Goal: Task Accomplishment & Management: Use online tool/utility

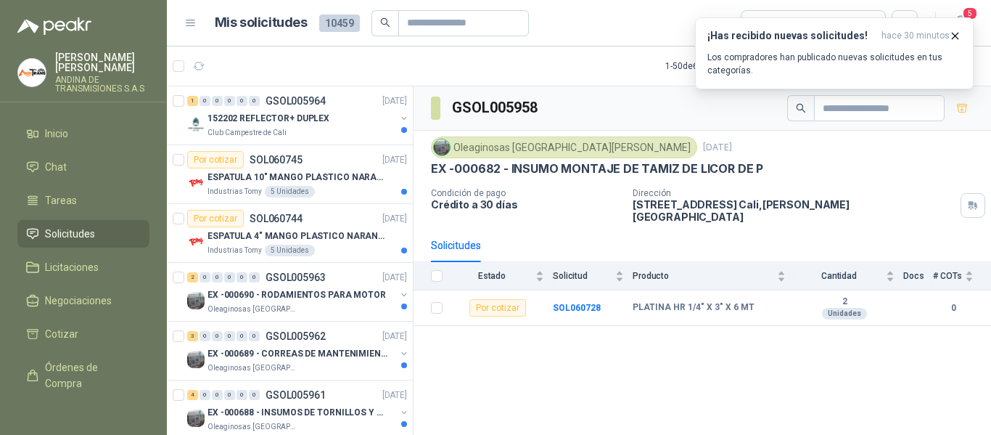
scroll to position [5, 0]
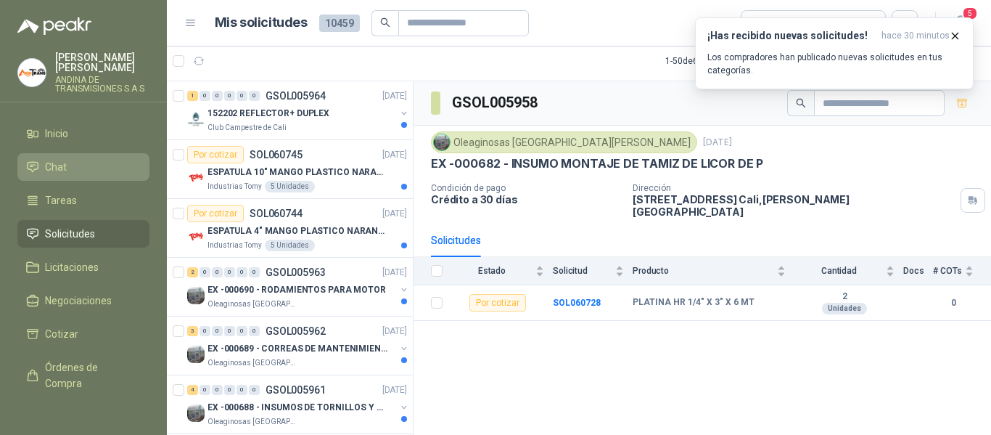
click at [69, 167] on li "Chat" at bounding box center [83, 167] width 115 height 16
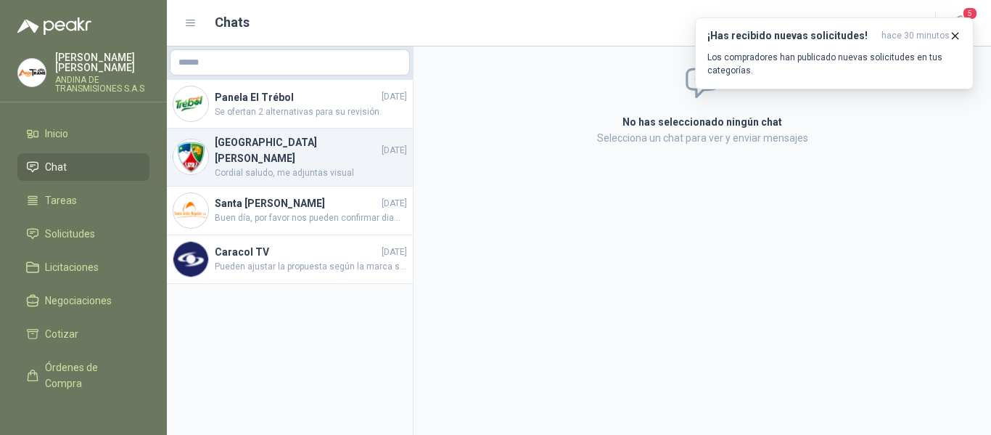
click at [325, 171] on div "Colegio [PERSON_NAME] [DATE] Cordial saludo, me adjuntas visual" at bounding box center [290, 157] width 246 height 58
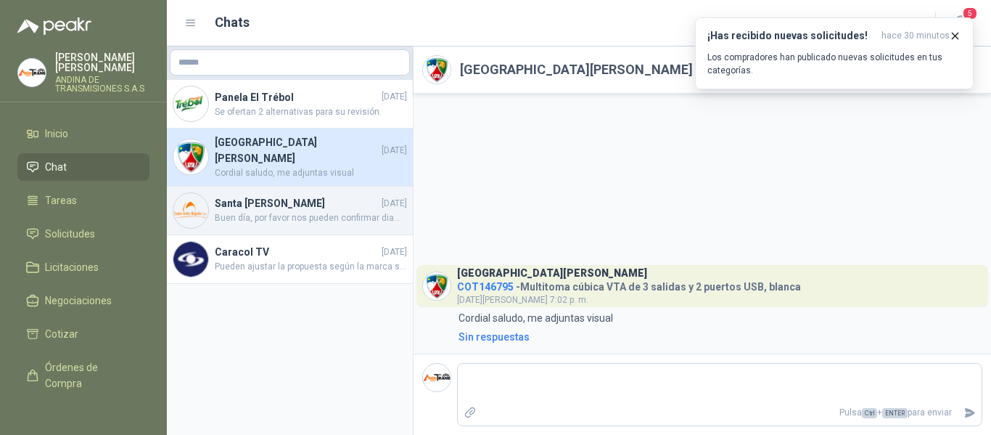
click at [294, 200] on h4 "Santa [PERSON_NAME]" at bounding box center [297, 203] width 164 height 16
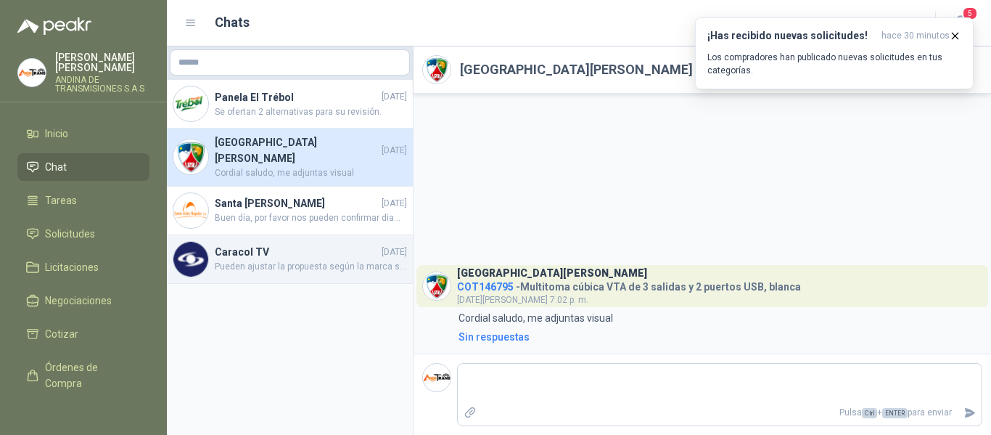
click at [299, 260] on span "Pueden ajustar la propuesta según la marca solicitada." at bounding box center [311, 267] width 192 height 14
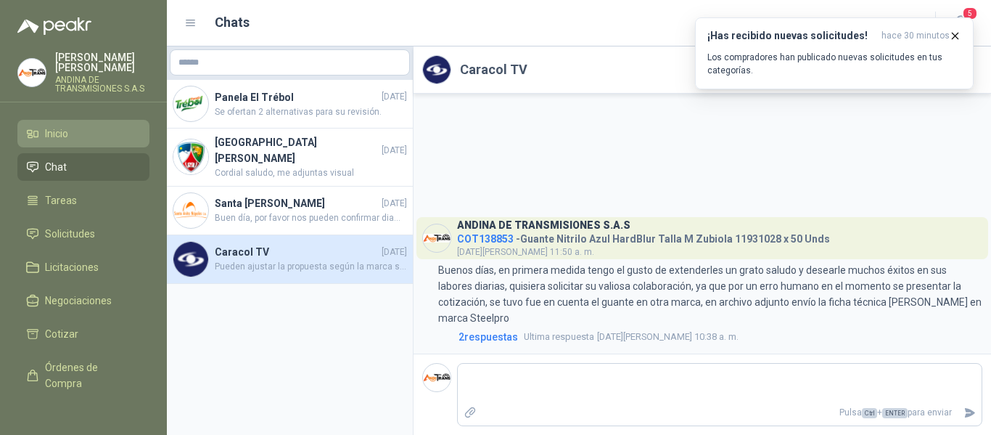
click at [58, 128] on span "Inicio" at bounding box center [56, 134] width 23 height 16
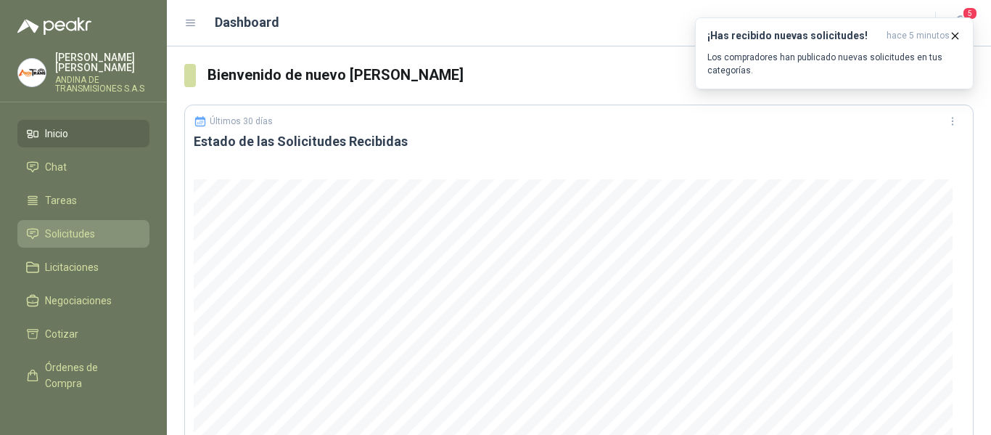
click at [76, 229] on span "Solicitudes" at bounding box center [70, 234] width 50 height 16
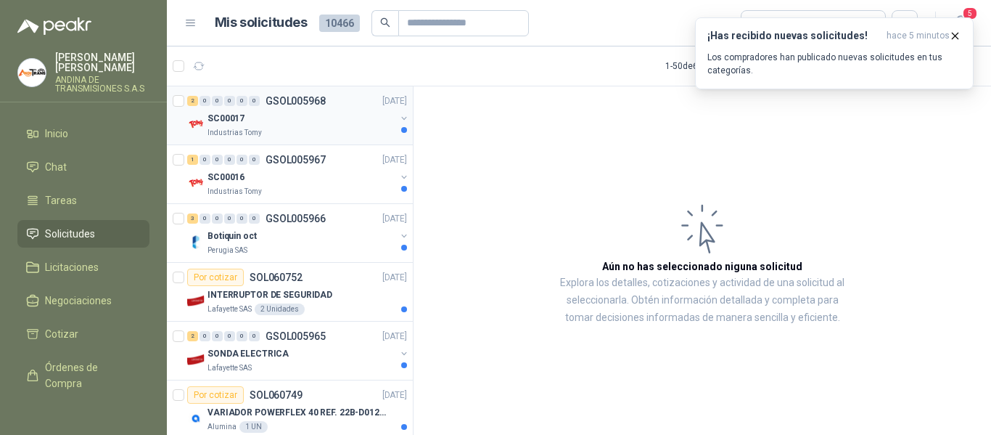
click at [310, 117] on div "SC00017" at bounding box center [302, 118] width 188 height 17
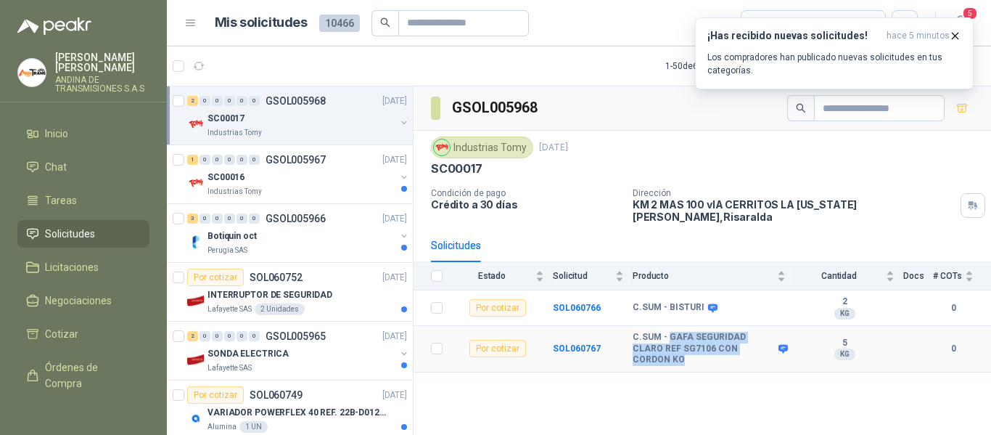
drag, startPoint x: 667, startPoint y: 327, endPoint x: 763, endPoint y: 341, distance: 97.6
click at [763, 341] on b "C.SUM - GAFA SEGURIDAD CLARO REF SG7106 CON CORDON KO" at bounding box center [704, 349] width 142 height 34
copy b "GAFA SEGURIDAD CLARO REF SG7106 CON CORDON KO"
click at [638, 173] on div "SC00017" at bounding box center [702, 168] width 543 height 15
click at [734, 165] on div "SC00017" at bounding box center [702, 168] width 543 height 15
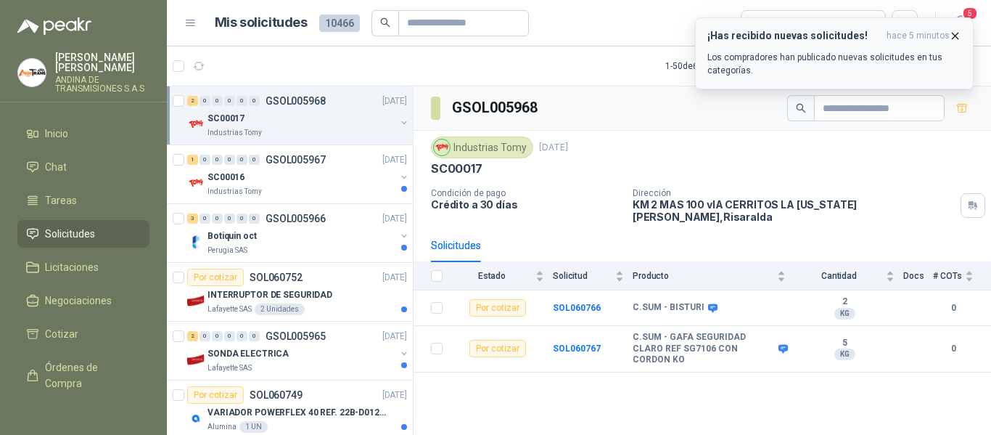
drag, startPoint x: 956, startPoint y: 33, endPoint x: 953, endPoint y: 48, distance: 14.8
click at [956, 33] on icon "button" at bounding box center [955, 36] width 12 height 12
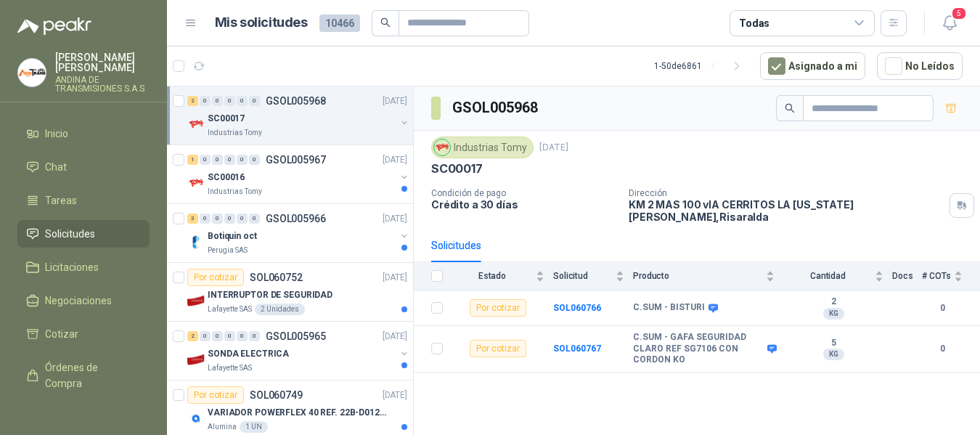
click at [716, 166] on div "SC00017" at bounding box center [696, 168] width 531 height 15
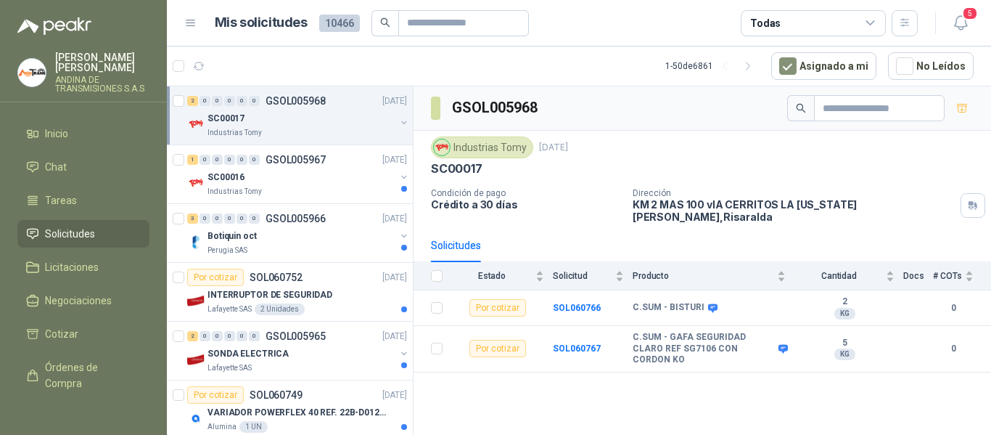
click at [875, 25] on icon at bounding box center [870, 23] width 13 height 13
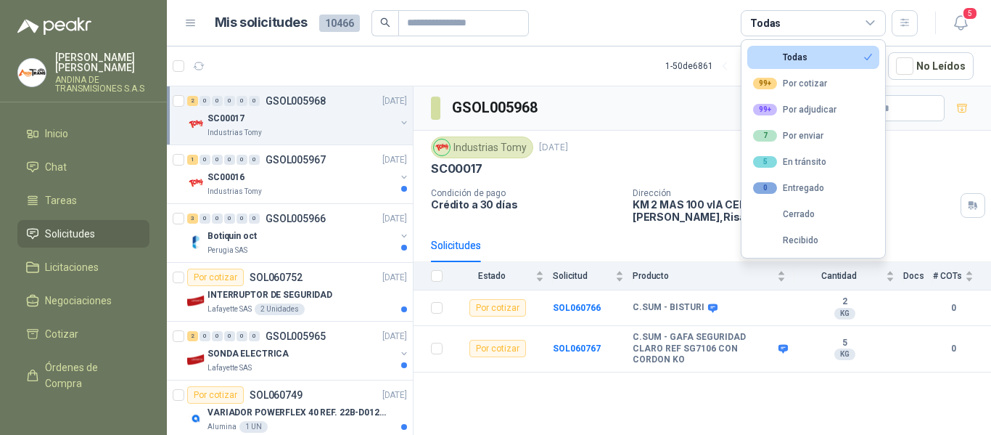
click at [875, 25] on icon at bounding box center [870, 23] width 13 height 13
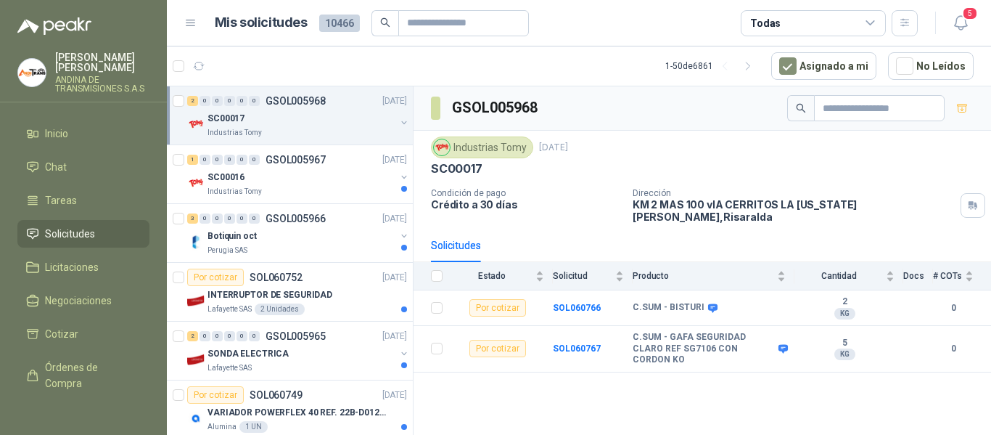
click at [875, 25] on icon at bounding box center [870, 23] width 13 height 13
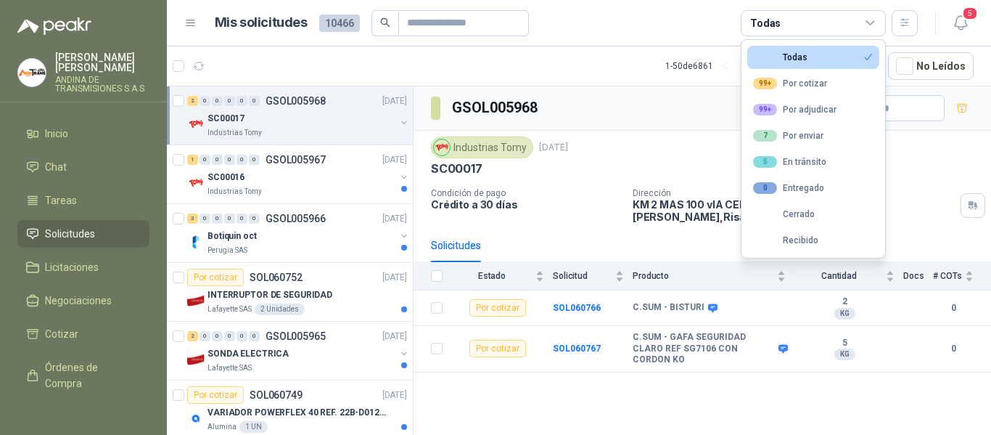
click at [875, 25] on icon at bounding box center [870, 23] width 13 height 13
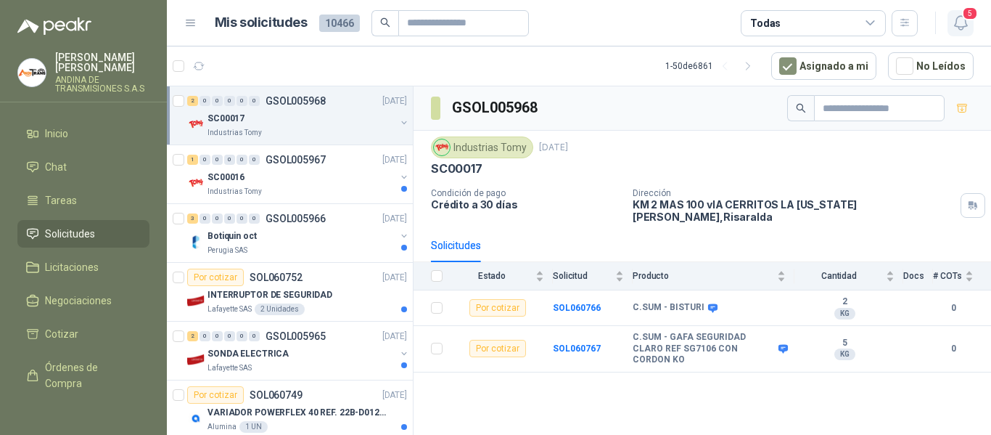
click at [965, 25] on icon "button" at bounding box center [961, 23] width 18 height 18
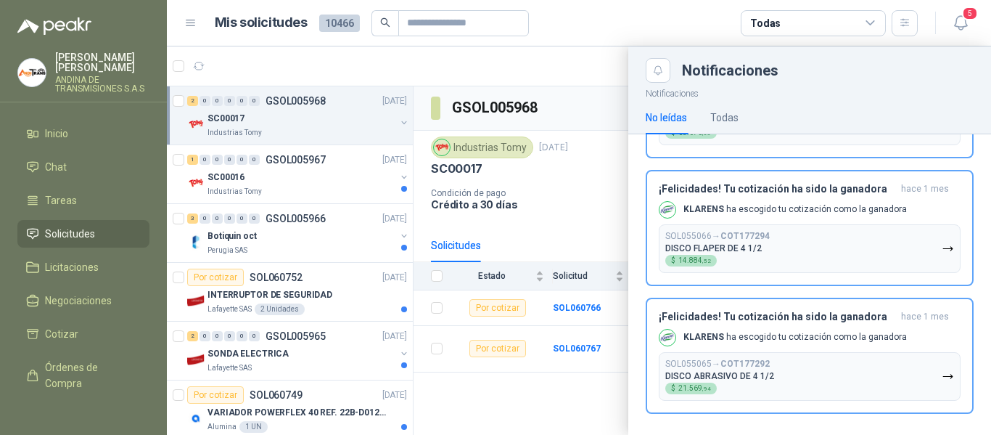
scroll to position [314, 0]
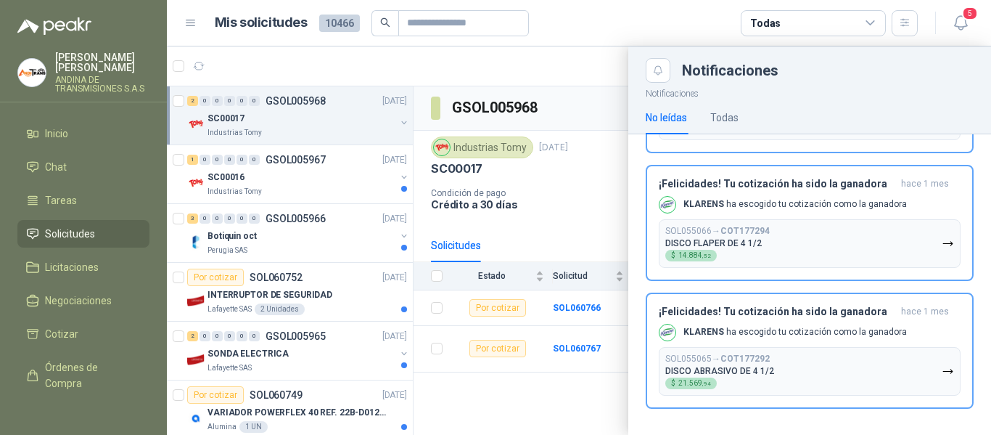
click at [597, 199] on div at bounding box center [579, 240] width 824 height 388
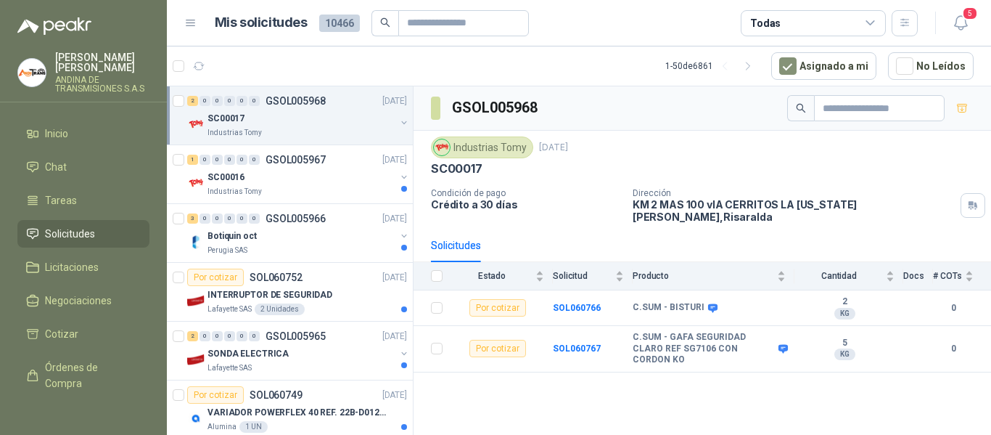
click at [724, 171] on div "SC00017" at bounding box center [702, 168] width 543 height 15
click at [267, 192] on div "Industrias Tomy" at bounding box center [302, 192] width 188 height 12
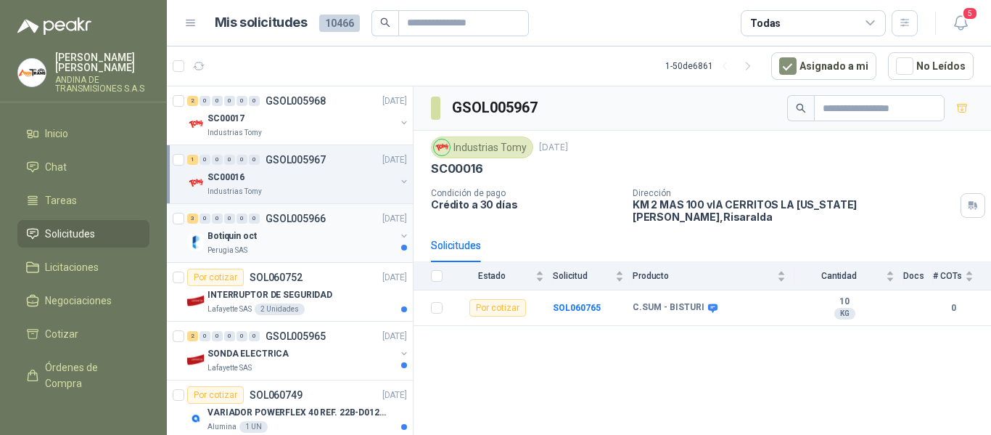
click at [300, 221] on p "GSOL005966" at bounding box center [296, 218] width 60 height 10
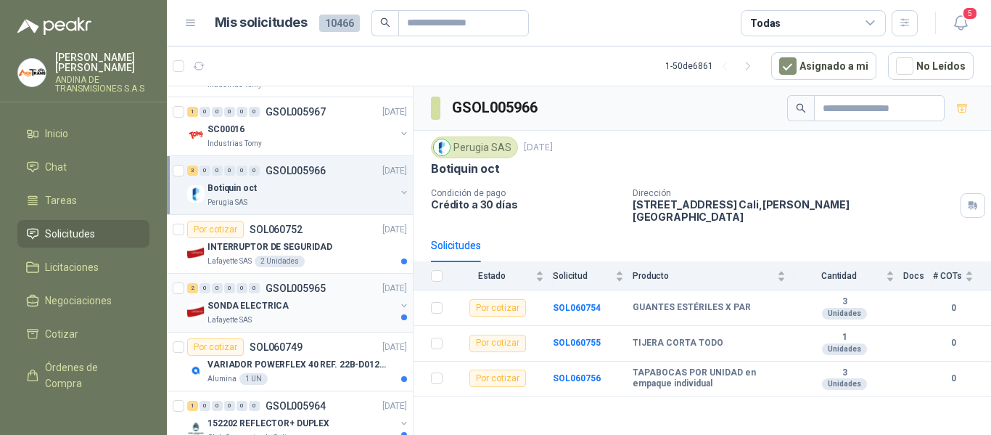
scroll to position [73, 0]
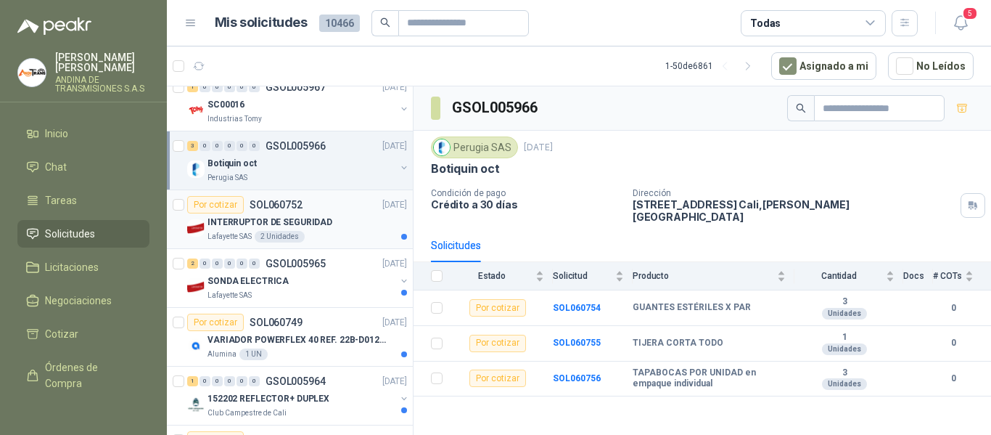
click at [314, 214] on div "INTERRUPTOR DE SEGURIDAD" at bounding box center [308, 221] width 200 height 17
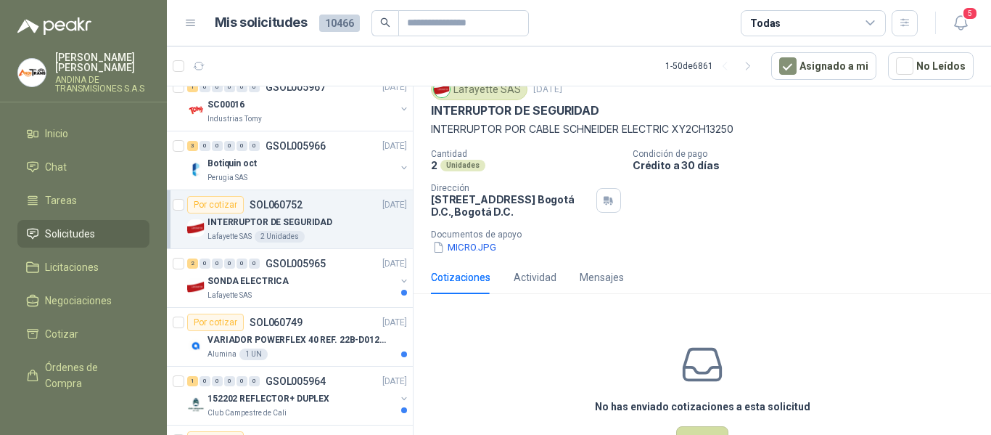
scroll to position [33, 0]
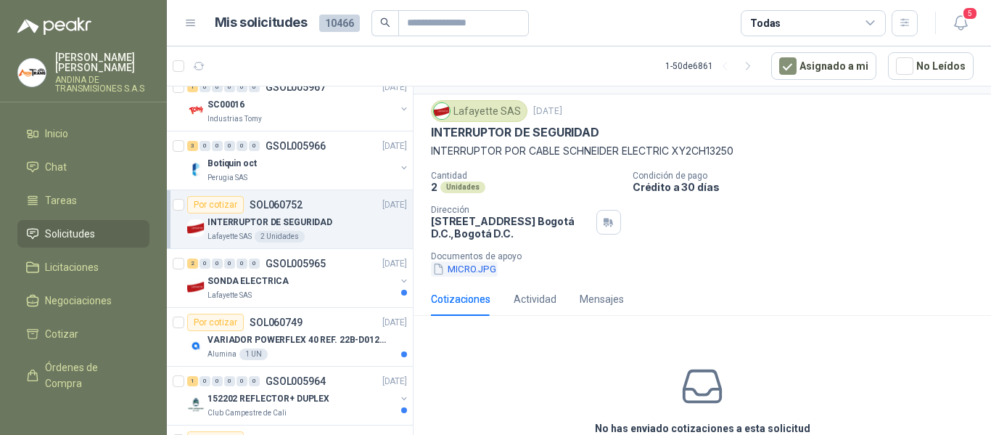
click at [472, 266] on button "MICRO.JPG" at bounding box center [464, 268] width 67 height 15
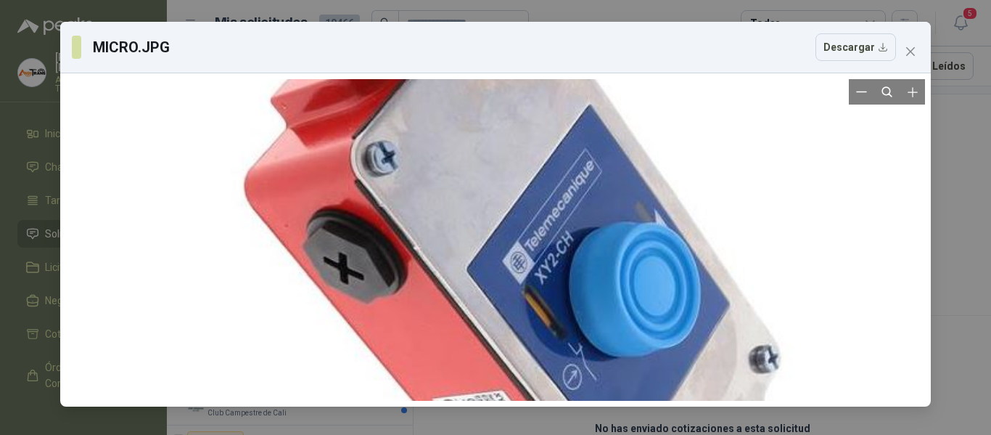
drag, startPoint x: 508, startPoint y: 161, endPoint x: 536, endPoint y: 334, distance: 174.9
click at [536, 334] on div at bounding box center [523, 297] width 679 height 708
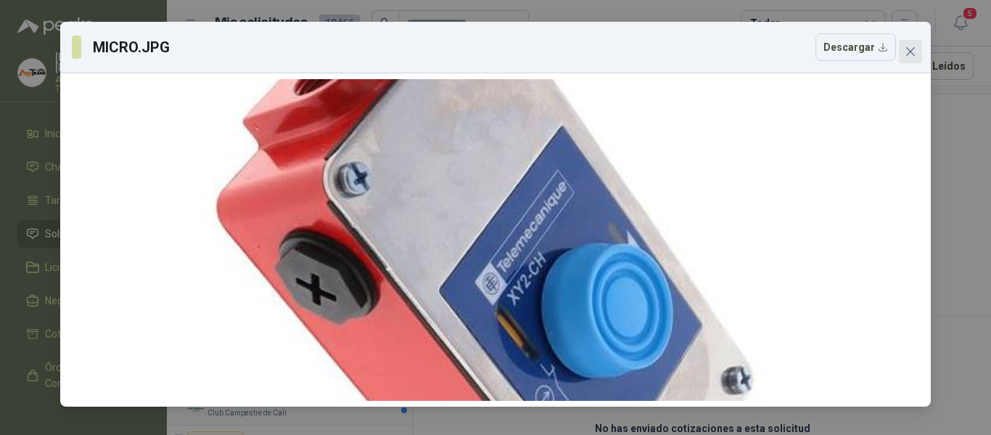
click at [913, 42] on button "Close" at bounding box center [910, 51] width 23 height 23
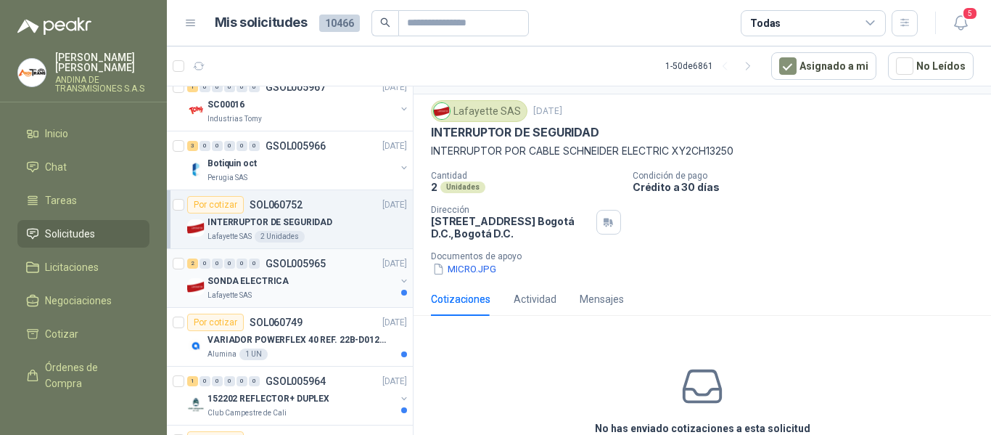
scroll to position [145, 0]
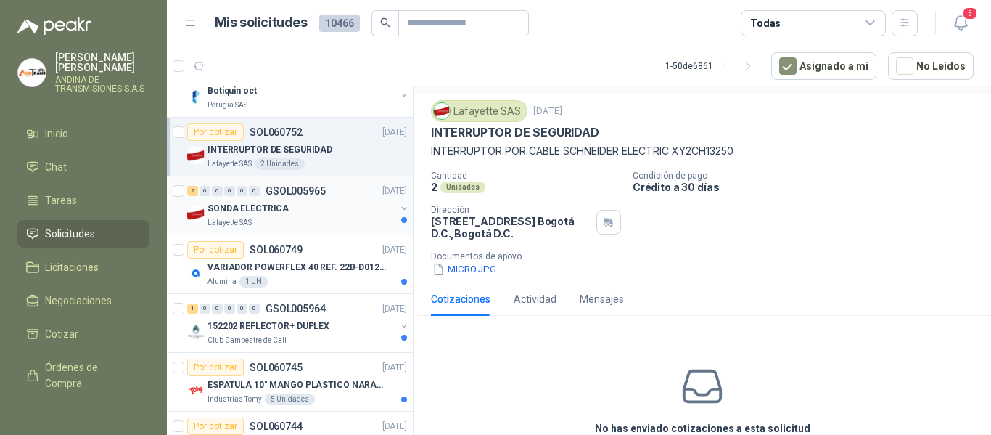
click at [327, 202] on div "SONDA ELECTRICA" at bounding box center [302, 208] width 188 height 17
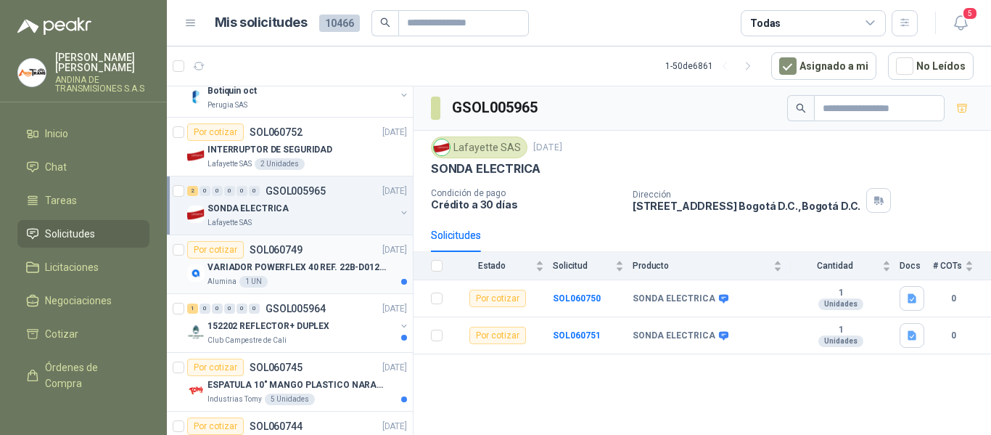
click at [297, 280] on div "Alumina 1 UN" at bounding box center [308, 282] width 200 height 12
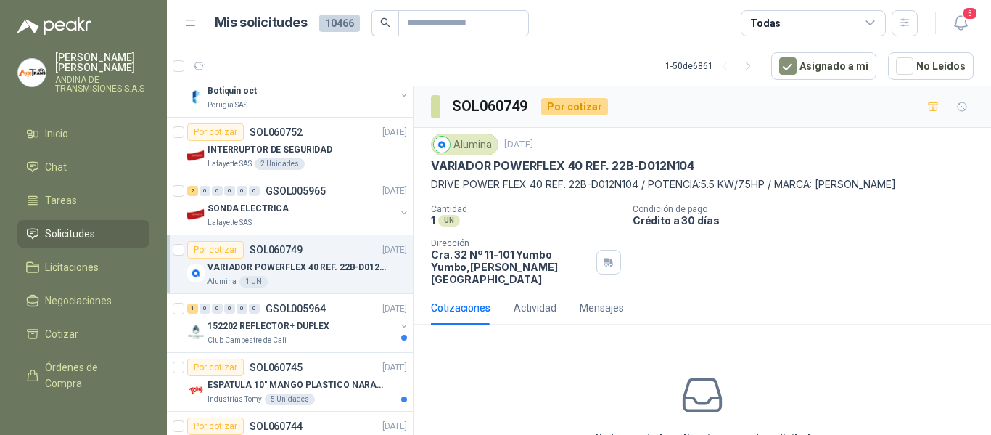
click at [908, 191] on p "DRIVE POWER FLEX 40 REF. 22B-D012N104 / POTENCIA:5.5 KW/7.5HP / MARCA: [PERSON_…" at bounding box center [702, 184] width 543 height 16
click at [888, 207] on p "Condición de pago" at bounding box center [809, 209] width 353 height 10
drag, startPoint x: 726, startPoint y: 160, endPoint x: 867, endPoint y: 148, distance: 142.1
click at [866, 148] on div "Alumina [DATE]" at bounding box center [702, 145] width 543 height 22
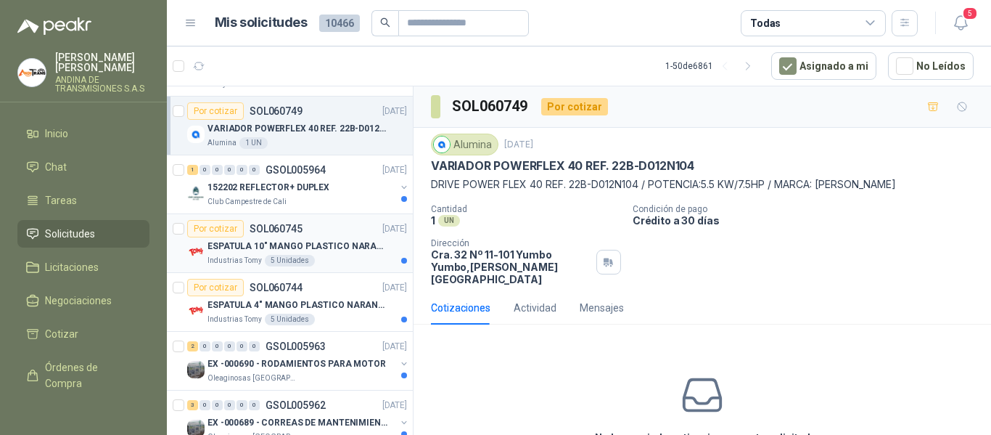
scroll to position [290, 0]
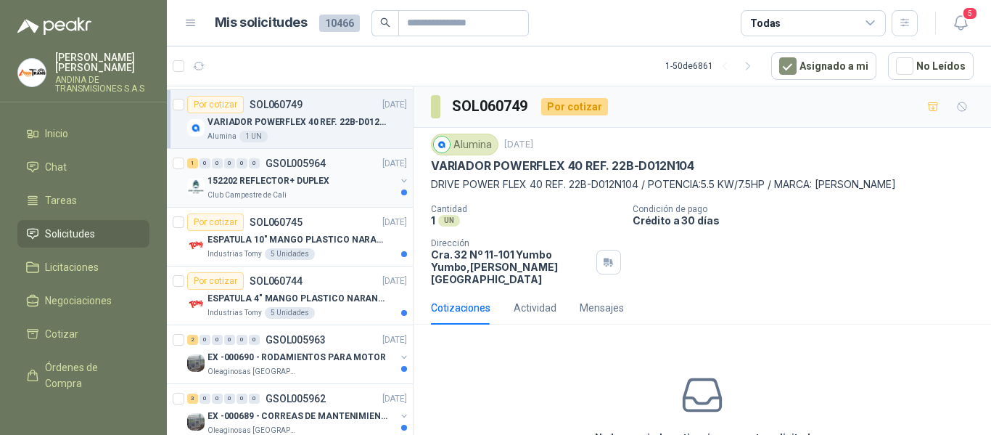
click at [314, 181] on p "152202 REFLECTOR+ DUPLEX" at bounding box center [269, 181] width 122 height 14
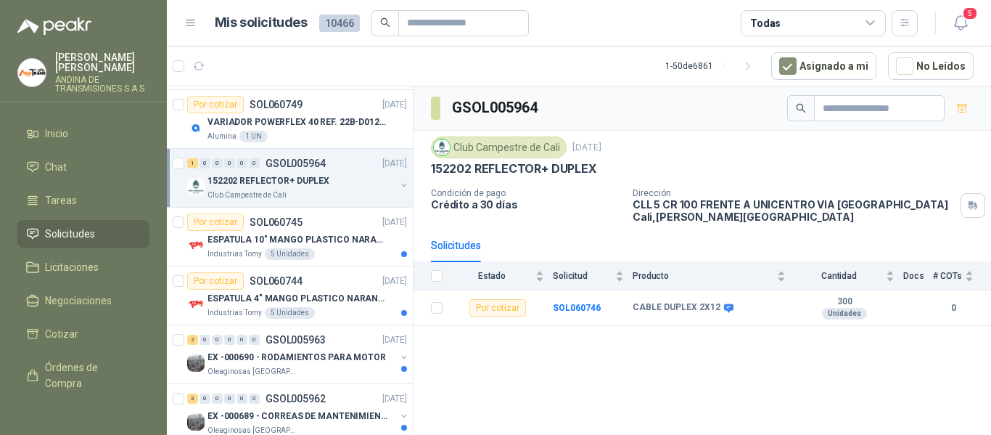
click at [738, 245] on div "Solicitudes" at bounding box center [702, 245] width 543 height 33
click at [300, 235] on p "ESPATULA 10" MANGO PLASTICO NARANJA MARCA TRUPPER" at bounding box center [298, 240] width 181 height 14
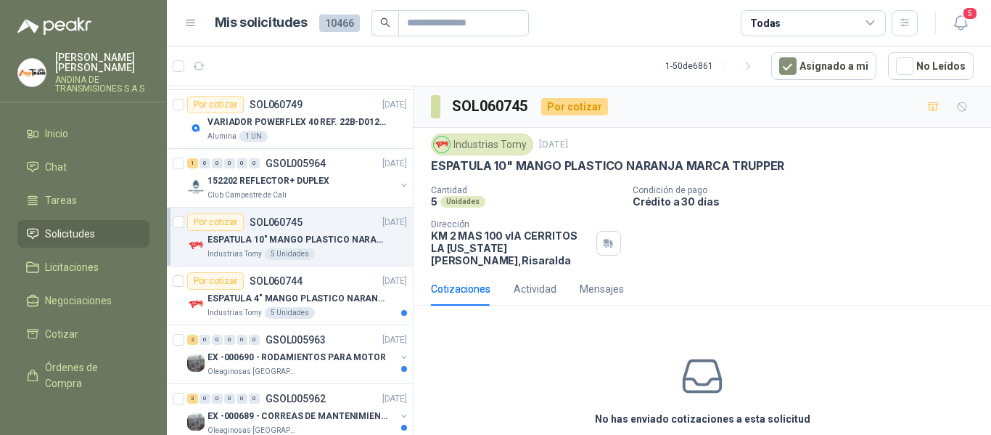
click at [829, 152] on div "Industrias Tomy [DATE]" at bounding box center [702, 145] width 543 height 22
click at [319, 314] on div "Industrias Tomy 5 Unidades" at bounding box center [308, 313] width 200 height 12
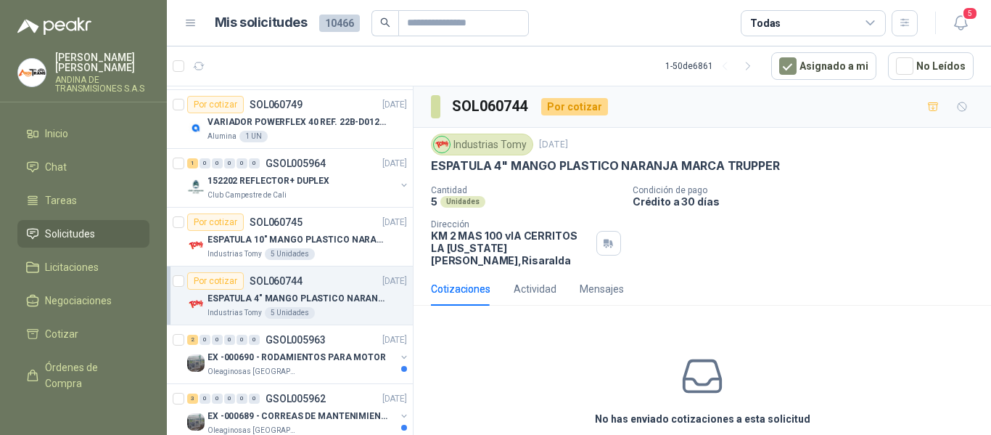
scroll to position [363, 0]
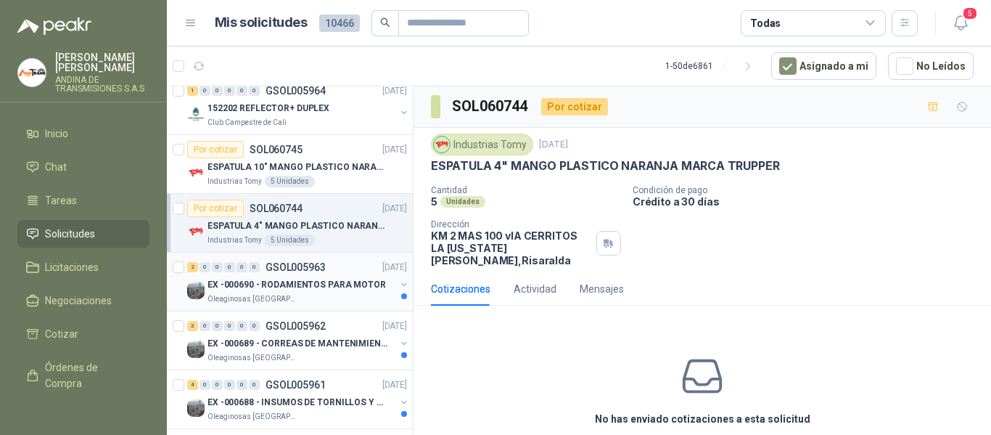
click at [328, 284] on p "EX -000690 - RODAMIENTOS PARA MOTOR" at bounding box center [297, 285] width 179 height 14
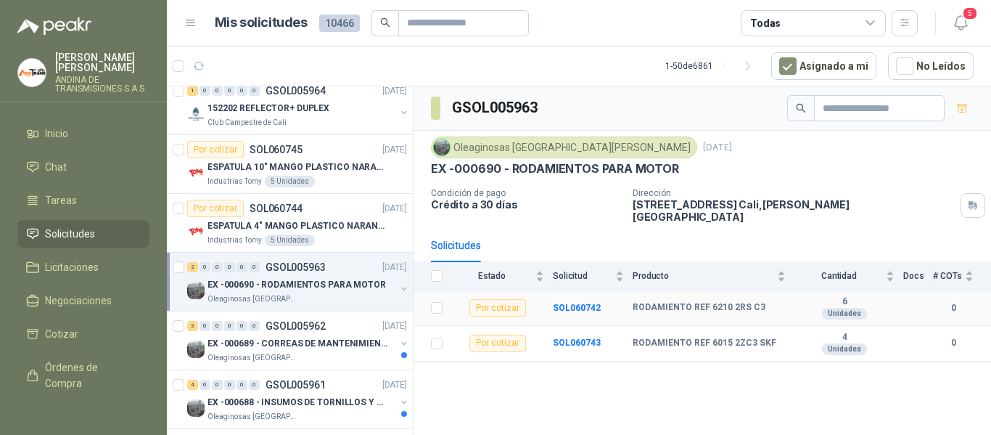
click at [761, 290] on td "RODAMIENTO REF 6210 2RS C3" at bounding box center [714, 308] width 162 height 36
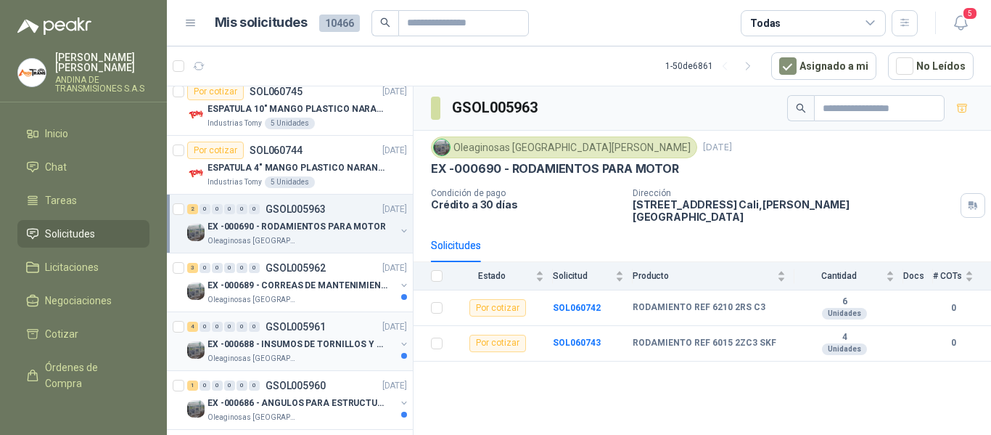
scroll to position [508, 0]
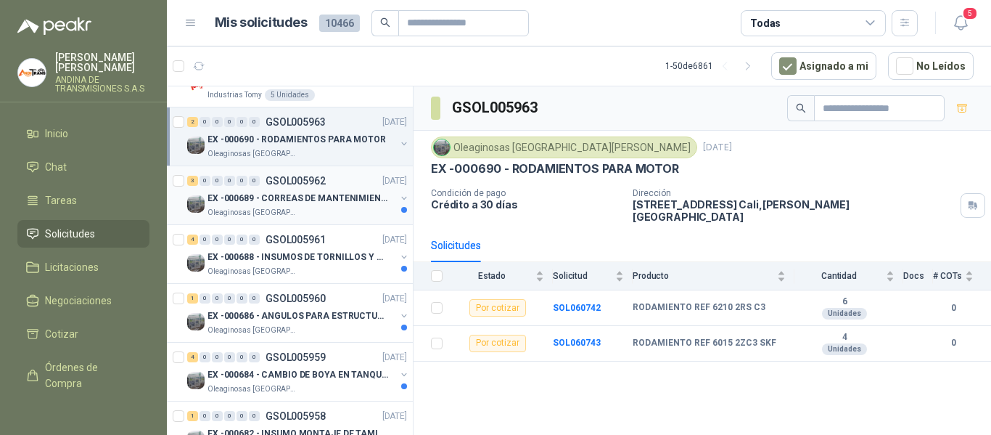
click at [322, 187] on div "3 0 0 0 0 0 GSOL005962 [DATE]" at bounding box center [298, 180] width 223 height 17
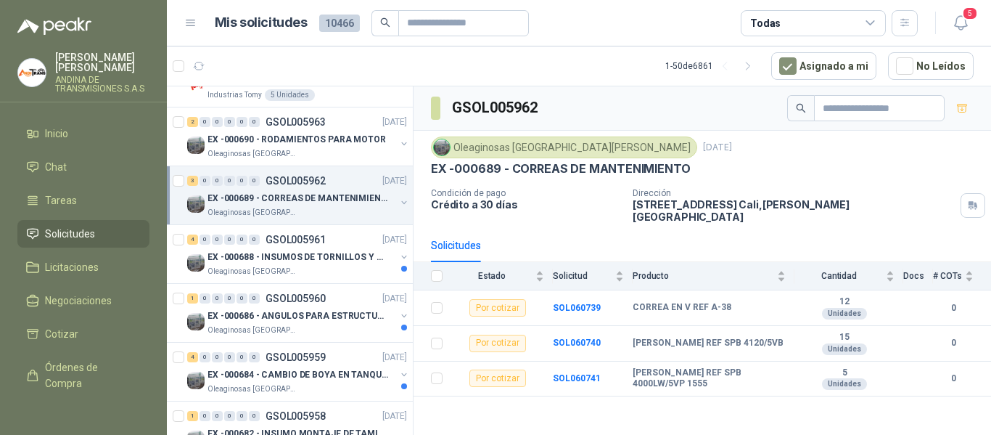
click at [916, 210] on div "Dirección [STREET_ADDRESS][PERSON_NAME]" at bounding box center [809, 205] width 353 height 35
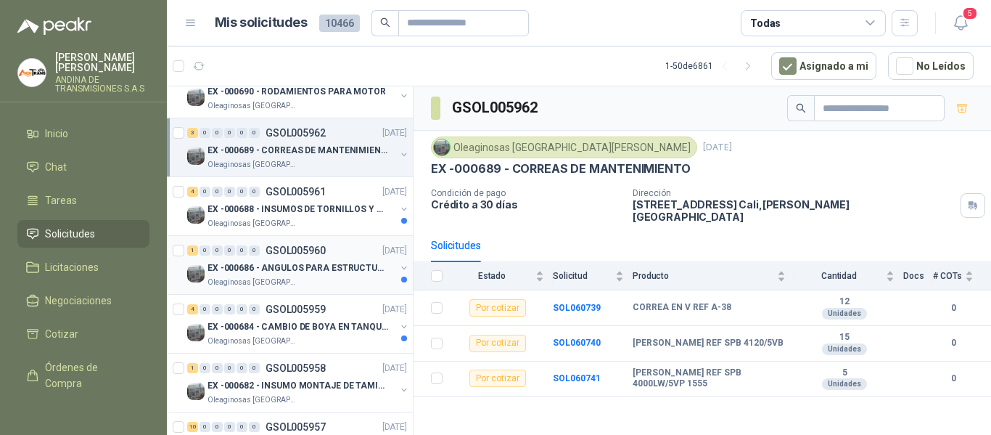
scroll to position [581, 0]
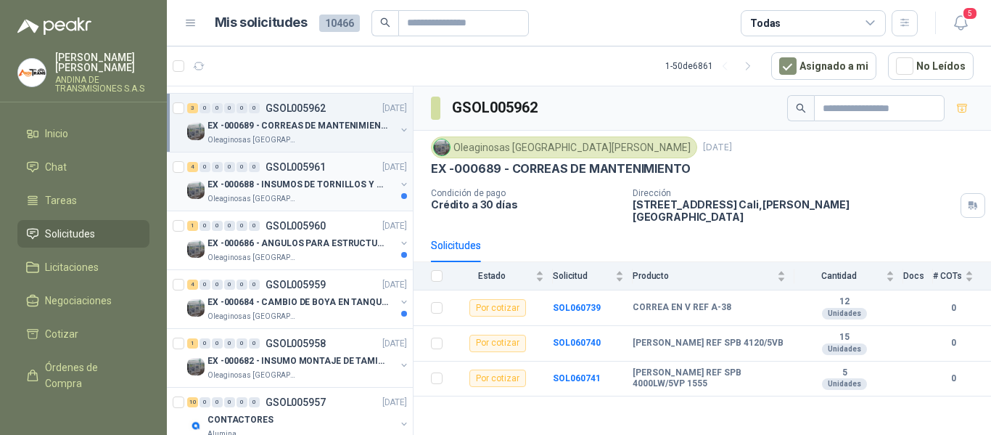
click at [310, 178] on p "EX -000688 - INSUMOS DE TORNILLOS Y TUERCAS" at bounding box center [298, 185] width 181 height 14
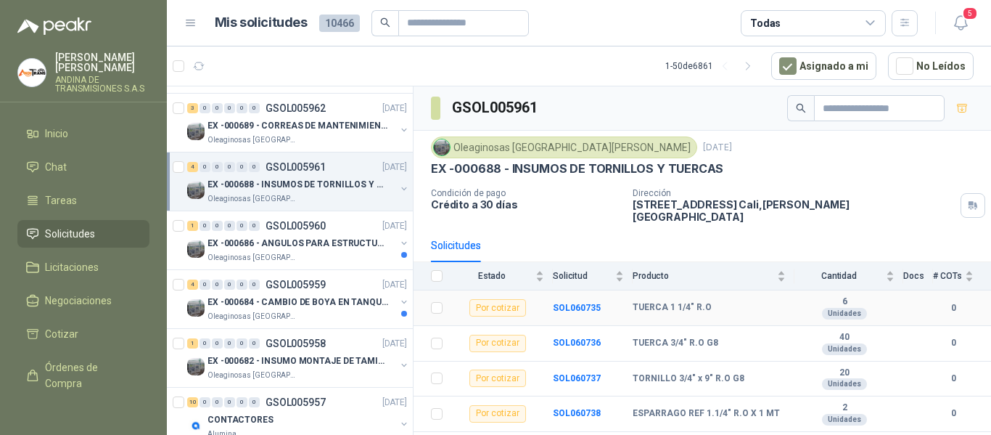
click at [751, 302] on div "TUERCA 1 1/4" R.O" at bounding box center [709, 308] width 153 height 12
click at [747, 302] on div "TUERCA 1 1/4" R.O" at bounding box center [709, 308] width 153 height 12
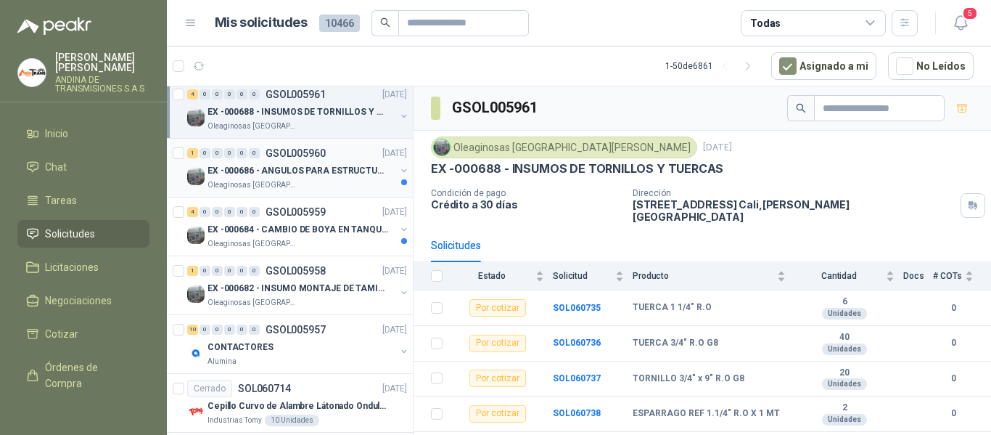
click at [327, 160] on div "1 0 0 0 0 0 GSOL005960 [DATE]" at bounding box center [298, 152] width 223 height 17
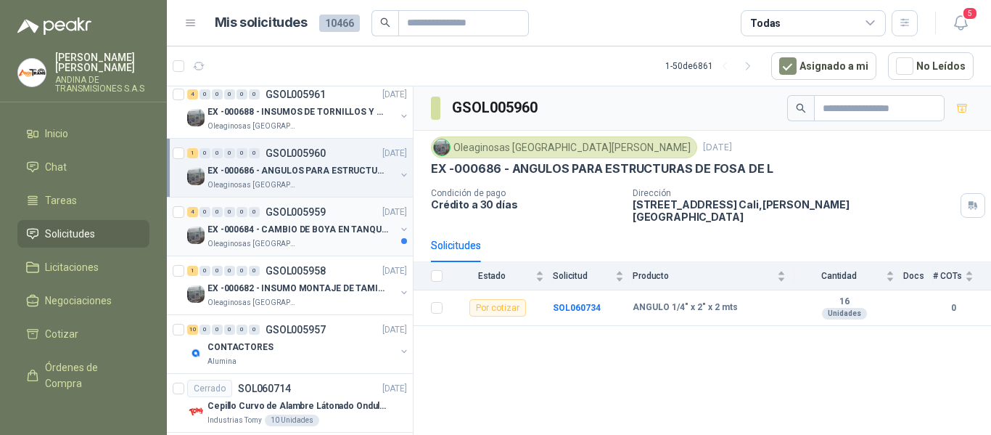
click at [316, 217] on p "GSOL005959" at bounding box center [296, 212] width 60 height 10
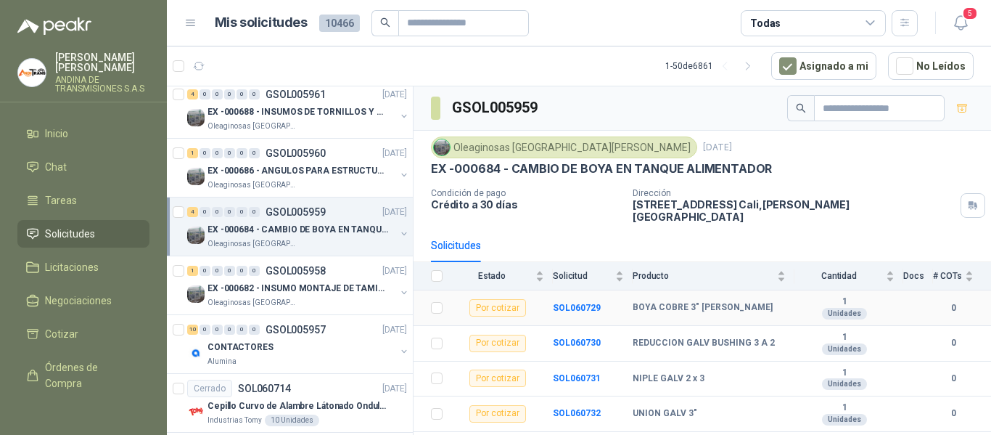
click at [745, 290] on td "BOYA COBRE 3" [PERSON_NAME]" at bounding box center [714, 308] width 162 height 36
click at [301, 168] on p "EX -000686 - ANGULOS PARA ESTRUCTURAS DE FOSA DE L" at bounding box center [298, 171] width 181 height 14
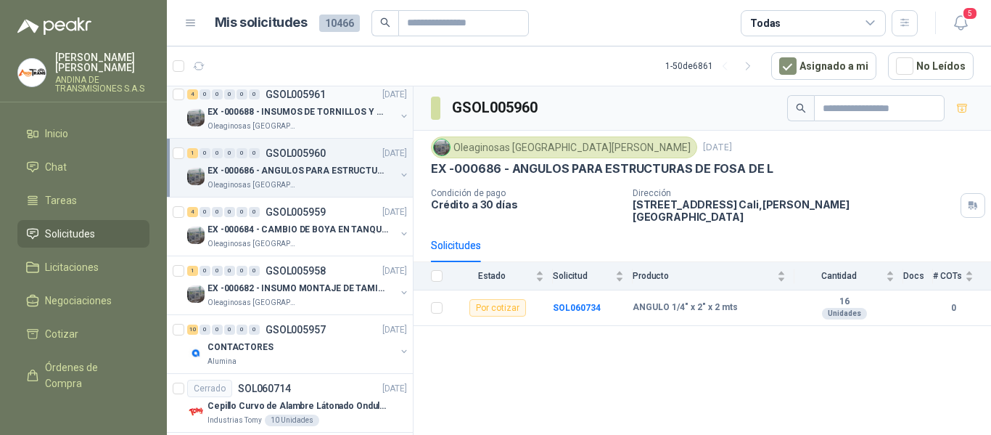
click at [292, 115] on p "EX -000688 - INSUMOS DE TORNILLOS Y TUERCAS" at bounding box center [298, 112] width 181 height 14
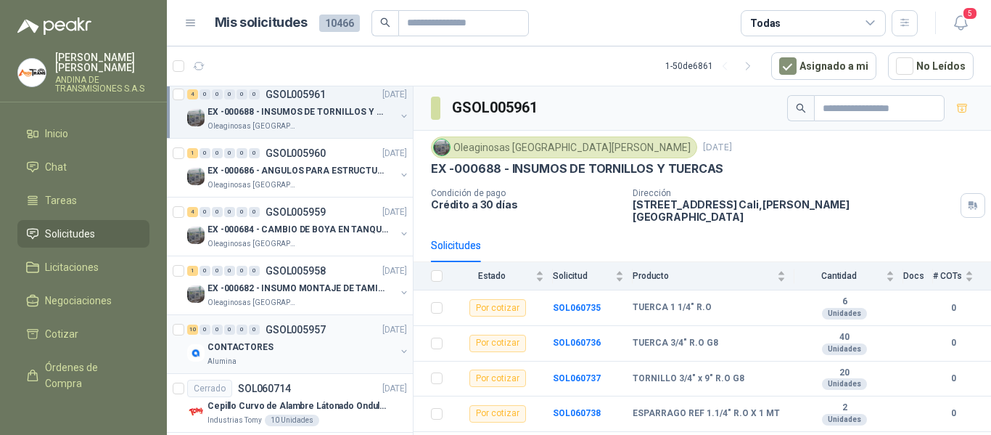
drag, startPoint x: 306, startPoint y: 278, endPoint x: 320, endPoint y: 323, distance: 47.3
click at [306, 278] on div "1 0 0 0 0 0 GSOL005958 [DATE]" at bounding box center [298, 270] width 223 height 17
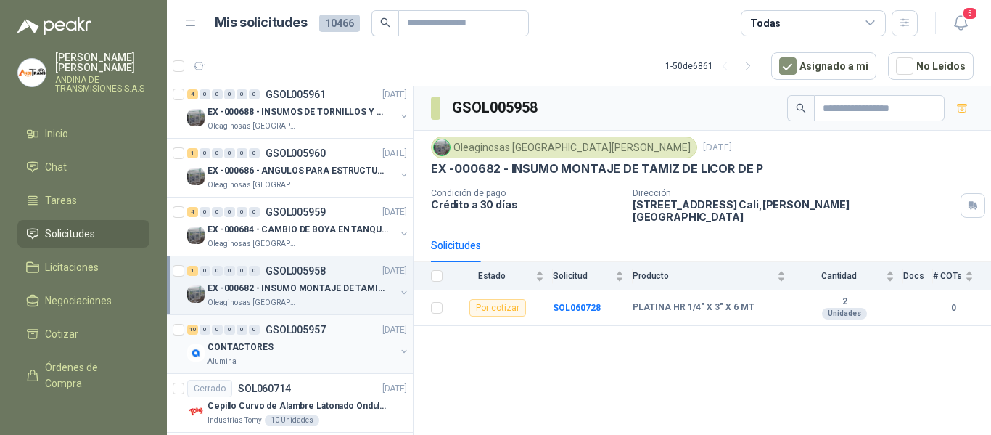
click at [325, 335] on div "10 0 0 0 0 0 GSOL005957 [DATE]" at bounding box center [298, 329] width 223 height 17
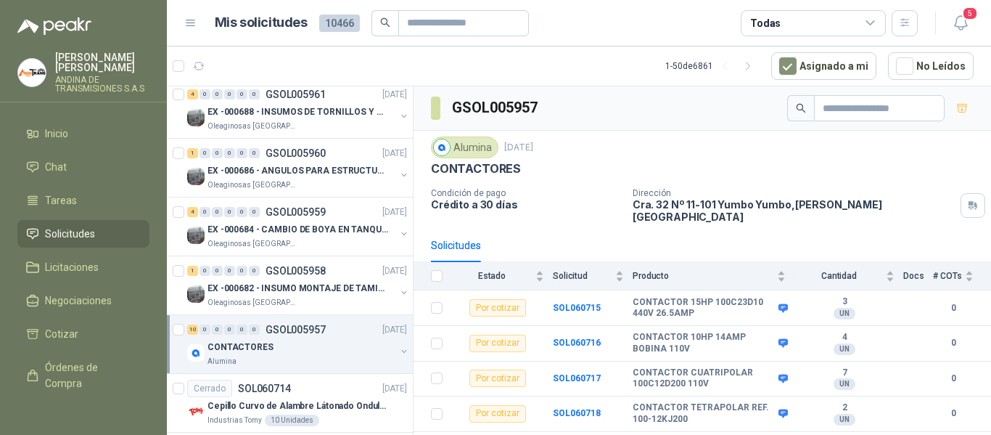
drag, startPoint x: 620, startPoint y: 128, endPoint x: 577, endPoint y: 210, distance: 92.5
click at [578, 213] on div "Alumina [DATE] CONTACTORES Condición de pago Crédito a 30 días Dirección Cra. 3…" at bounding box center [703, 180] width 578 height 98
click at [298, 343] on div "CONTACTORES" at bounding box center [302, 346] width 188 height 17
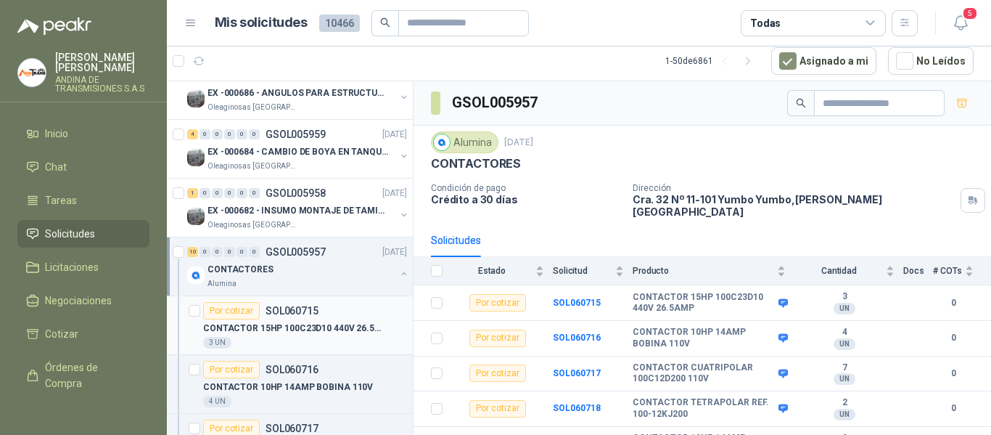
scroll to position [798, 0]
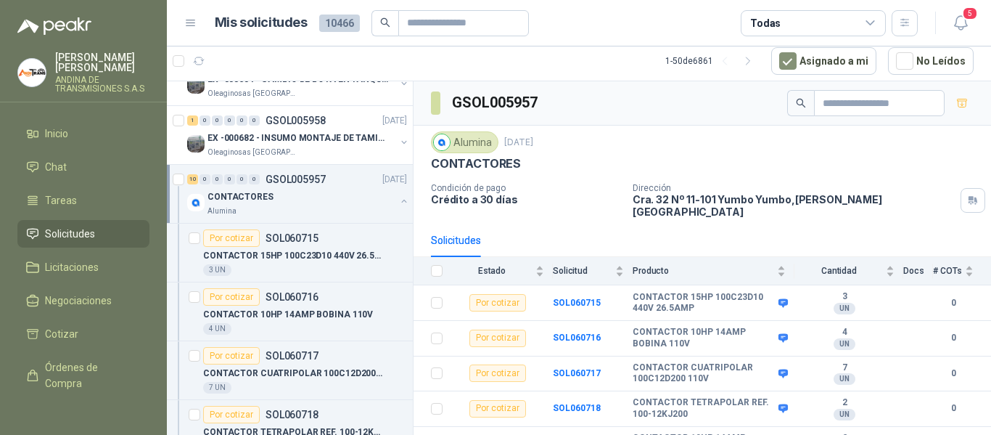
click at [314, 190] on div "CONTACTORES" at bounding box center [302, 196] width 188 height 17
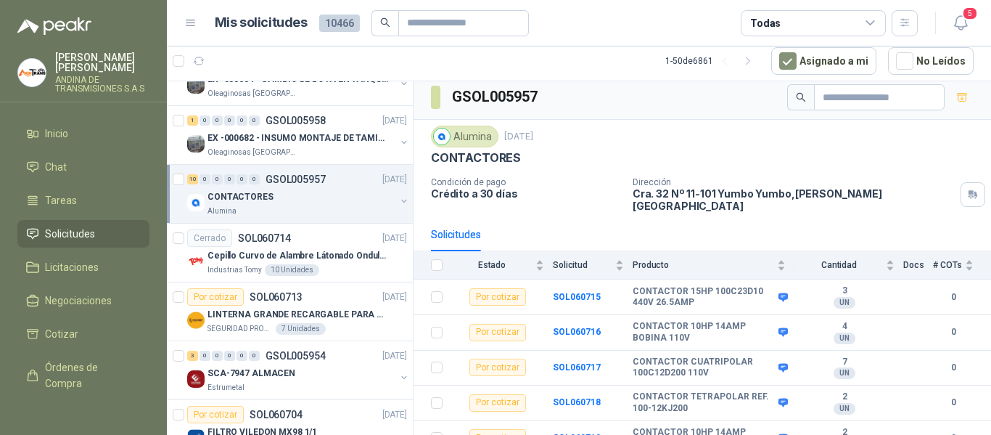
scroll to position [0, 0]
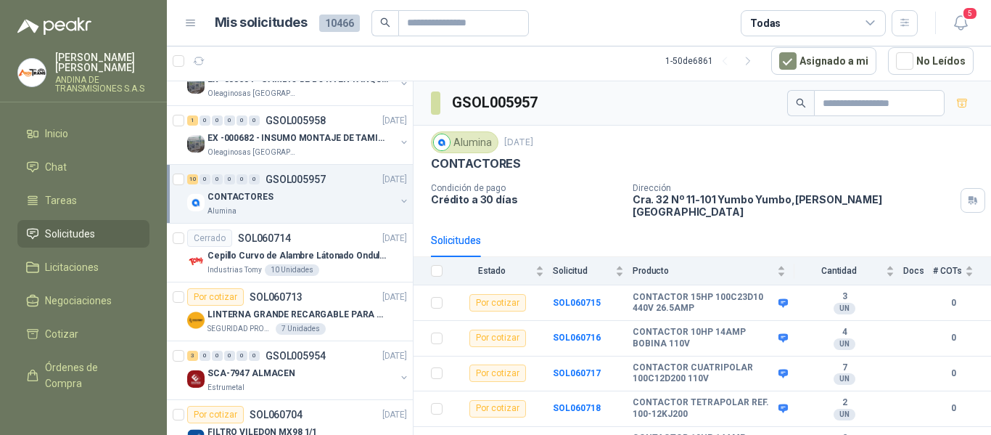
drag, startPoint x: 843, startPoint y: 160, endPoint x: 910, endPoint y: 150, distance: 68.4
click at [910, 150] on div "Alumina [DATE]" at bounding box center [702, 142] width 543 height 22
click at [820, 142] on div "Alumina [DATE]" at bounding box center [702, 142] width 543 height 22
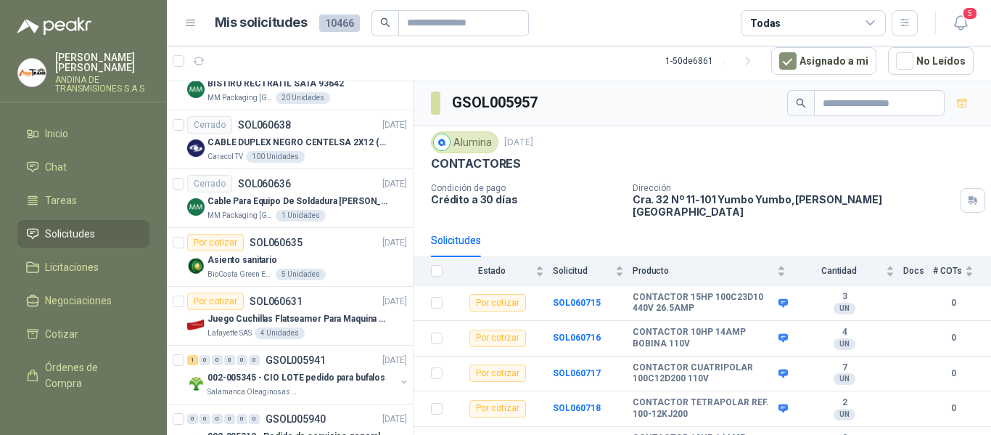
scroll to position [2618, 0]
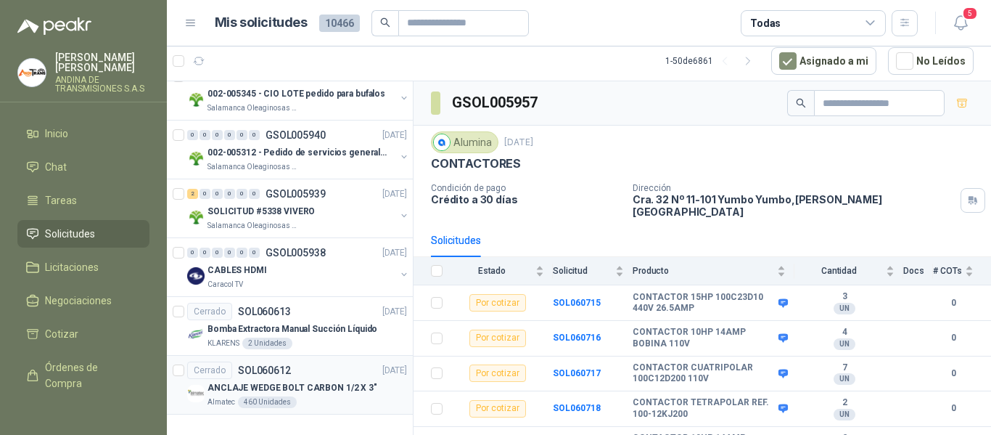
click at [311, 381] on p "ANCLAJE WEDGE BOLT CARBON 1/2 X 3"" at bounding box center [293, 388] width 170 height 14
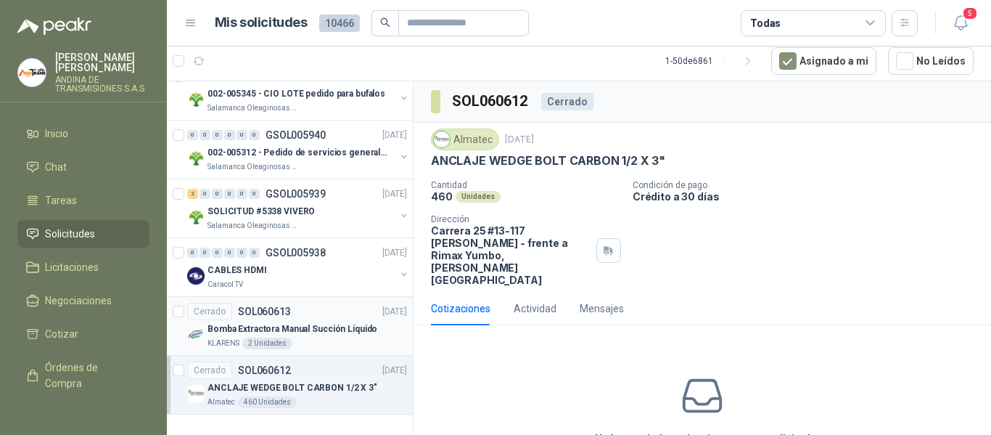
scroll to position [2545, 0]
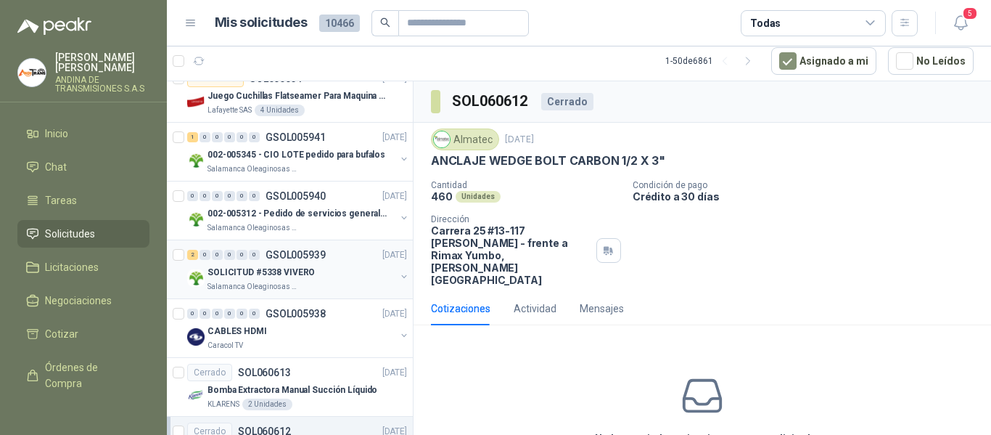
click at [332, 276] on div "SOLICITUD #5338 VIVERO" at bounding box center [302, 271] width 188 height 17
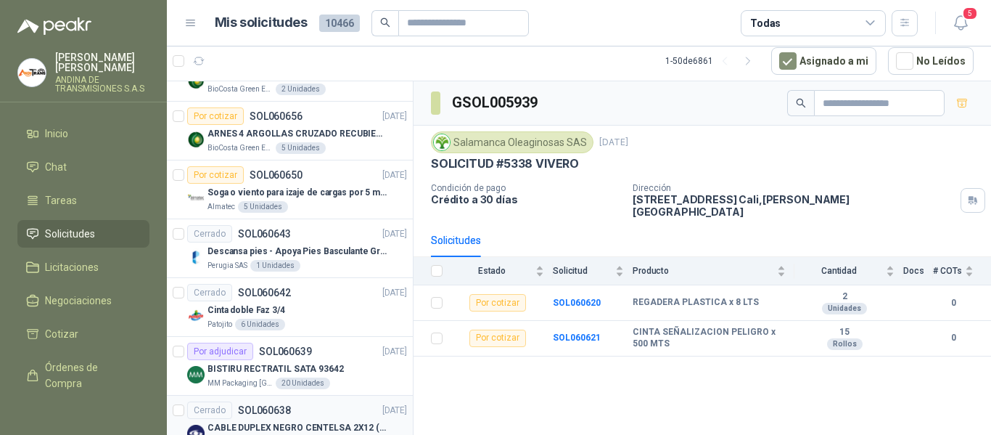
scroll to position [1965, 0]
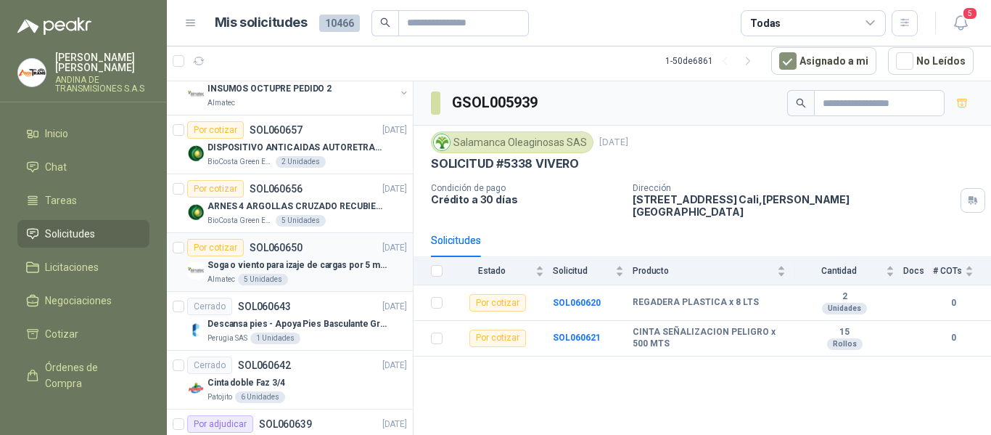
click at [322, 236] on article "Por cotizar SOL060650 [DATE] Soga o viento para izaje de cargas por 5 metros Al…" at bounding box center [290, 262] width 246 height 59
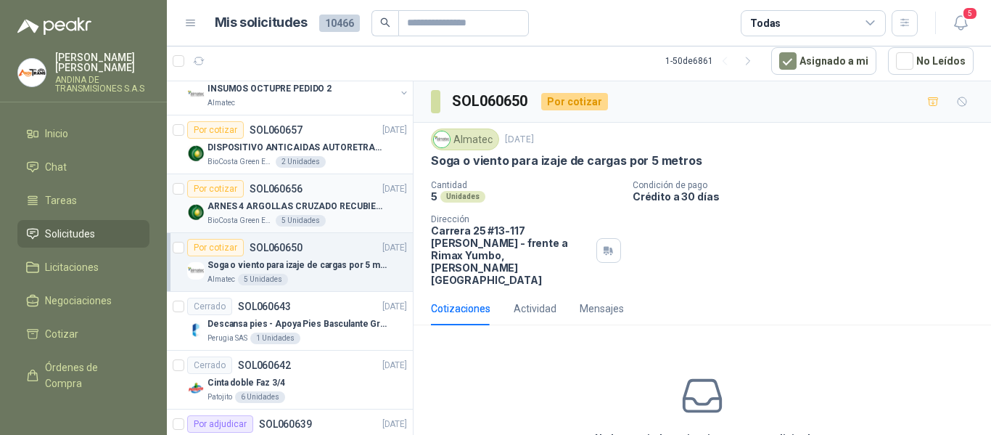
click at [323, 206] on p "ARNES 4 ARGOLLAS CRUZADO RECUBIERTO PVC" at bounding box center [298, 207] width 181 height 14
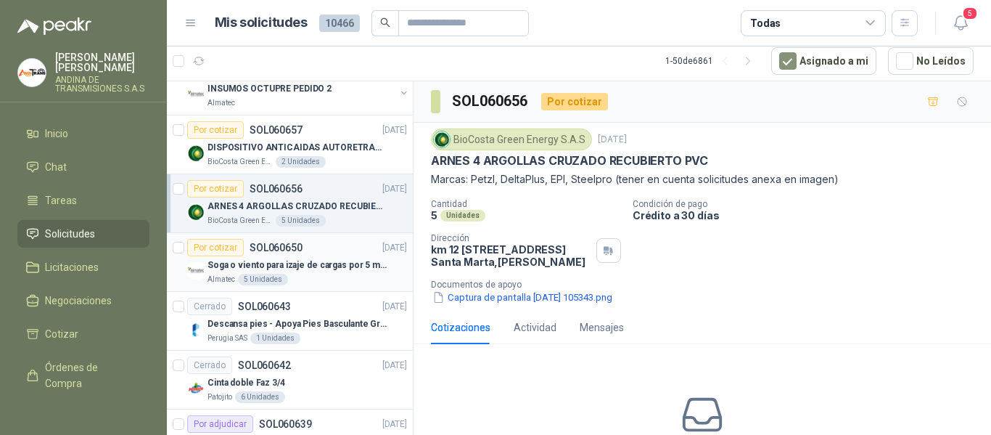
scroll to position [1892, 0]
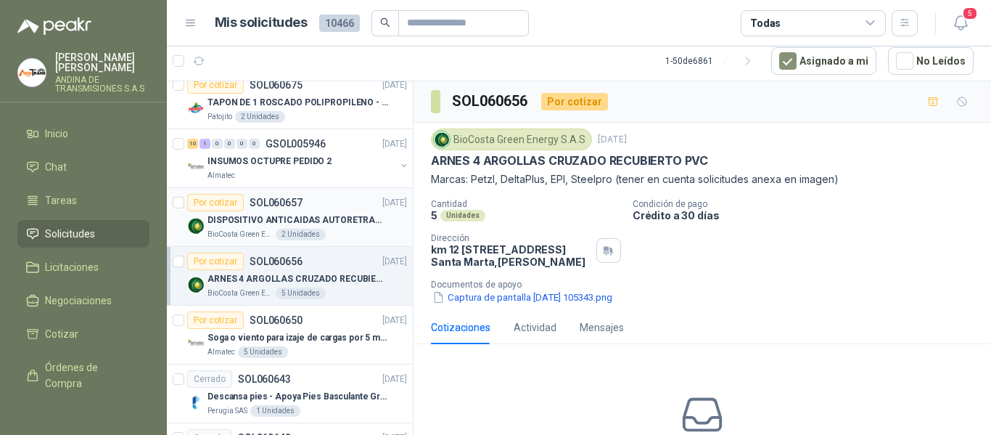
click at [332, 236] on div "BioCosta Green Energy S.A.S 2 Unidades" at bounding box center [308, 235] width 200 height 12
click at [335, 163] on div "INSUMOS OCTUPRE PEDIDO 2" at bounding box center [302, 160] width 188 height 17
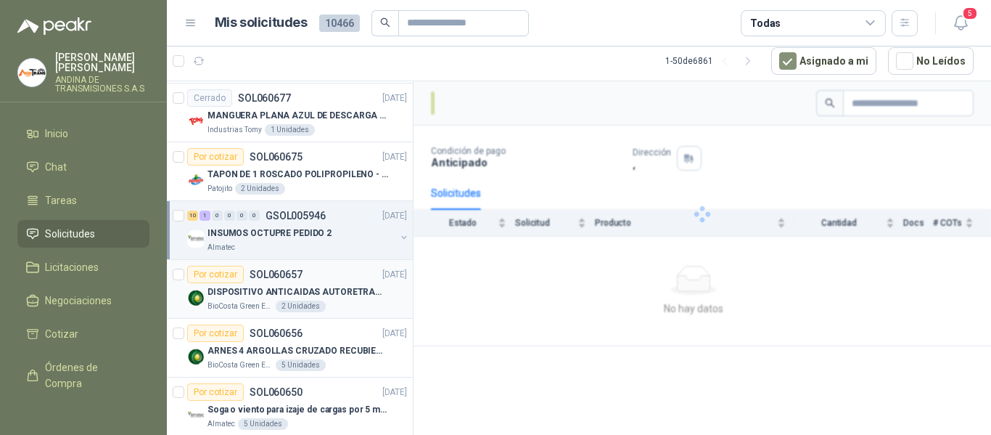
scroll to position [1819, 0]
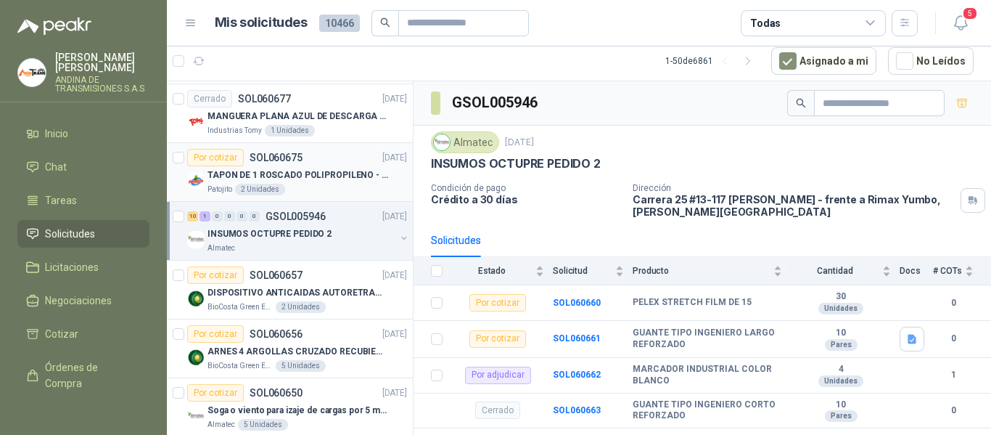
click at [325, 186] on div "Patojito 2 Unidades" at bounding box center [308, 190] width 200 height 12
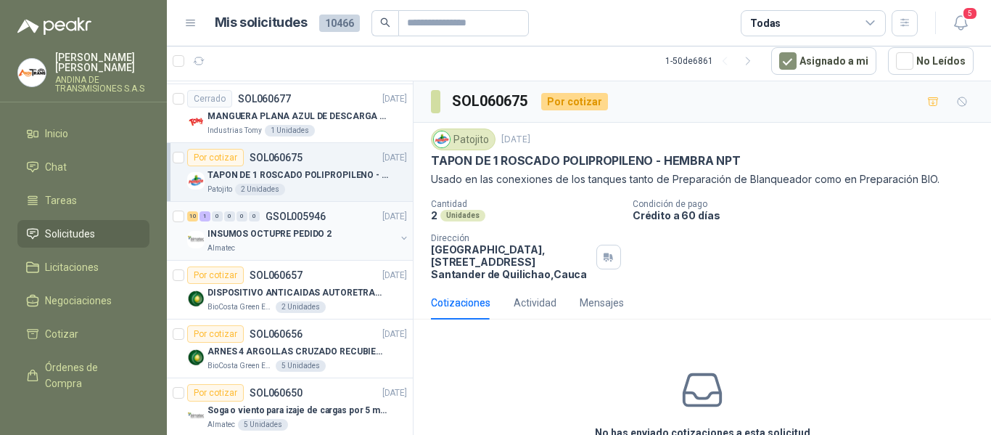
click at [323, 220] on p "GSOL005946" at bounding box center [296, 216] width 60 height 10
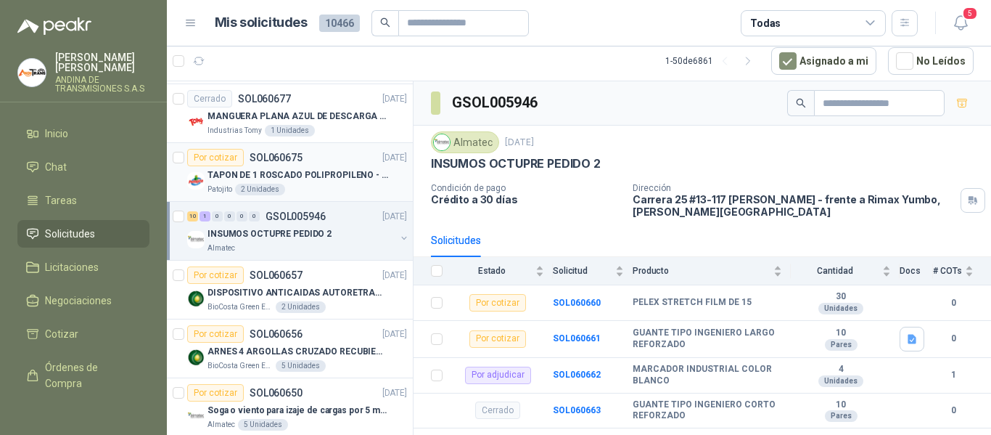
click at [316, 181] on p "TAPON DE 1 ROSCADO POLIPROPILENO - HEMBRA NPT" at bounding box center [298, 175] width 181 height 14
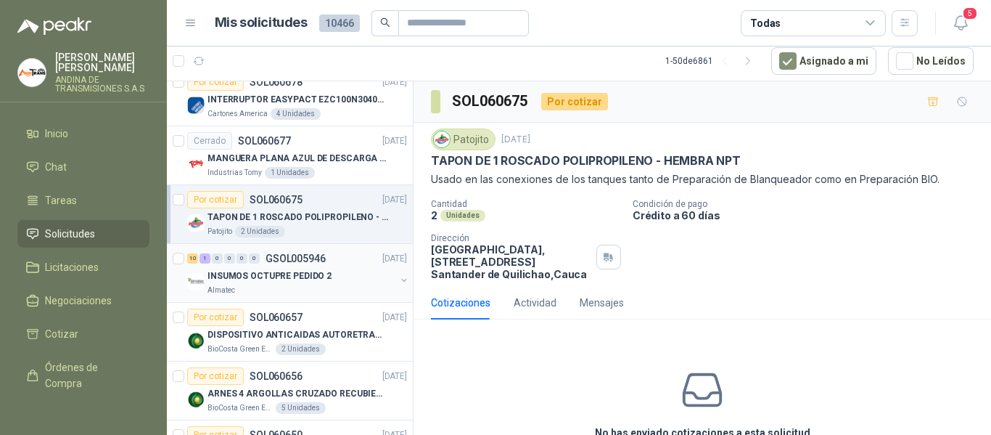
scroll to position [1747, 0]
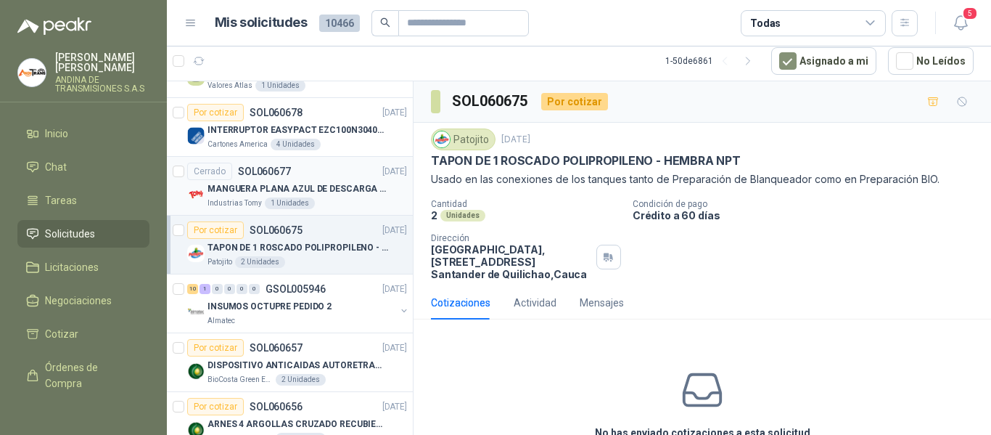
click at [340, 190] on p "MANGUERA PLANA AZUL DE DESCARGA 60 PSI X 20 METROS CON UNION DE 6” MAS ABRAZADE…" at bounding box center [298, 189] width 181 height 14
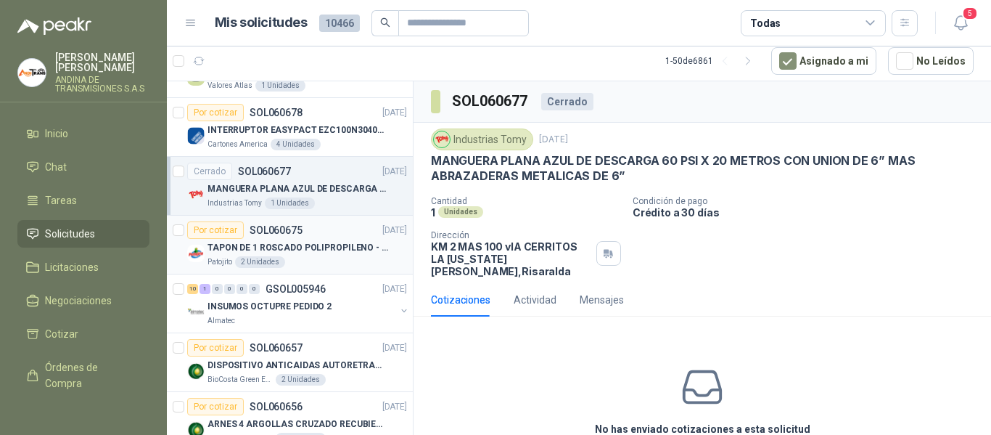
scroll to position [1674, 0]
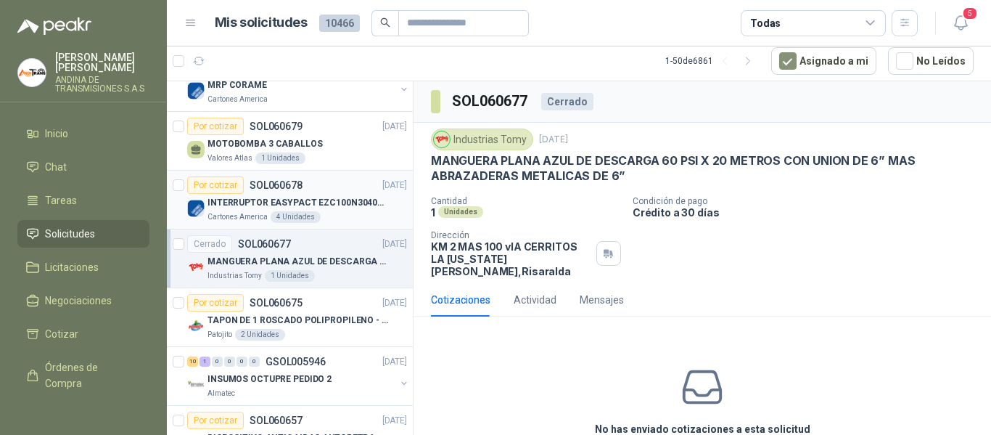
click at [343, 205] on p "INTERRUPTOR EASYPACT EZC100N3040C 40AMP 25K SCHNEIDER" at bounding box center [298, 203] width 181 height 14
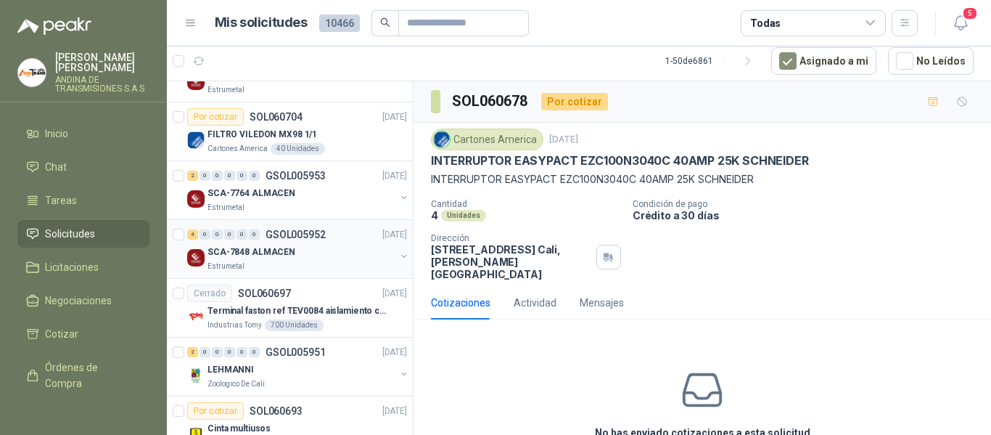
scroll to position [1094, 0]
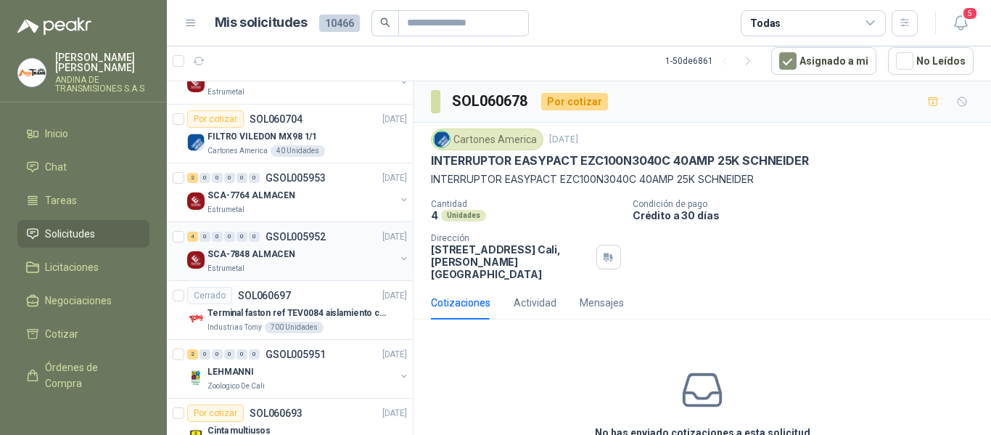
click at [327, 277] on div "4 0 0 0 0 0 GSOL005952 [DATE] SCA-7848 ALMACEN Estrumetal" at bounding box center [290, 251] width 246 height 59
click at [322, 205] on div "Estrumetal" at bounding box center [302, 210] width 188 height 12
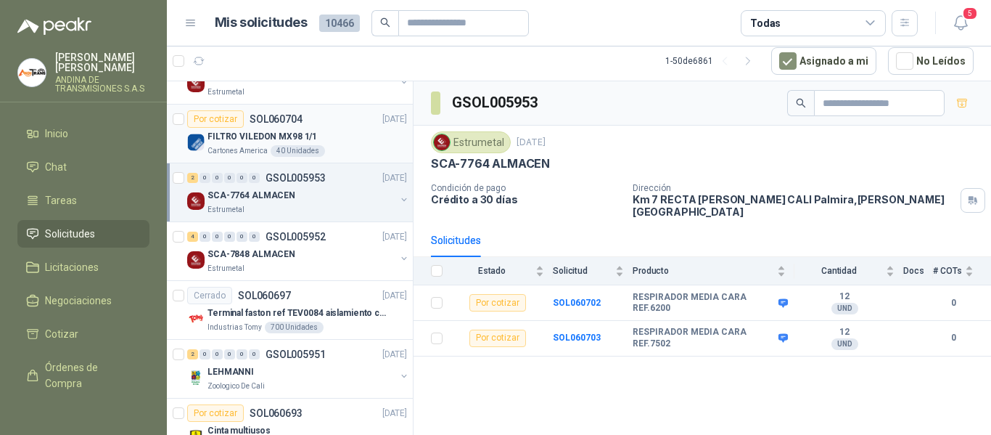
click at [339, 146] on div "Cartones America 40 Unidades" at bounding box center [308, 151] width 200 height 12
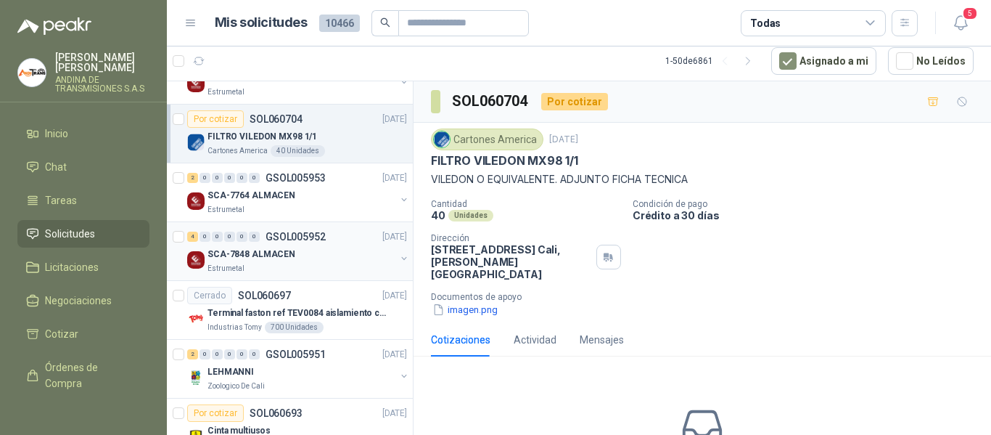
scroll to position [1021, 0]
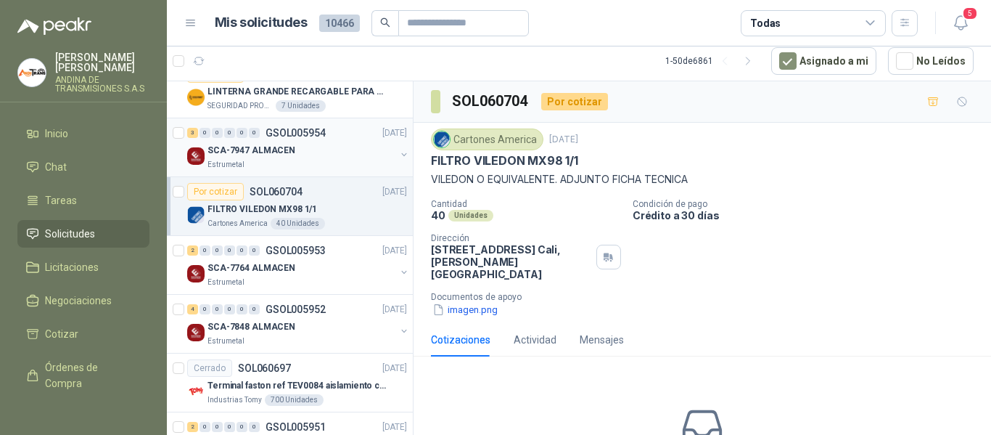
click at [324, 167] on div "Estrumetal" at bounding box center [302, 165] width 188 height 12
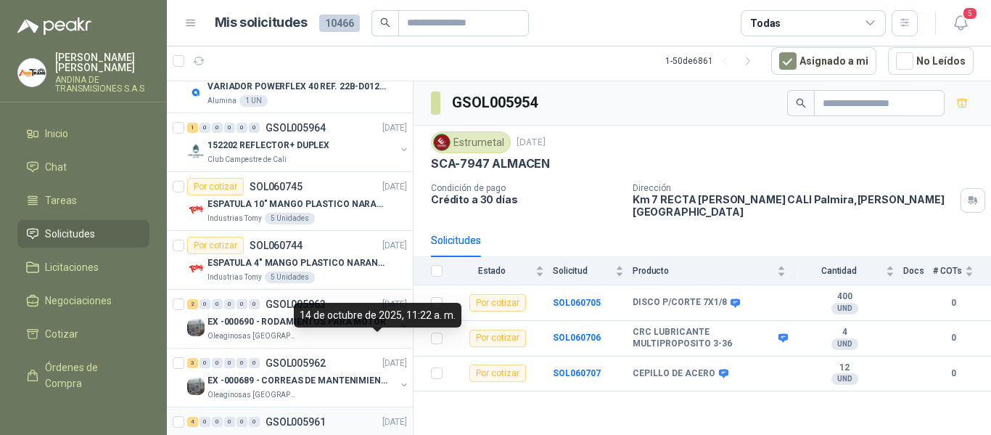
scroll to position [435, 0]
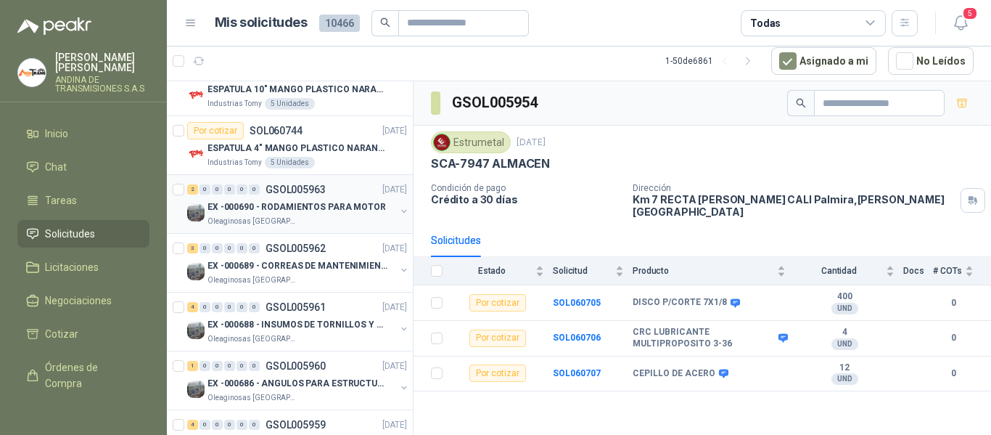
click at [341, 195] on div "2 0 0 0 0 0 GSOL005963 [DATE]" at bounding box center [298, 189] width 223 height 17
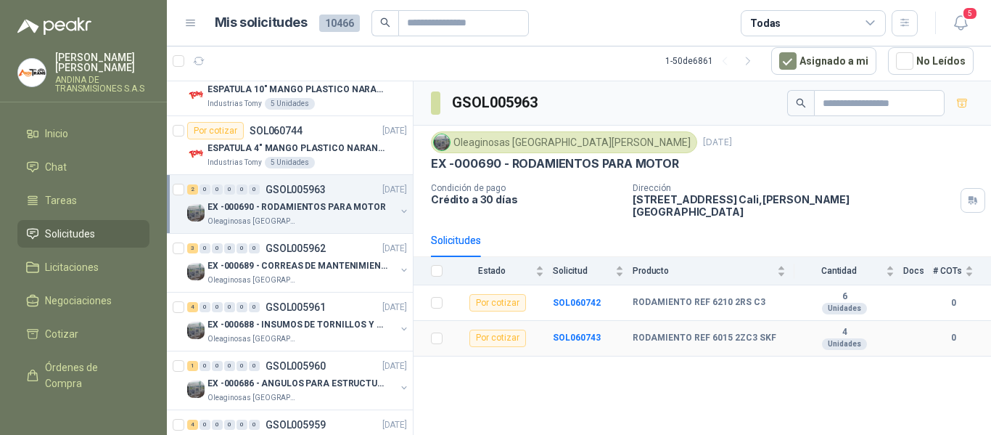
click at [729, 332] on b "RODAMIENTO REF 6015 2ZC3 SKF" at bounding box center [705, 338] width 144 height 12
click at [713, 332] on b "RODAMIENTO REF 6015 2ZC3 SKF" at bounding box center [705, 338] width 144 height 12
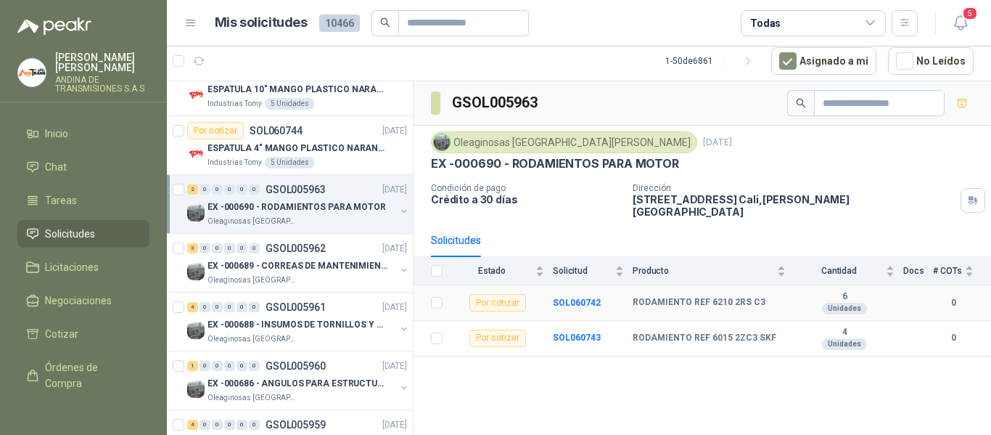
click at [721, 297] on b "RODAMIENTO REF 6210 2RS C3" at bounding box center [699, 303] width 133 height 12
click at [700, 297] on b "RODAMIENTO REF 6210 2RS C3" at bounding box center [699, 303] width 133 height 12
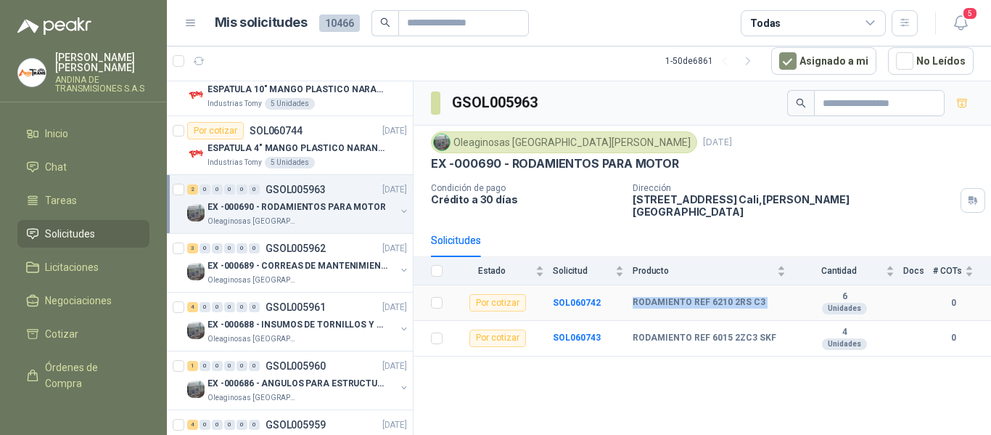
click at [700, 297] on b "RODAMIENTO REF 6210 2RS C3" at bounding box center [699, 303] width 133 height 12
click at [747, 334] on td "RODAMIENTO REF 6015 2ZC3 SKF" at bounding box center [714, 339] width 162 height 36
click at [746, 332] on b "RODAMIENTO REF 6015 2ZC3 SKF" at bounding box center [705, 338] width 144 height 12
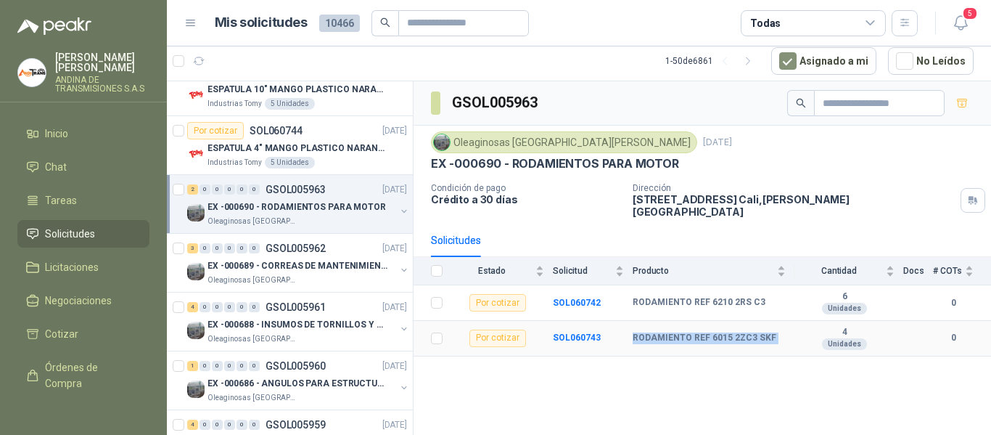
click at [746, 332] on b "RODAMIENTO REF 6015 2ZC3 SKF" at bounding box center [705, 338] width 144 height 12
click at [734, 303] on td "RODAMIENTO REF 6210 2RS C3" at bounding box center [714, 303] width 162 height 36
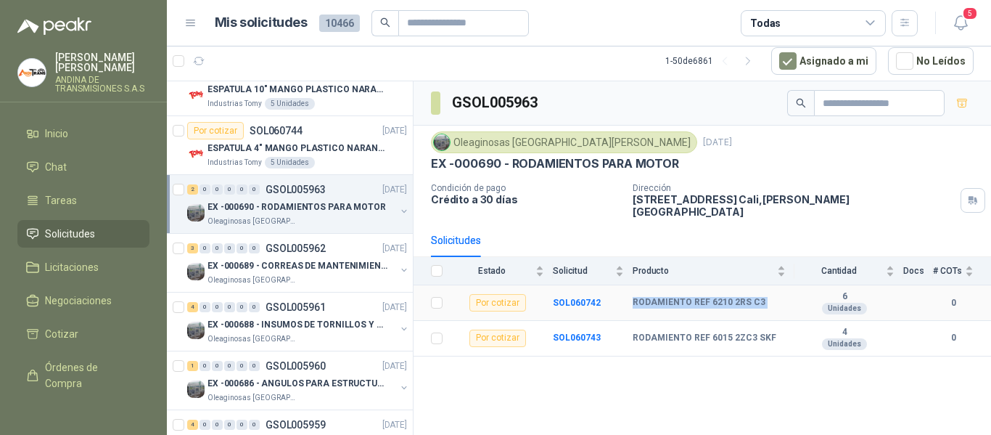
click at [734, 303] on td "RODAMIENTO REF 6210 2RS C3" at bounding box center [714, 303] width 162 height 36
click at [725, 332] on b "RODAMIENTO REF 6015 2ZC3 SKF" at bounding box center [705, 338] width 144 height 12
click at [721, 297] on b "RODAMIENTO REF 6210 2RS C3" at bounding box center [699, 303] width 133 height 12
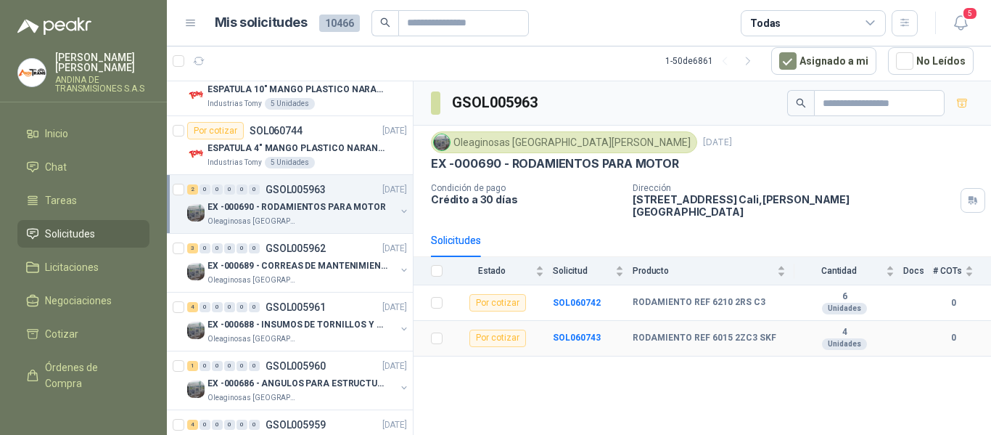
click at [741, 332] on b "RODAMIENTO REF 6015 2ZC3 SKF" at bounding box center [705, 338] width 144 height 12
click at [681, 297] on b "RODAMIENTO REF 6210 2RS C3" at bounding box center [699, 303] width 133 height 12
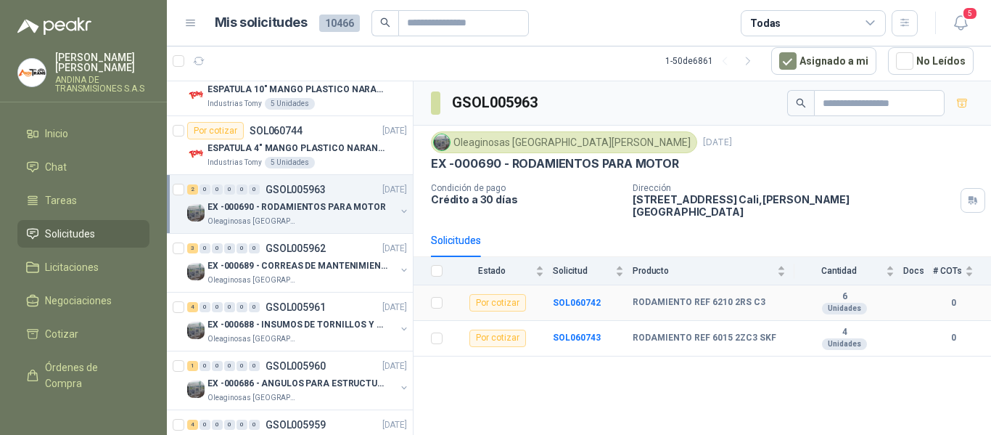
click at [700, 297] on b "RODAMIENTO REF 6210 2RS C3" at bounding box center [699, 303] width 133 height 12
click at [690, 332] on b "RODAMIENTO REF 6015 2ZC3 SKF" at bounding box center [705, 338] width 144 height 12
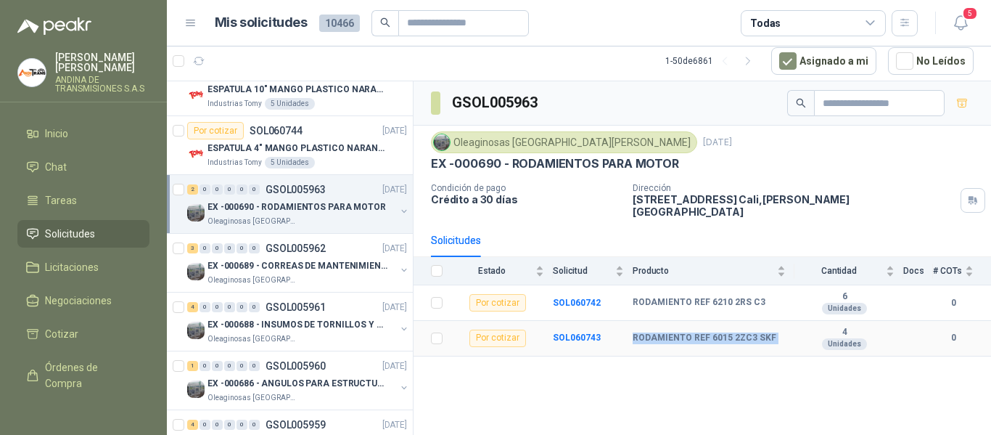
click at [690, 332] on b "RODAMIENTO REF 6015 2ZC3 SKF" at bounding box center [705, 338] width 144 height 12
click at [700, 297] on b "RODAMIENTO REF 6210 2RS C3" at bounding box center [699, 303] width 133 height 12
click at [741, 332] on b "RODAMIENTO REF 6015 2ZC3 SKF" at bounding box center [705, 338] width 144 height 12
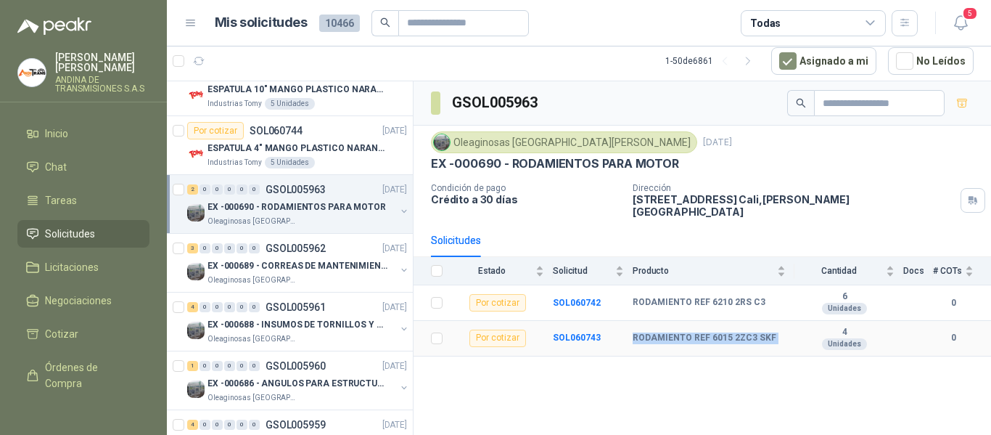
click at [741, 332] on b "RODAMIENTO REF 6015 2ZC3 SKF" at bounding box center [705, 338] width 144 height 12
click at [732, 297] on b "RODAMIENTO REF 6210 2RS C3" at bounding box center [699, 303] width 133 height 12
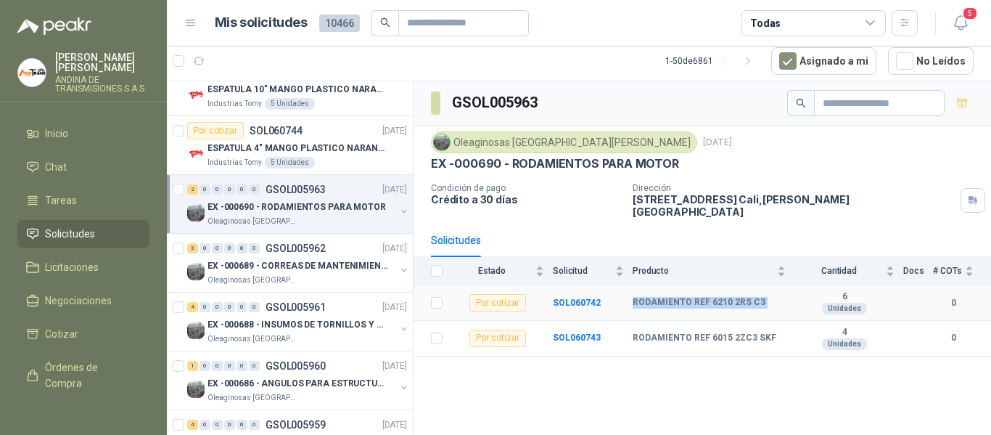
click at [732, 297] on b "RODAMIENTO REF 6210 2RS C3" at bounding box center [699, 303] width 133 height 12
click at [786, 321] on td "RODAMIENTO REF 6015 2ZC3 SKF" at bounding box center [714, 339] width 162 height 36
click at [572, 298] on b "SOL060742" at bounding box center [577, 303] width 48 height 10
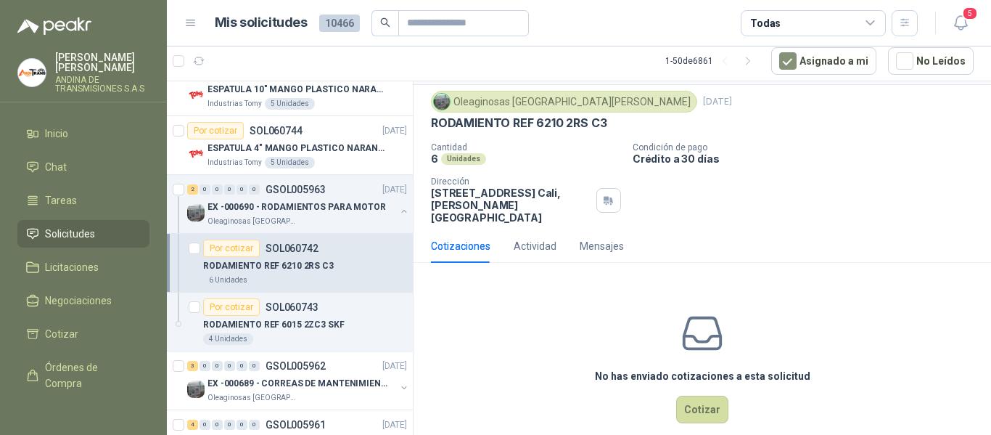
scroll to position [51, 0]
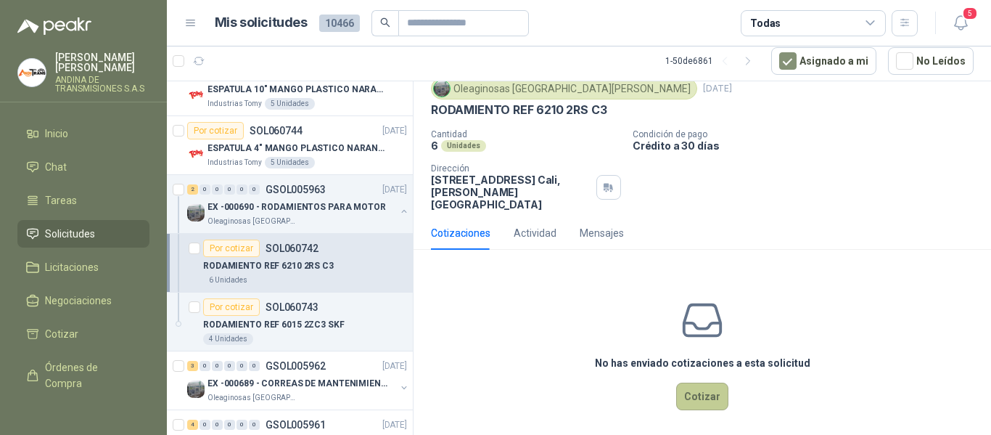
click at [696, 382] on button "Cotizar" at bounding box center [702, 396] width 52 height 28
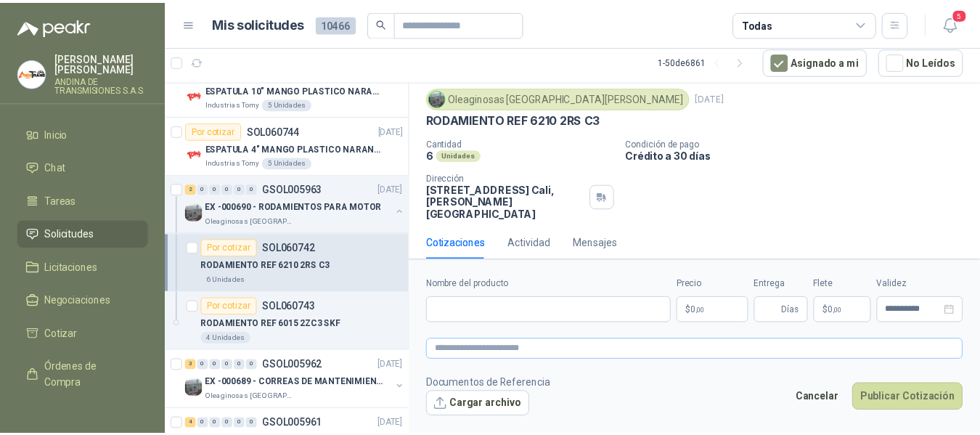
scroll to position [41, 0]
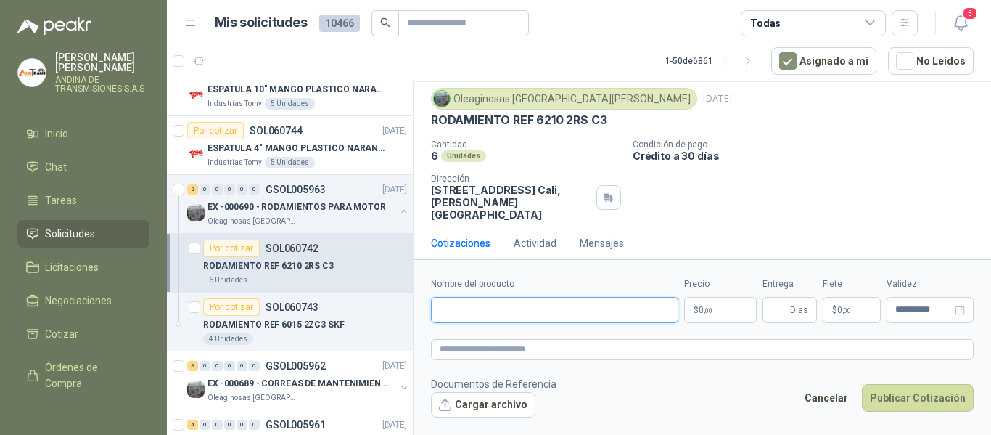
click at [575, 306] on input "Nombre del producto" at bounding box center [554, 310] width 247 height 26
type input "*"
type input "**********"
click at [708, 307] on body "[PERSON_NAME] ANDINA DE TRANSMISIONES S.A.S Inicio Chat Tareas Solicitudes Lici…" at bounding box center [495, 217] width 991 height 435
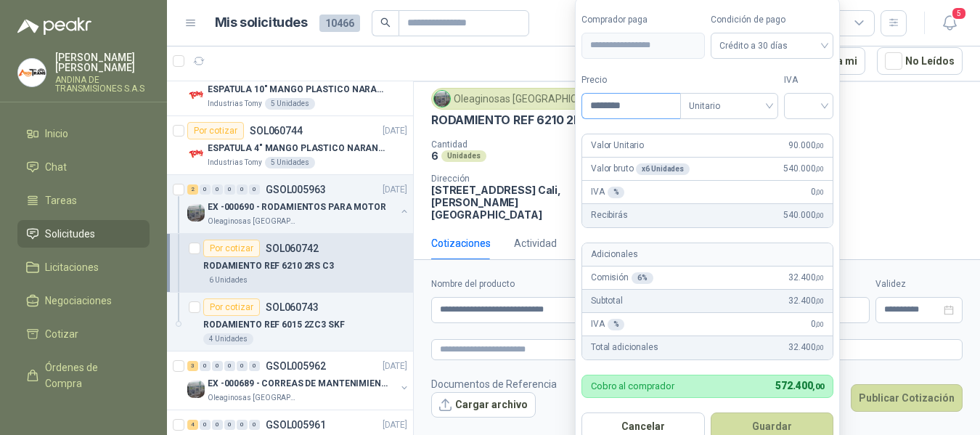
click at [608, 102] on input "********" at bounding box center [631, 106] width 98 height 25
type input "********"
click at [722, 128] on form "**********" at bounding box center [707, 226] width 265 height 457
click at [729, 99] on span "Unitario" at bounding box center [729, 106] width 81 height 22
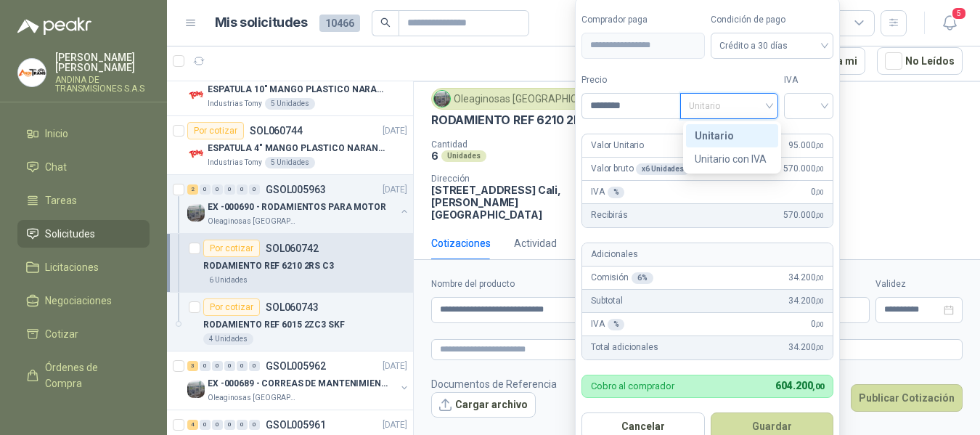
click at [742, 135] on div "Unitario" at bounding box center [732, 136] width 75 height 16
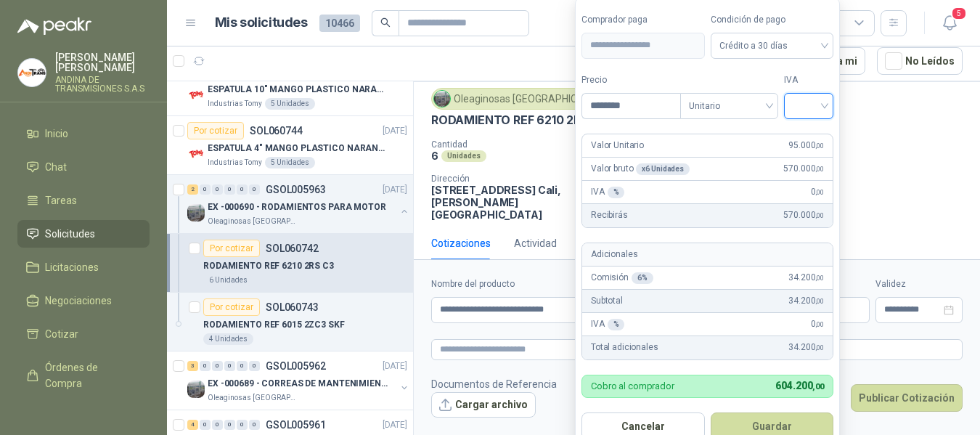
click at [818, 110] on input "search" at bounding box center [809, 105] width 32 height 22
click at [817, 133] on div "19%" at bounding box center [811, 136] width 27 height 16
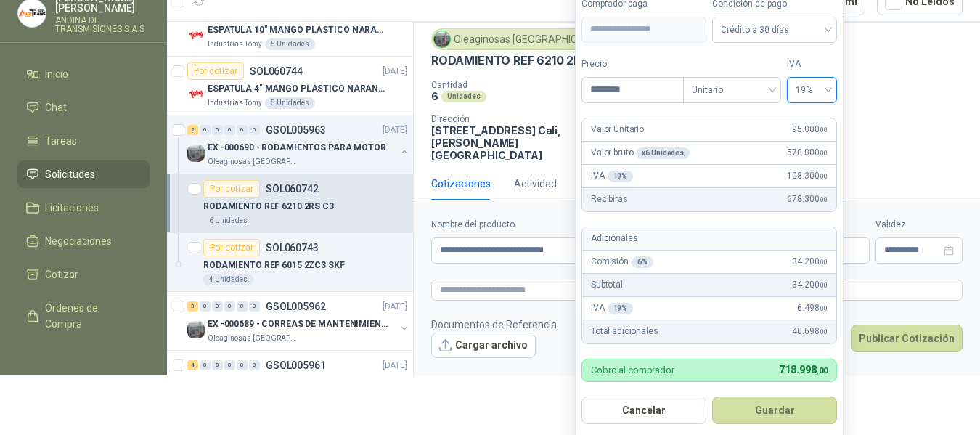
scroll to position [69, 0]
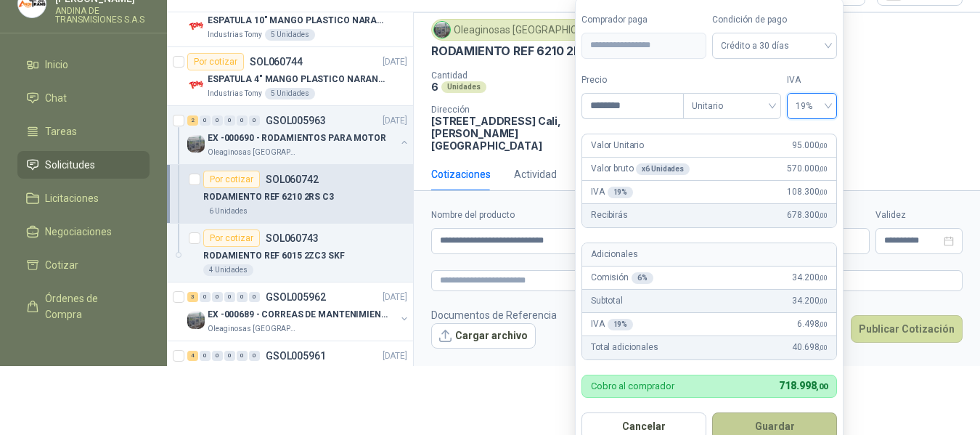
click at [803, 428] on button "Guardar" at bounding box center [774, 426] width 125 height 28
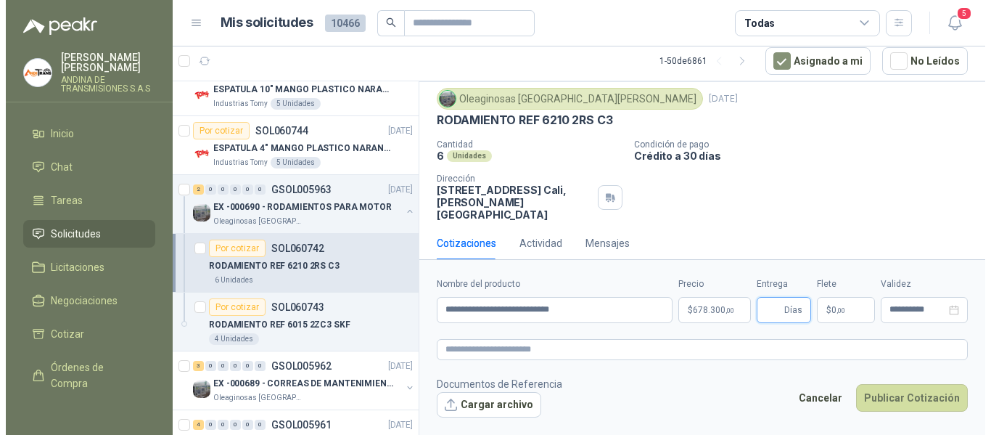
scroll to position [0, 0]
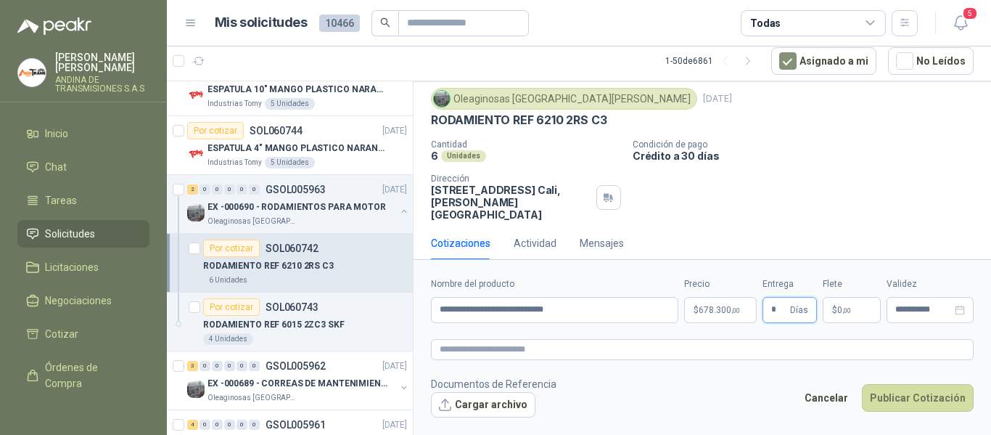
type input "*"
click at [872, 272] on form "**********" at bounding box center [703, 347] width 578 height 176
click at [853, 311] on p "$ 0 ,00" at bounding box center [852, 310] width 58 height 26
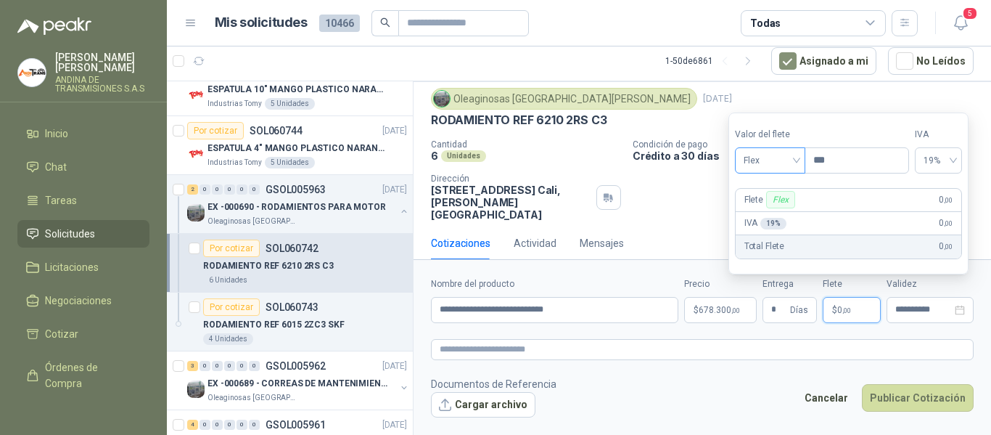
click at [797, 160] on span "Flex" at bounding box center [770, 161] width 53 height 22
click at [772, 213] on div "Incluido" at bounding box center [772, 214] width 50 height 16
click at [691, 243] on div "Cotizaciones Actividad Mensajes" at bounding box center [702, 242] width 543 height 33
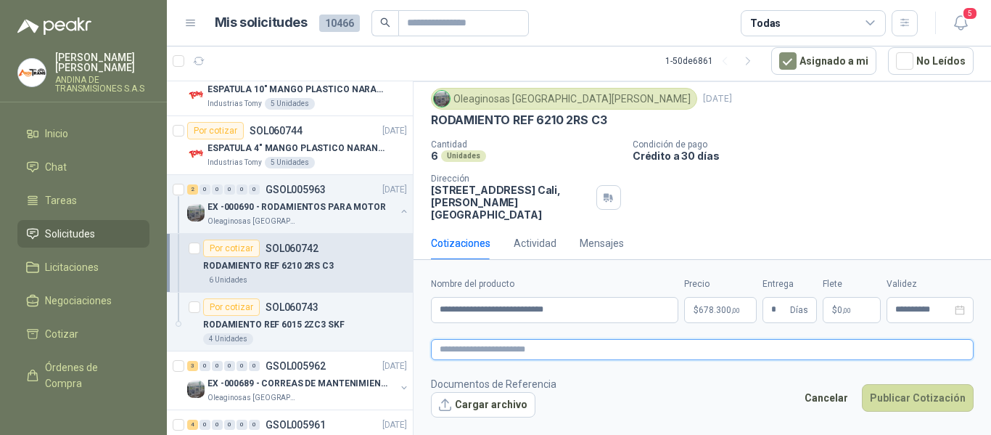
click at [592, 353] on textarea at bounding box center [702, 349] width 543 height 21
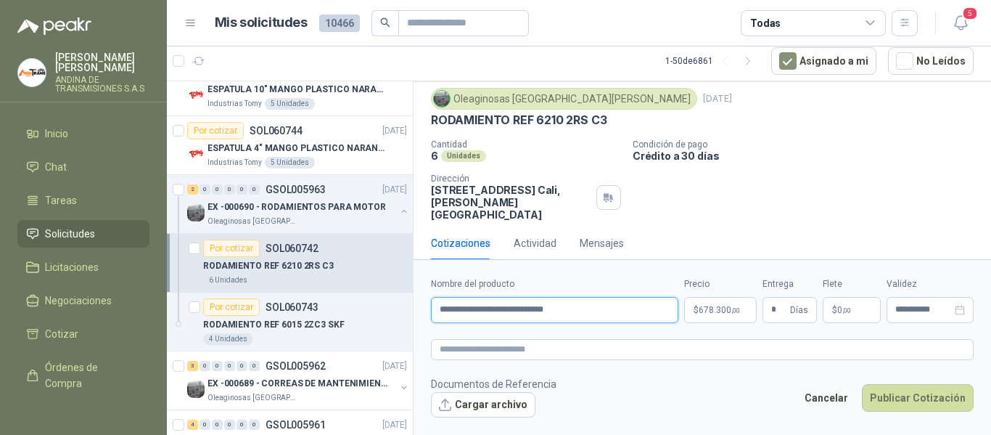
click at [516, 307] on input "**********" at bounding box center [554, 310] width 247 height 26
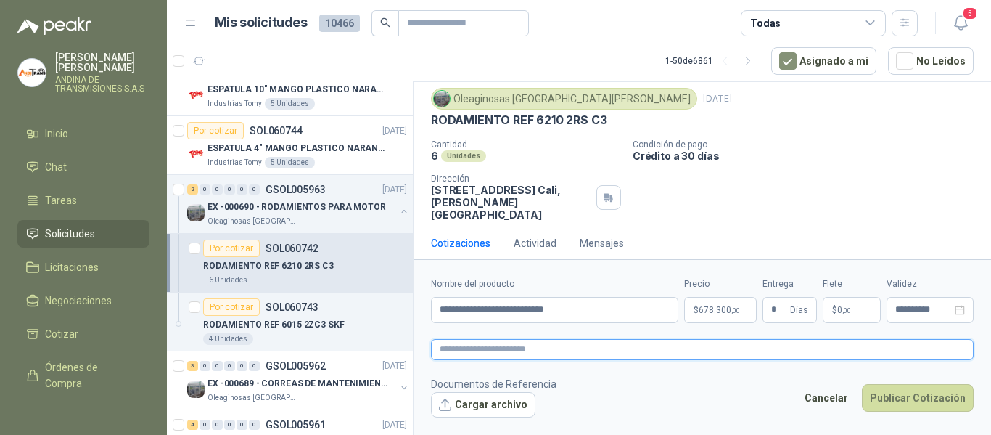
click at [494, 356] on textarea at bounding box center [702, 349] width 543 height 21
paste textarea "**********"
type textarea "**********"
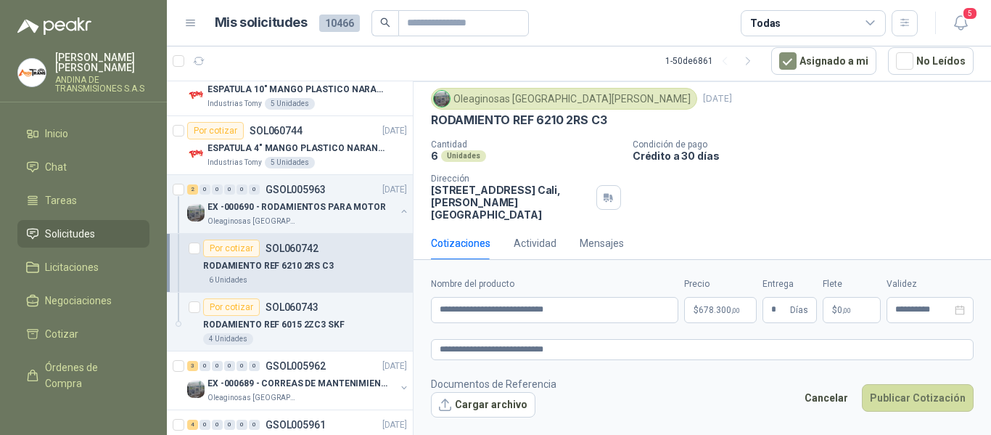
click at [741, 242] on div "Cotizaciones Actividad Mensajes" at bounding box center [702, 242] width 543 height 33
click at [721, 306] on body "[PERSON_NAME] ANDINA DE TRANSMISIONES S.A.S Inicio Chat Tareas Solicitudes Lici…" at bounding box center [495, 217] width 991 height 435
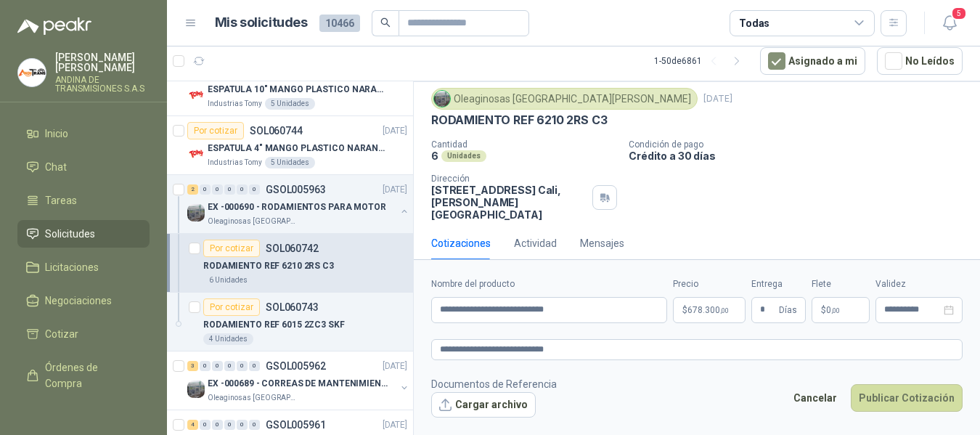
click at [916, 198] on div "Cantidad 6 Unidades Condición de pago Crédito a 30 días Dirección [STREET_ADDRE…" at bounding box center [696, 179] width 531 height 81
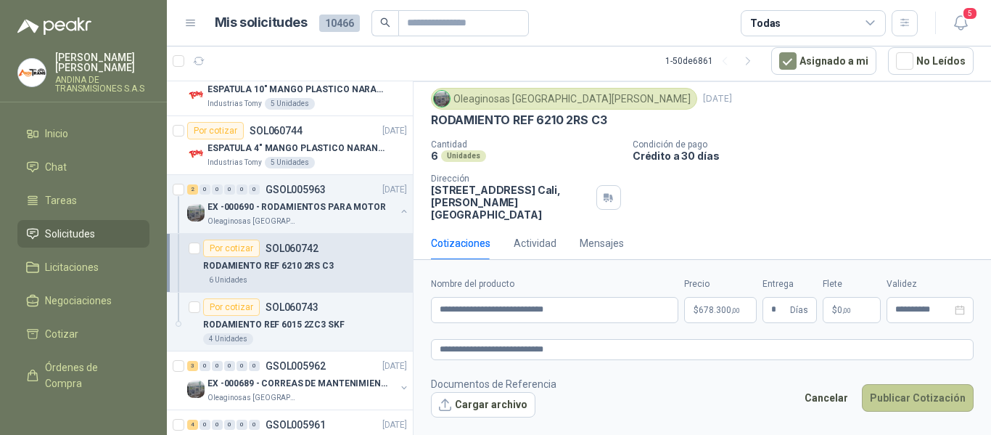
click at [914, 400] on button "Publicar Cotización" at bounding box center [918, 398] width 112 height 28
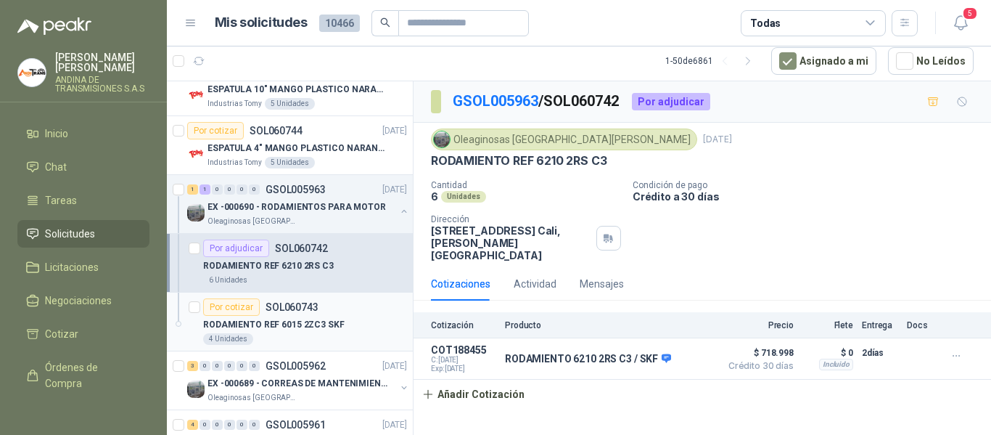
click at [324, 323] on p "RODAMIENTO REF 6015 2ZC3 SKF" at bounding box center [274, 325] width 142 height 14
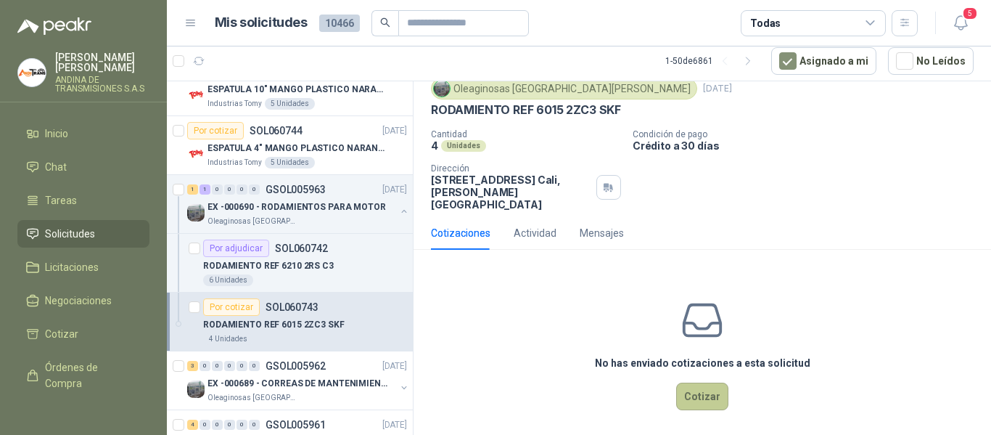
click at [699, 382] on button "Cotizar" at bounding box center [702, 396] width 52 height 28
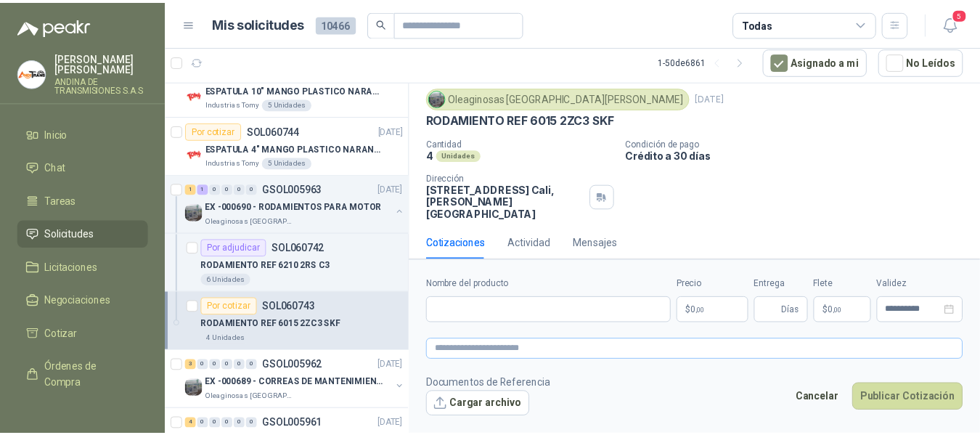
scroll to position [41, 0]
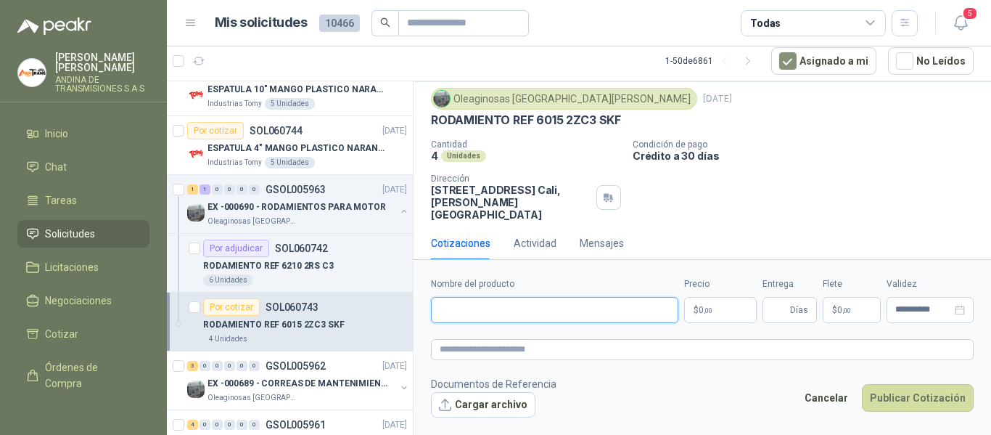
click at [572, 310] on input "Nombre del producto" at bounding box center [554, 310] width 247 height 26
click at [489, 311] on input "Nombre del producto" at bounding box center [554, 310] width 247 height 26
type input "**********"
click at [699, 303] on body "[PERSON_NAME] ANDINA DE TRANSMISIONES S.A.S Inicio Chat Tareas Solicitudes Lici…" at bounding box center [495, 217] width 991 height 435
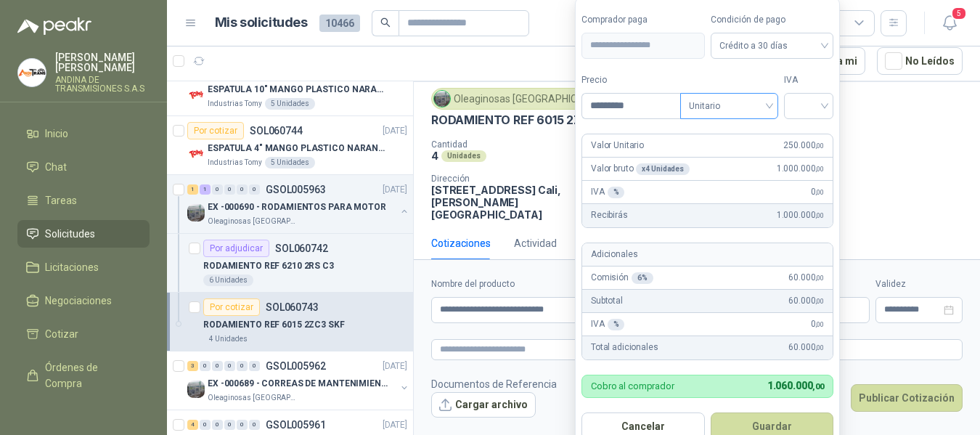
click at [731, 112] on span "Unitario" at bounding box center [729, 106] width 81 height 22
type input "*********"
drag, startPoint x: 716, startPoint y: 138, endPoint x: 721, endPoint y: 100, distance: 38.0
click at [717, 138] on div "Unitario" at bounding box center [732, 136] width 75 height 16
click at [821, 109] on input "search" at bounding box center [809, 105] width 32 height 22
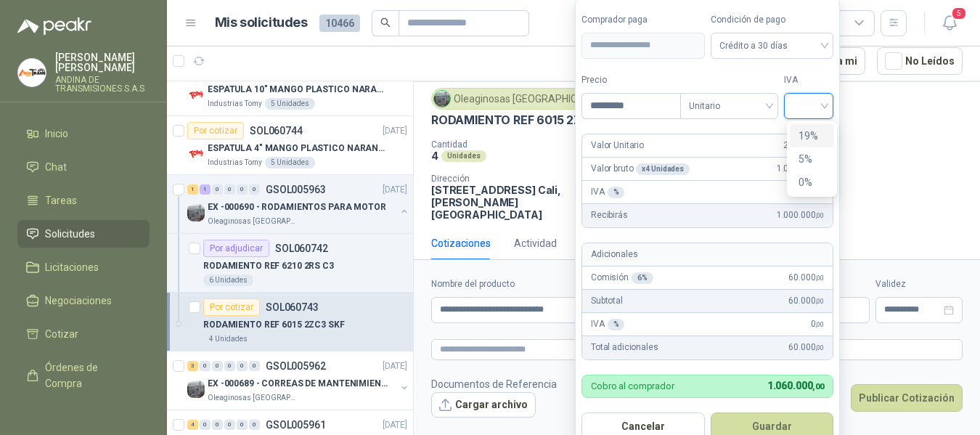
click at [814, 138] on div "19%" at bounding box center [811, 136] width 27 height 16
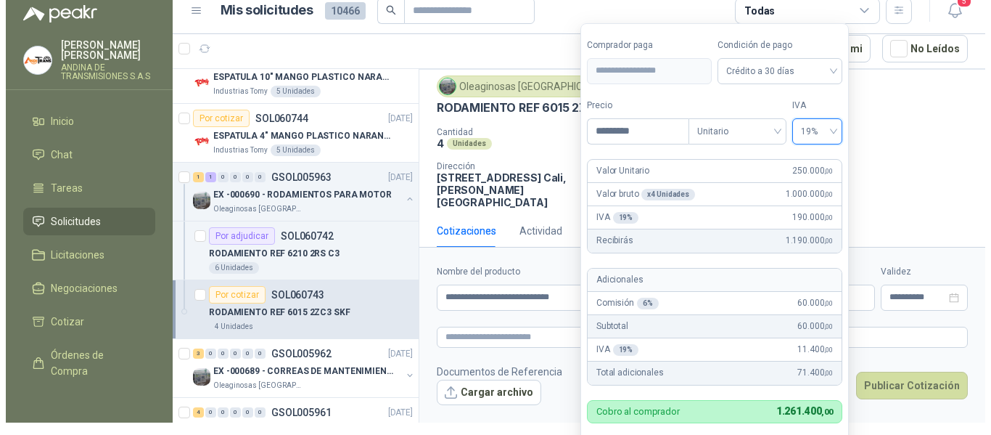
scroll to position [0, 0]
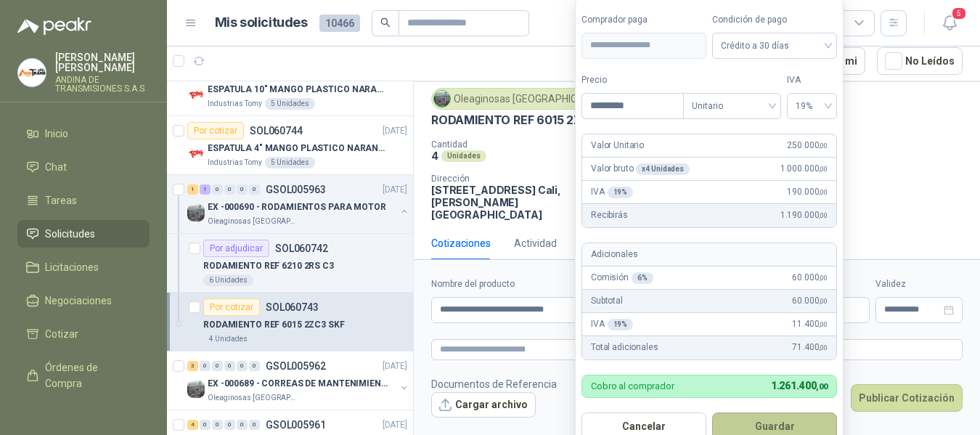
click at [787, 416] on button "Guardar" at bounding box center [774, 426] width 125 height 28
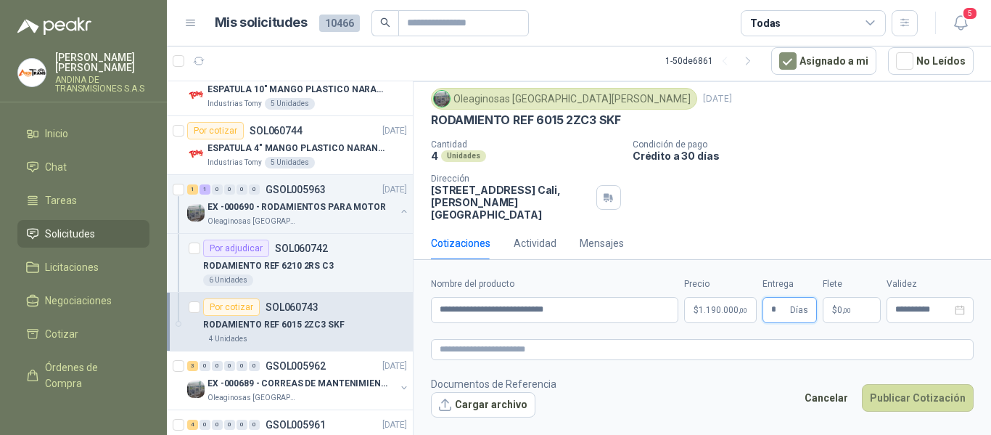
type input "*"
click at [861, 305] on p "$ 0 ,00" at bounding box center [852, 310] width 58 height 26
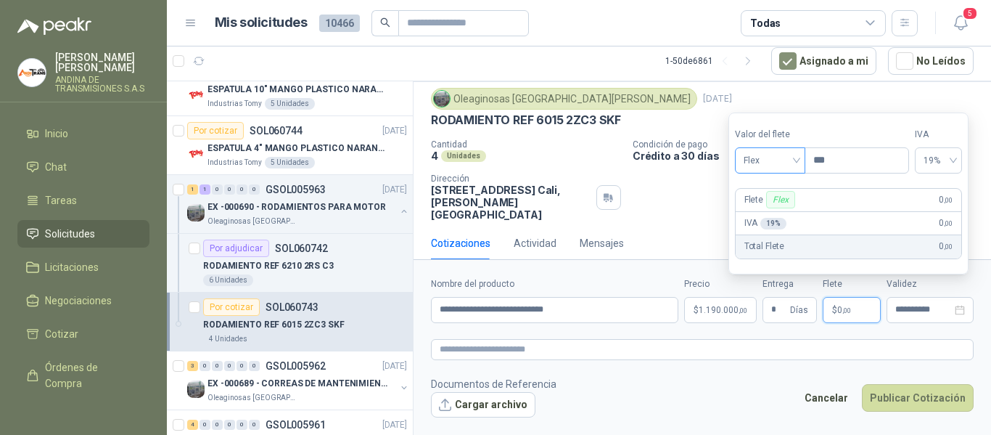
click at [797, 158] on span "Flex" at bounding box center [770, 161] width 53 height 22
click at [785, 212] on div "Incluido" at bounding box center [772, 214] width 50 height 16
click at [860, 286] on label "Flete" at bounding box center [852, 284] width 58 height 14
click at [668, 268] on form "**********" at bounding box center [703, 347] width 578 height 176
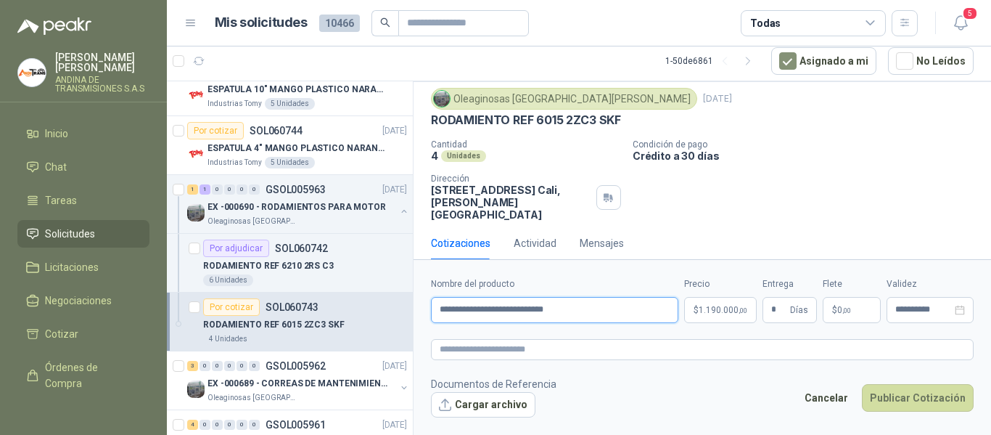
click at [512, 311] on input "**********" at bounding box center [554, 310] width 247 height 26
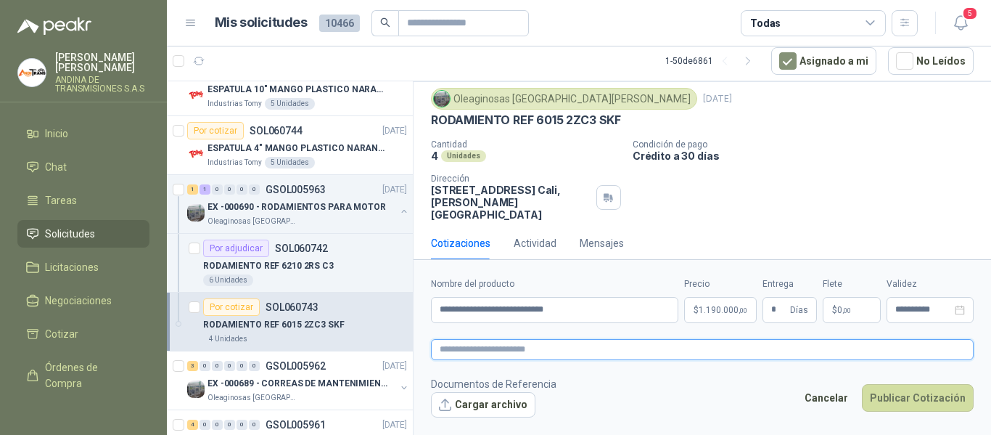
click at [470, 346] on textarea at bounding box center [702, 349] width 543 height 21
paste textarea "**********"
type textarea "**********"
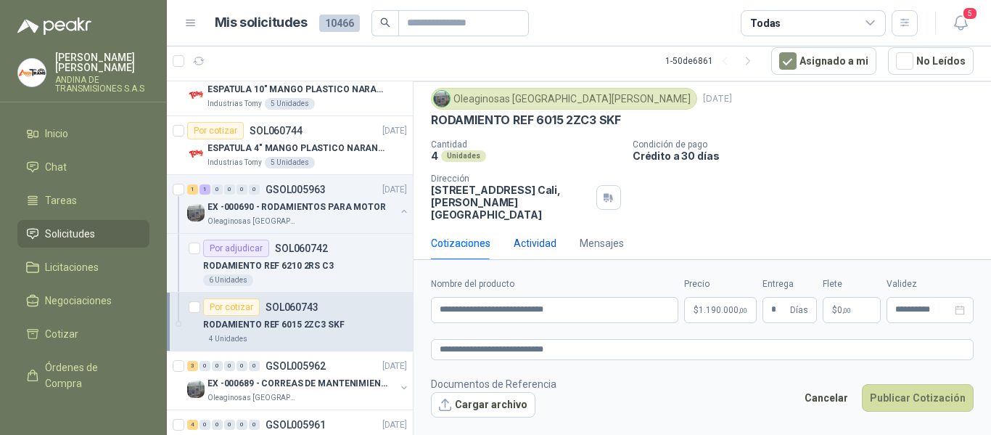
click at [524, 235] on div "Actividad" at bounding box center [535, 243] width 43 height 16
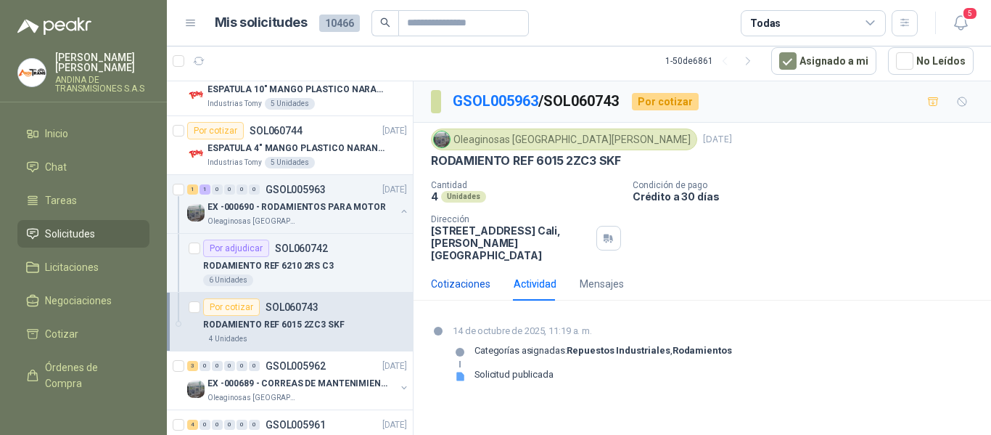
click at [477, 276] on div "Cotizaciones" at bounding box center [461, 284] width 60 height 16
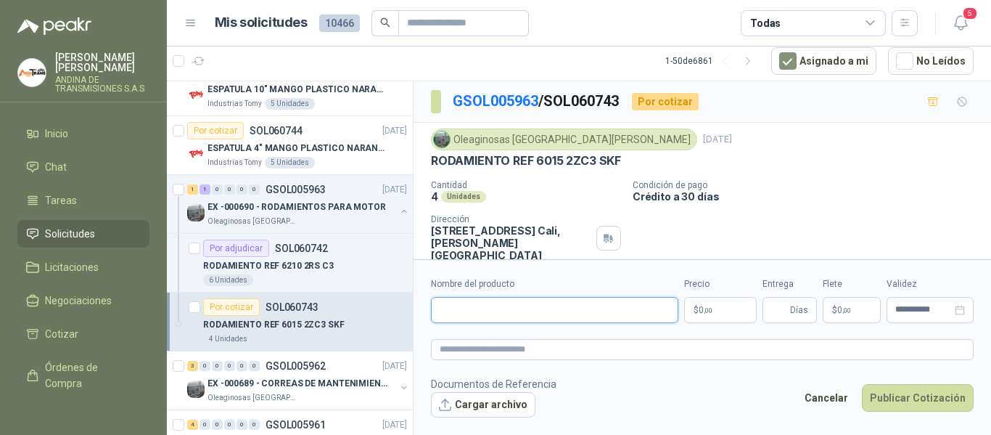
click at [586, 305] on input "Nombre del producto" at bounding box center [554, 310] width 247 height 26
paste input "**********"
type input "**********"
click at [709, 310] on body "[PERSON_NAME] ANDINA DE TRANSMISIONES S.A.S Inicio Chat Tareas Solicitudes Lici…" at bounding box center [495, 217] width 991 height 435
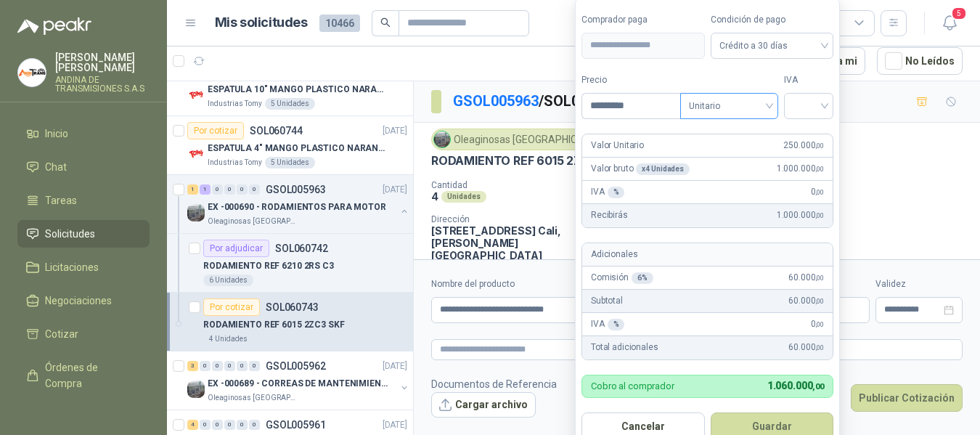
click at [756, 100] on span "Unitario" at bounding box center [729, 106] width 81 height 22
type input "*********"
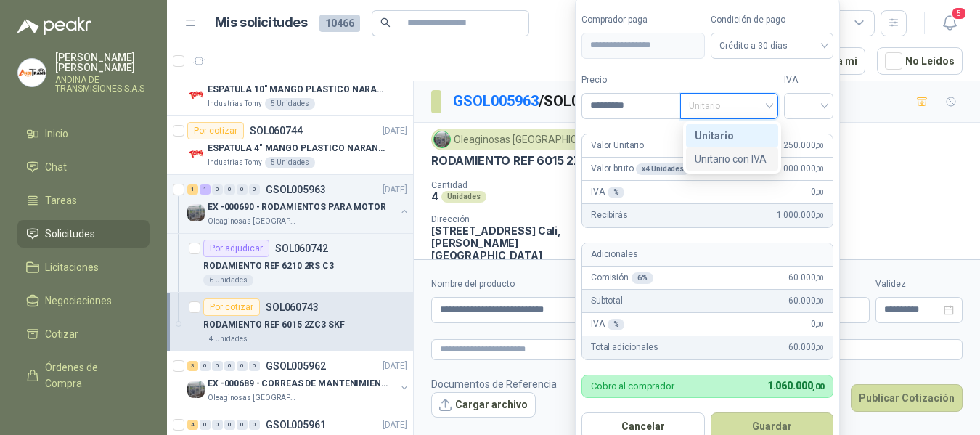
click at [740, 159] on div "Unitario con IVA" at bounding box center [732, 159] width 75 height 16
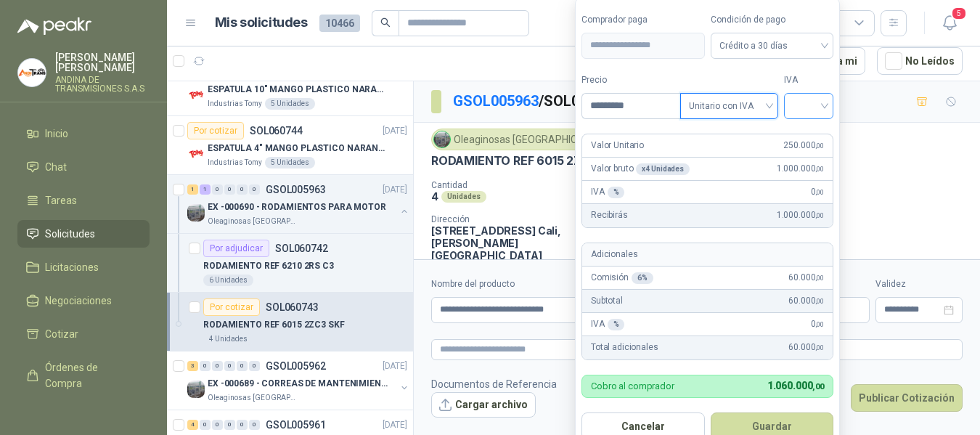
click at [814, 114] on input "search" at bounding box center [809, 105] width 32 height 22
click at [810, 139] on div "19%" at bounding box center [811, 136] width 27 height 16
click at [765, 110] on span "Unitario con IVA" at bounding box center [732, 106] width 81 height 22
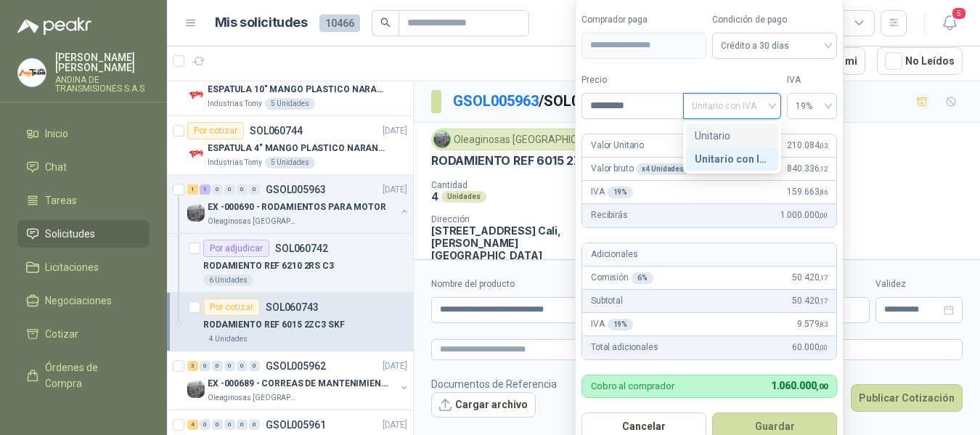
click at [749, 136] on div "Unitario" at bounding box center [732, 136] width 75 height 16
click at [751, 125] on form "**********" at bounding box center [709, 226] width 269 height 457
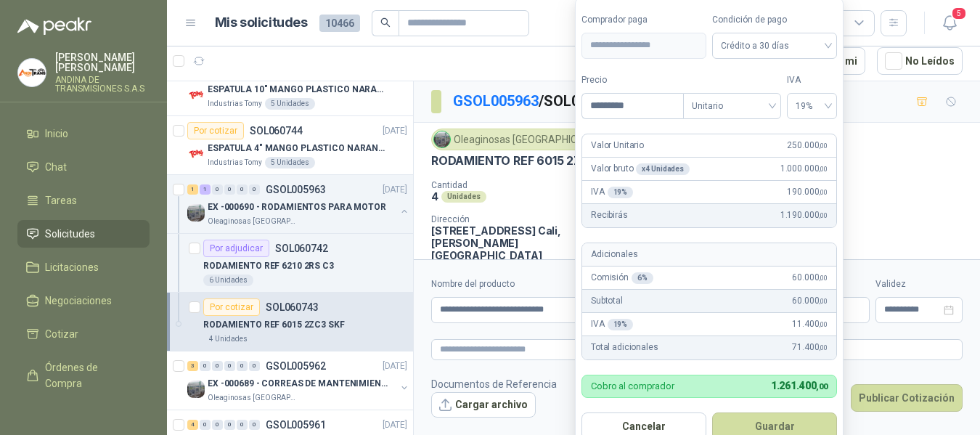
click at [863, 189] on div "Condición de pago Crédito a 30 días" at bounding box center [801, 191] width 345 height 22
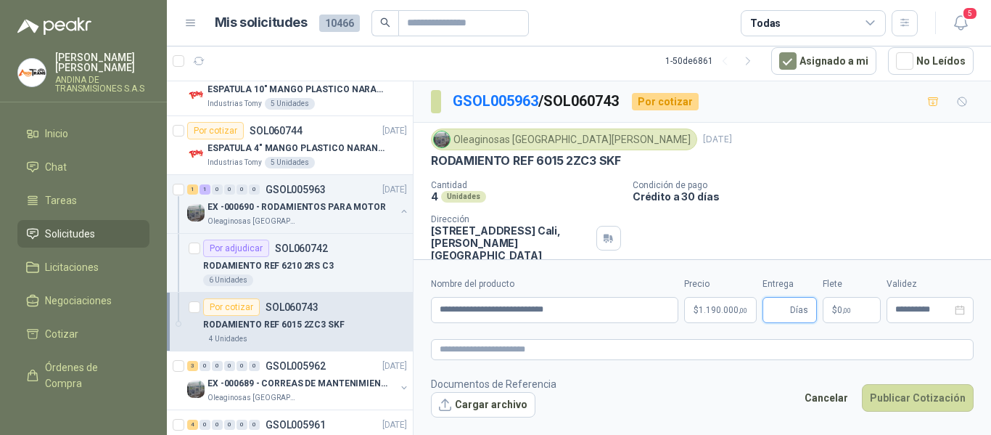
click at [783, 314] on input "Entrega" at bounding box center [779, 310] width 16 height 25
type input "*"
click at [817, 247] on div "Cantidad 4 Unidades Condición de pago Crédito a 30 días Dirección [STREET_ADDRE…" at bounding box center [702, 220] width 543 height 81
click at [810, 266] on form "**********" at bounding box center [703, 347] width 578 height 176
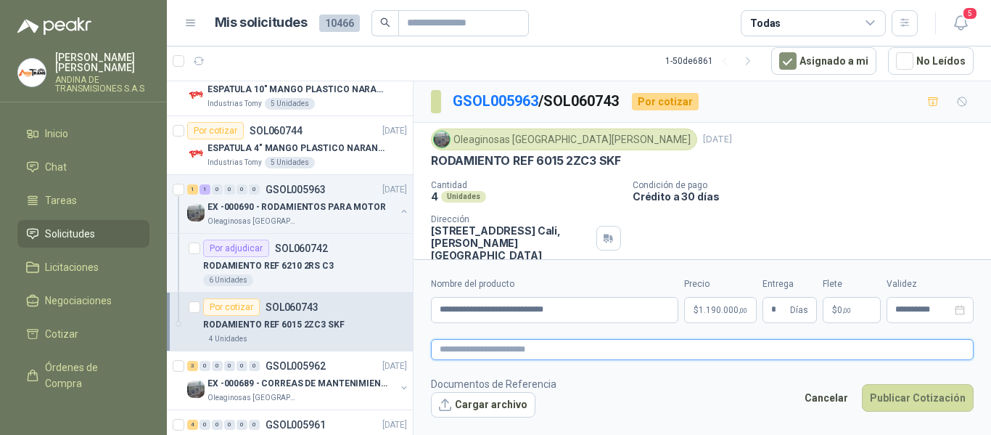
click at [583, 345] on textarea at bounding box center [702, 349] width 543 height 21
paste textarea "**********"
type textarea "**********"
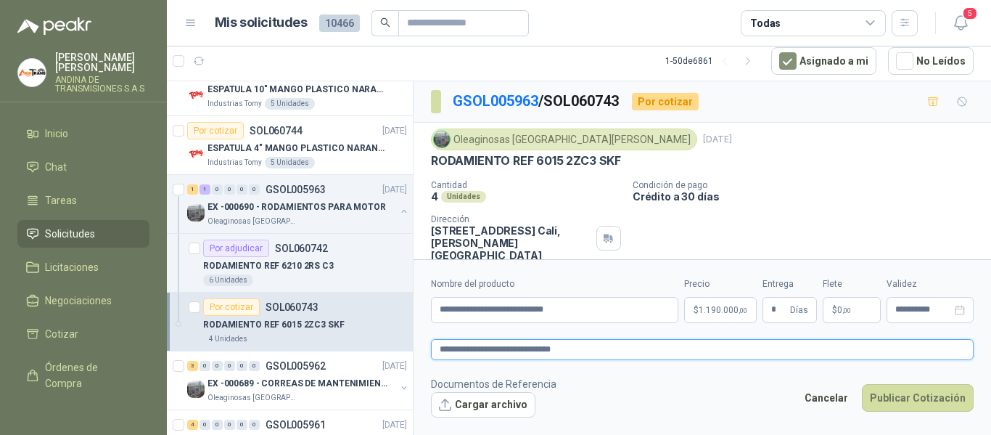
type textarea "**********"
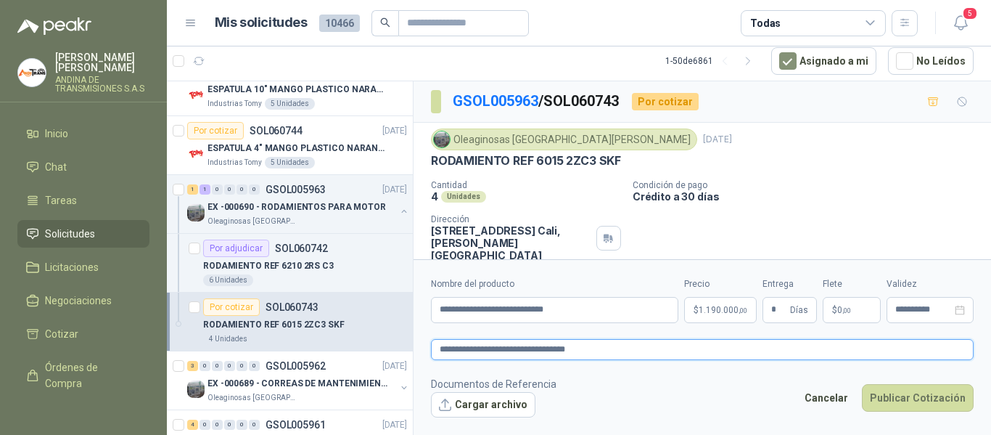
type textarea "**********"
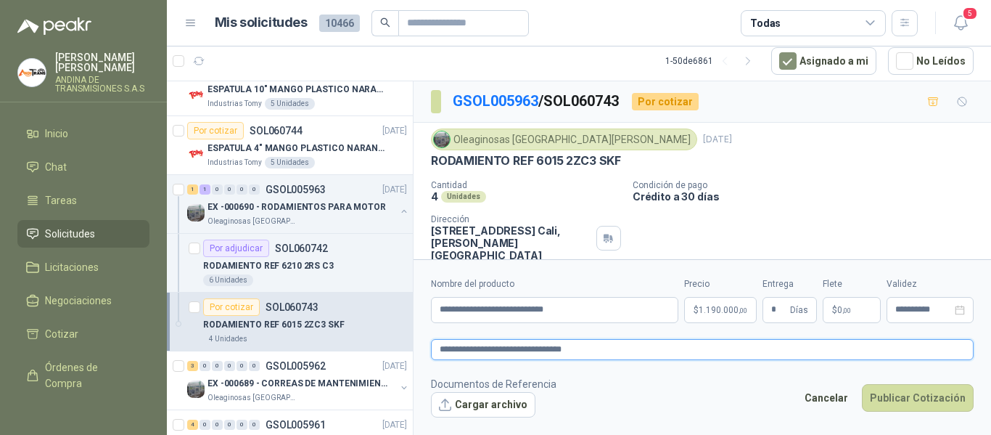
type textarea "**********"
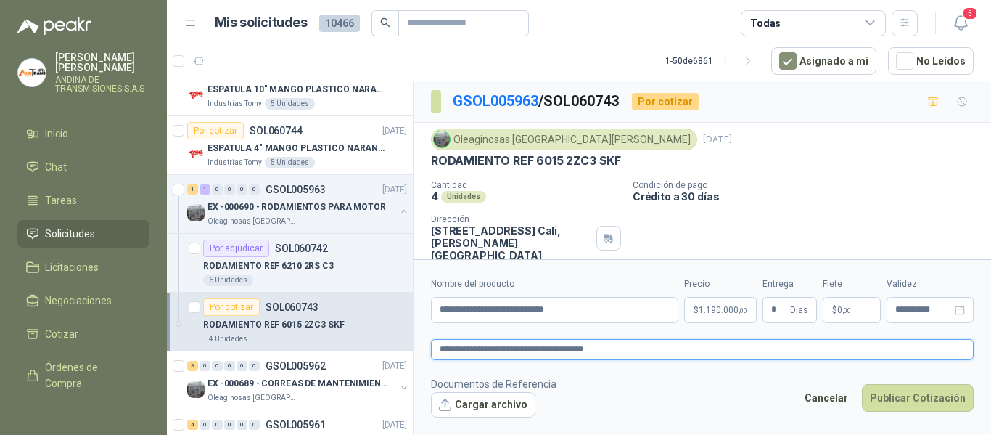
type textarea "**********"
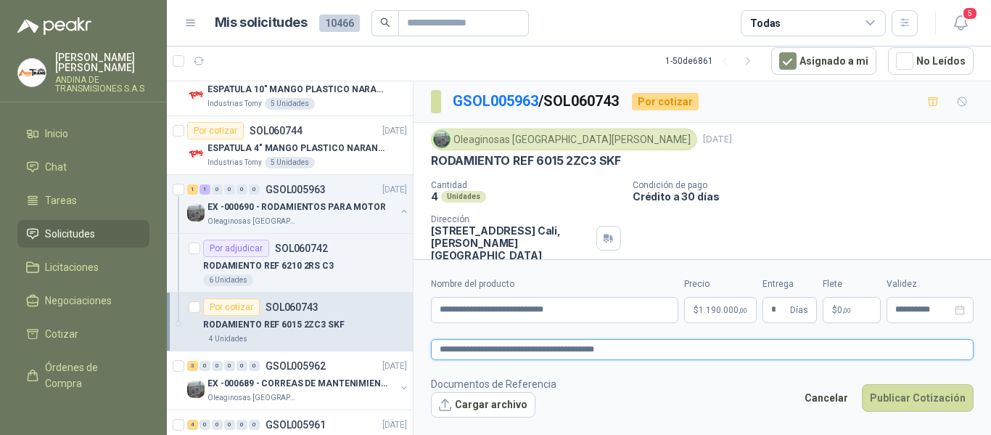
type textarea "**********"
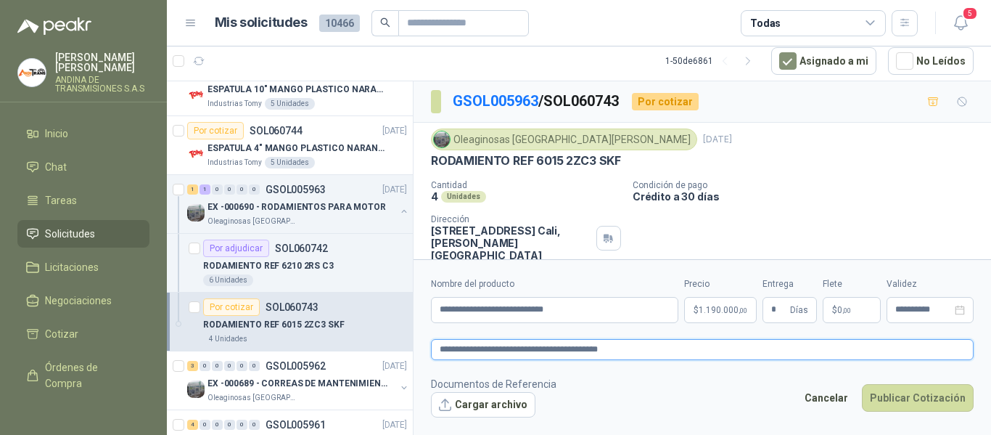
type textarea "**********"
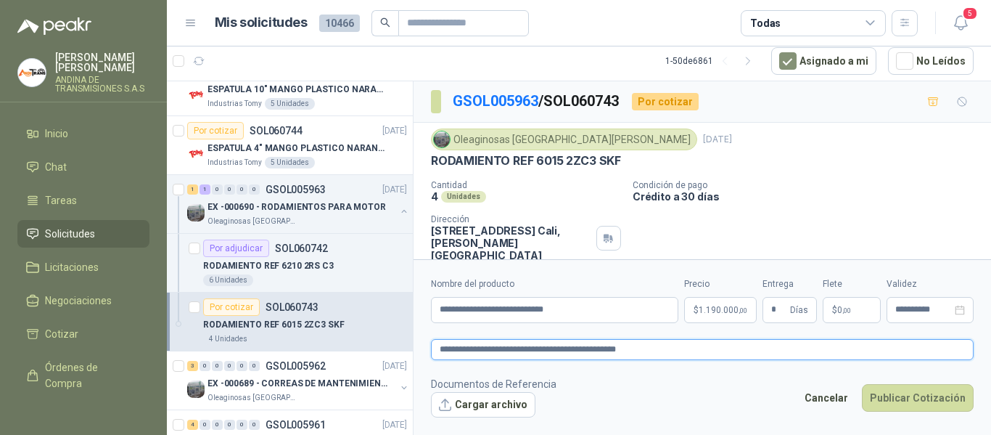
type textarea "**********"
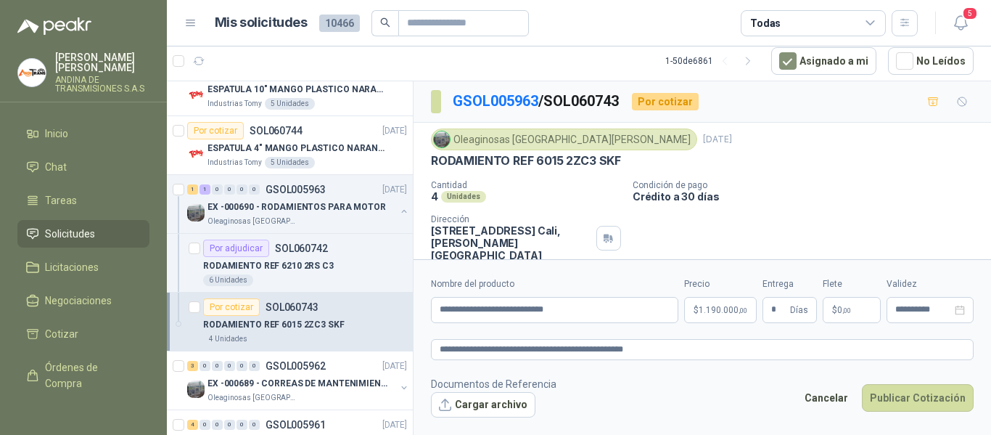
click at [674, 366] on form "**********" at bounding box center [703, 347] width 578 height 176
click at [748, 331] on form "**********" at bounding box center [703, 347] width 578 height 176
click at [785, 317] on input "*" at bounding box center [779, 310] width 16 height 25
click at [814, 286] on label "Entrega" at bounding box center [790, 284] width 54 height 14
click at [787, 298] on input "*" at bounding box center [779, 310] width 16 height 25
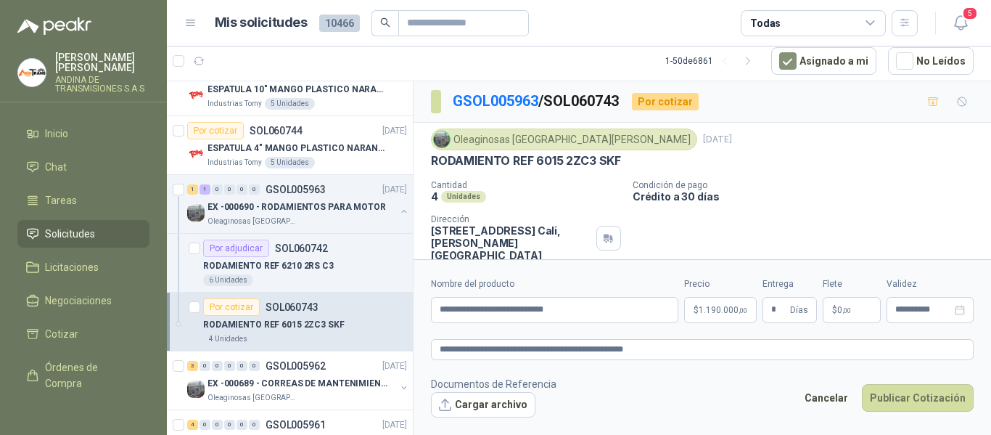
click at [807, 261] on form "**********" at bounding box center [703, 347] width 578 height 176
click at [752, 253] on div "Oleaginosas [GEOGRAPHIC_DATA][PERSON_NAME] [DATE] RODAMIENTO REF 6015 2ZC3 SKF …" at bounding box center [703, 195] width 578 height 144
click at [935, 400] on button "Publicar Cotización" at bounding box center [918, 398] width 112 height 28
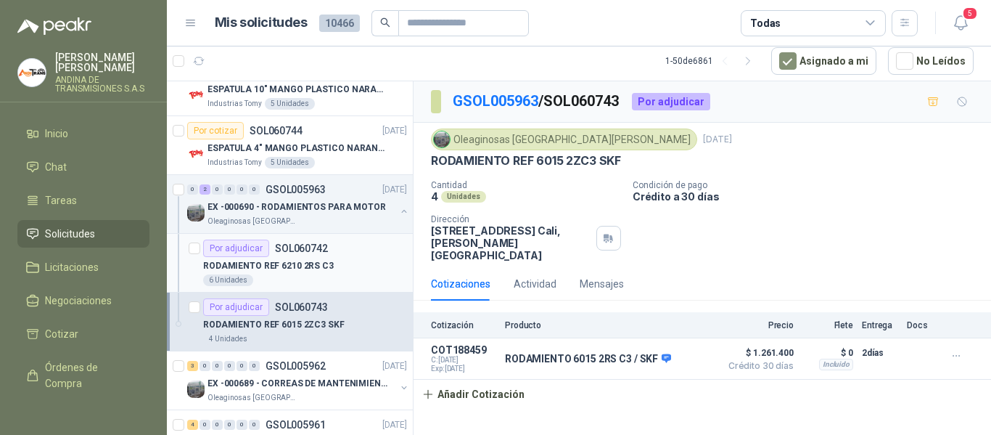
click at [342, 268] on div "RODAMIENTO REF 6210 2RS C3" at bounding box center [305, 265] width 204 height 17
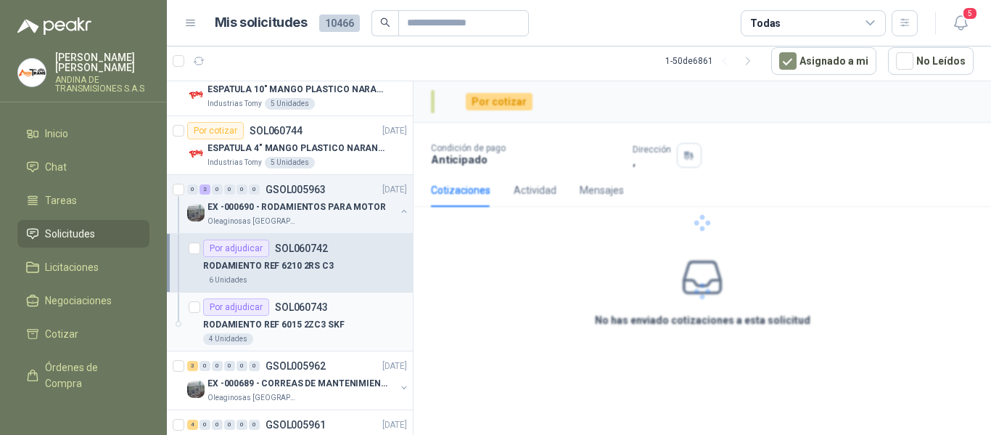
click at [353, 319] on div "RODAMIENTO REF 6015 2ZC3 SKF" at bounding box center [305, 324] width 204 height 17
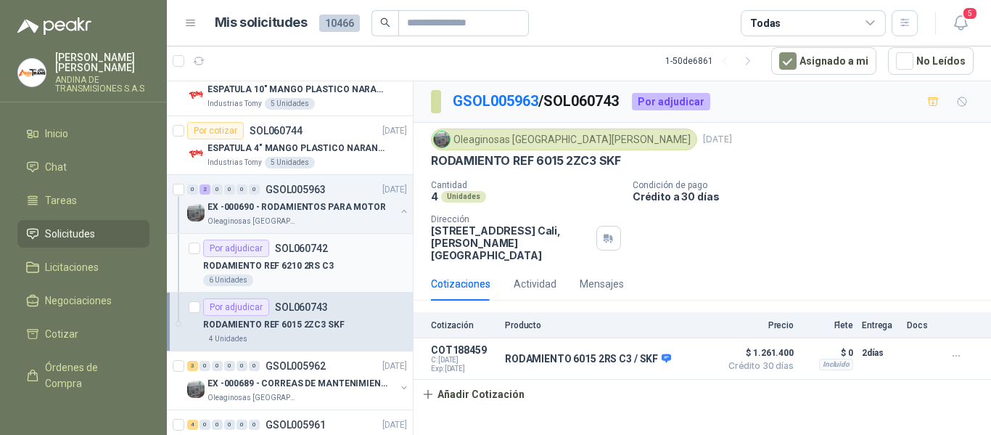
click at [320, 261] on p "RODAMIENTO REF 6210 2RS C3" at bounding box center [268, 266] width 131 height 14
click at [320, 204] on p "EX -000690 - RODAMIENTOS PARA MOTOR" at bounding box center [297, 207] width 179 height 14
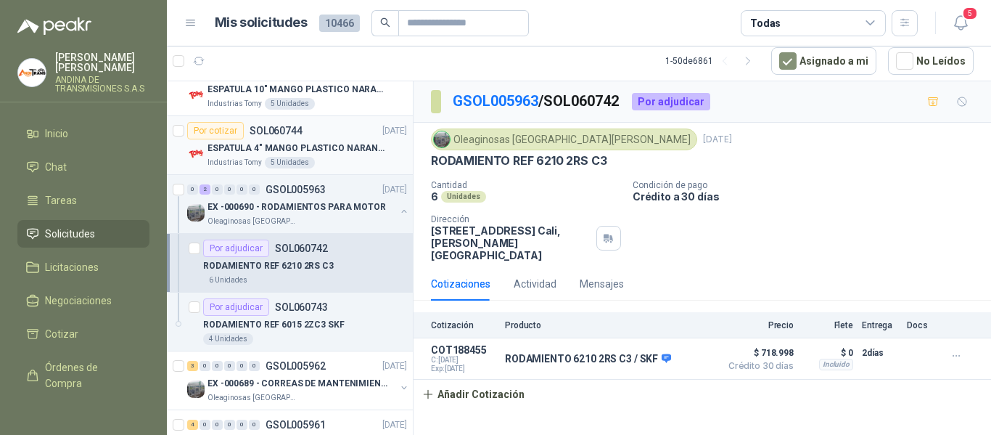
click at [344, 146] on p "ESPATULA 4" MANGO PLASTICO NARANJA MARCA TRUPPER" at bounding box center [298, 149] width 181 height 14
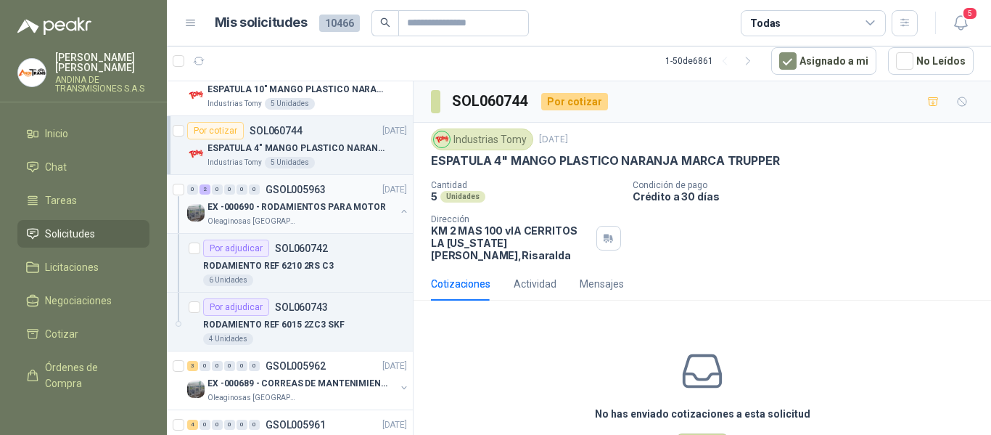
click at [339, 194] on div "0 2 0 0 0 0 GSOL005963 [DATE]" at bounding box center [298, 189] width 223 height 17
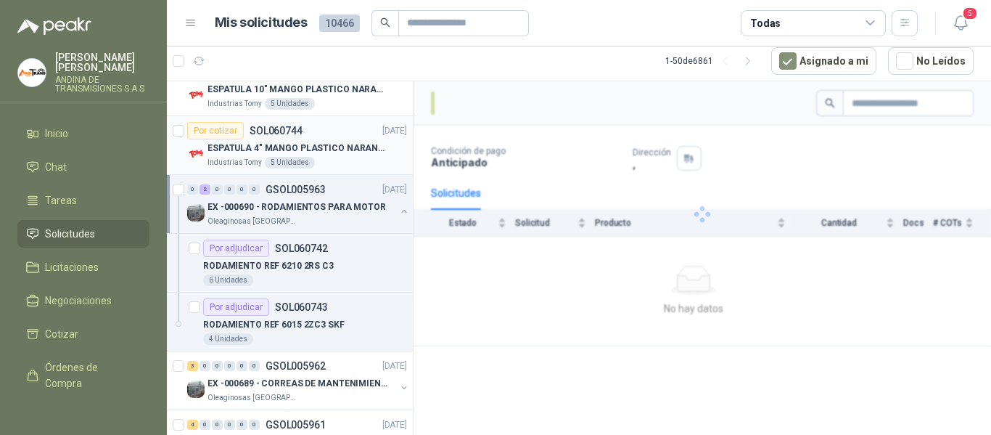
click at [345, 151] on p "ESPATULA 4" MANGO PLASTICO NARANJA MARCA TRUPPER" at bounding box center [298, 149] width 181 height 14
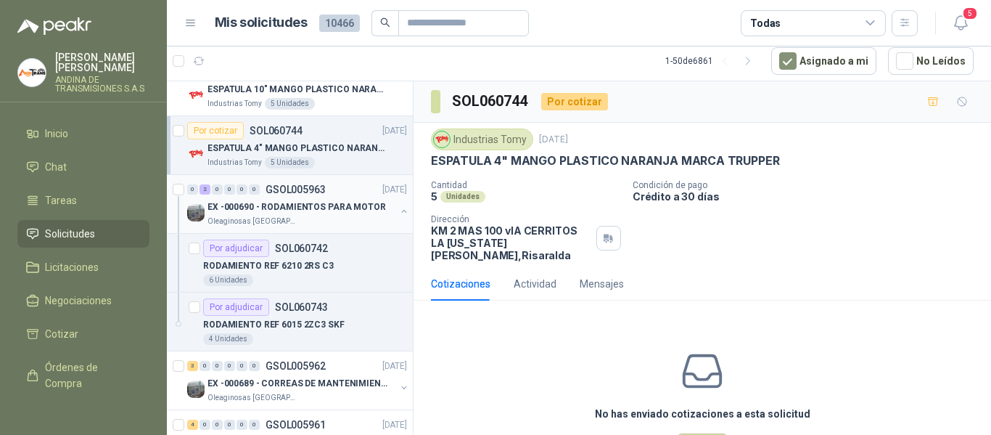
click at [350, 207] on p "EX -000690 - RODAMIENTOS PARA MOTOR" at bounding box center [297, 207] width 179 height 14
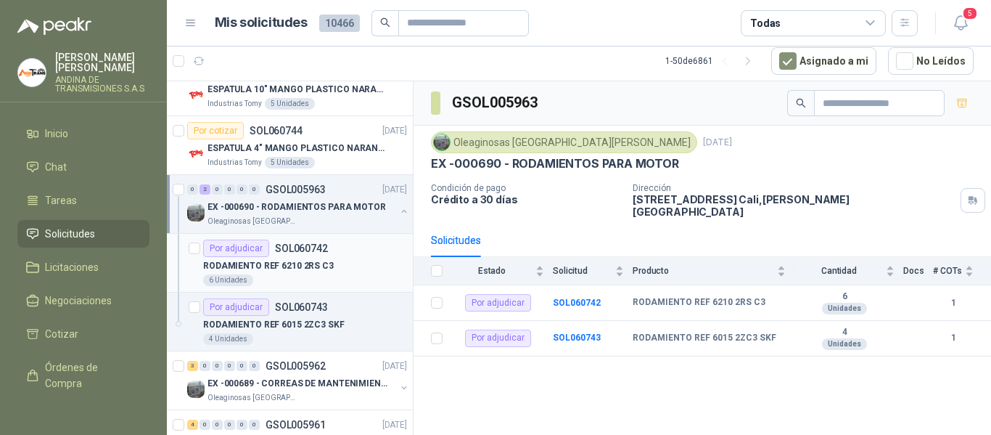
scroll to position [363, 0]
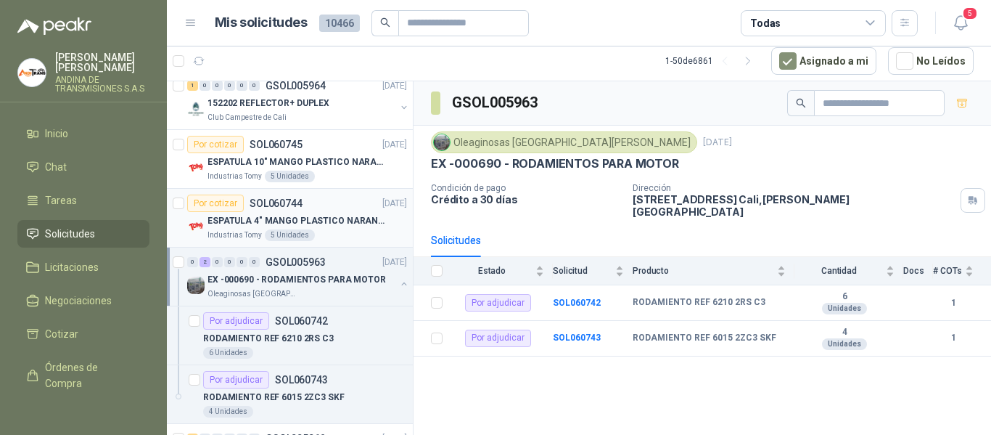
click at [342, 222] on p "ESPATULA 4" MANGO PLASTICO NARANJA MARCA TRUPPER" at bounding box center [298, 221] width 181 height 14
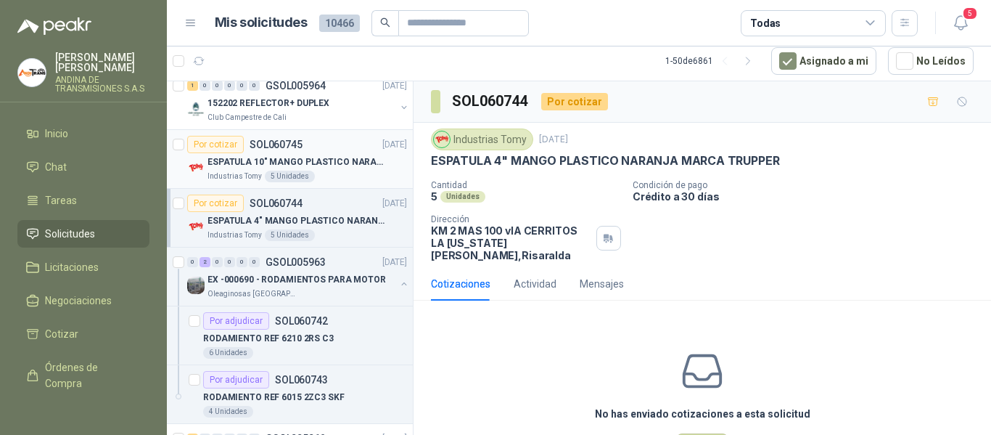
click at [340, 166] on p "ESPATULA 10" MANGO PLASTICO NARANJA MARCA TRUPPER" at bounding box center [298, 162] width 181 height 14
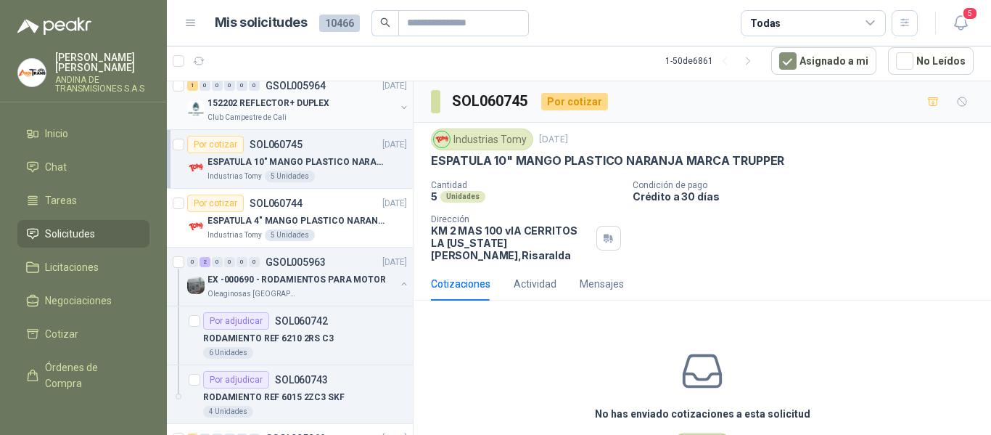
click at [306, 115] on div "Club Campestre de Cali" at bounding box center [302, 118] width 188 height 12
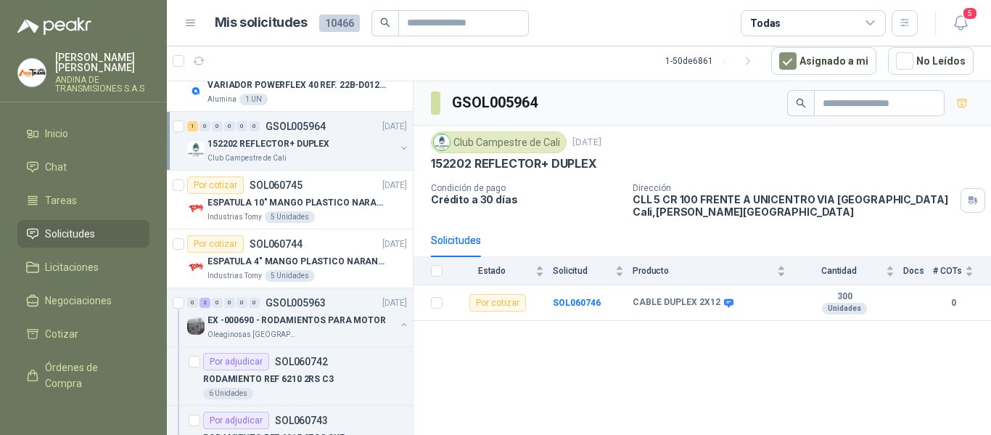
scroll to position [290, 0]
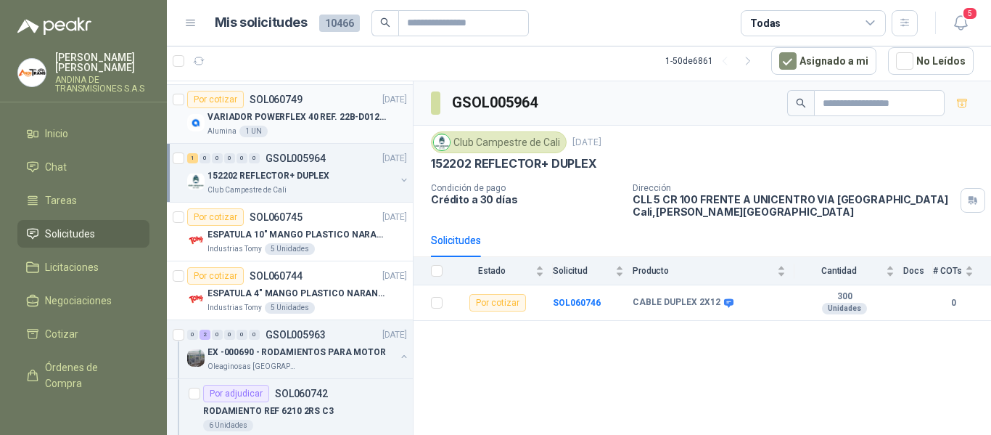
click at [321, 125] on div "VARIADOR POWERFLEX 40 REF. 22B-D012N104" at bounding box center [308, 116] width 200 height 17
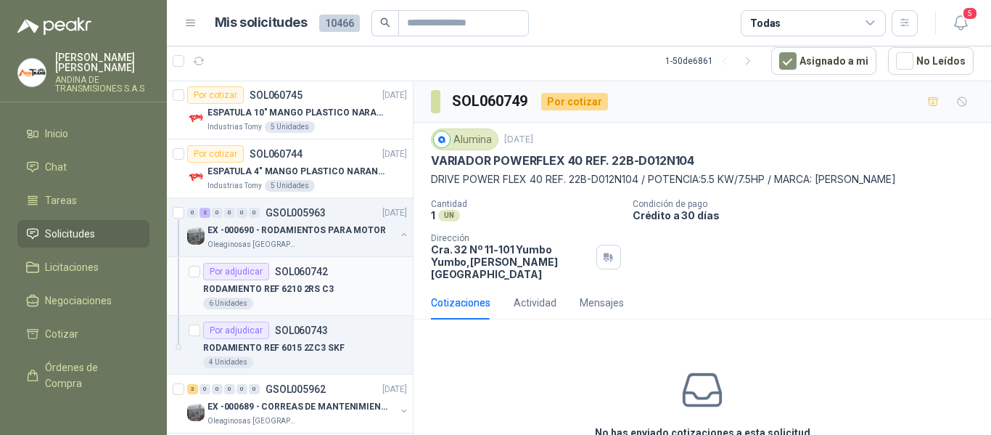
scroll to position [508, 0]
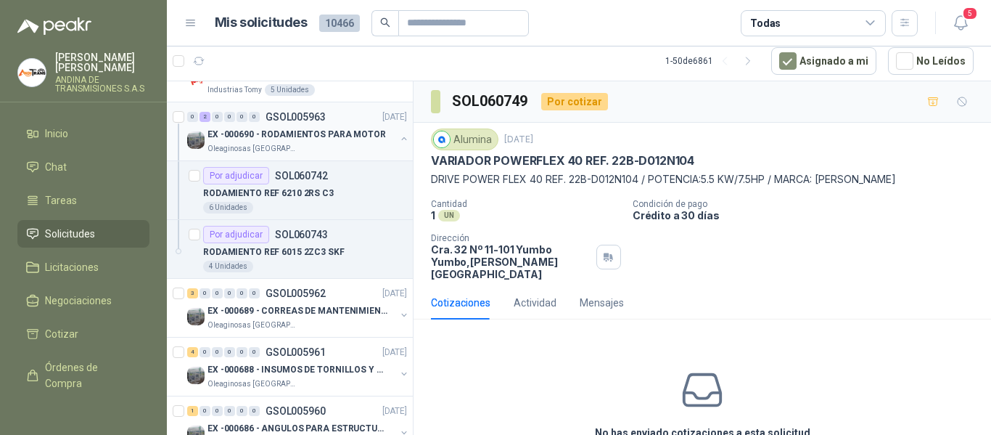
click at [328, 147] on div "Oleaginosas [GEOGRAPHIC_DATA][PERSON_NAME]" at bounding box center [302, 149] width 188 height 12
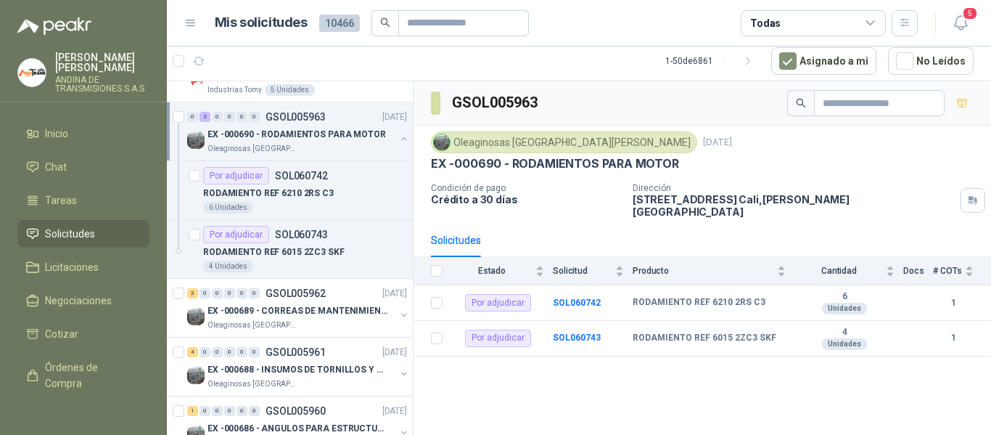
click at [328, 147] on div "Oleaginosas [GEOGRAPHIC_DATA][PERSON_NAME]" at bounding box center [302, 149] width 188 height 12
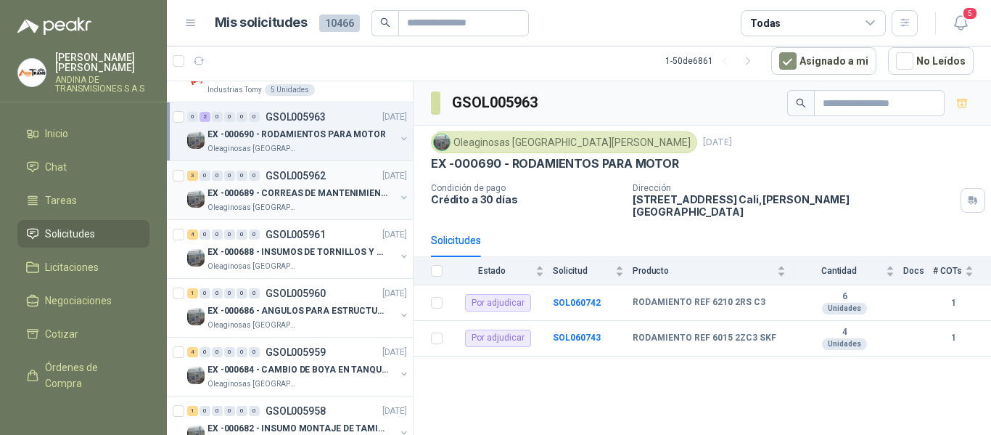
click at [343, 200] on p "EX -000689 - CORREAS DE MANTENIMIENTO" at bounding box center [298, 194] width 181 height 14
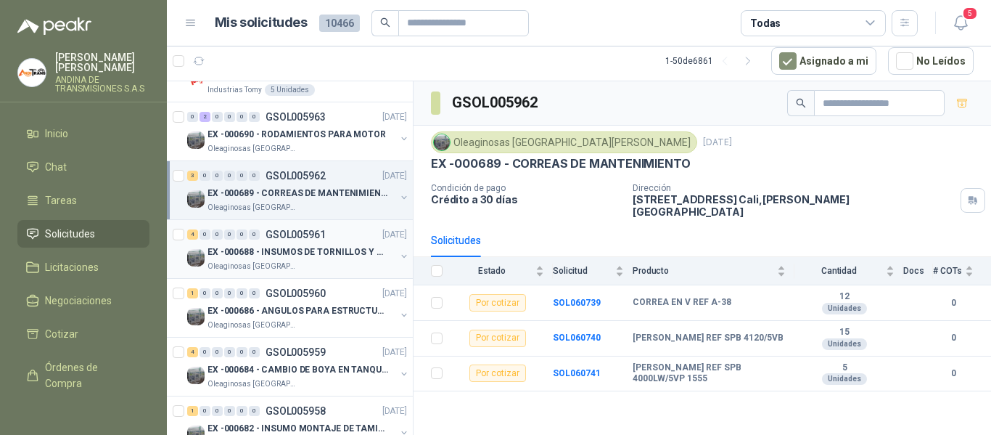
click at [340, 248] on p "EX -000688 - INSUMOS DE TORNILLOS Y TUERCAS" at bounding box center [298, 252] width 181 height 14
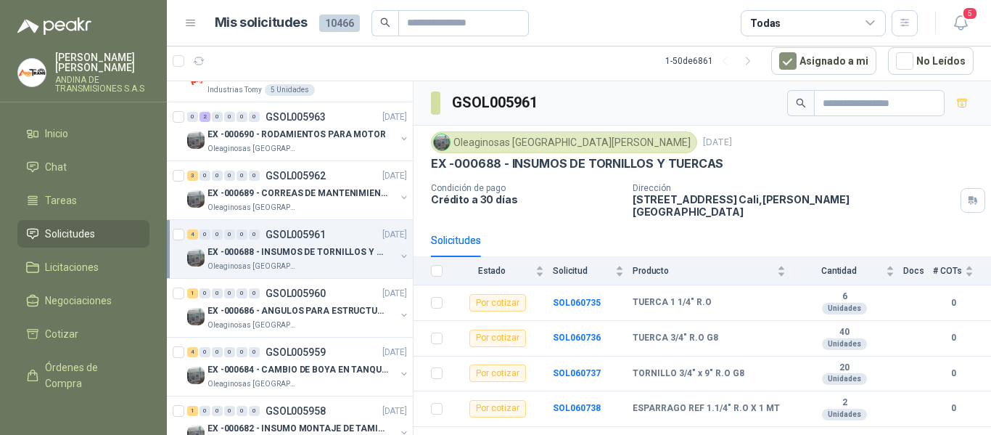
scroll to position [581, 0]
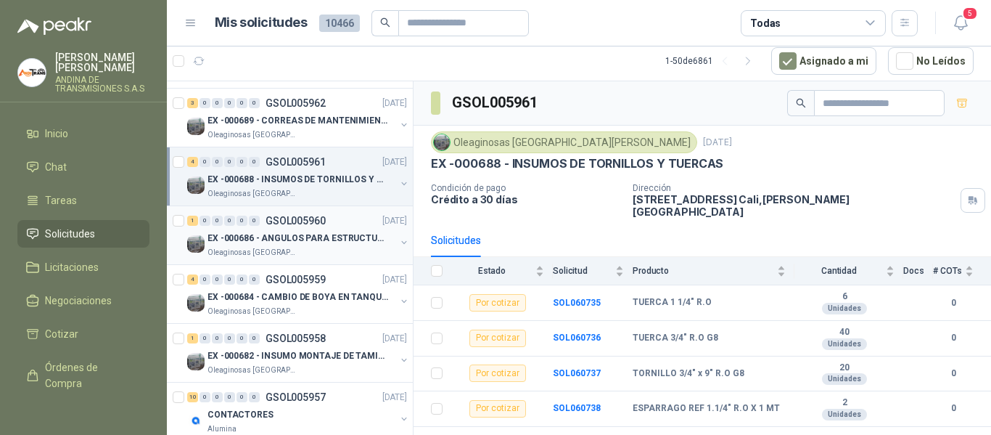
click at [335, 226] on div "1 0 0 0 0 0 GSOL005960 [DATE]" at bounding box center [298, 220] width 223 height 17
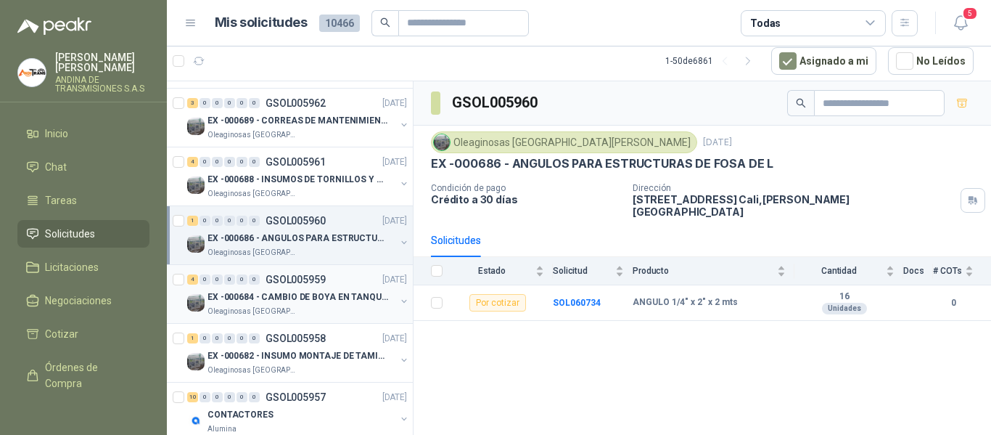
click at [335, 283] on div "4 0 0 0 0 0 GSOL005959 [DATE]" at bounding box center [298, 279] width 223 height 17
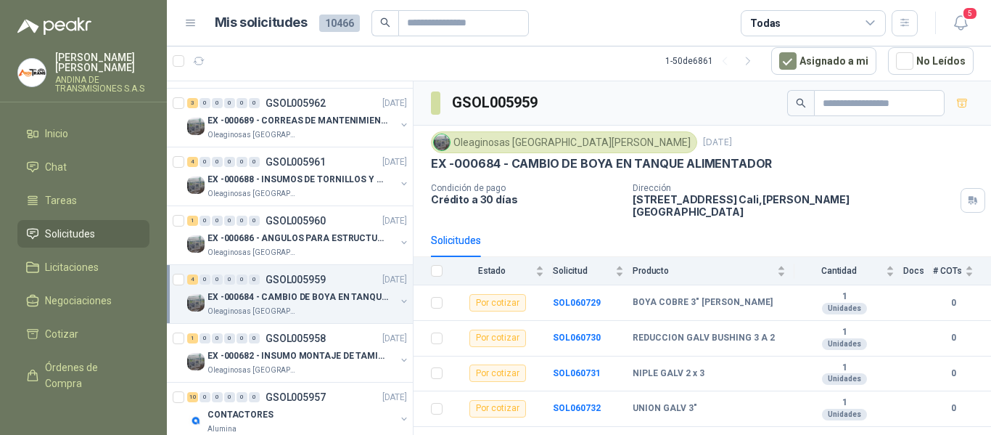
scroll to position [653, 0]
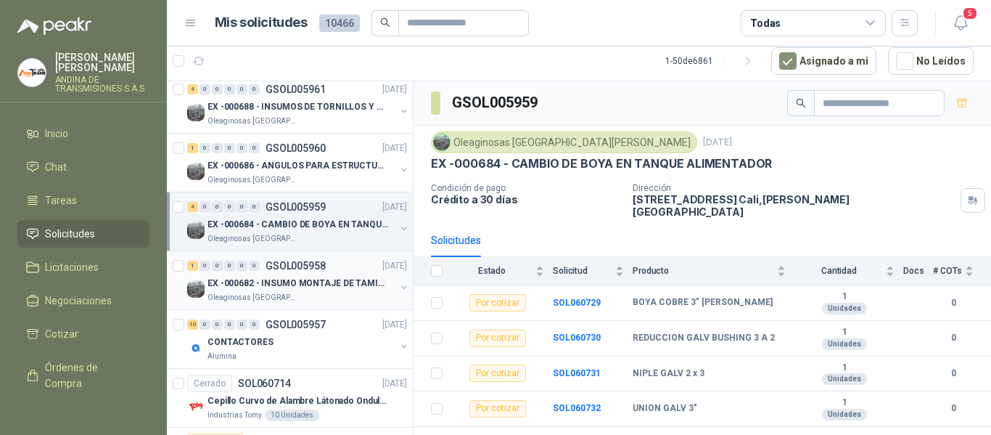
click at [339, 271] on div "1 0 0 0 0 0 GSOL005958 [DATE]" at bounding box center [298, 265] width 223 height 17
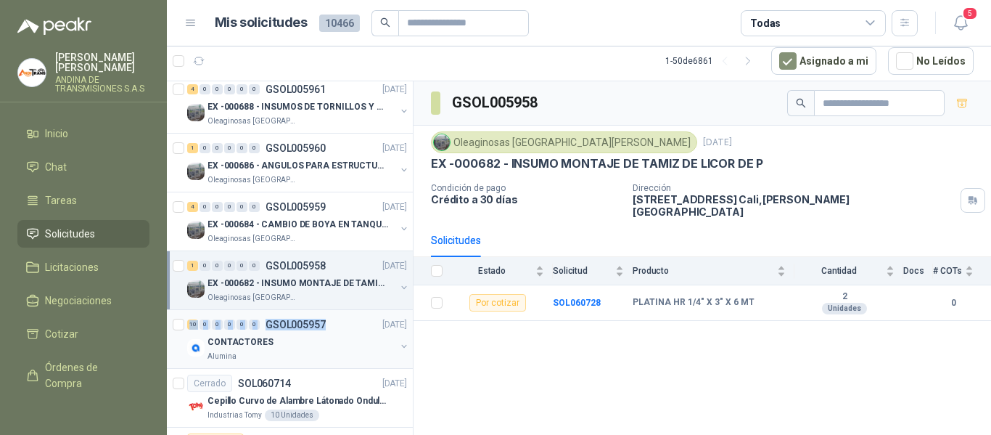
click at [332, 311] on div "2 0 0 0 0 0 GSOL005968 [DATE] SC00017 Industrias Tomy 1 0 0 0 0 0 GSOL005967 [D…" at bounding box center [290, 257] width 247 height 353
click at [340, 323] on div "10 0 0 0 0 0 GSOL005957 [DATE]" at bounding box center [298, 324] width 223 height 17
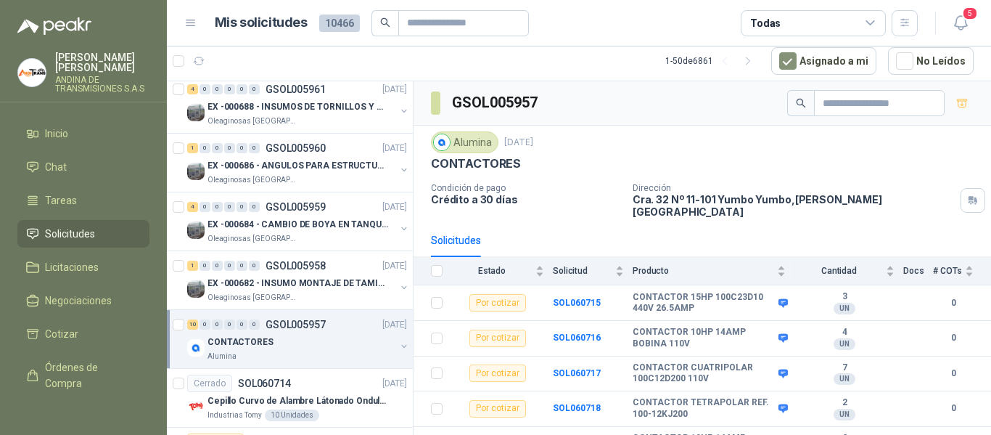
click at [593, 224] on div "Solicitudes" at bounding box center [702, 240] width 543 height 33
click at [638, 202] on p "Cra. 32 Nº 11-101 Yumbo Yumbo , [PERSON_NAME][GEOGRAPHIC_DATA]" at bounding box center [794, 205] width 322 height 25
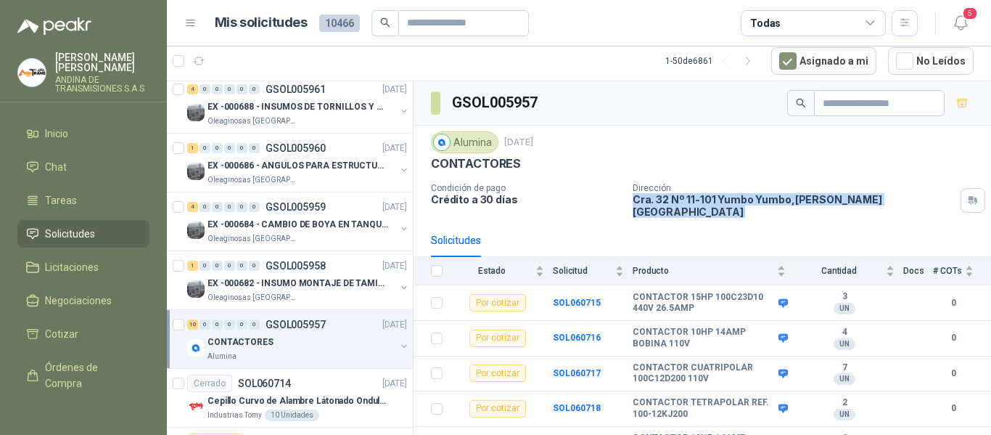
click at [638, 202] on p "Cra. 32 Nº 11-101 Yumbo Yumbo , [PERSON_NAME][GEOGRAPHIC_DATA]" at bounding box center [794, 205] width 322 height 25
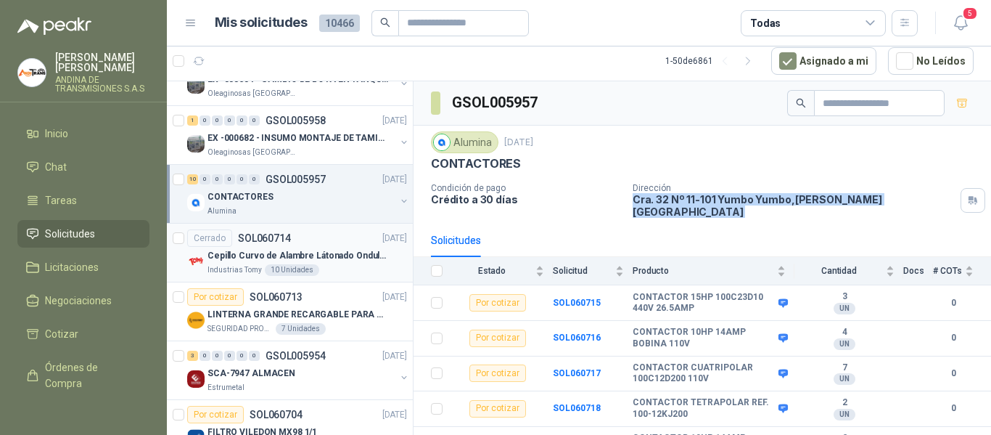
click at [318, 258] on p "Cepillo Curvo de Alambre Látonado Ondulado con Mango Truper" at bounding box center [298, 256] width 181 height 14
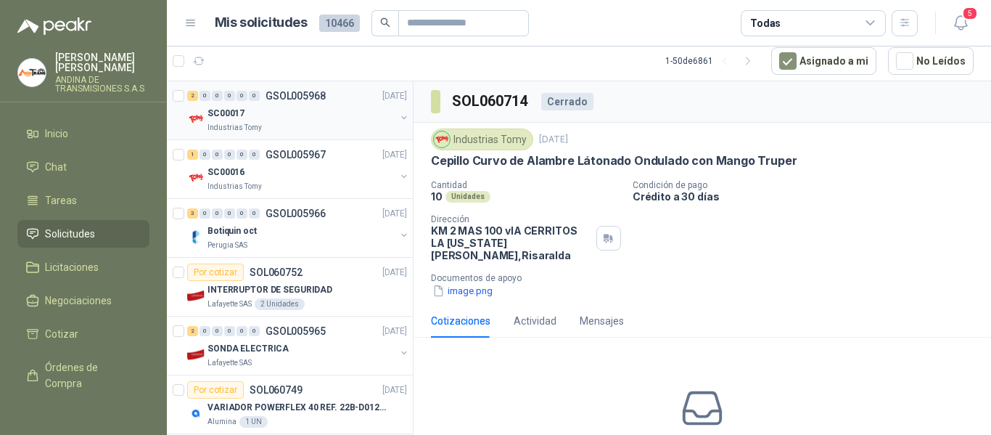
click at [298, 132] on div "Industrias Tomy" at bounding box center [302, 128] width 188 height 12
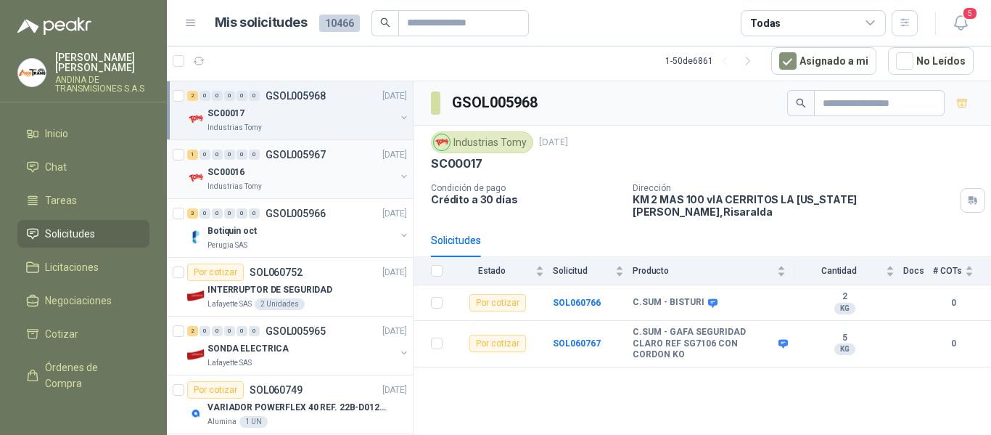
click at [339, 175] on div "SC00016" at bounding box center [302, 171] width 188 height 17
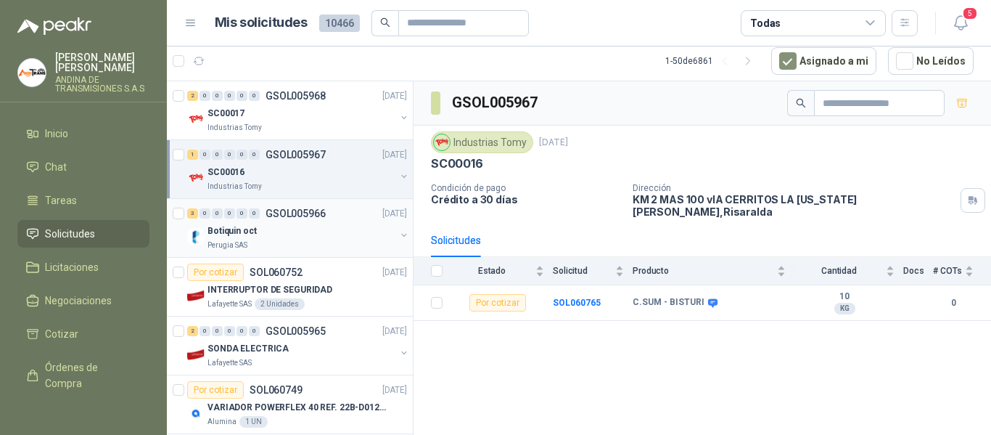
click at [310, 208] on p "GSOL005966" at bounding box center [296, 213] width 60 height 10
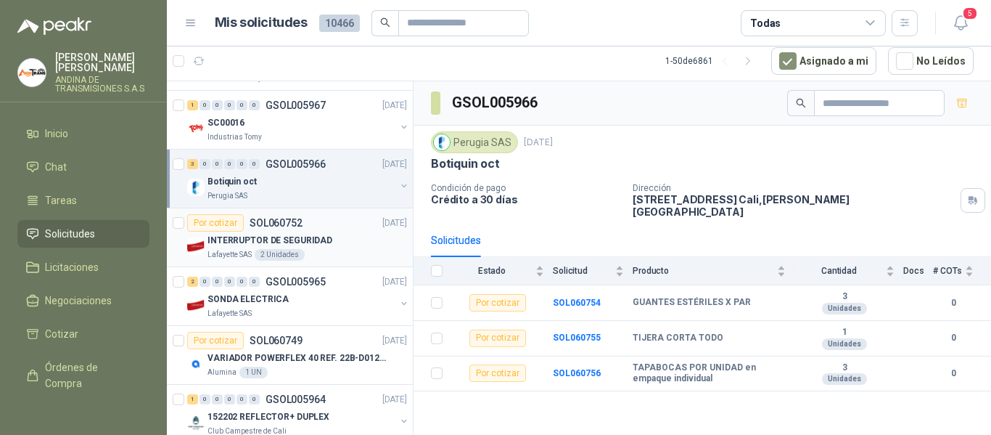
scroll to position [73, 0]
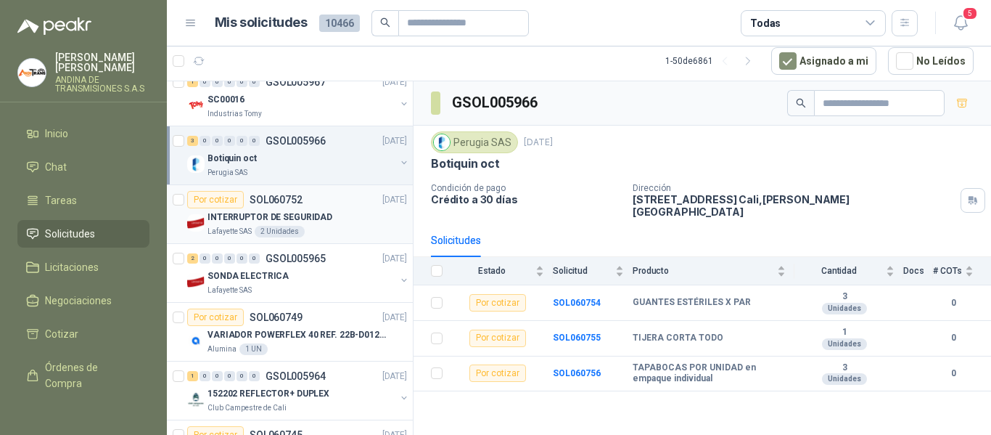
click at [316, 195] on div "Por cotizar SOL060752 [DATE]" at bounding box center [297, 199] width 220 height 17
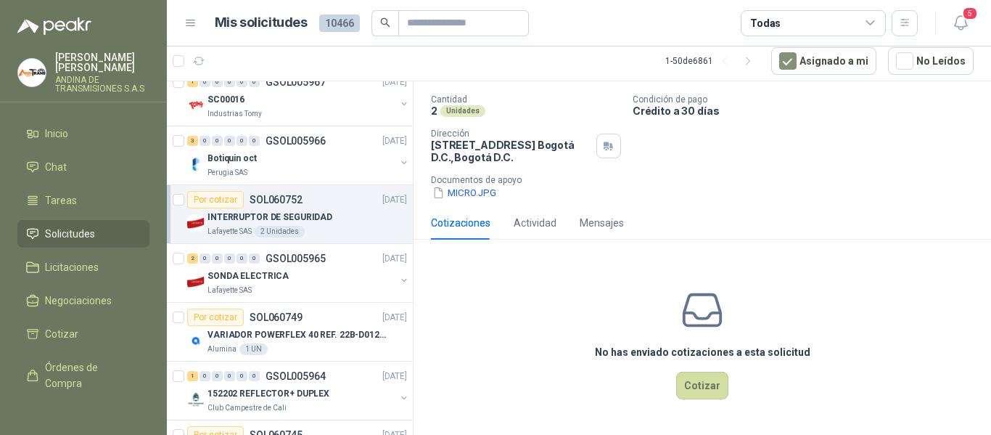
scroll to position [106, 0]
click at [337, 265] on div "2 0 0 0 0 0 GSOL005965 [DATE]" at bounding box center [298, 258] width 223 height 17
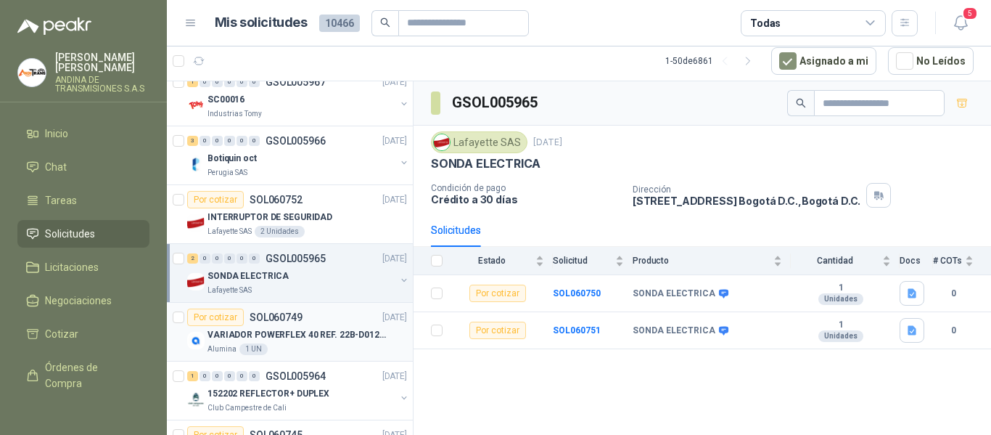
click at [311, 329] on p "VARIADOR POWERFLEX 40 REF. 22B-D012N104" at bounding box center [298, 335] width 181 height 14
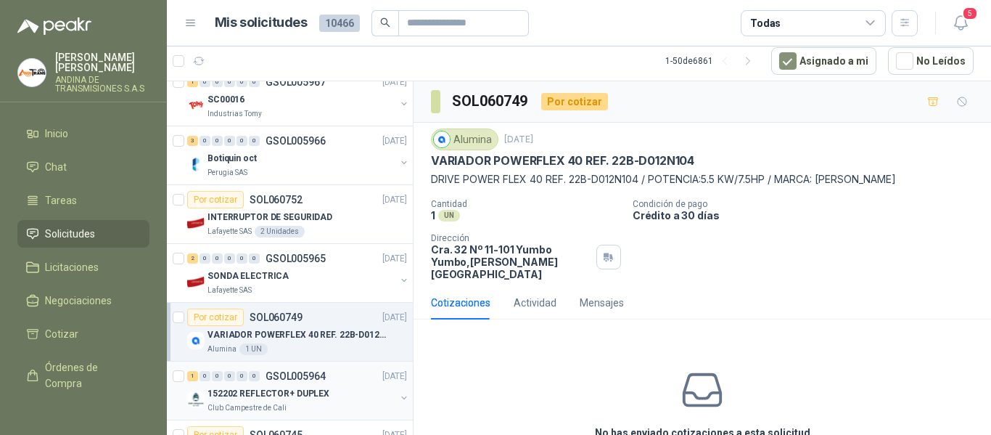
click at [328, 382] on div "1 0 0 0 0 0 GSOL005964 [DATE]" at bounding box center [298, 375] width 223 height 17
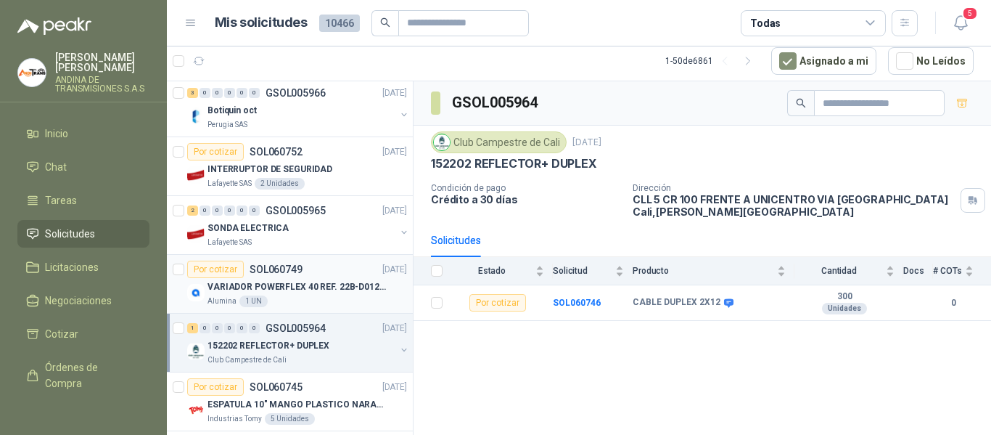
scroll to position [145, 0]
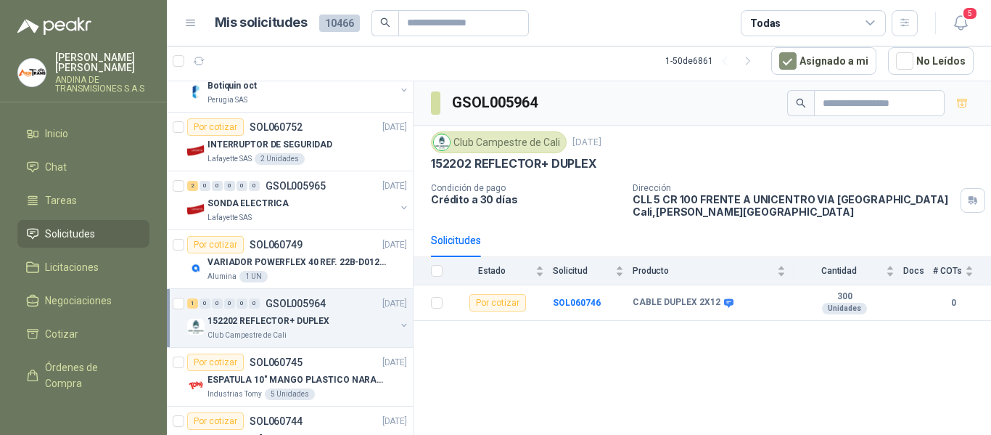
click at [328, 324] on div "152202 REFLECTOR+ DUPLEX" at bounding box center [302, 320] width 188 height 17
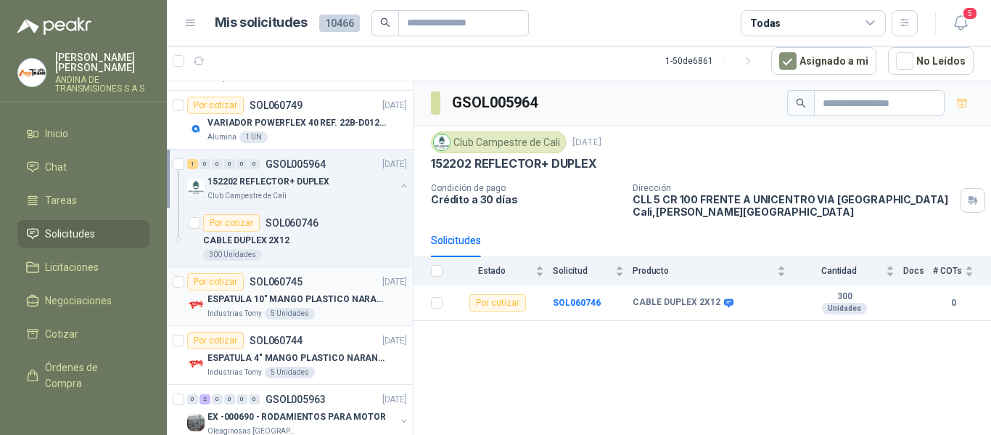
scroll to position [290, 0]
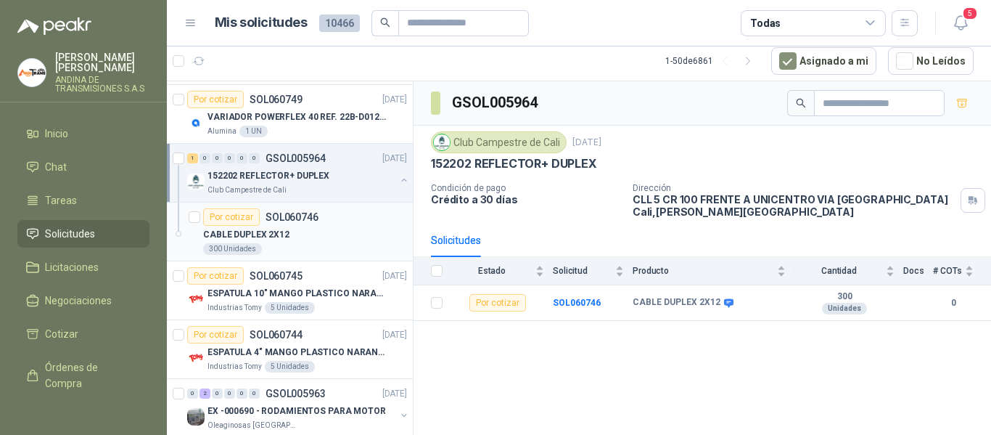
click at [319, 245] on div "300 Unidades" at bounding box center [305, 249] width 204 height 12
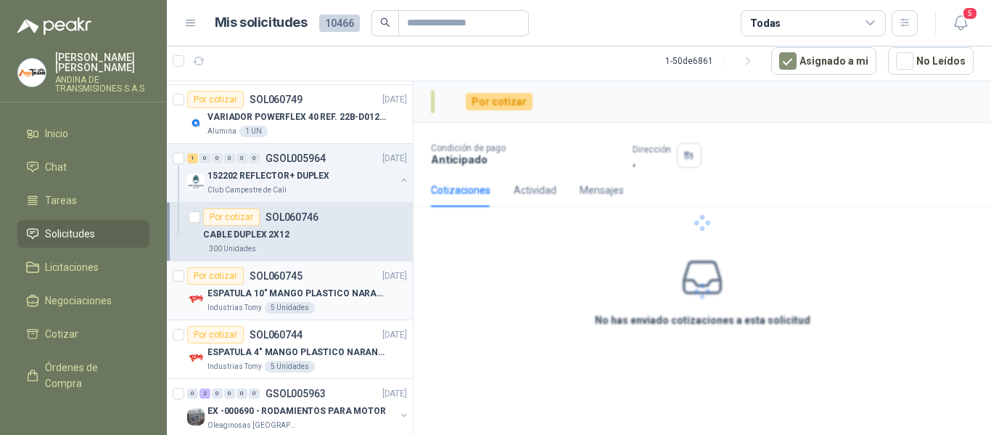
click at [321, 279] on div "Por cotizar SOL060745 [DATE]" at bounding box center [297, 275] width 220 height 17
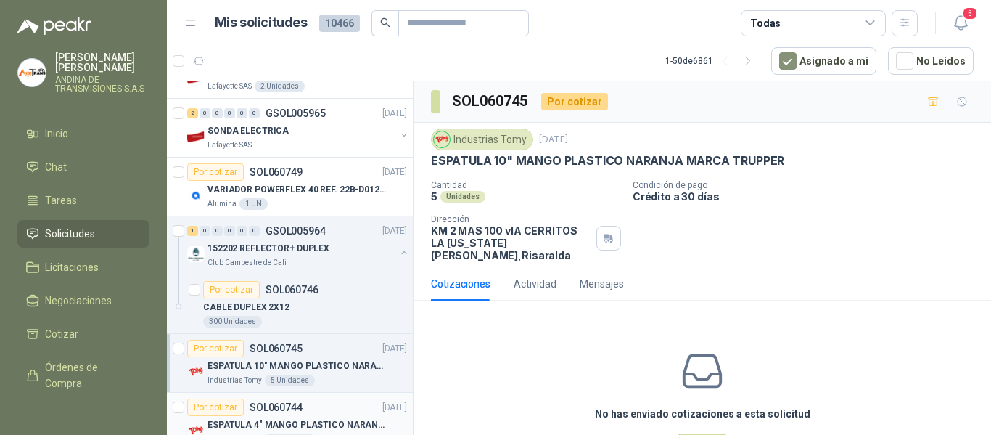
scroll to position [363, 0]
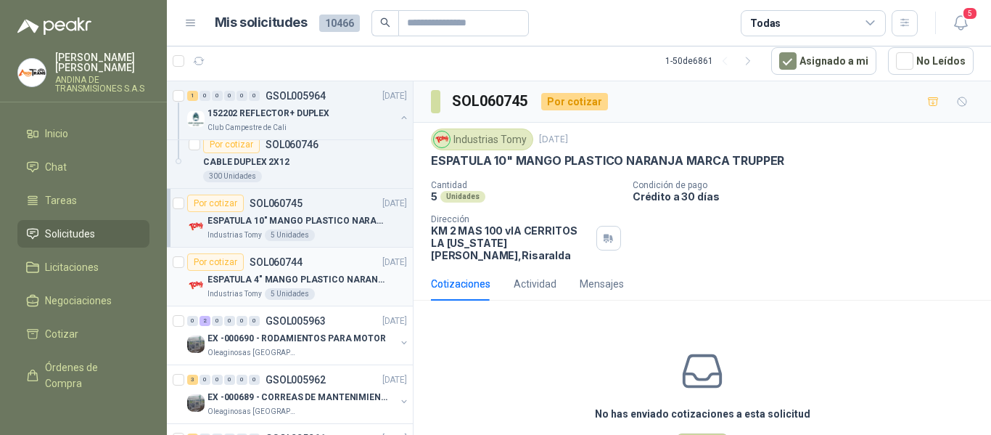
click at [326, 283] on p "ESPATULA 4" MANGO PLASTICO NARANJA MARCA TRUPPER" at bounding box center [298, 280] width 181 height 14
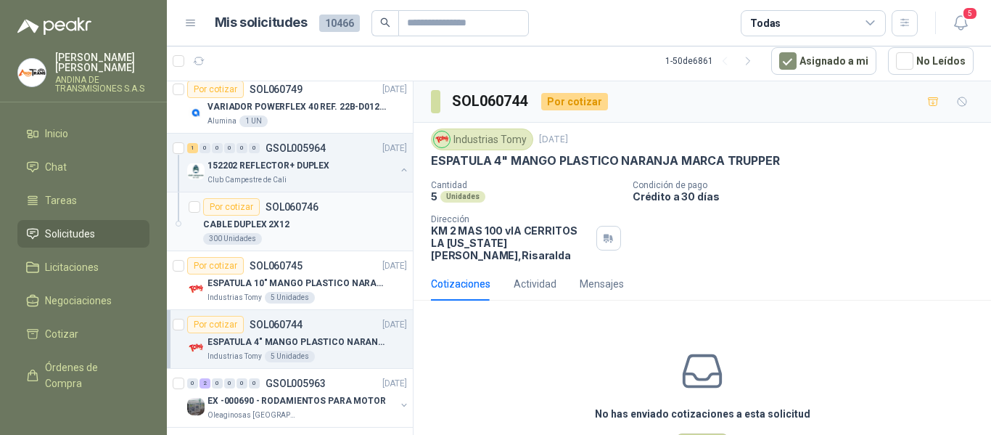
scroll to position [290, 0]
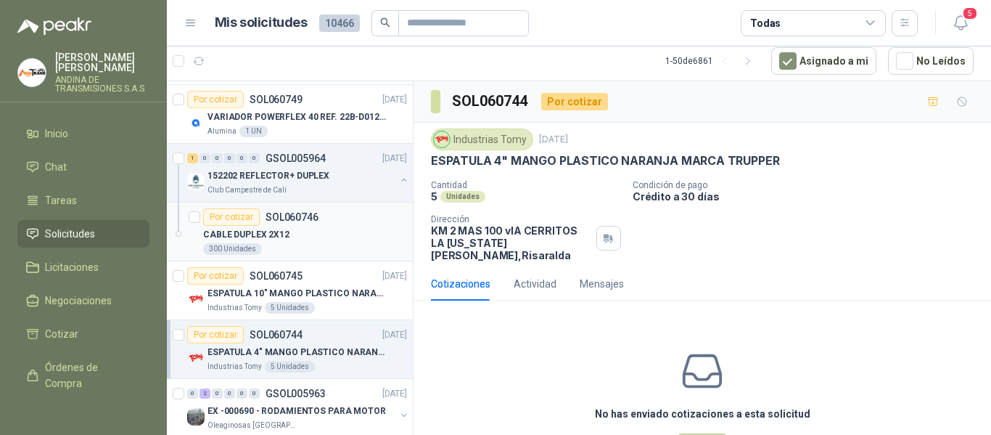
click at [314, 239] on div "CABLE DUPLEX 2X12" at bounding box center [305, 234] width 204 height 17
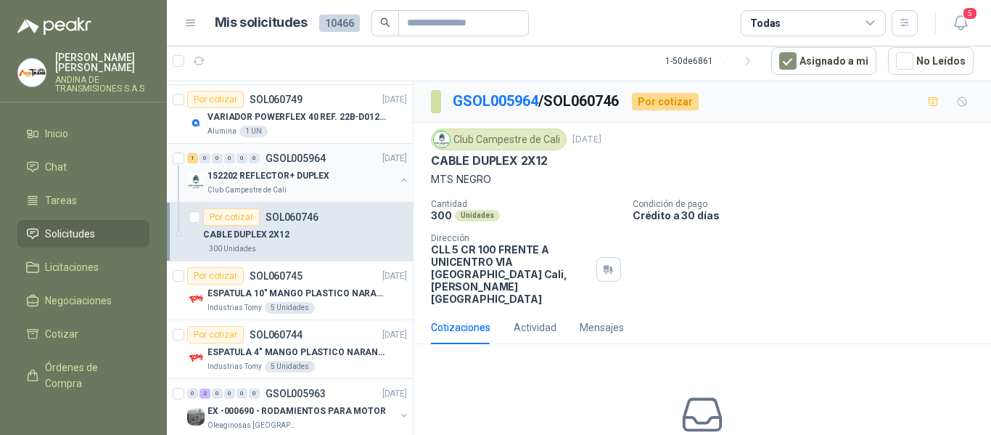
click at [280, 178] on p "152202 REFLECTOR+ DUPLEX" at bounding box center [269, 176] width 122 height 14
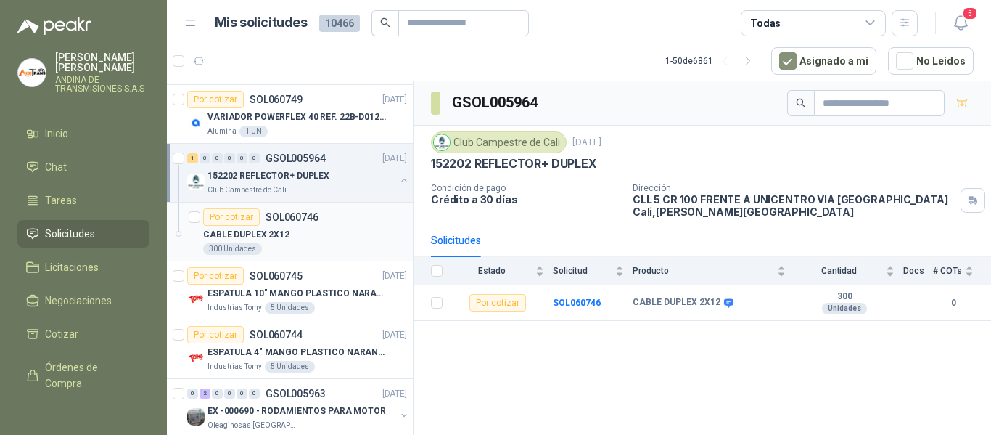
click at [300, 245] on div "300 Unidades" at bounding box center [305, 249] width 204 height 12
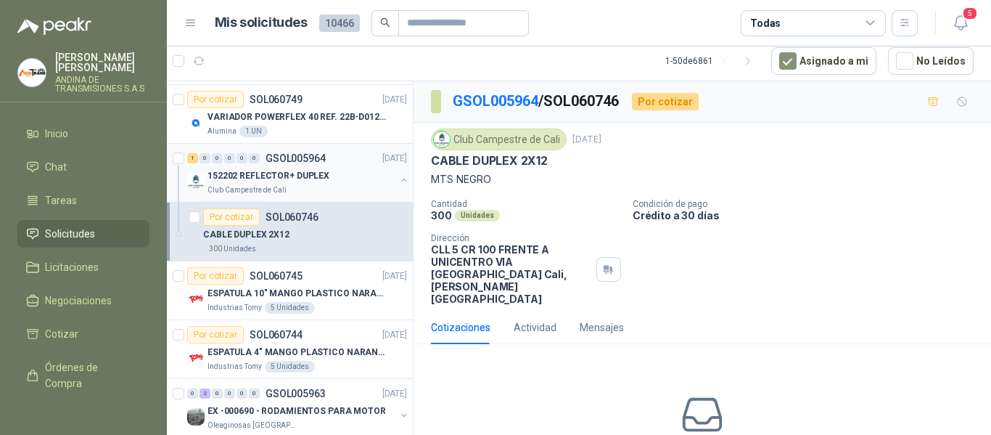
click at [322, 185] on div "Club Campestre de Cali" at bounding box center [302, 190] width 188 height 12
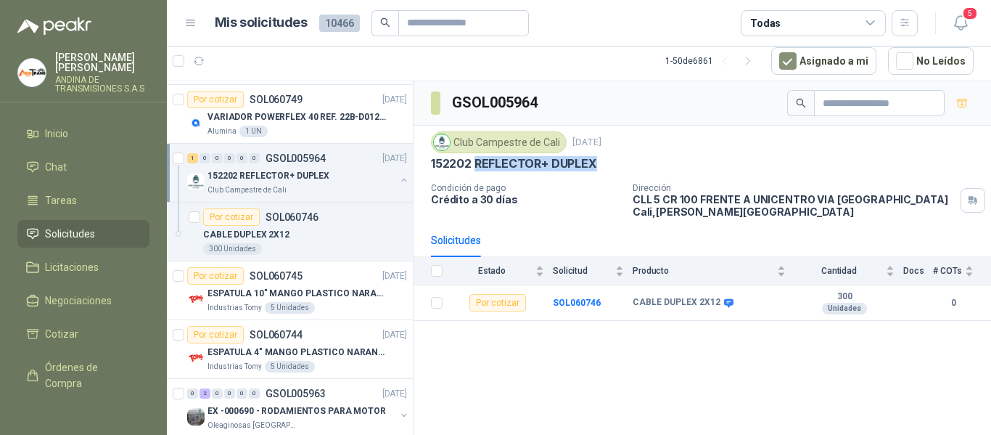
drag, startPoint x: 476, startPoint y: 167, endPoint x: 605, endPoint y: 166, distance: 129.2
click at [605, 166] on div "152202 REFLECTOR+ DUPLEX" at bounding box center [702, 163] width 543 height 15
click at [306, 232] on div "CABLE DUPLEX 2X12" at bounding box center [305, 234] width 204 height 17
drag, startPoint x: 324, startPoint y: 173, endPoint x: 324, endPoint y: 165, distance: 8.0
click at [324, 172] on p "152202 REFLECTOR+ DUPLEX" at bounding box center [269, 176] width 122 height 14
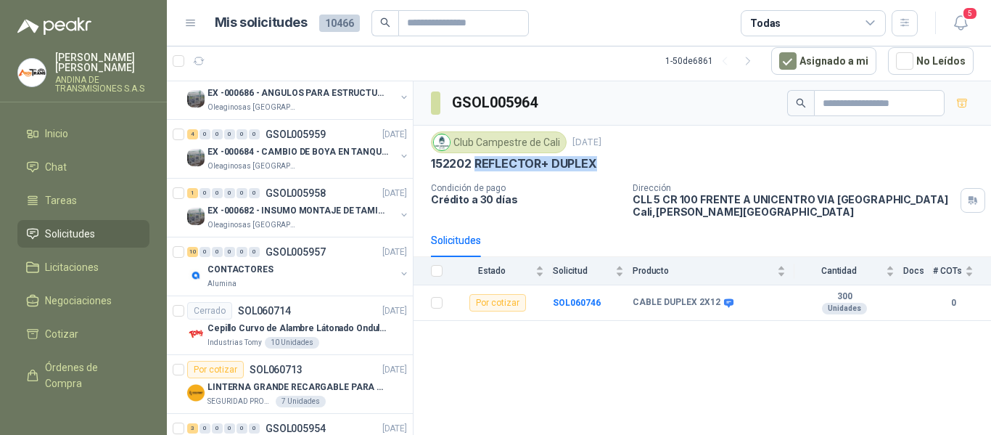
scroll to position [871, 0]
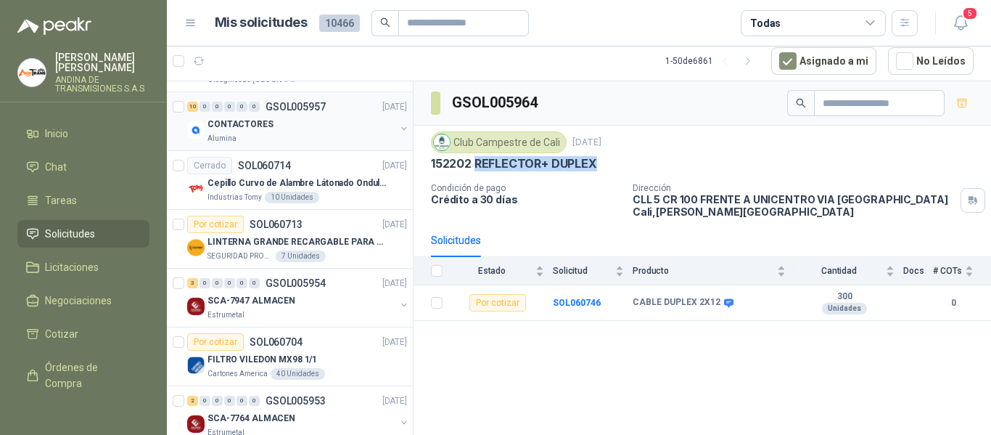
click at [314, 134] on div "Alumina" at bounding box center [302, 139] width 188 height 12
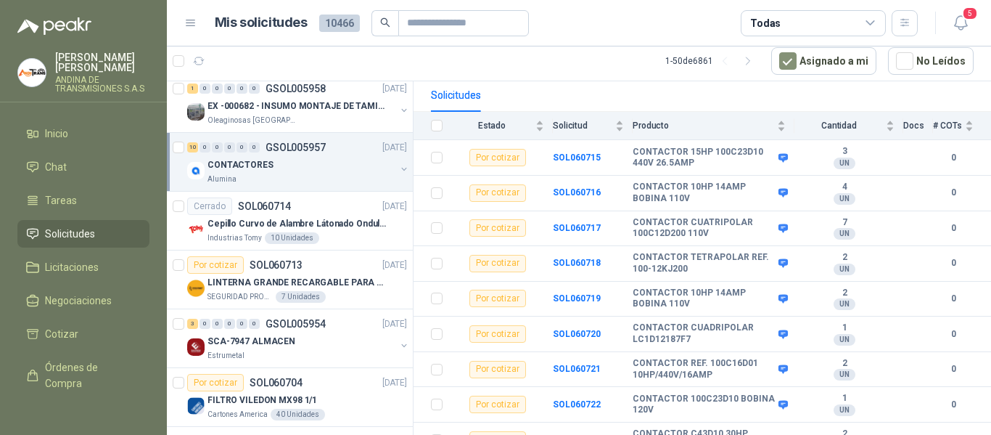
scroll to position [798, 0]
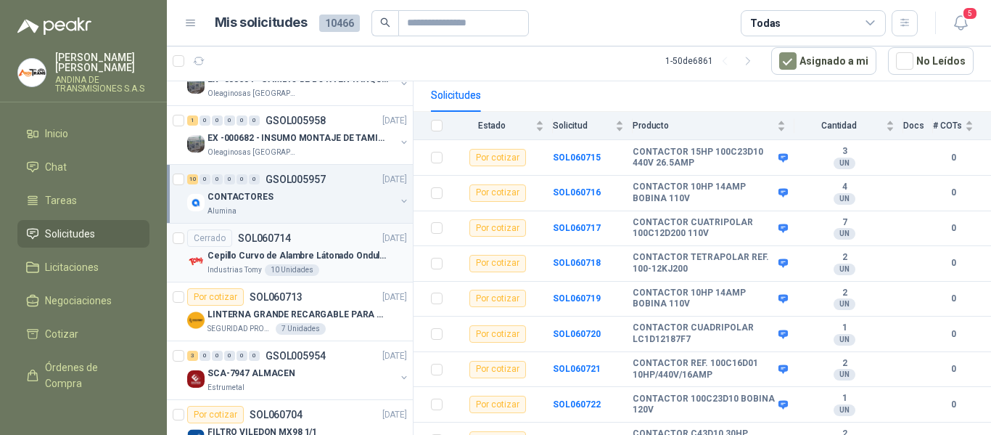
click at [333, 269] on div "Industrias Tomy 10 Unidades" at bounding box center [308, 270] width 200 height 12
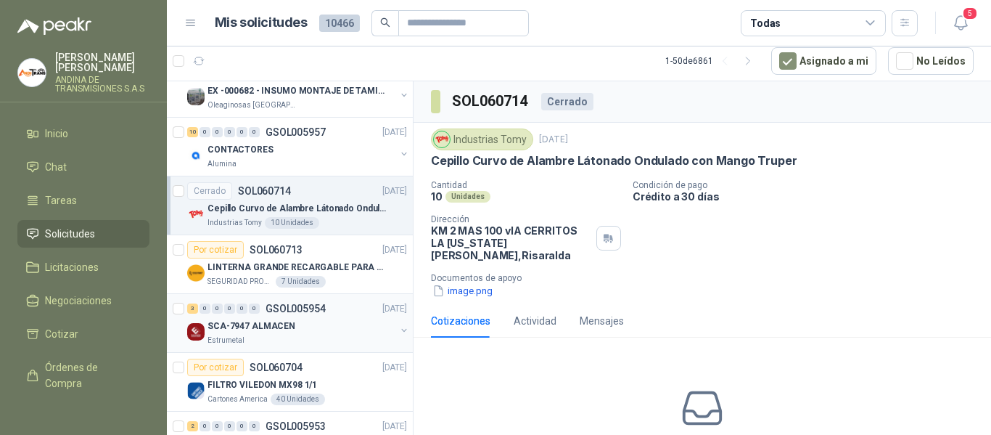
scroll to position [871, 0]
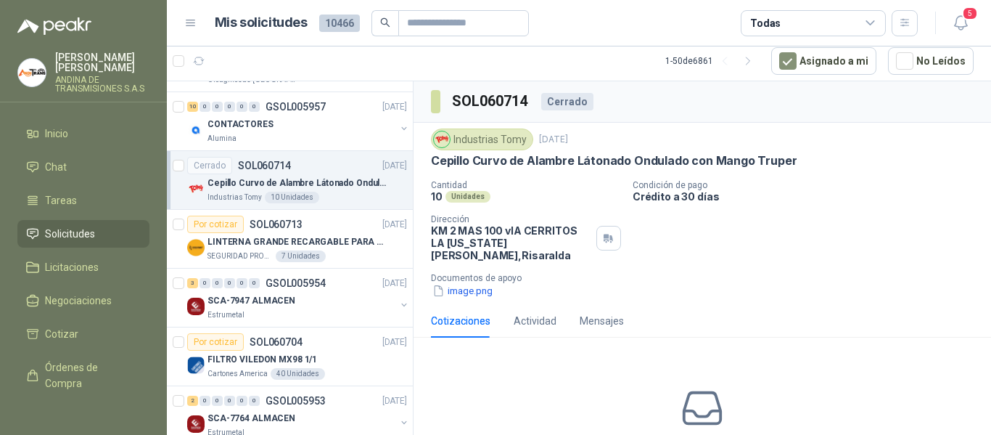
click at [507, 160] on p "Cepillo Curvo de Alambre Látonado Ondulado con Mango Truper" at bounding box center [614, 160] width 366 height 15
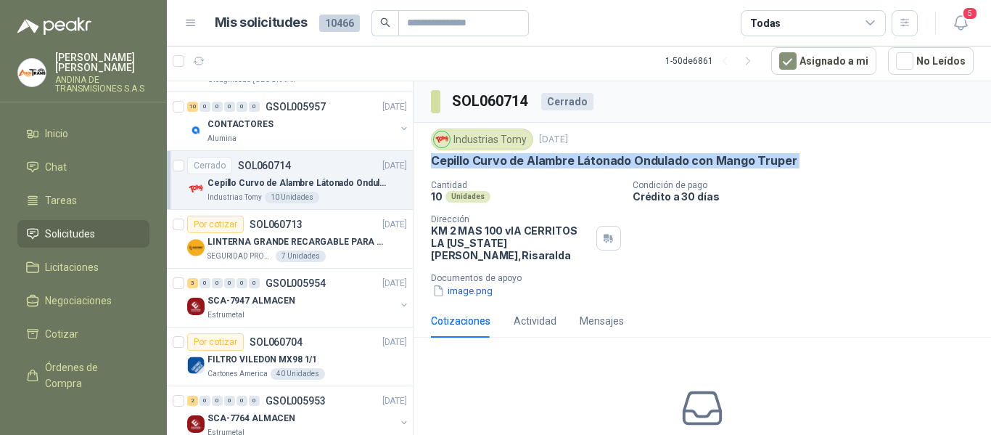
click at [507, 160] on p "Cepillo Curvo de Alambre Látonado Ondulado con Mango Truper" at bounding box center [614, 160] width 366 height 15
copy p "Cepillo Curvo de Alambre Látonado Ondulado con Mango Truper"
click at [298, 236] on p "LINTERNA GRANDE RECARGABLE PARA ESPACIOS ABIERTOS 100-150MTS" at bounding box center [298, 242] width 181 height 14
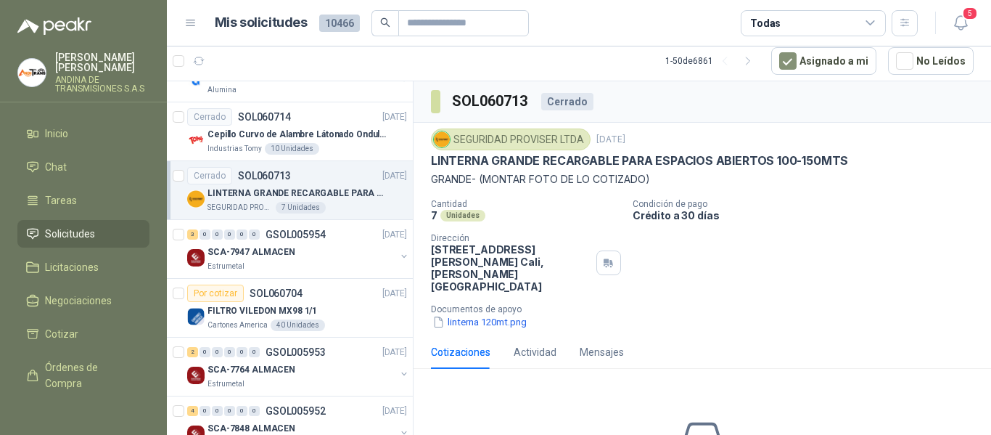
scroll to position [943, 0]
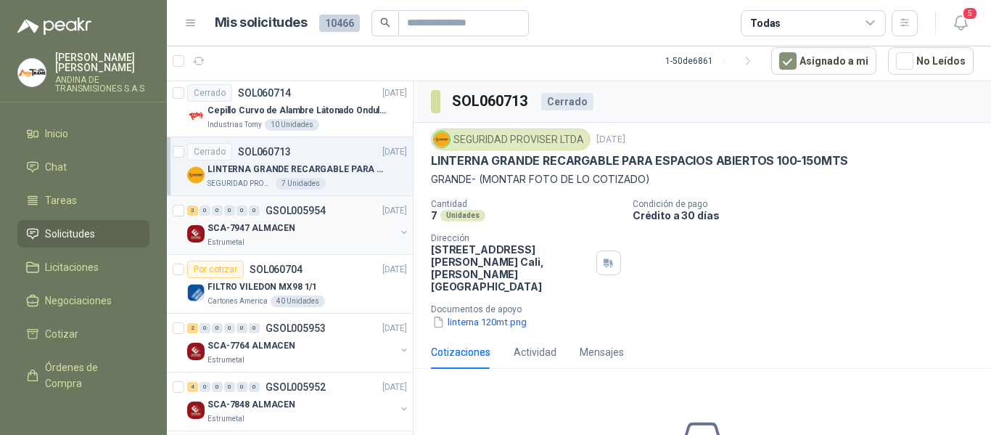
click at [315, 234] on div "SCA-7947 ALMACEN" at bounding box center [302, 227] width 188 height 17
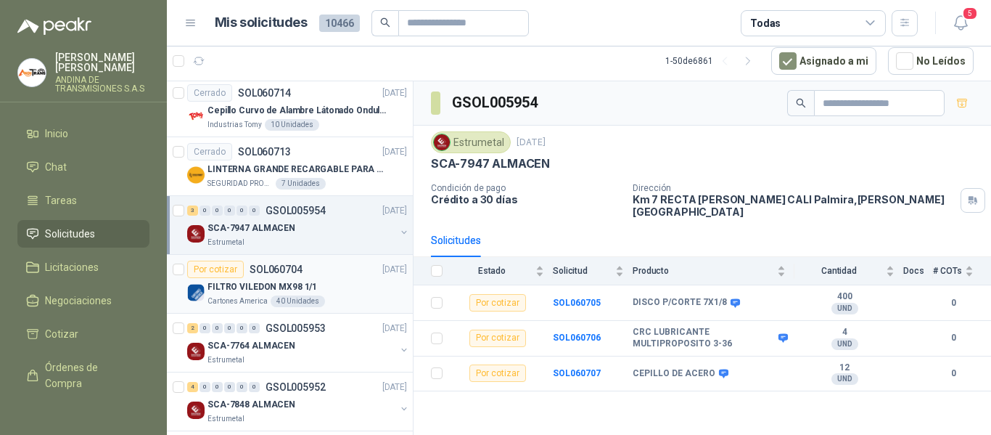
click at [323, 285] on div "FILTRO VILEDON MX98 1/1" at bounding box center [308, 286] width 200 height 17
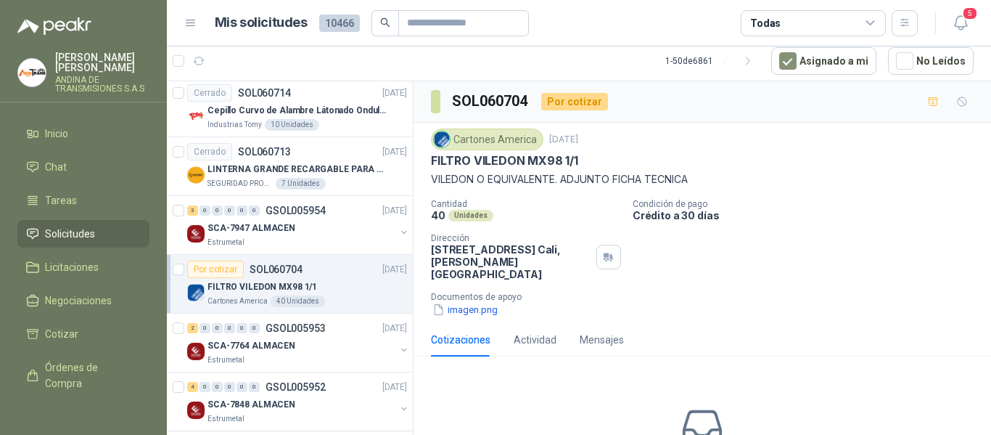
scroll to position [1016, 0]
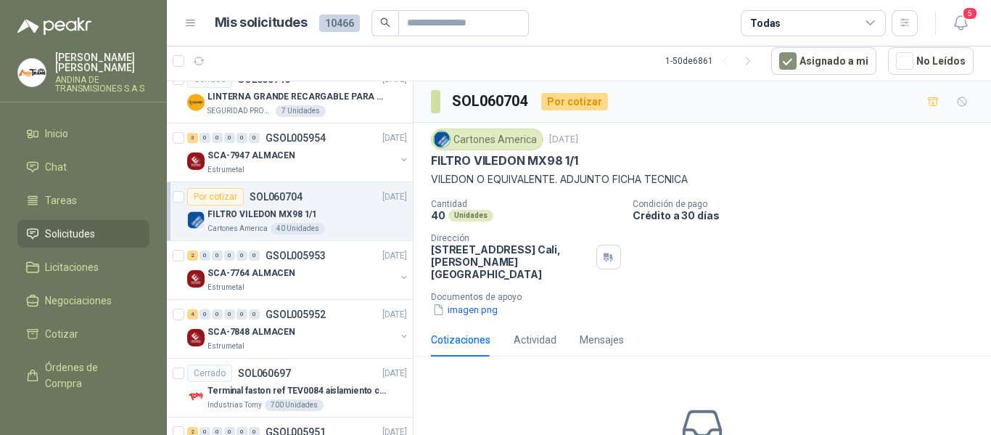
click at [492, 158] on p "FILTRO VILEDON MX98 1/1" at bounding box center [504, 160] width 147 height 15
click at [472, 302] on button "imagen.png" at bounding box center [465, 309] width 68 height 15
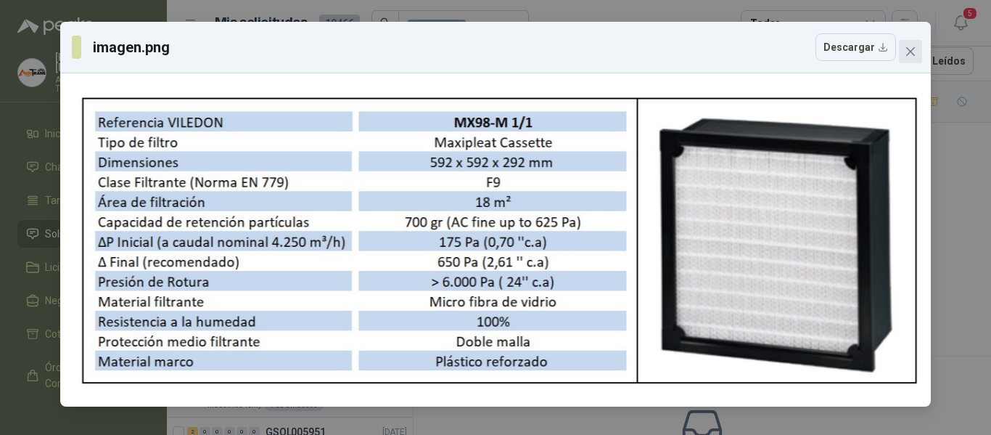
click at [912, 45] on button "Close" at bounding box center [910, 51] width 23 height 23
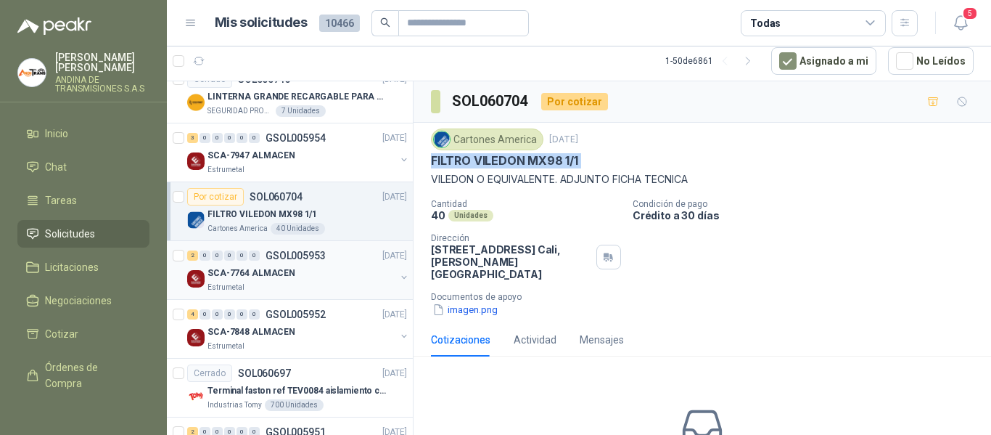
click at [295, 275] on div "SCA-7764 ALMACEN" at bounding box center [302, 272] width 188 height 17
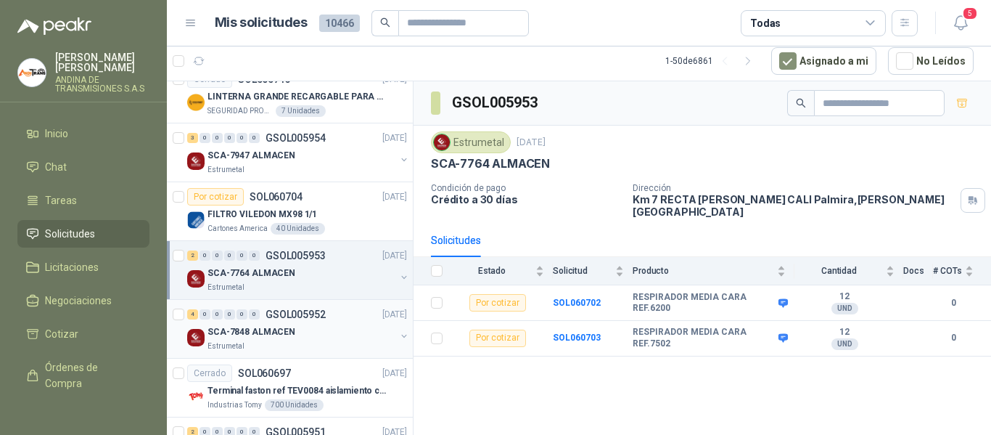
click at [297, 304] on div "4 0 0 0 0 0 GSOL005952 [DATE] SCA-7848 ALMACEN Estrumetal" at bounding box center [290, 329] width 246 height 59
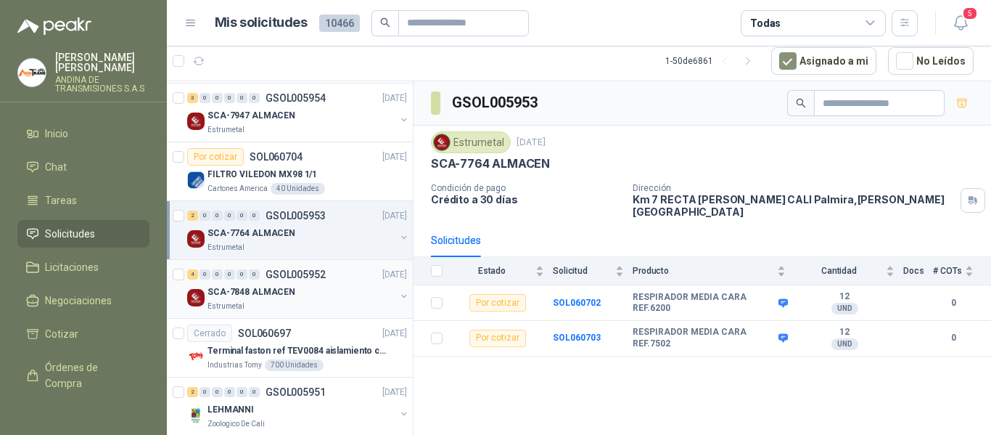
scroll to position [1089, 0]
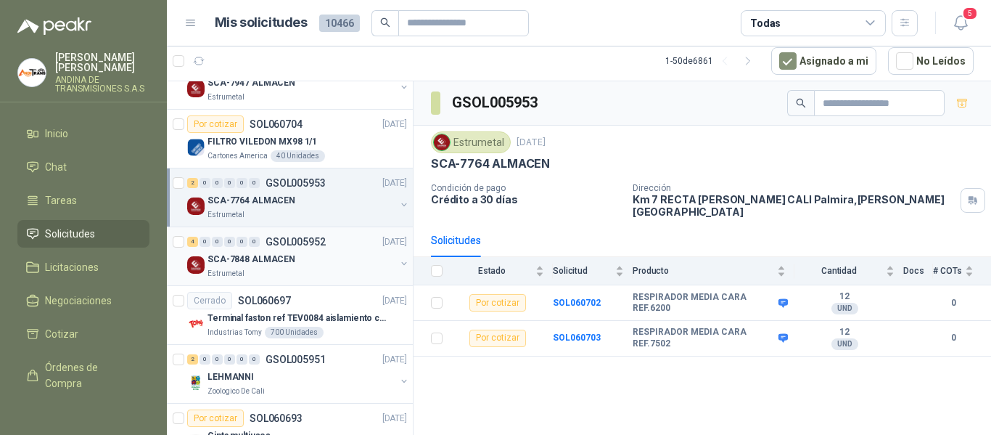
click at [325, 264] on div "SCA-7848 ALMACEN" at bounding box center [302, 258] width 188 height 17
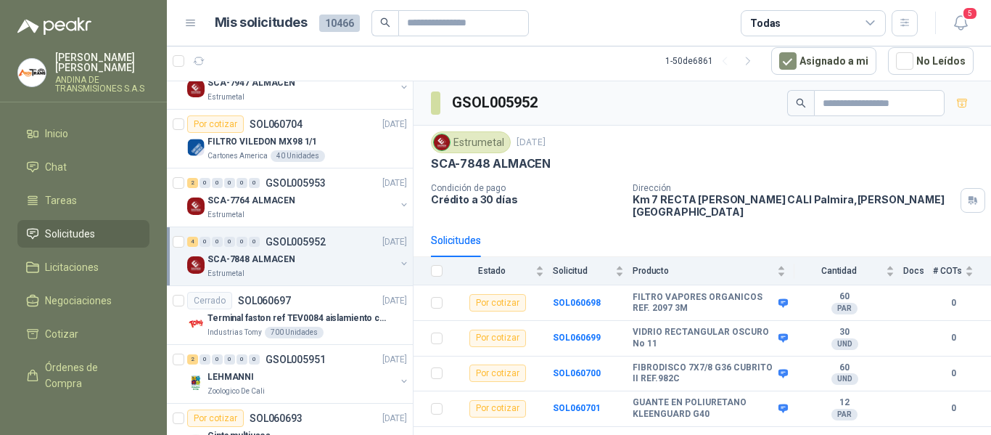
click at [753, 224] on div "Solicitudes" at bounding box center [702, 240] width 543 height 33
click at [648, 362] on b "FIBRODISCO 7X7/8 G36 CUBRITO II REF.982C" at bounding box center [704, 373] width 142 height 22
copy div "FIBRODISCO 7X7/8 G36 CUBRITO II REF.982C"
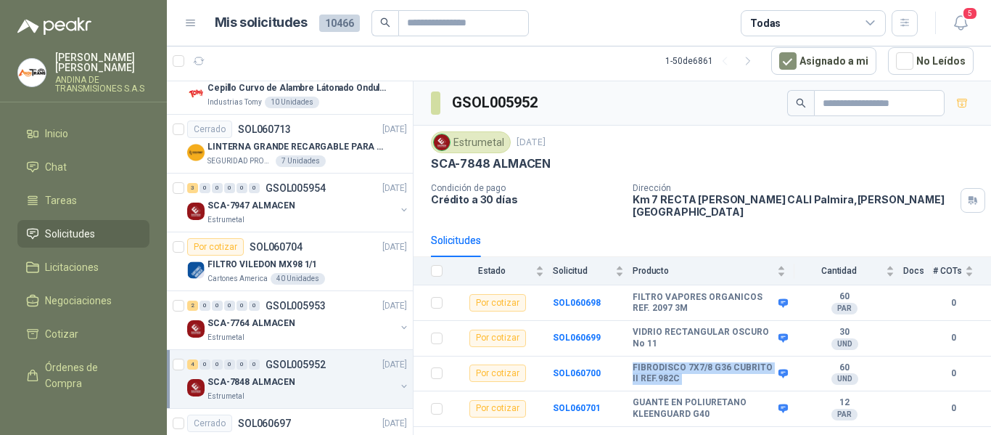
scroll to position [943, 0]
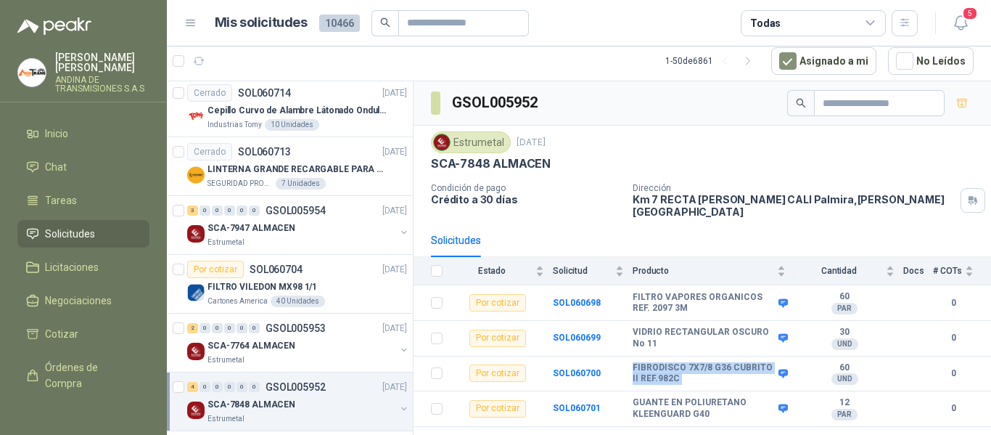
click at [811, 225] on div "Solicitudes" at bounding box center [702, 240] width 543 height 33
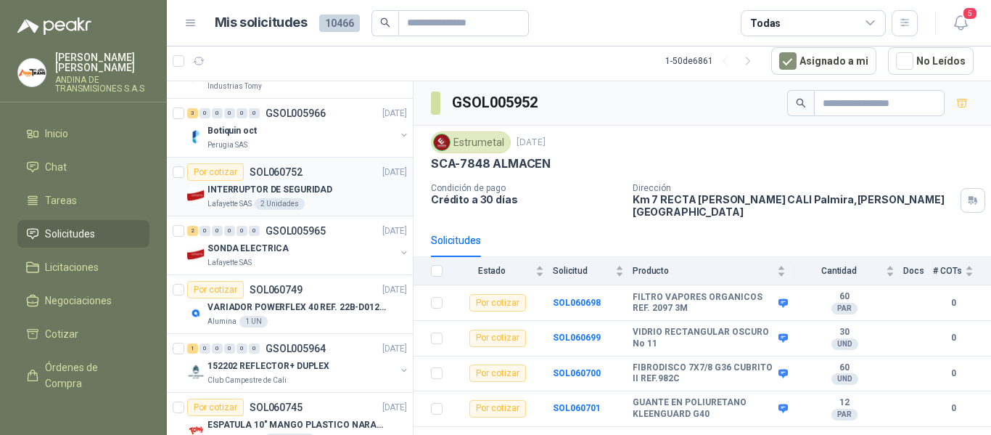
scroll to position [0, 0]
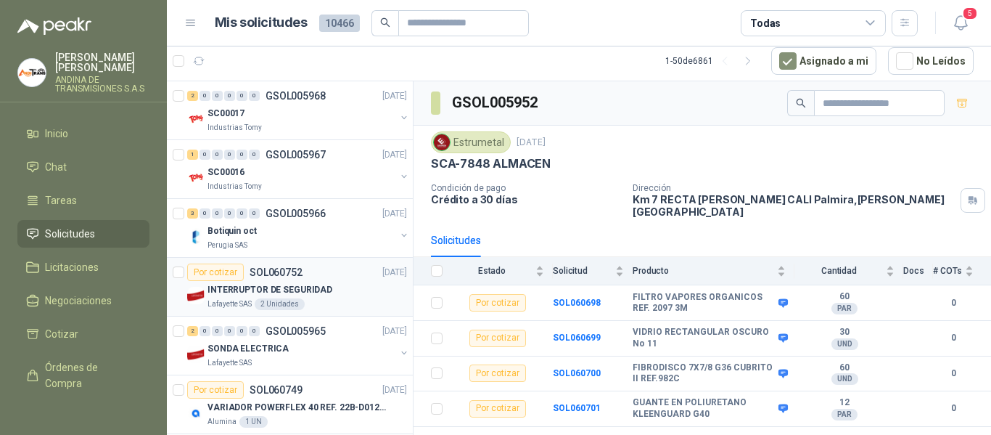
click at [344, 289] on div "INTERRUPTOR DE SEGURIDAD" at bounding box center [308, 289] width 200 height 17
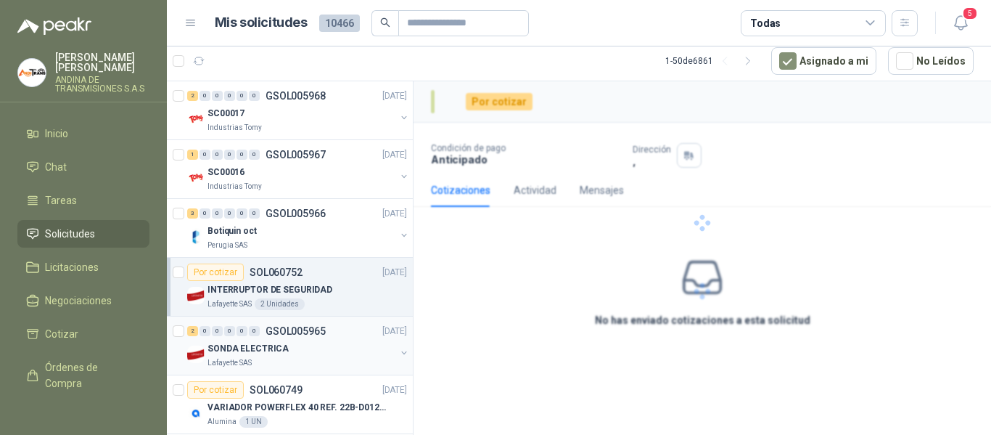
click at [332, 356] on div "SONDA ELECTRICA" at bounding box center [302, 348] width 188 height 17
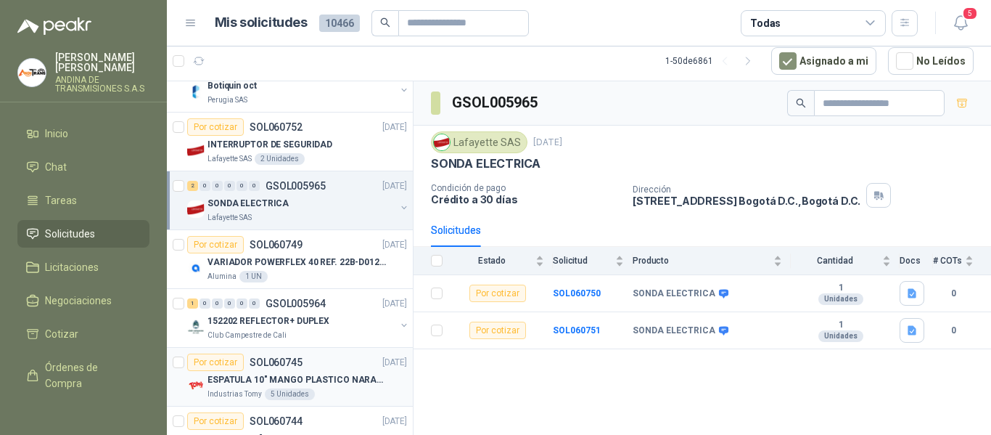
scroll to position [290, 0]
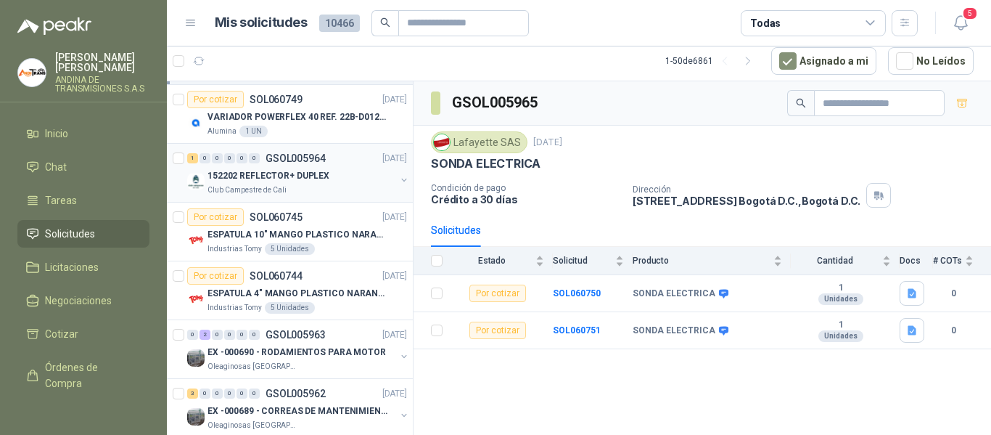
click at [326, 184] on div "152202 REFLECTOR+ DUPLEX" at bounding box center [302, 175] width 188 height 17
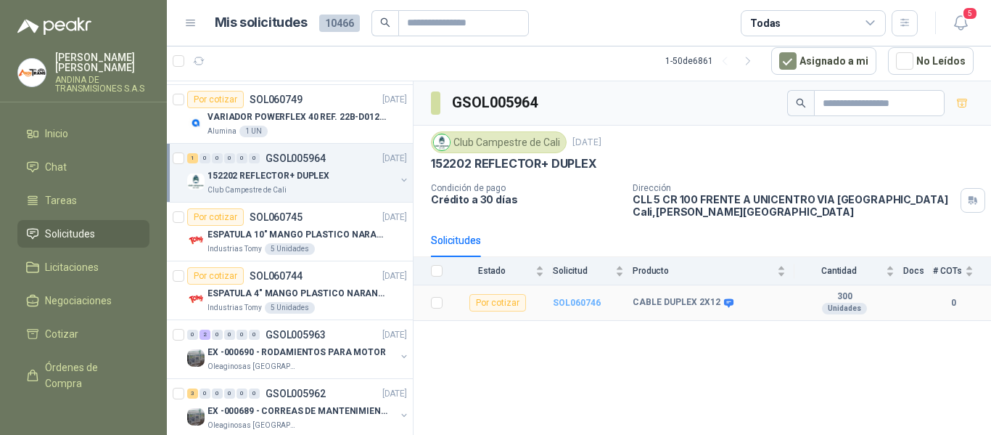
click at [586, 302] on b "SOL060746" at bounding box center [577, 303] width 48 height 10
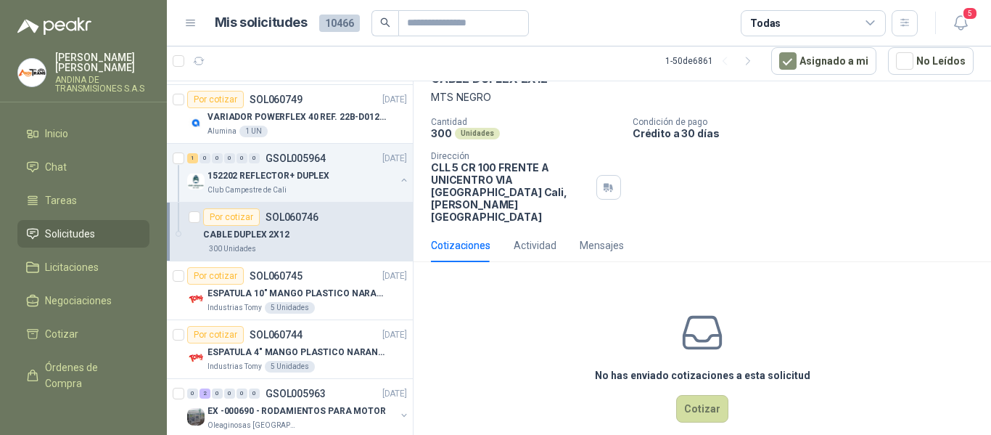
scroll to position [9, 0]
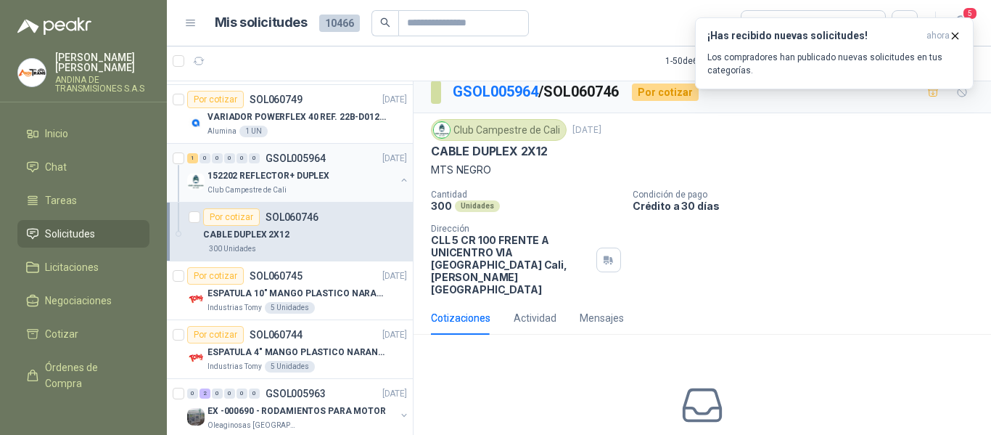
click at [318, 177] on p "152202 REFLECTOR+ DUPLEX" at bounding box center [269, 176] width 122 height 14
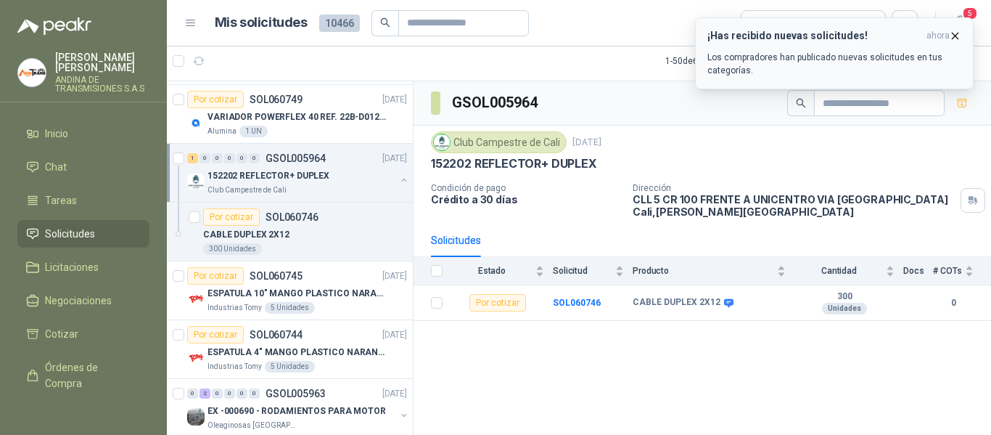
click at [952, 35] on icon "button" at bounding box center [955, 36] width 12 height 12
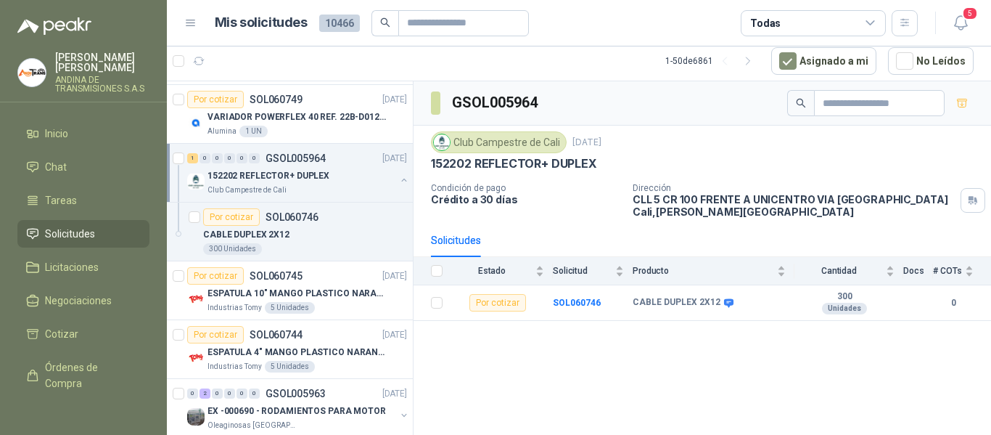
click at [808, 199] on p "CLL 5 CR 100 FRENTE A UNICENTRO VIA [GEOGRAPHIC_DATA] [GEOGRAPHIC_DATA] , [PERS…" at bounding box center [794, 205] width 322 height 25
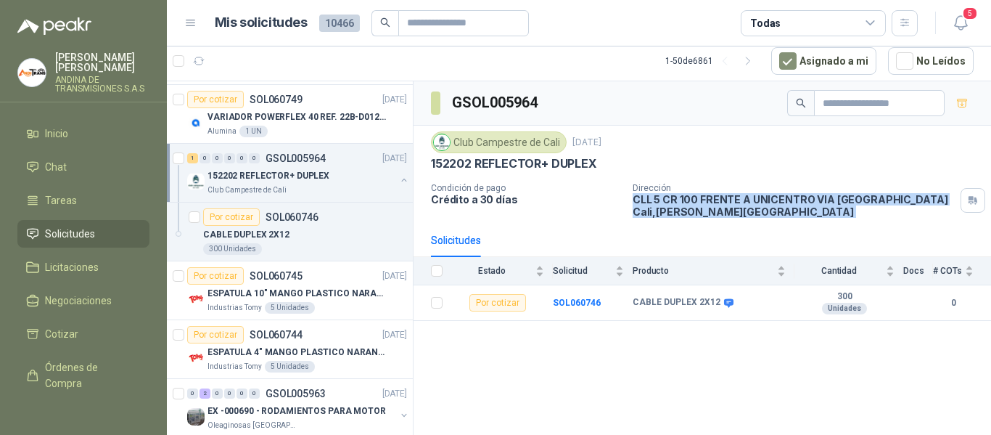
click at [789, 197] on p "CLL 5 CR 100 FRENTE A UNICENTRO VIA [GEOGRAPHIC_DATA] [GEOGRAPHIC_DATA] , [PERS…" at bounding box center [794, 205] width 322 height 25
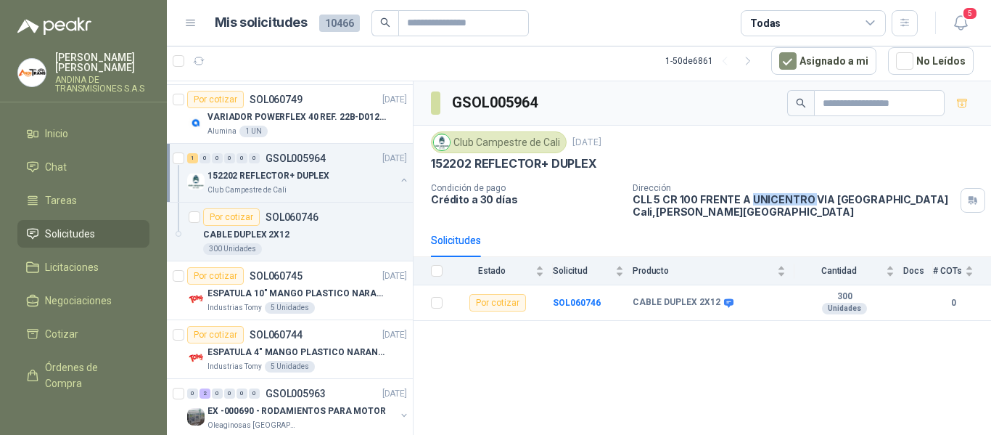
click at [789, 197] on p "CLL 5 CR 100 FRENTE A UNICENTRO VIA [GEOGRAPHIC_DATA] [GEOGRAPHIC_DATA] , [PERS…" at bounding box center [794, 205] width 322 height 25
click at [329, 288] on p "ESPATULA 10" MANGO PLASTICO NARANJA MARCA TRUPPER" at bounding box center [298, 294] width 181 height 14
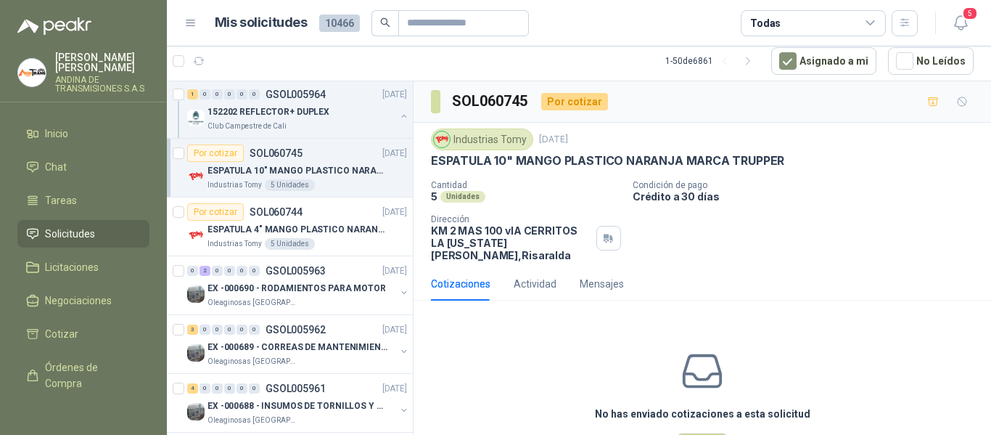
scroll to position [435, 0]
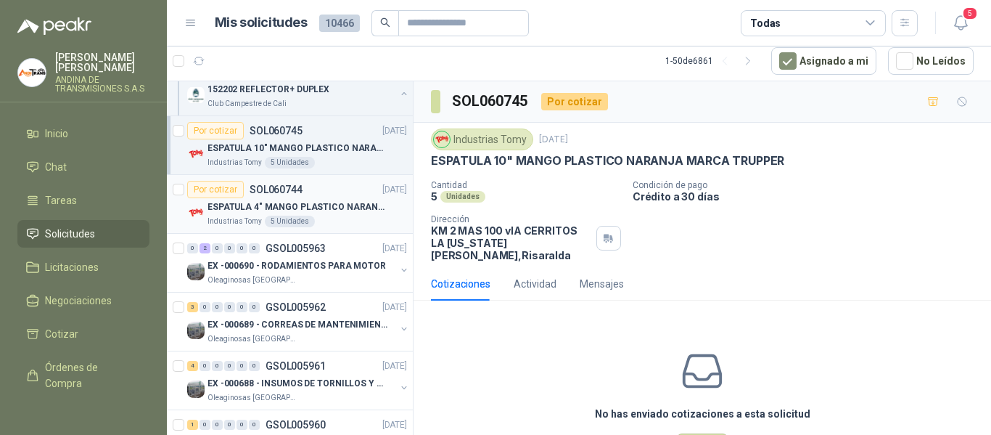
click at [317, 196] on div "Por cotizar SOL060744 [DATE]" at bounding box center [297, 189] width 220 height 17
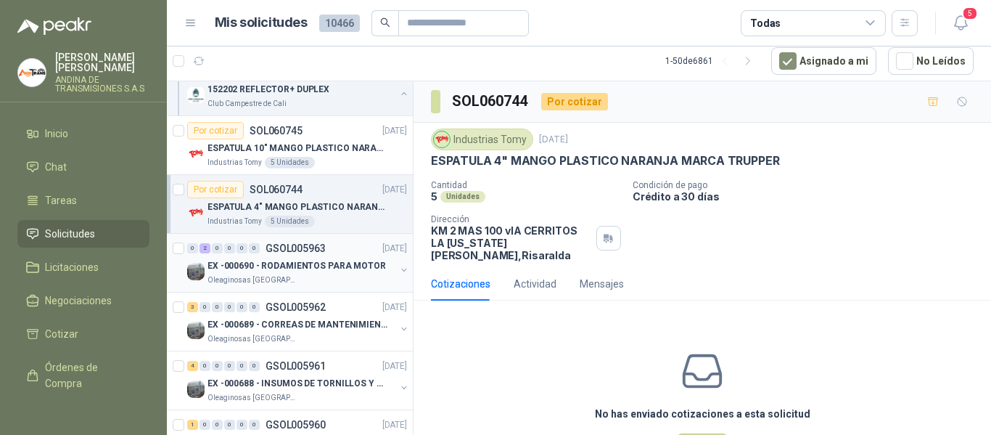
click at [339, 264] on p "EX -000690 - RODAMIENTOS PARA MOTOR" at bounding box center [297, 266] width 179 height 14
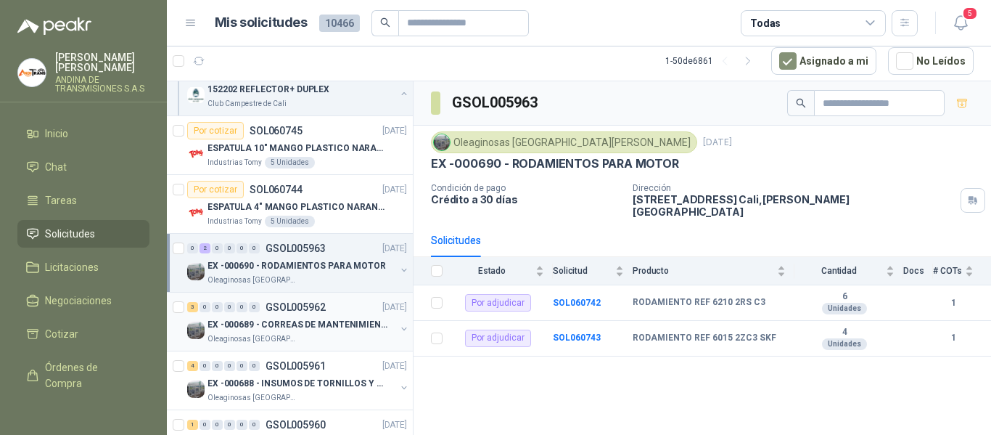
click at [321, 316] on div "EX -000689 - CORREAS DE MANTENIMIENTO" at bounding box center [302, 324] width 188 height 17
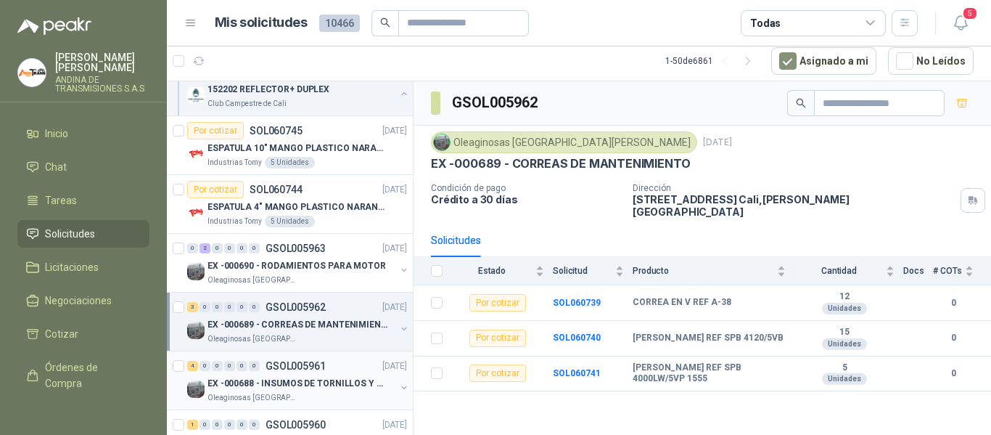
click at [309, 377] on p "EX -000688 - INSUMOS DE TORNILLOS Y TUERCAS" at bounding box center [298, 384] width 181 height 14
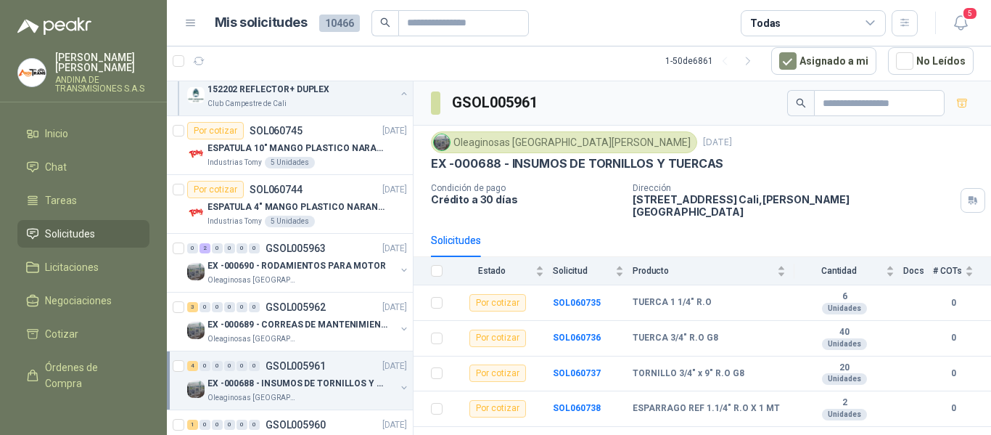
scroll to position [508, 0]
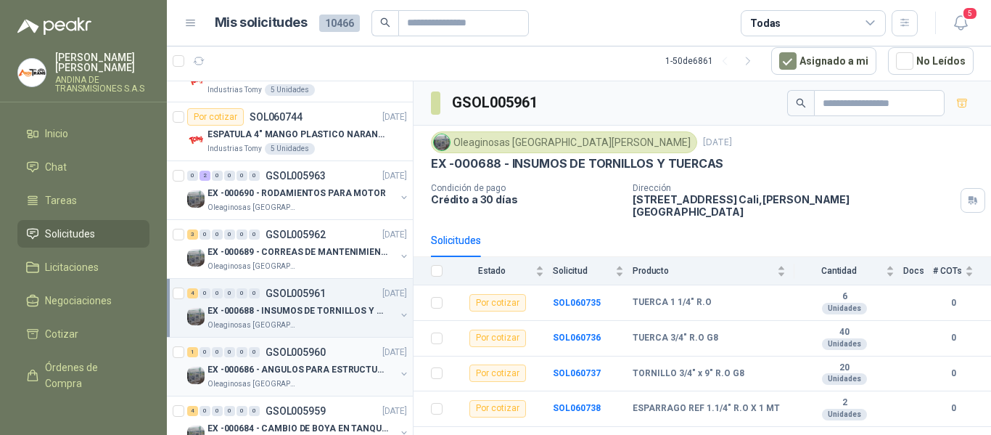
click at [329, 359] on div "1 0 0 0 0 0 GSOL005960 [DATE]" at bounding box center [298, 351] width 223 height 17
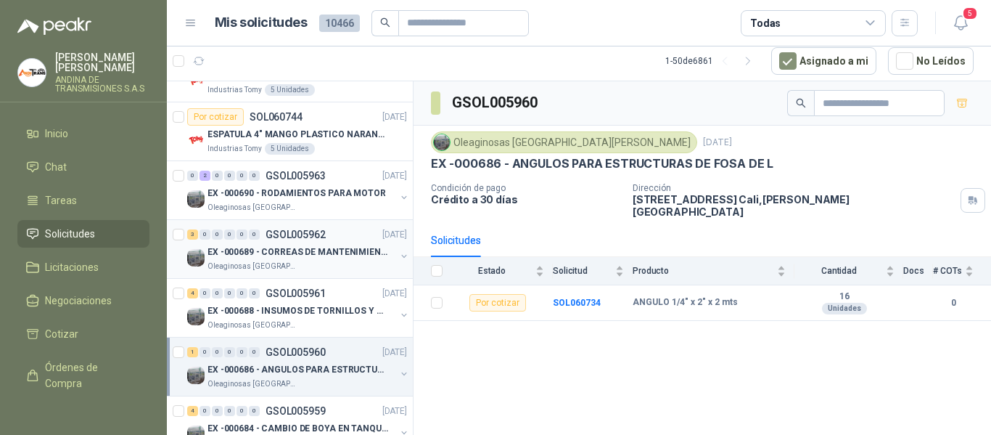
click at [326, 242] on div "3 0 0 0 0 0 GSOL005962 [DATE]" at bounding box center [298, 234] width 223 height 17
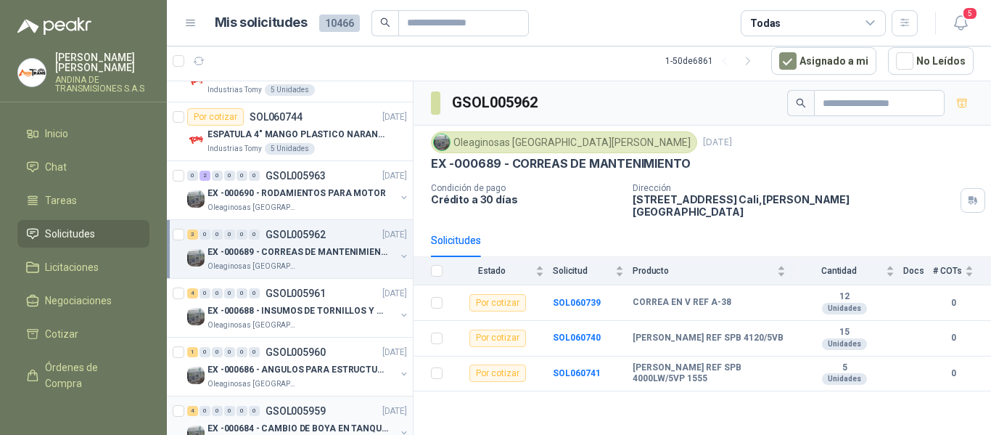
click at [322, 402] on div "4 0 0 0 0 0 GSOL005959 [DATE]" at bounding box center [298, 410] width 223 height 17
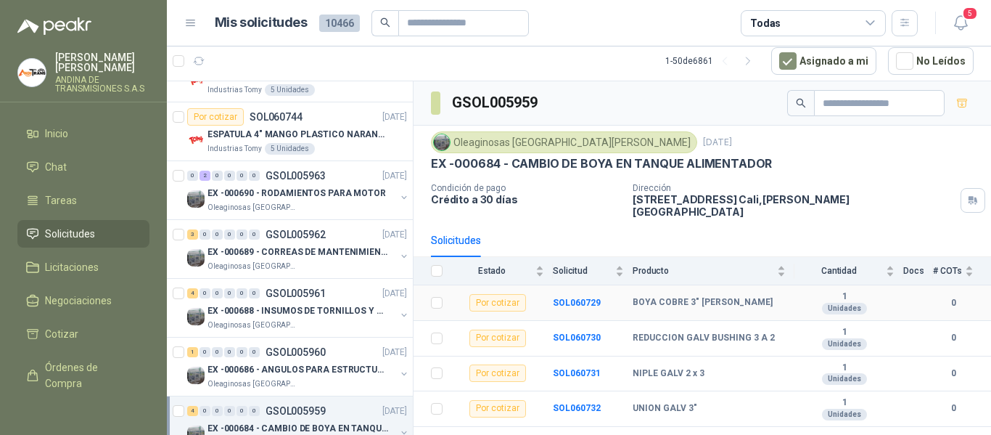
click at [676, 297] on b "BOYA COBRE 3" [PERSON_NAME]" at bounding box center [703, 303] width 140 height 12
copy b "BOYA COBRE 3" [PERSON_NAME]"
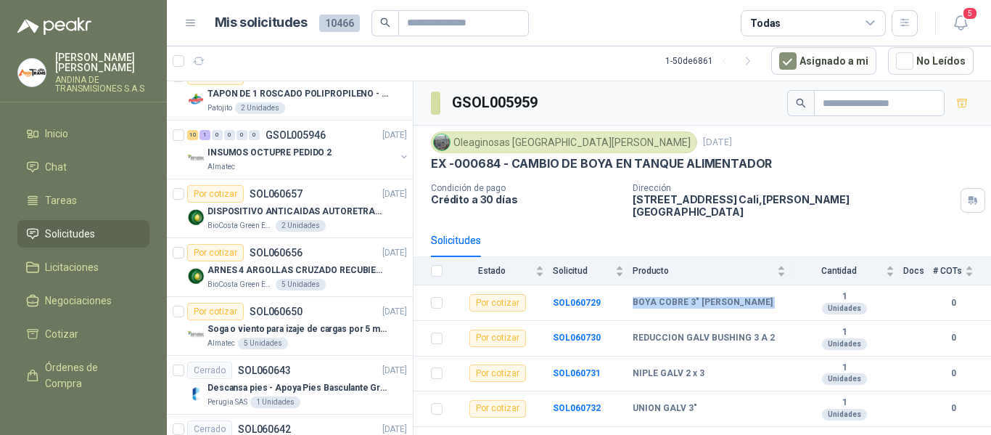
scroll to position [1887, 0]
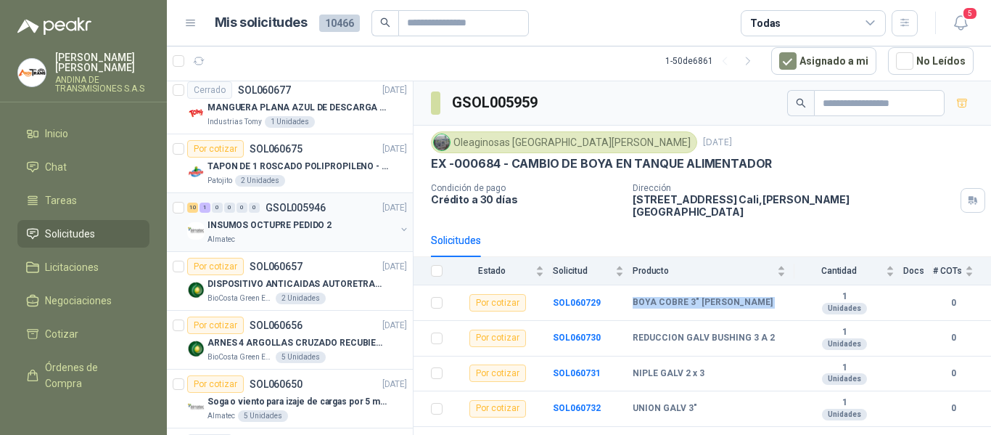
click at [334, 227] on div "INSUMOS OCTUPRE PEDIDO 2" at bounding box center [302, 224] width 188 height 17
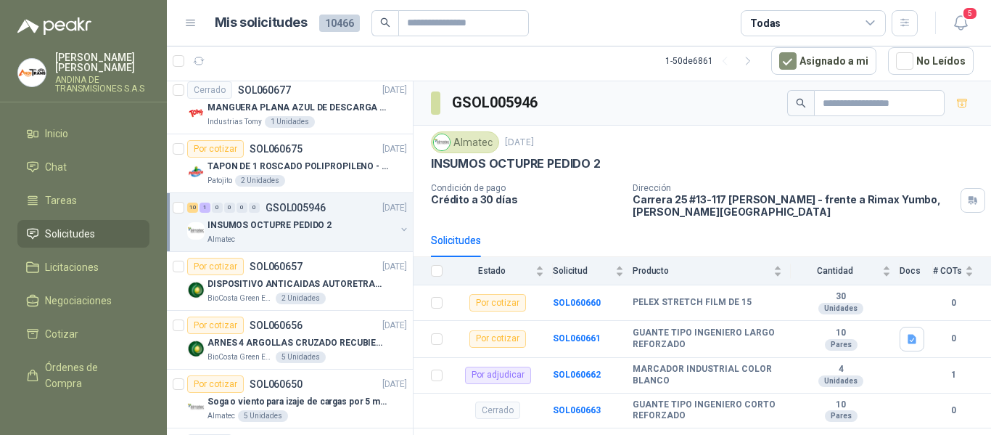
click at [335, 227] on div "INSUMOS OCTUPRE PEDIDO 2" at bounding box center [302, 224] width 188 height 17
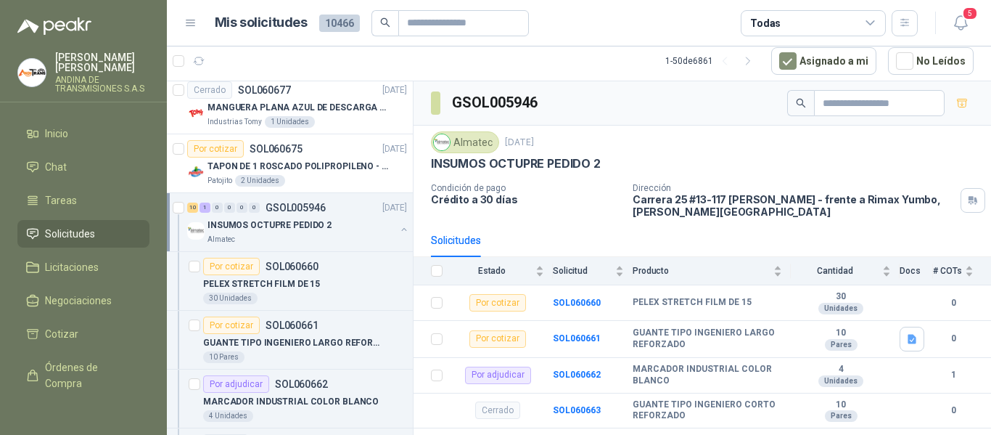
click at [335, 227] on div "INSUMOS OCTUPRE PEDIDO 2" at bounding box center [302, 224] width 188 height 17
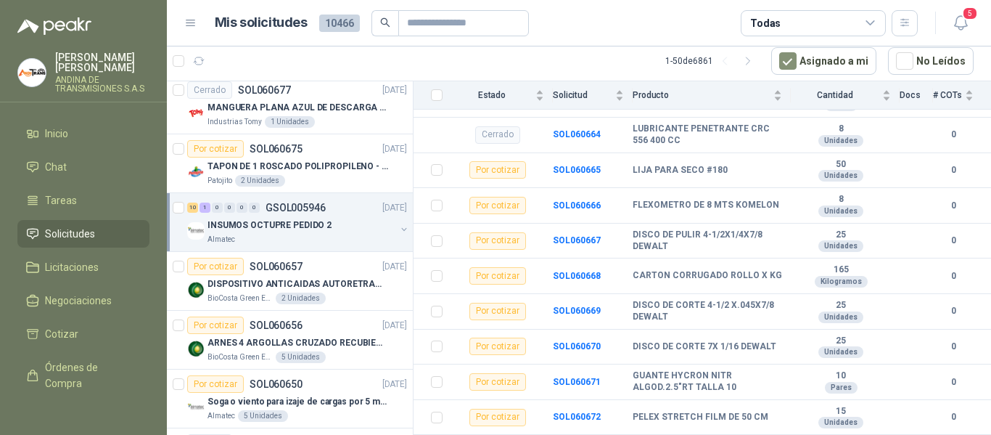
scroll to position [1814, 0]
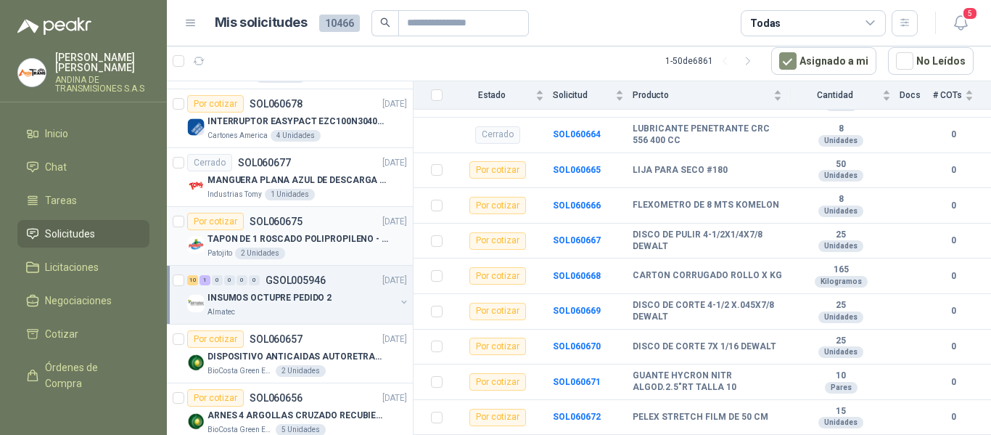
click at [315, 229] on div "Por cotizar SOL060675 [DATE]" at bounding box center [297, 221] width 220 height 17
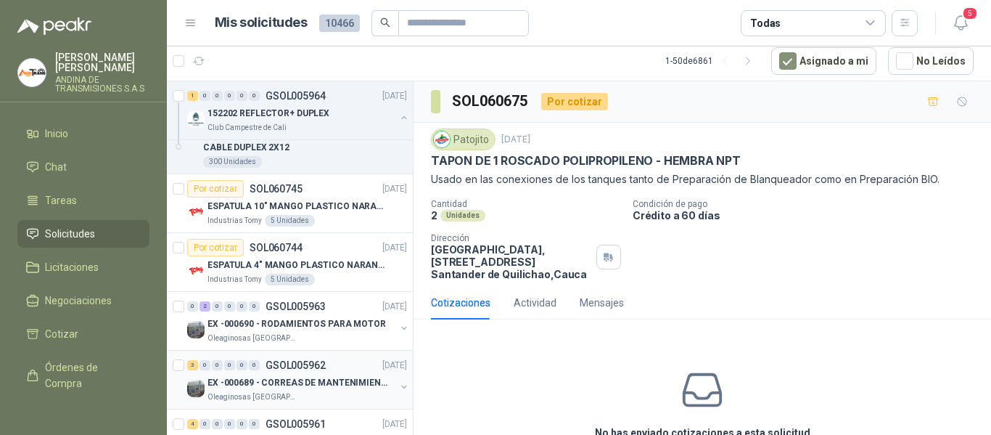
scroll to position [363, 0]
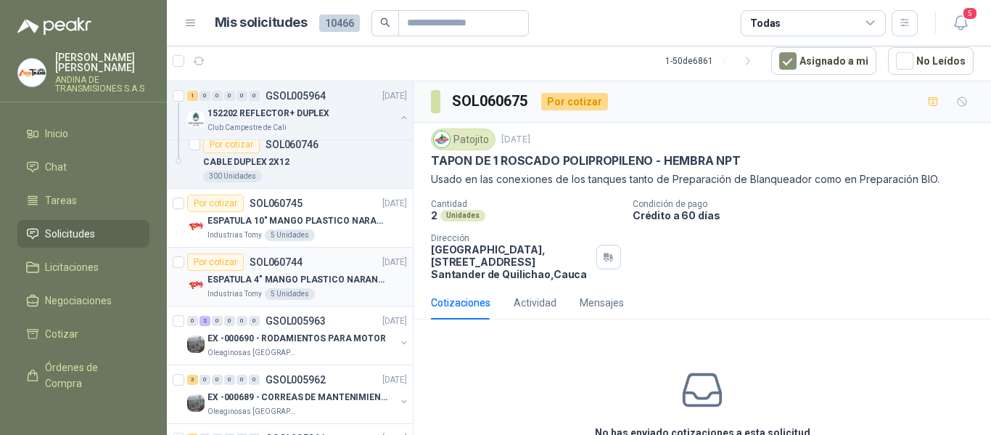
click at [319, 258] on div "Por cotizar SOL060744 [DATE]" at bounding box center [297, 261] width 220 height 17
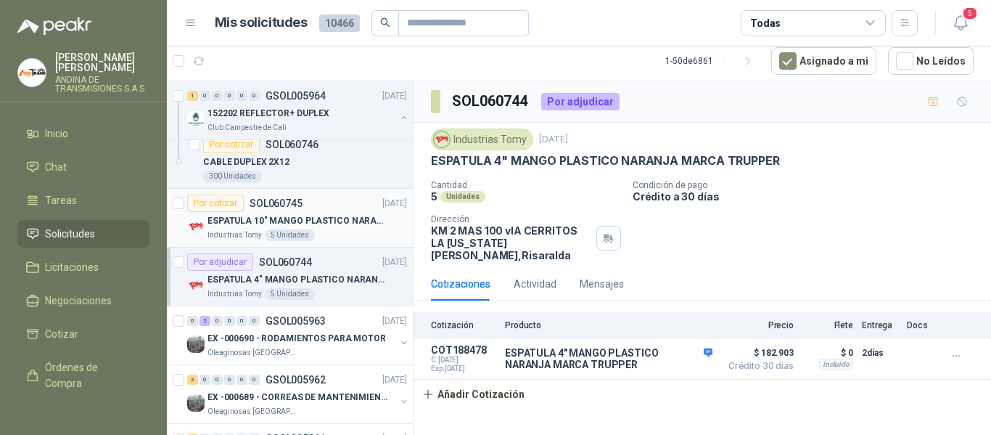
click at [323, 221] on p "ESPATULA 10" MANGO PLASTICO NARANJA MARCA TRUPPER" at bounding box center [298, 221] width 181 height 14
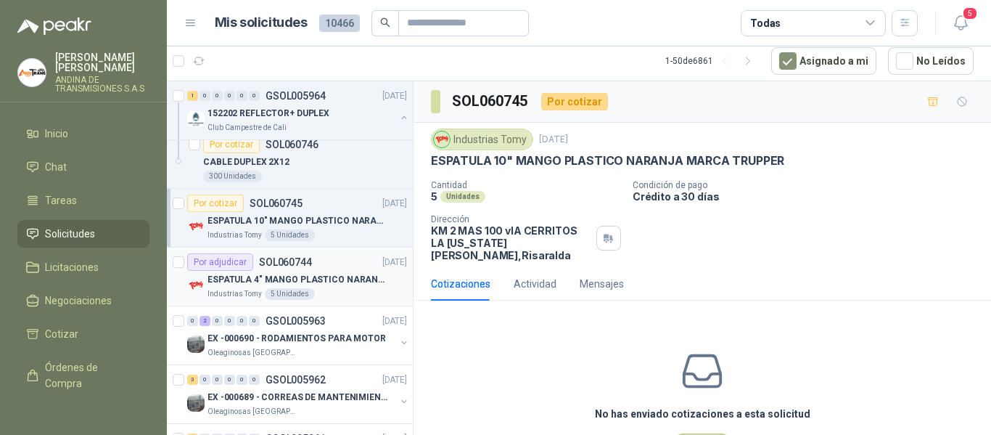
click at [345, 271] on div "ESPATULA 4" MANGO PLASTICO NARANJA MARCA TRUPPER" at bounding box center [308, 279] width 200 height 17
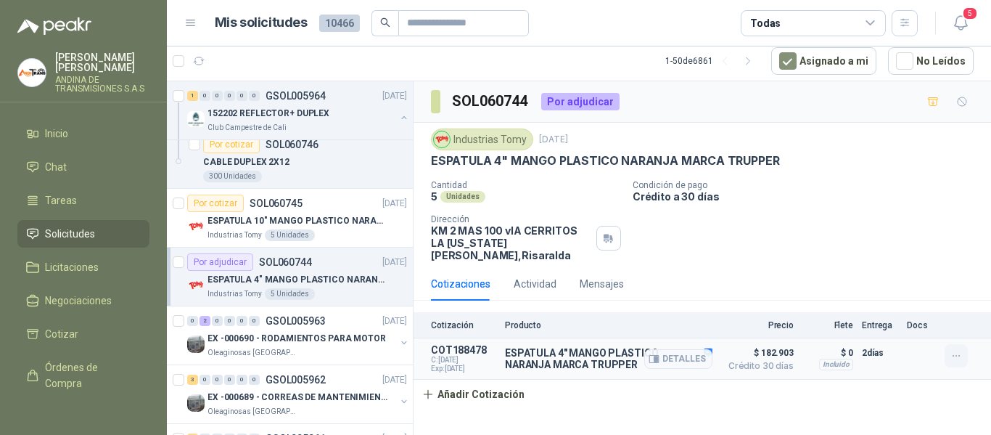
click at [965, 344] on button "button" at bounding box center [956, 355] width 23 height 23
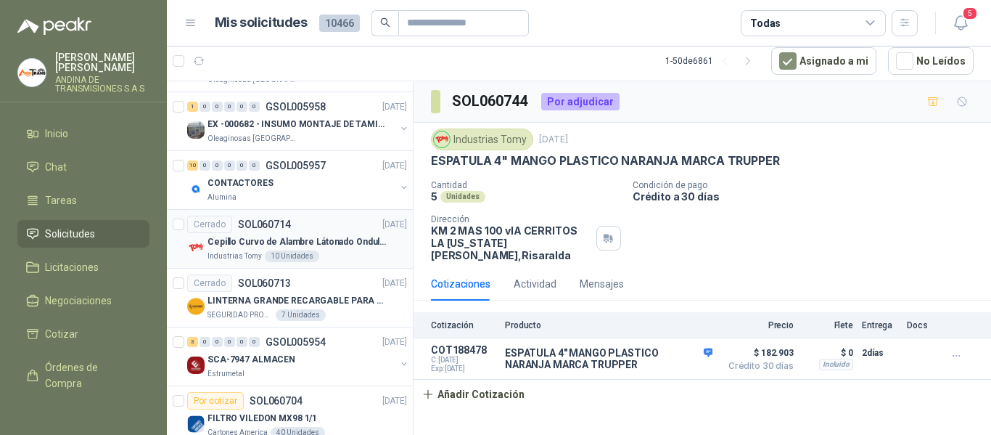
scroll to position [1016, 0]
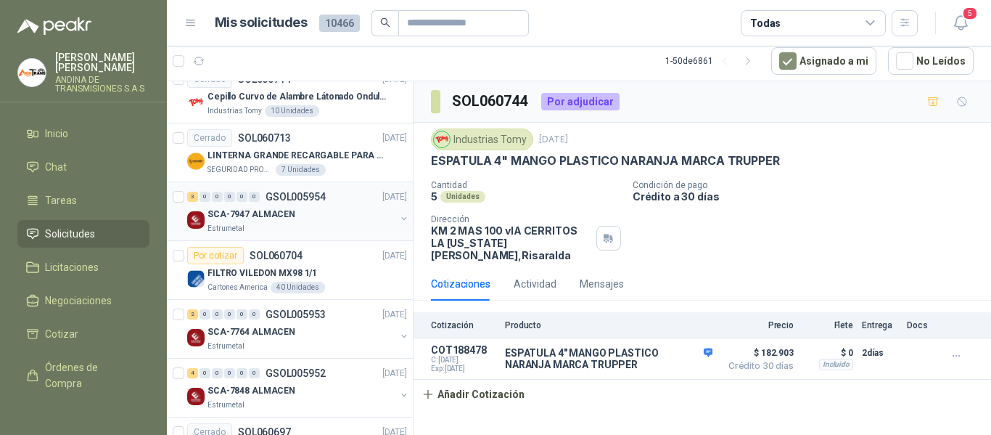
click at [325, 217] on div "SCA-7947 ALMACEN" at bounding box center [302, 213] width 188 height 17
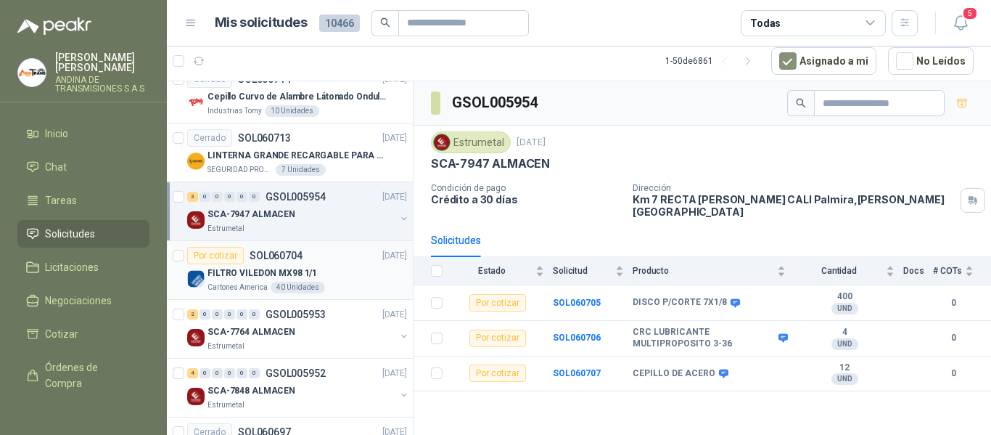
click at [345, 276] on div "FILTRO VILEDON MX98 1/1" at bounding box center [308, 272] width 200 height 17
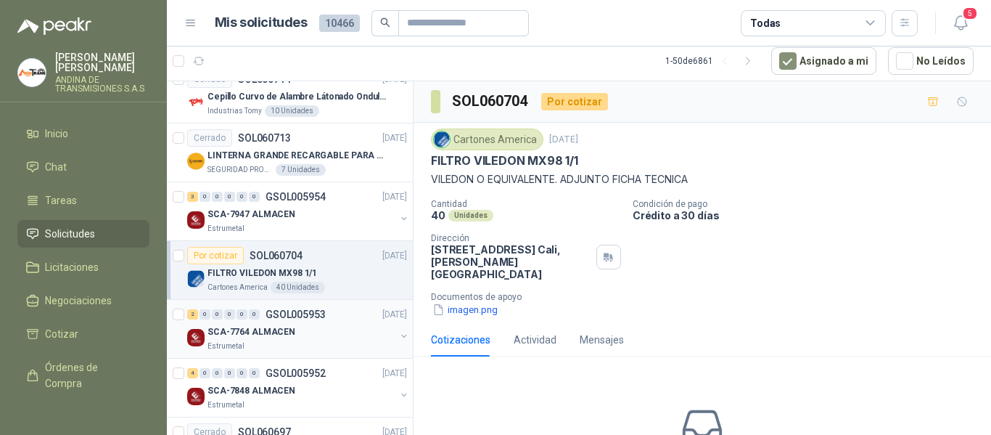
click at [339, 319] on div "2 0 0 0 0 0 GSOL005953 [DATE]" at bounding box center [298, 314] width 223 height 17
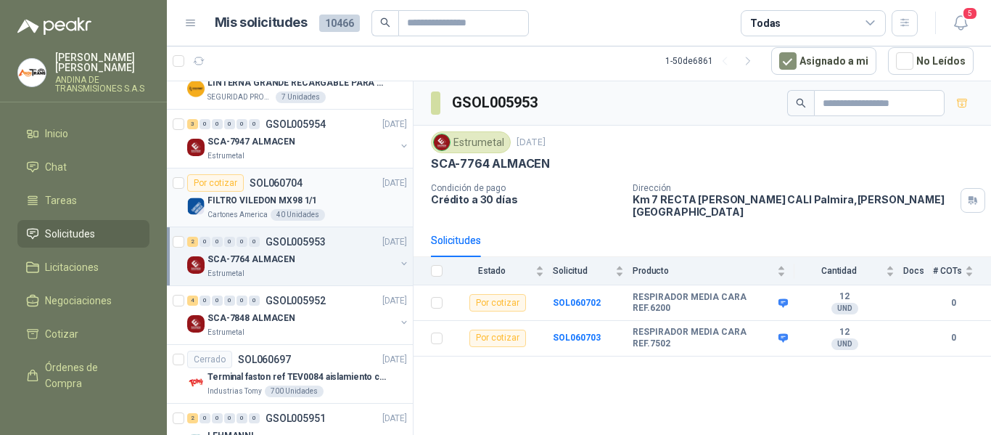
scroll to position [1161, 0]
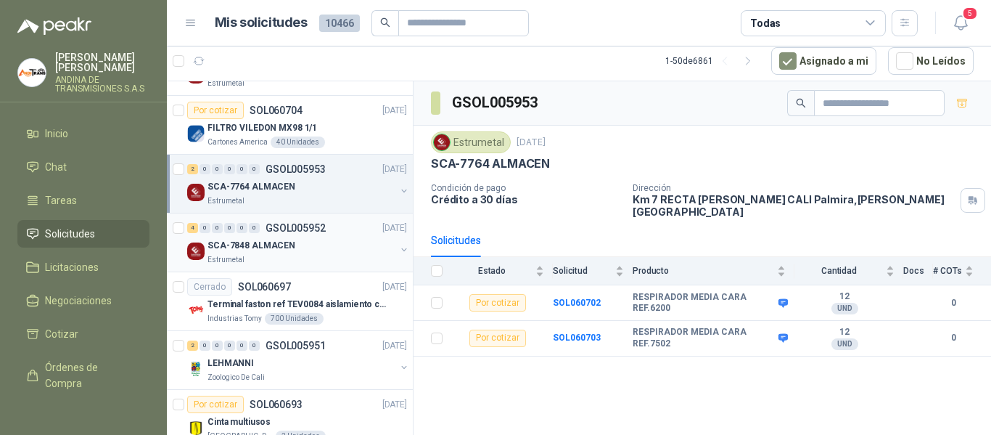
click at [341, 246] on div "SCA-7848 ALMACEN" at bounding box center [302, 245] width 188 height 17
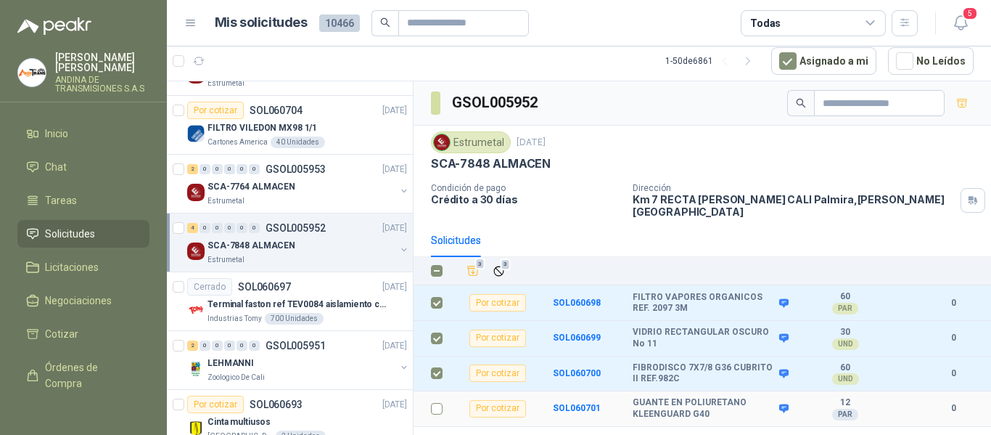
click at [443, 393] on td at bounding box center [433, 409] width 38 height 36
click at [444, 399] on td at bounding box center [433, 409] width 38 height 36
click at [430, 398] on td at bounding box center [433, 409] width 38 height 36
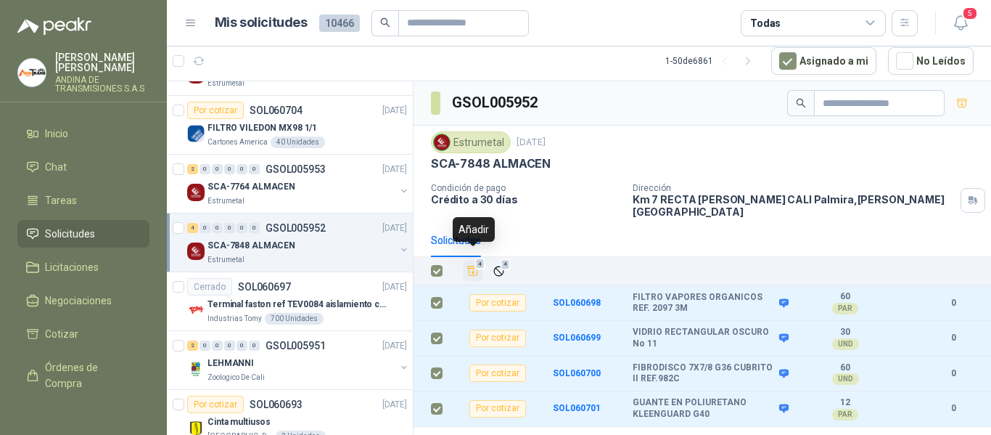
click at [477, 264] on icon "Añadir" at bounding box center [473, 270] width 13 height 13
click at [477, 264] on icon "Añadir" at bounding box center [473, 271] width 13 height 14
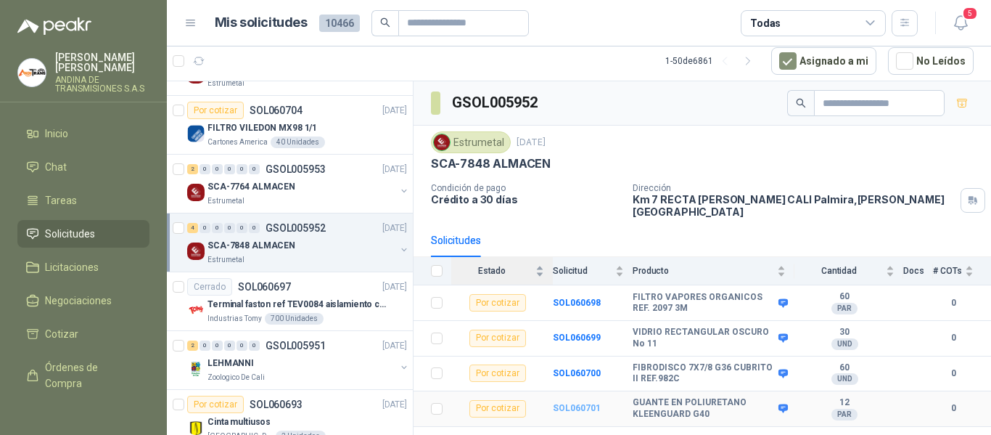
click at [586, 403] on b "SOL060701" at bounding box center [577, 408] width 48 height 10
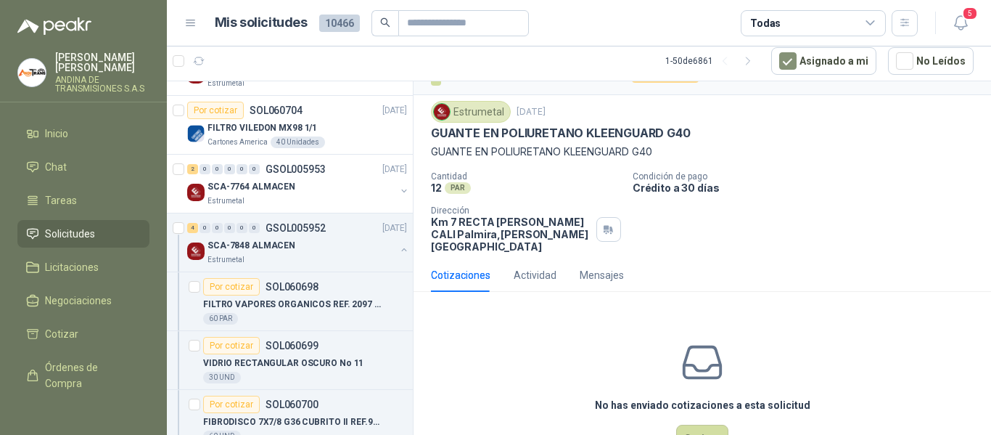
scroll to position [70, 0]
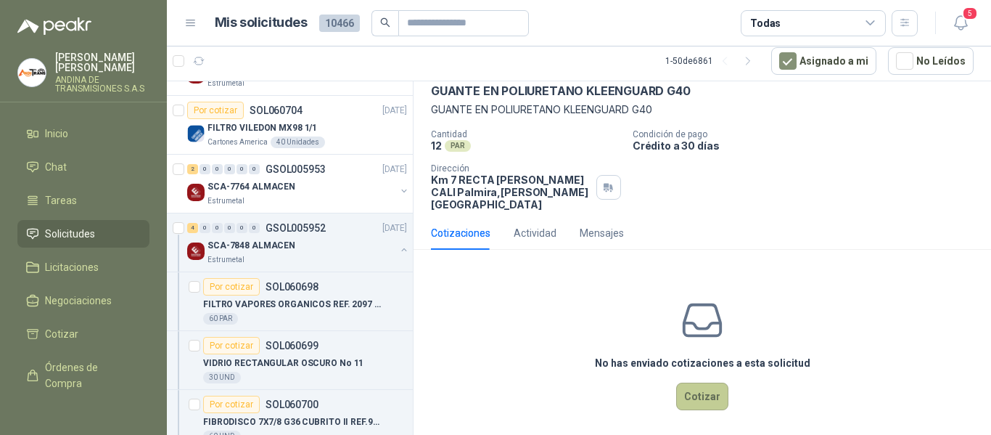
click at [698, 390] on button "Cotizar" at bounding box center [702, 396] width 52 height 28
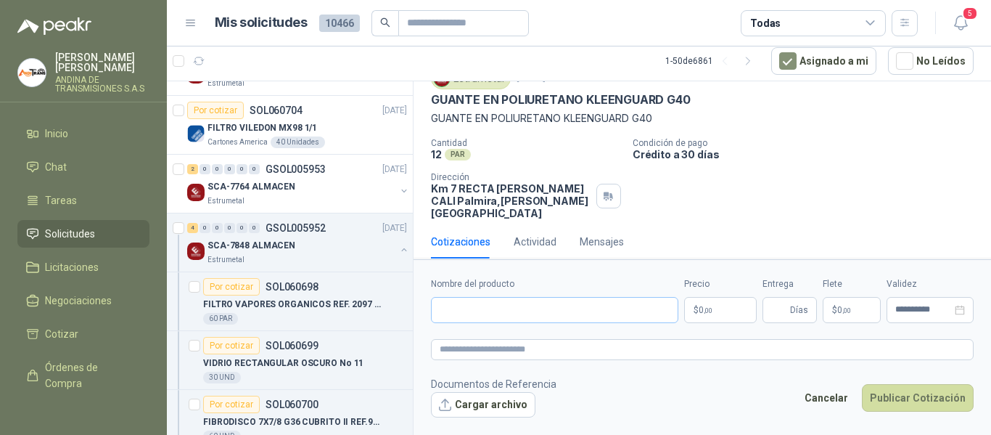
scroll to position [60, 0]
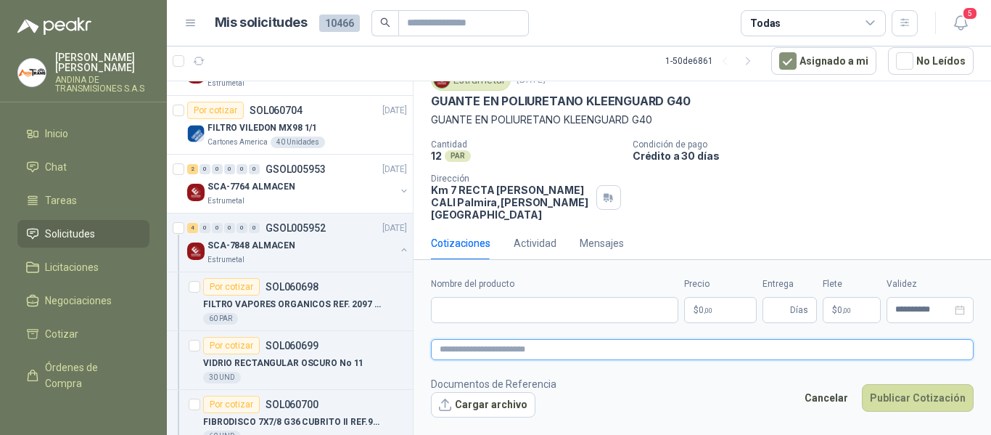
click at [547, 352] on textarea at bounding box center [702, 349] width 543 height 21
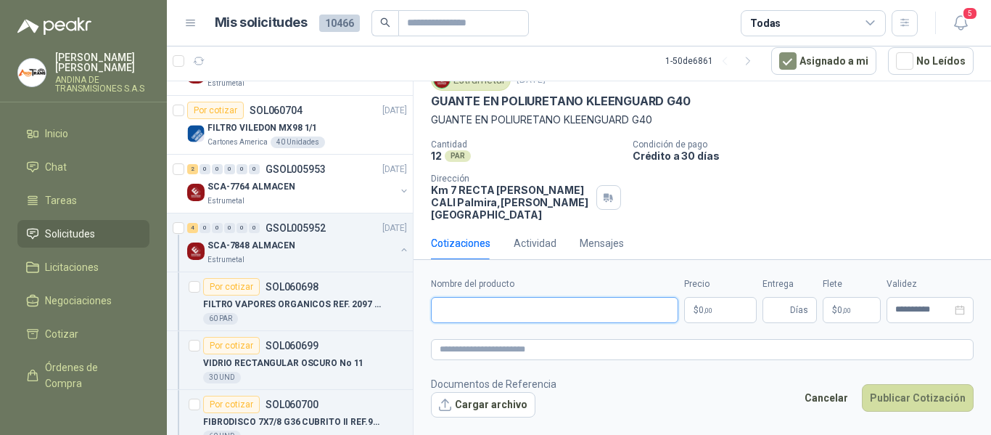
click at [532, 298] on input "Nombre del producto" at bounding box center [554, 310] width 247 height 26
click at [443, 100] on p "GUANTE EN POLIURETANO KLEENGUARD G40" at bounding box center [561, 101] width 260 height 15
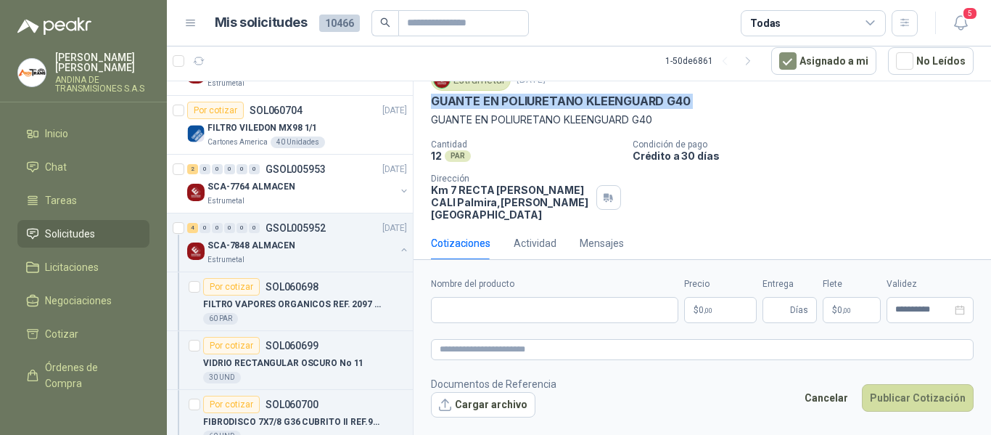
click at [443, 100] on p "GUANTE EN POLIURETANO KLEENGUARD G40" at bounding box center [561, 101] width 260 height 15
copy p "GUANTE EN POLIURETANO KLEENGUARD G40"
click at [501, 305] on input "Nombre del producto" at bounding box center [554, 310] width 247 height 26
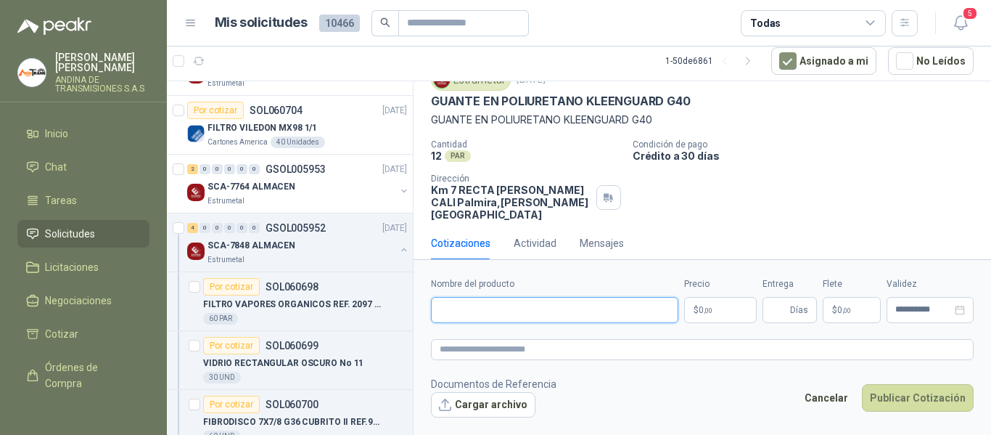
paste input "**********"
type input "**********"
click at [719, 305] on body "[PERSON_NAME] ANDINA DE TRANSMISIONES S.A.S Inicio Chat Tareas Solicitudes Lici…" at bounding box center [495, 217] width 991 height 435
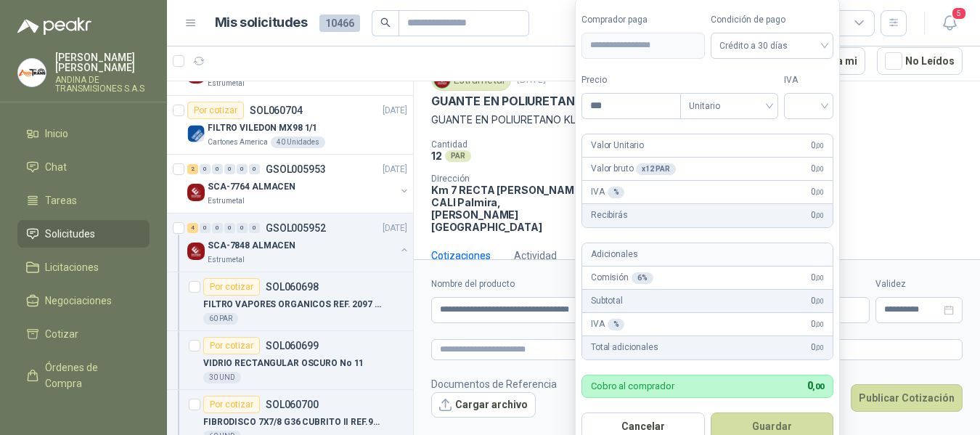
click at [523, 282] on label "Nombre del producto" at bounding box center [549, 284] width 236 height 14
click at [523, 297] on input "**********" at bounding box center [549, 310] width 236 height 26
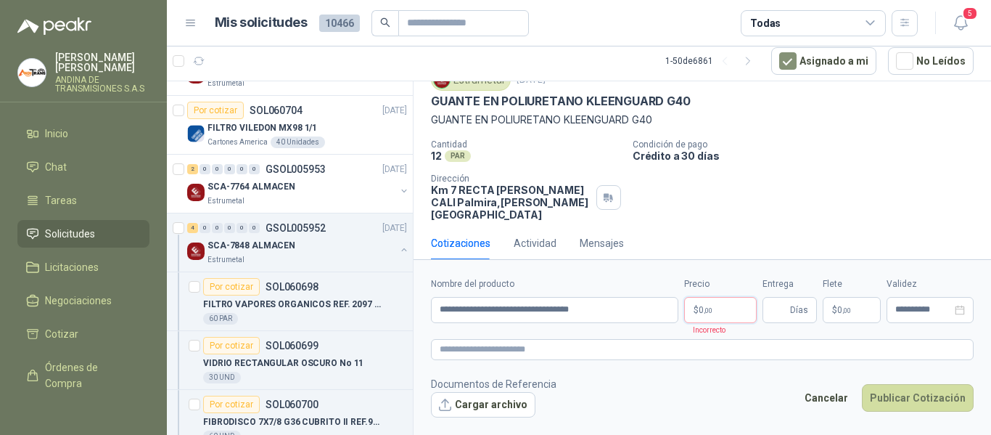
click at [717, 310] on p "$ 0 ,00" at bounding box center [720, 310] width 73 height 26
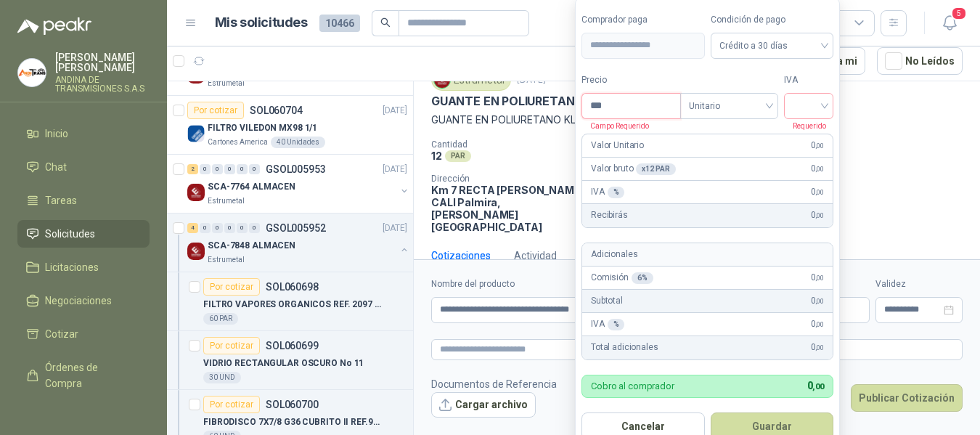
click at [614, 98] on input "***" at bounding box center [631, 106] width 98 height 25
type input "********"
click at [812, 110] on input "search" at bounding box center [809, 105] width 32 height 22
click at [811, 137] on div "19%" at bounding box center [811, 136] width 27 height 16
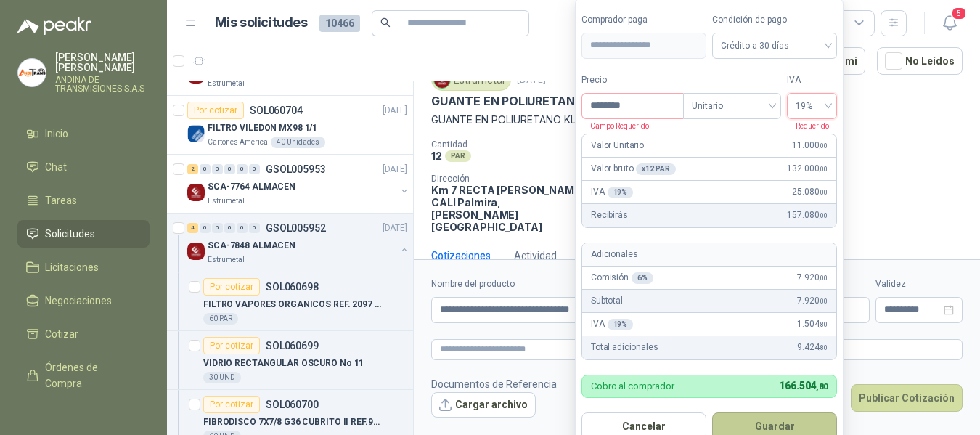
click at [766, 417] on button "Guardar" at bounding box center [774, 426] width 125 height 28
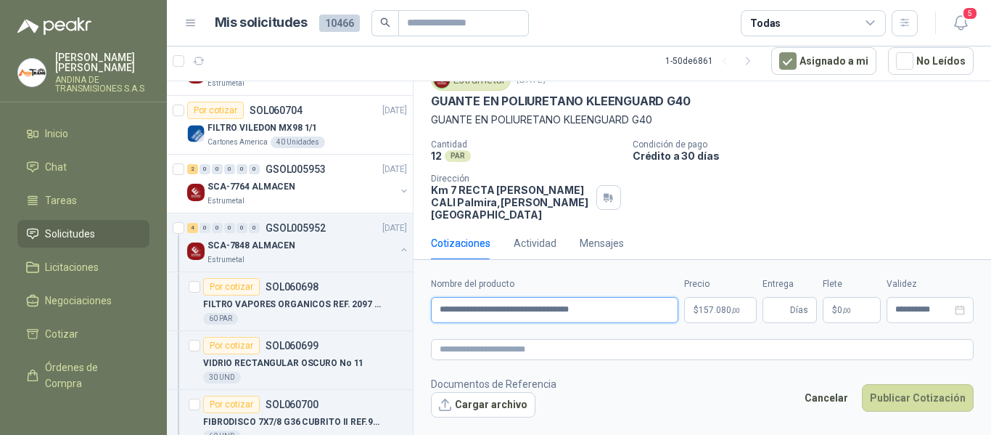
click at [546, 314] on input "**********" at bounding box center [554, 310] width 247 height 26
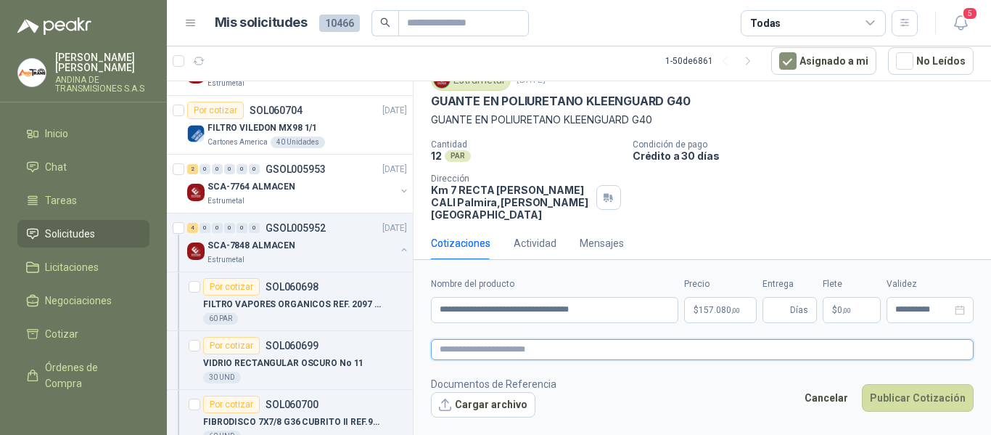
click at [496, 350] on textarea at bounding box center [702, 349] width 543 height 21
paste textarea "**********"
type textarea "**********"
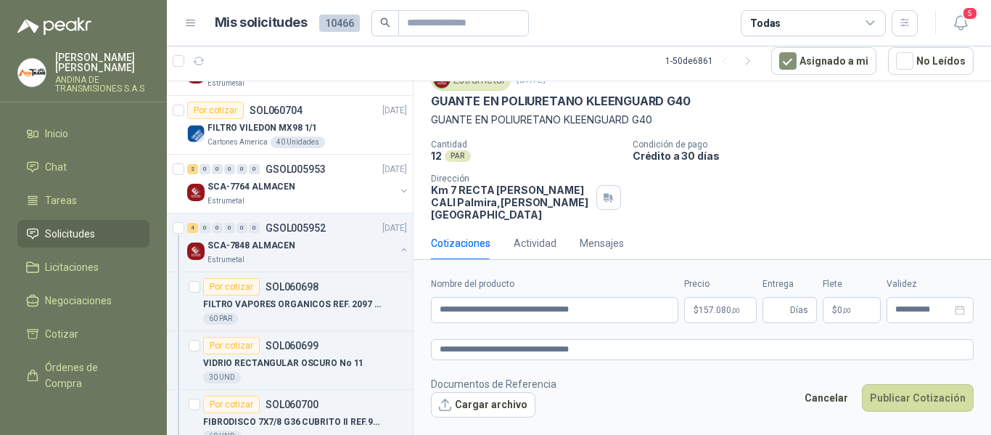
click at [849, 306] on span "0 ,00" at bounding box center [845, 310] width 14 height 9
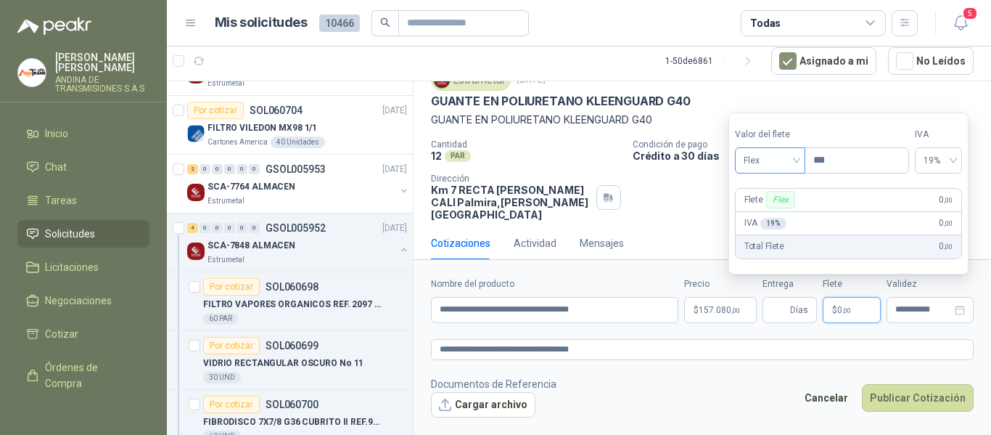
click at [773, 147] on div "Flex" at bounding box center [770, 160] width 70 height 26
click at [776, 211] on div "Incluido" at bounding box center [772, 214] width 50 height 16
click at [778, 307] on input "Entrega" at bounding box center [779, 310] width 16 height 25
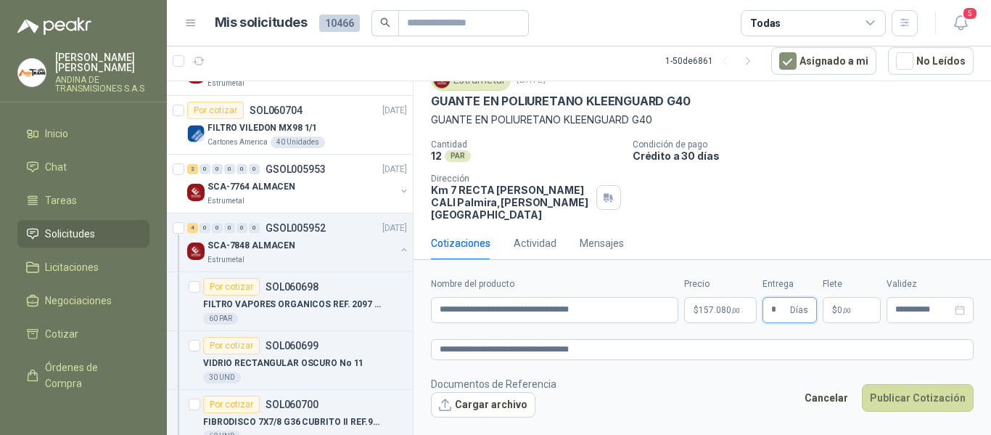
type input "*"
click at [804, 229] on div "Cotizaciones Actividad Mensajes" at bounding box center [702, 242] width 543 height 33
click at [907, 396] on button "Publicar Cotización" at bounding box center [918, 398] width 112 height 28
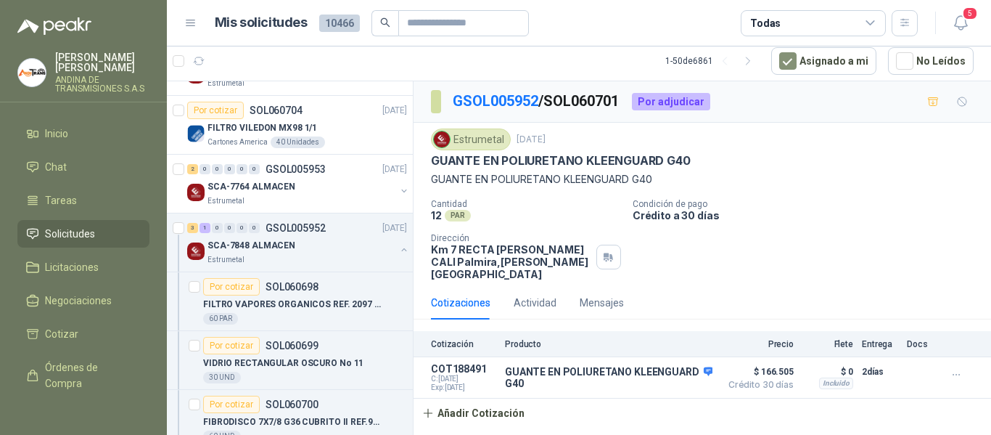
scroll to position [0, 0]
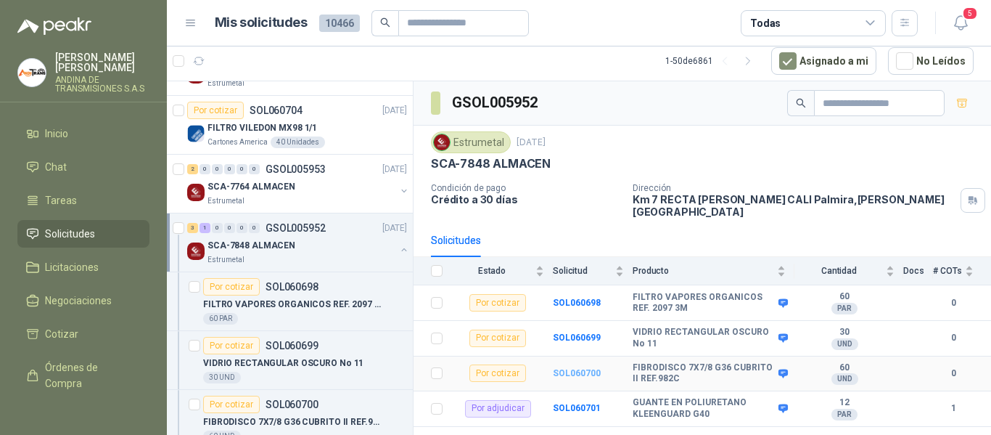
click at [576, 368] on b "SOL060700" at bounding box center [577, 373] width 48 height 10
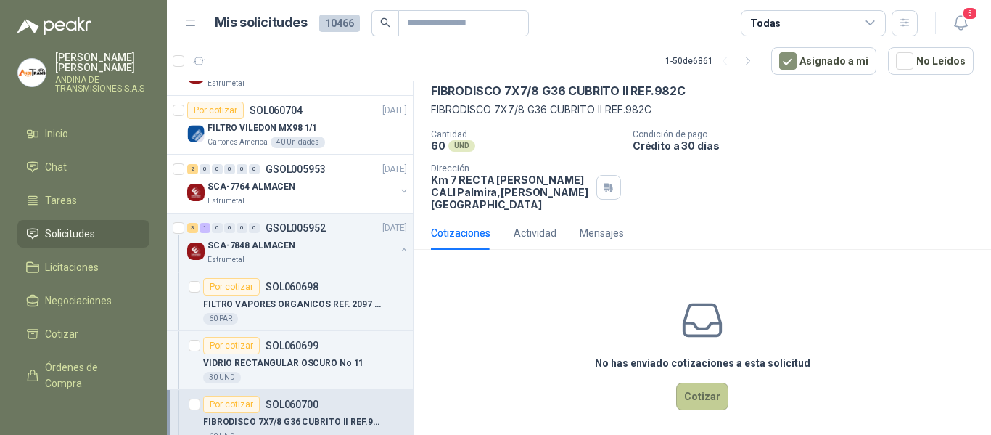
click at [708, 388] on button "Cotizar" at bounding box center [702, 396] width 52 height 28
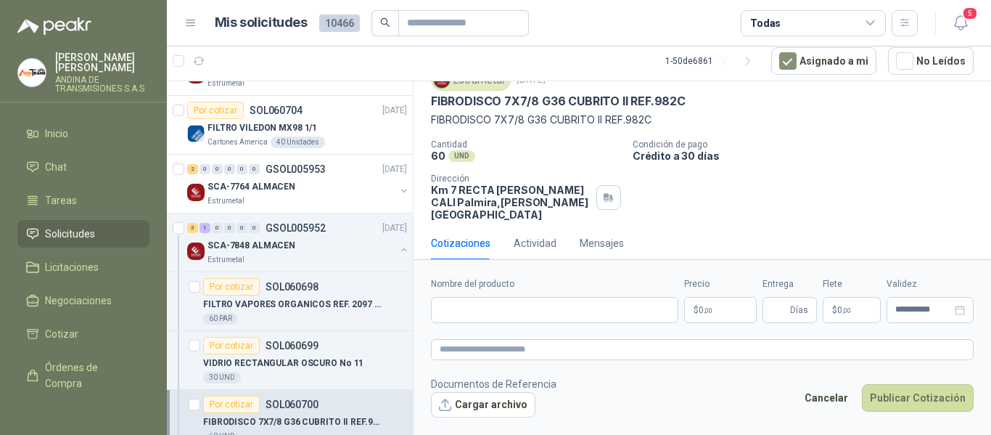
scroll to position [60, 0]
click at [515, 99] on p "FIBRODISCO 7X7/8 G36 CUBRITO II REF.982C" at bounding box center [558, 101] width 255 height 15
copy p "FIBRODISCO 7X7/8 G36 CUBRITO II REF.982C"
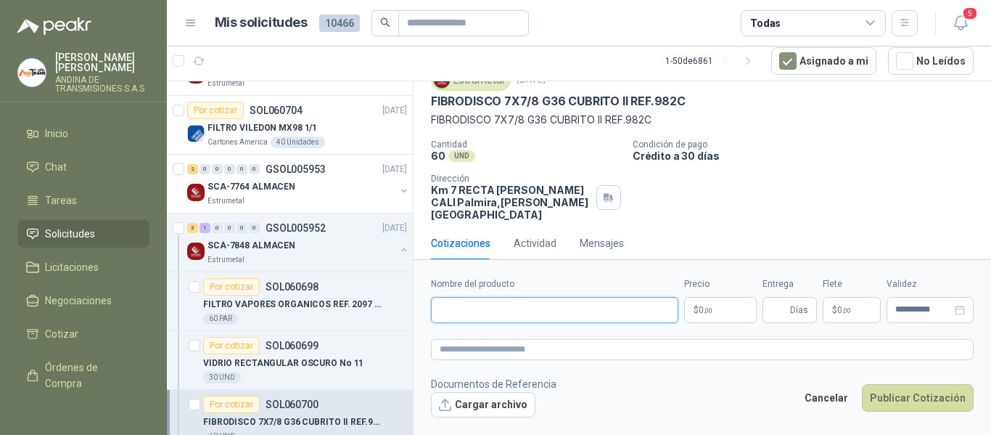
click at [508, 300] on input "Nombre del producto" at bounding box center [554, 310] width 247 height 26
paste input "**********"
type input "**********"
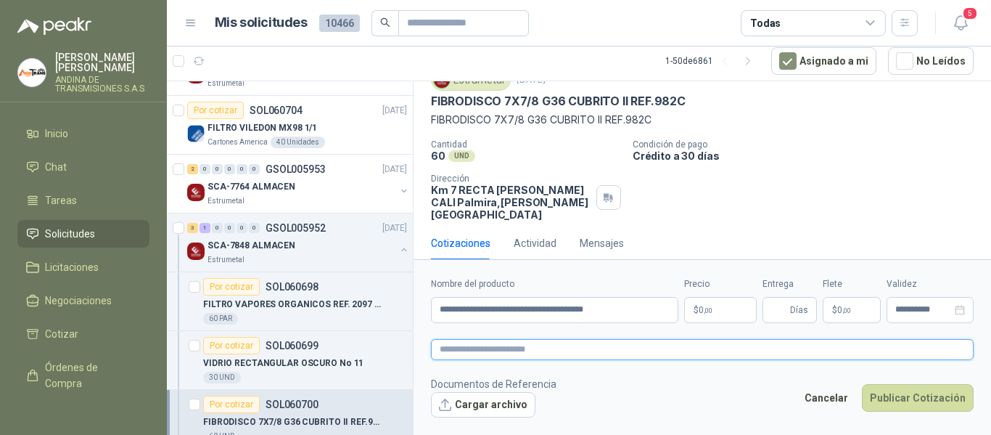
click at [527, 342] on textarea at bounding box center [702, 349] width 543 height 21
paste textarea "**********"
type textarea "**********"
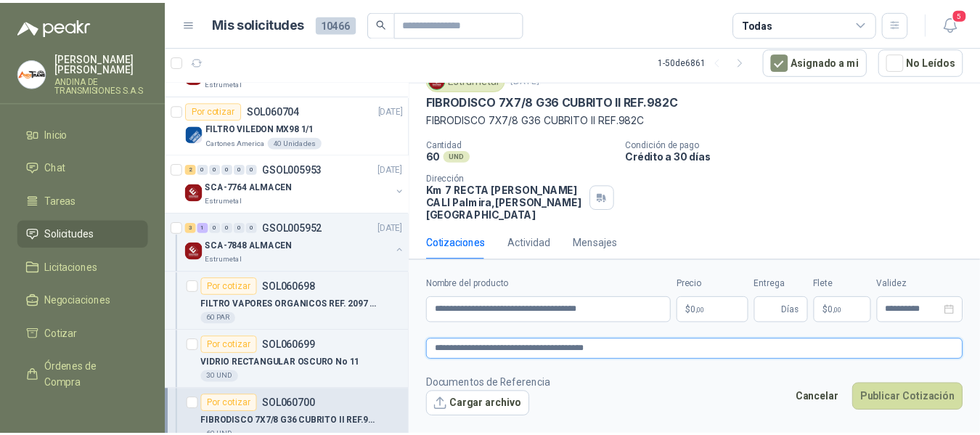
scroll to position [70, 0]
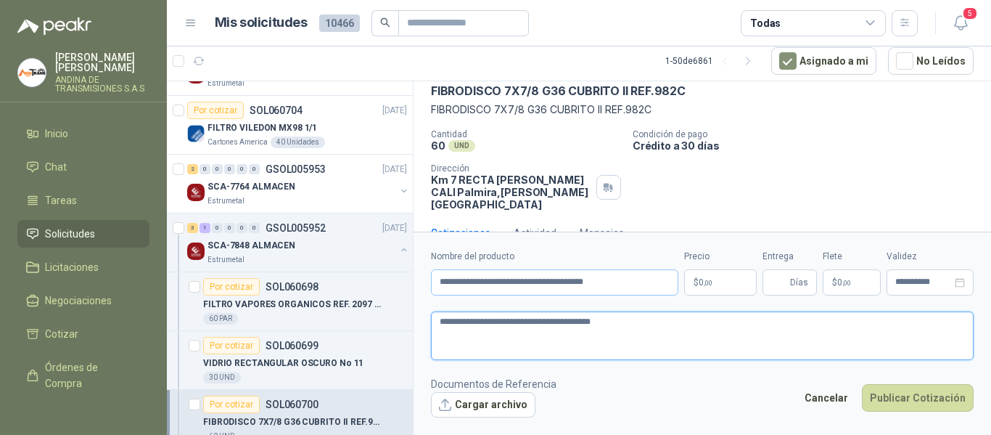
type textarea "**********"
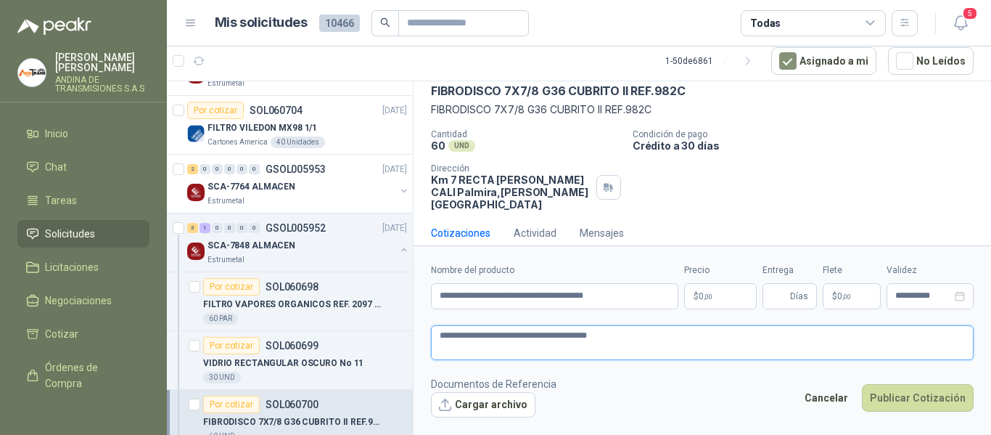
type textarea "**********"
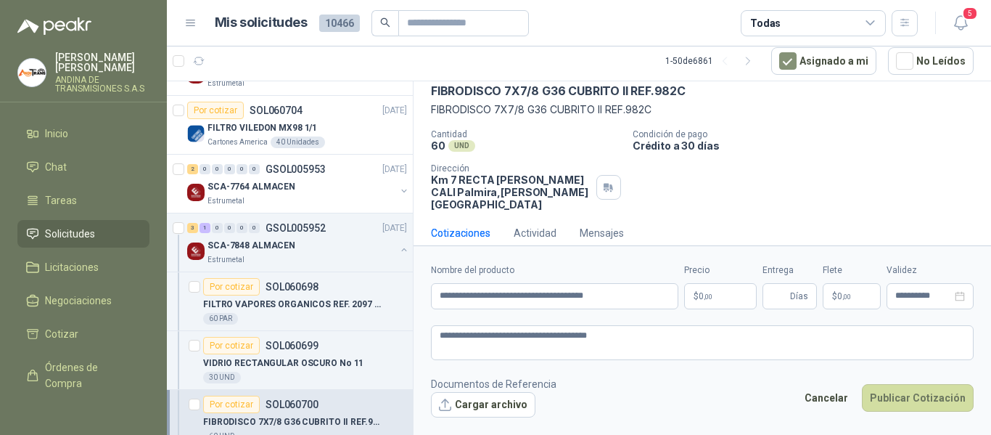
click at [715, 292] on body "[PERSON_NAME] ANDINA DE TRANSMISIONES S.A.S Inicio Chat Tareas Solicitudes Lici…" at bounding box center [495, 217] width 991 height 435
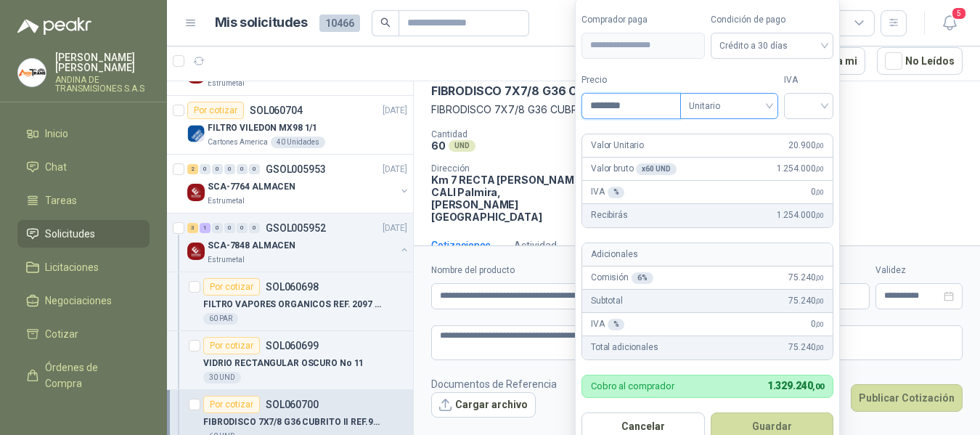
click at [741, 110] on span "Unitario" at bounding box center [729, 106] width 81 height 22
type input "********"
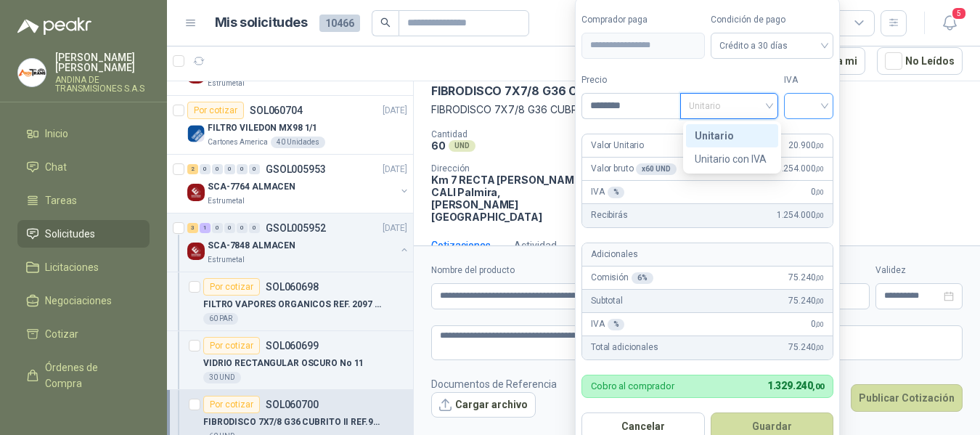
click at [819, 106] on input "search" at bounding box center [809, 105] width 32 height 22
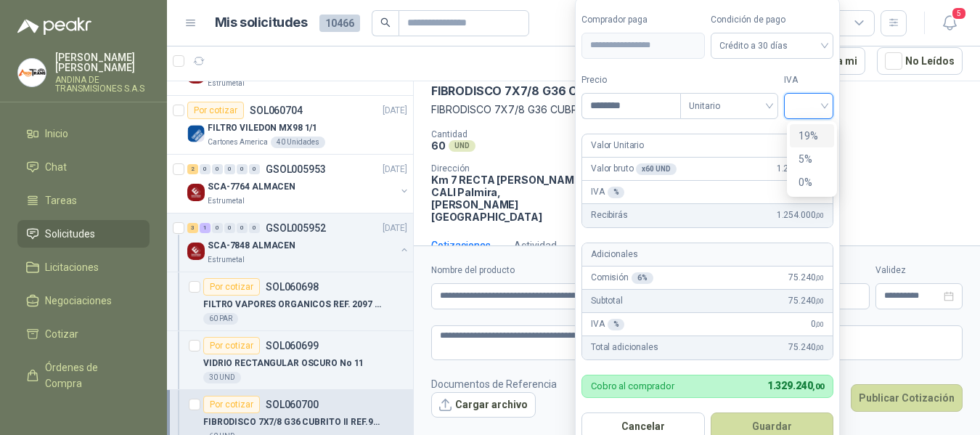
click at [803, 134] on div "19%" at bounding box center [811, 136] width 27 height 16
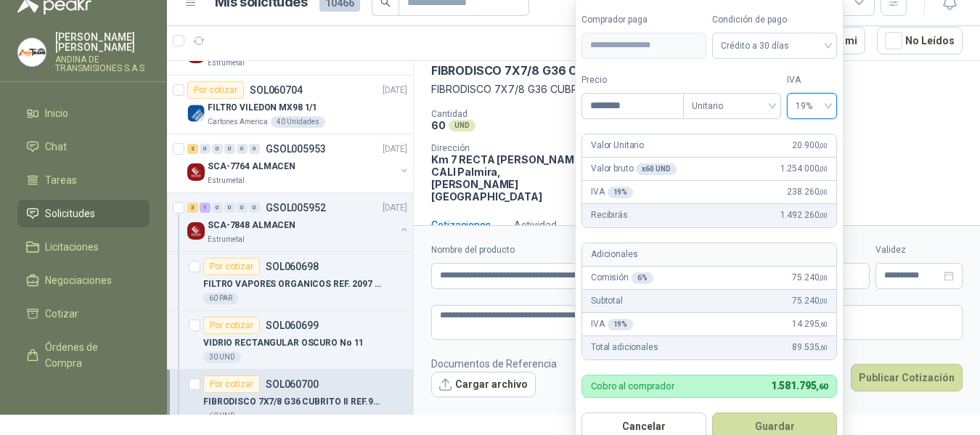
click at [781, 422] on button "Guardar" at bounding box center [774, 426] width 125 height 28
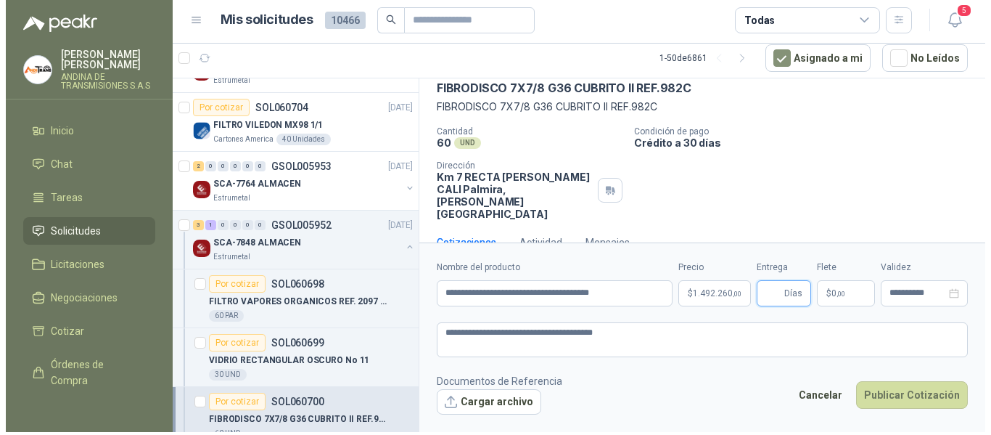
scroll to position [0, 0]
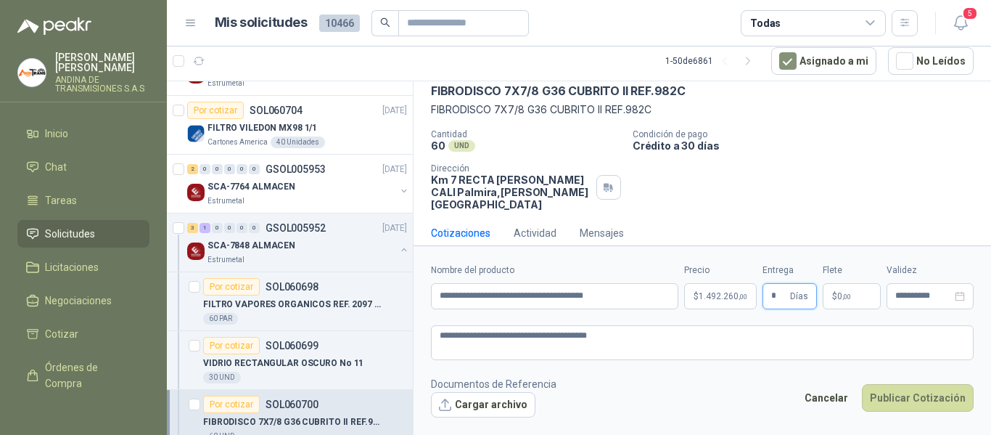
type input "*"
click at [851, 303] on p "$ 0 ,00" at bounding box center [852, 296] width 58 height 26
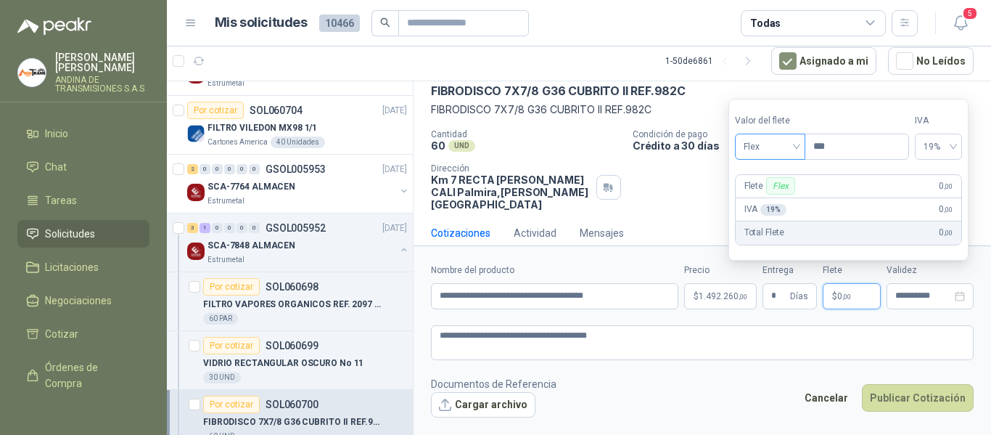
click at [770, 149] on span "Flex" at bounding box center [770, 147] width 53 height 22
click at [769, 194] on div "Incluido" at bounding box center [772, 200] width 50 height 16
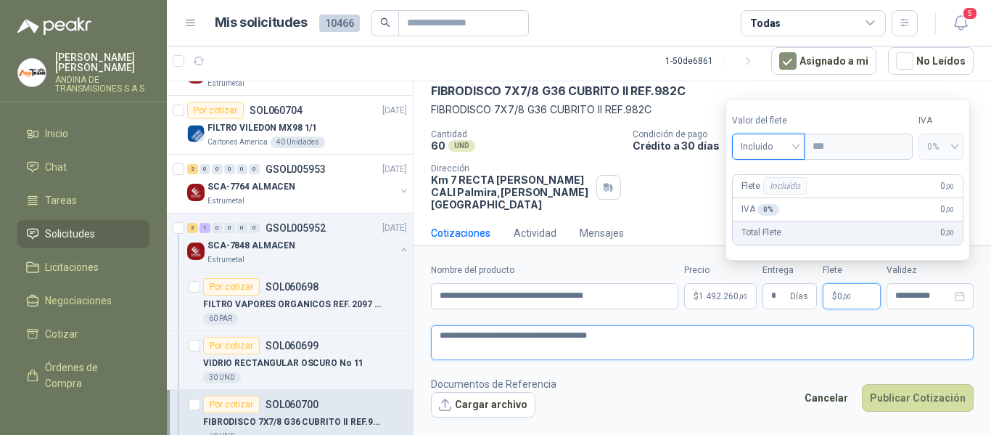
click at [785, 337] on textarea "**********" at bounding box center [702, 342] width 543 height 35
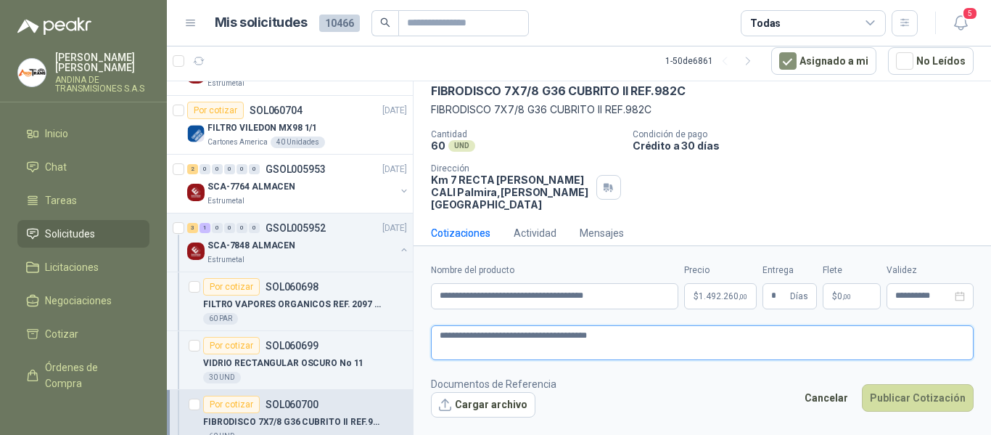
click at [573, 348] on textarea "**********" at bounding box center [702, 342] width 543 height 35
type textarea "**********"
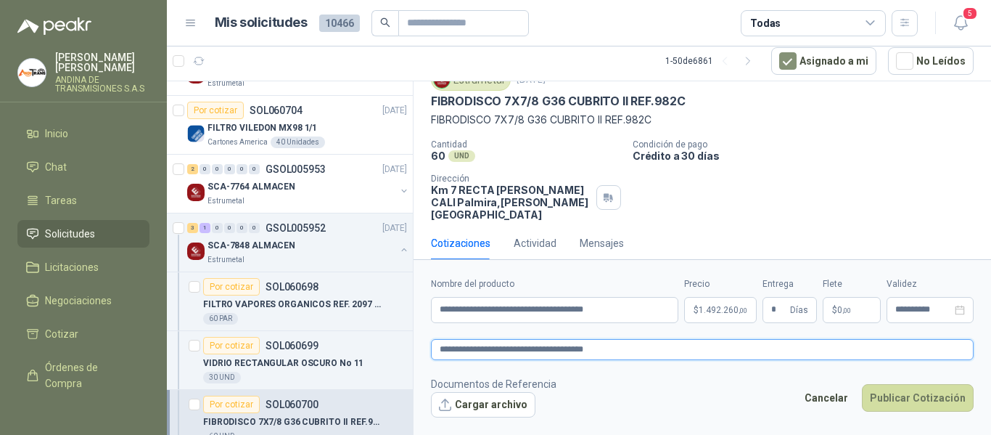
type textarea "**********"
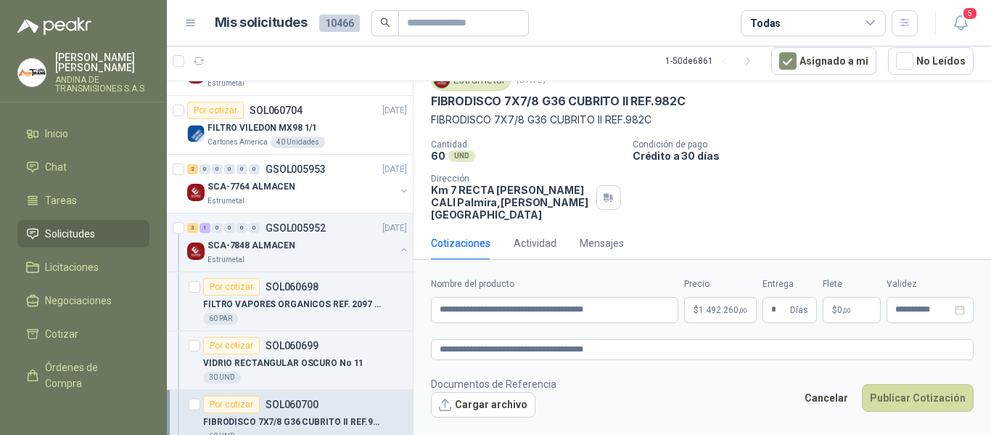
click at [658, 374] on form "**********" at bounding box center [703, 347] width 578 height 176
click at [921, 398] on button "Publicar Cotización" at bounding box center [918, 398] width 112 height 28
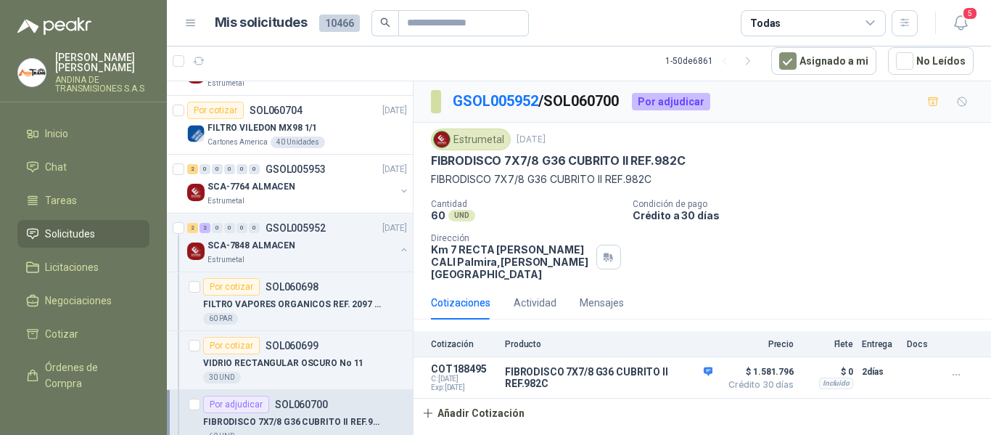
scroll to position [0, 0]
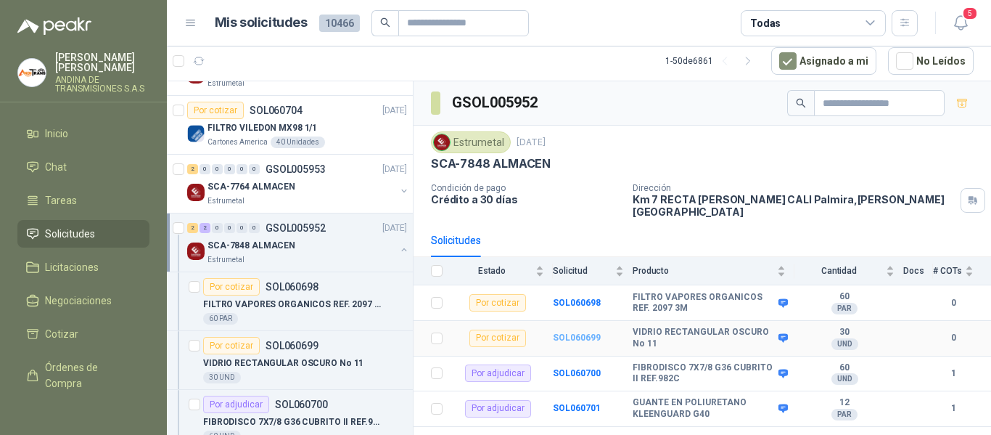
click at [579, 332] on b "SOL060699" at bounding box center [577, 337] width 48 height 10
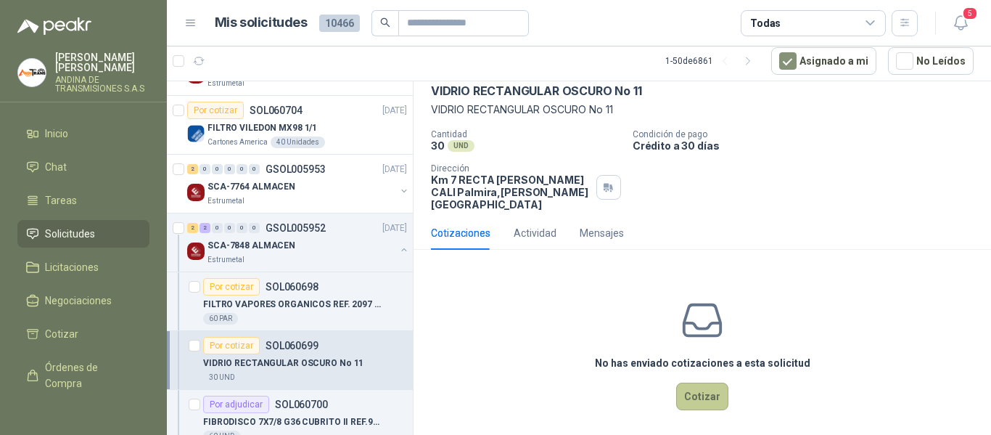
click at [700, 389] on button "Cotizar" at bounding box center [702, 396] width 52 height 28
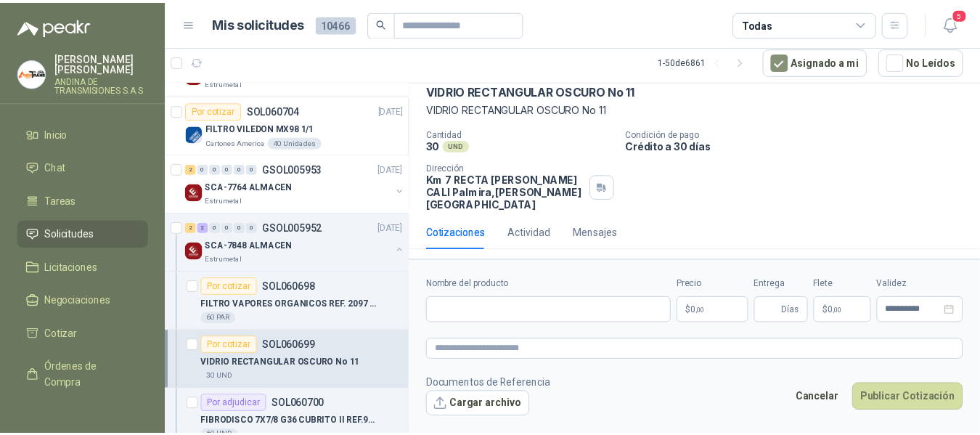
scroll to position [60, 0]
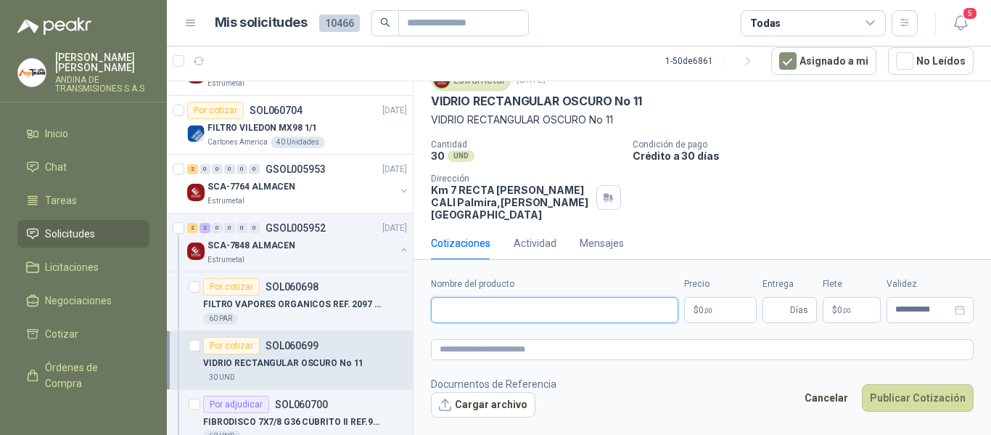
click at [603, 307] on input "Nombre del producto" at bounding box center [554, 310] width 247 height 26
click at [475, 104] on p "VIDRIO RECTANGULAR OSCURO No 11" at bounding box center [536, 101] width 210 height 15
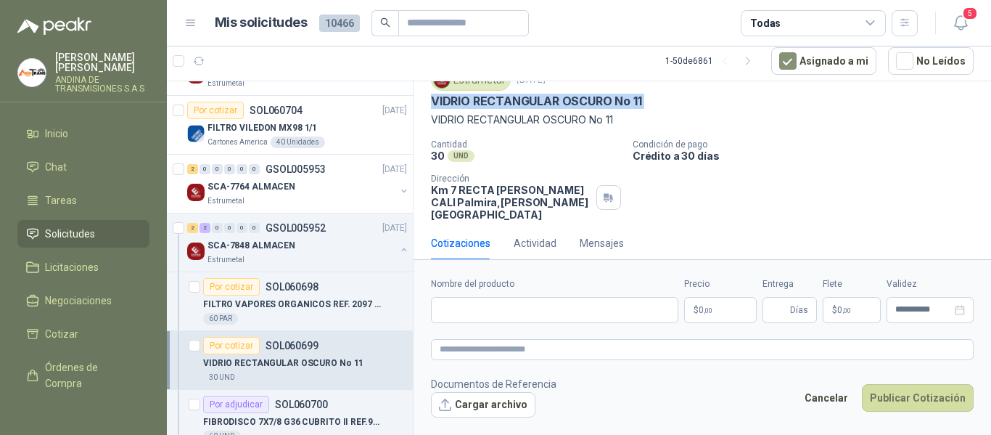
click at [475, 104] on p "VIDRIO RECTANGULAR OSCURO No 11" at bounding box center [536, 101] width 210 height 15
copy p "VIDRIO RECTANGULAR OSCURO No 11"
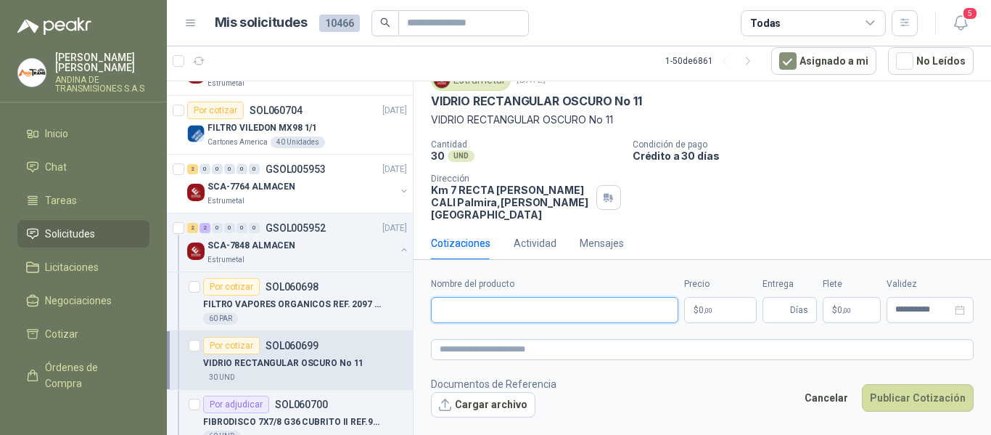
click at [570, 307] on input "Nombre del producto" at bounding box center [554, 310] width 247 height 26
paste input "**********"
paste input "*******"
click at [588, 313] on input "**********" at bounding box center [554, 310] width 247 height 26
click at [589, 313] on input "**********" at bounding box center [554, 310] width 247 height 26
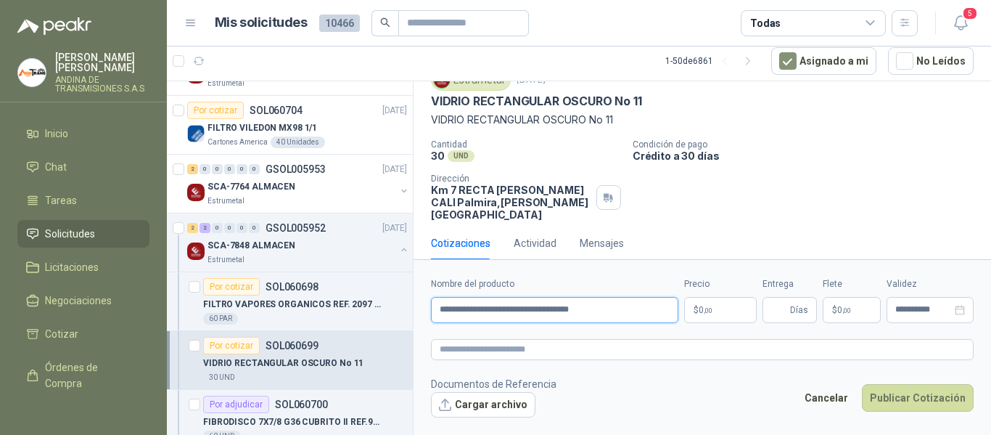
click at [569, 306] on input "**********" at bounding box center [554, 310] width 247 height 26
type input "**********"
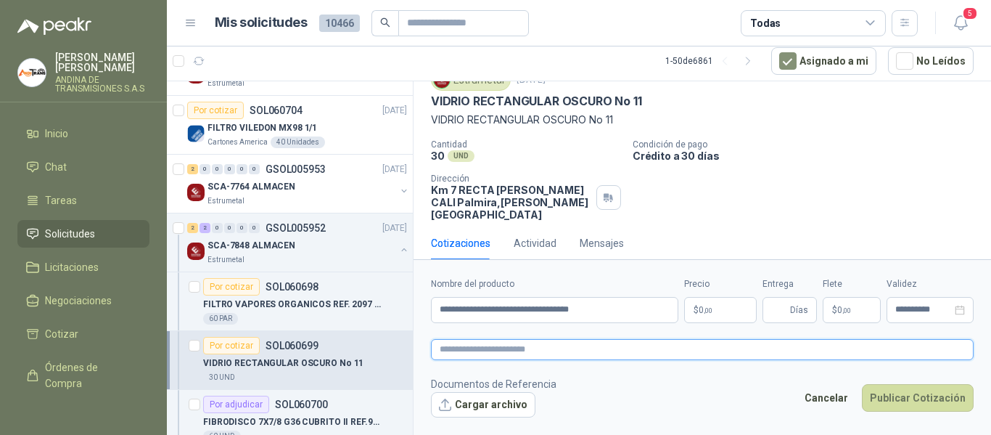
click at [570, 353] on textarea at bounding box center [702, 349] width 543 height 21
paste textarea "**********"
type textarea "**********"
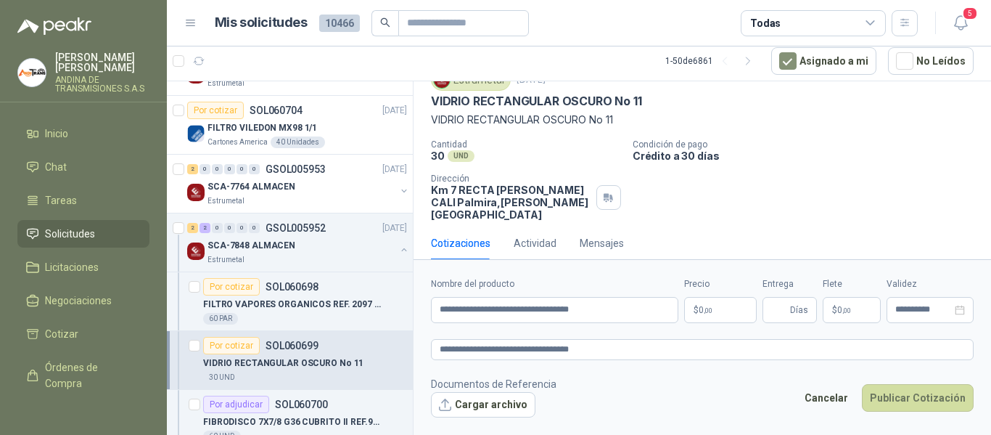
click at [734, 310] on body "[PERSON_NAME] ANDINA DE TRANSMISIONES S.A.S Inicio Chat Tareas Solicitudes Lici…" at bounding box center [495, 217] width 991 height 435
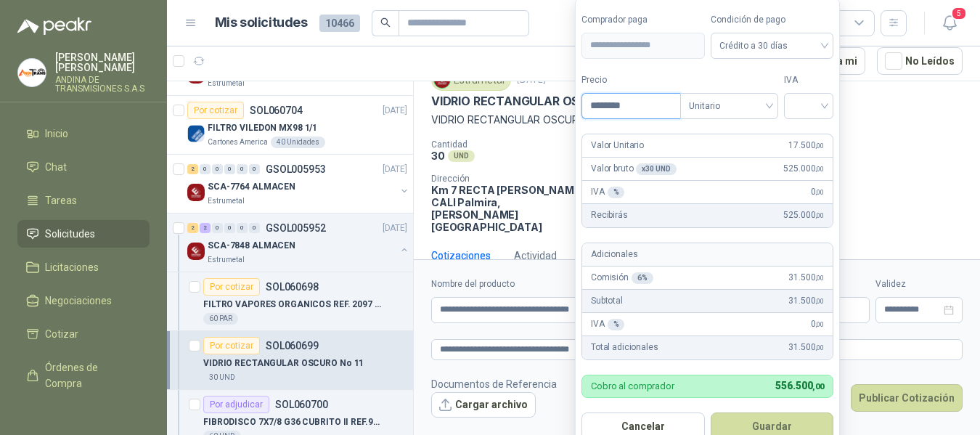
type input "********"
click at [716, 123] on form "**********" at bounding box center [707, 226] width 265 height 457
click at [749, 108] on span "Unitario" at bounding box center [729, 106] width 81 height 22
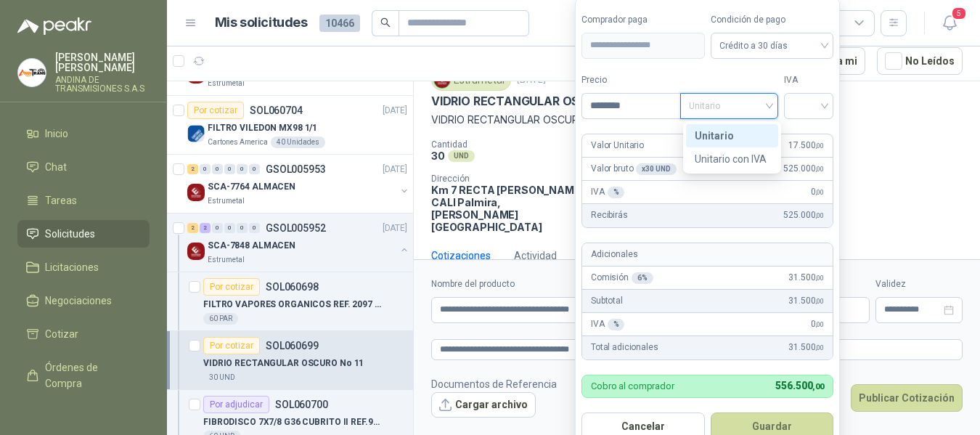
click at [739, 136] on div "Unitario" at bounding box center [732, 136] width 75 height 16
click at [824, 108] on input "search" at bounding box center [809, 105] width 32 height 22
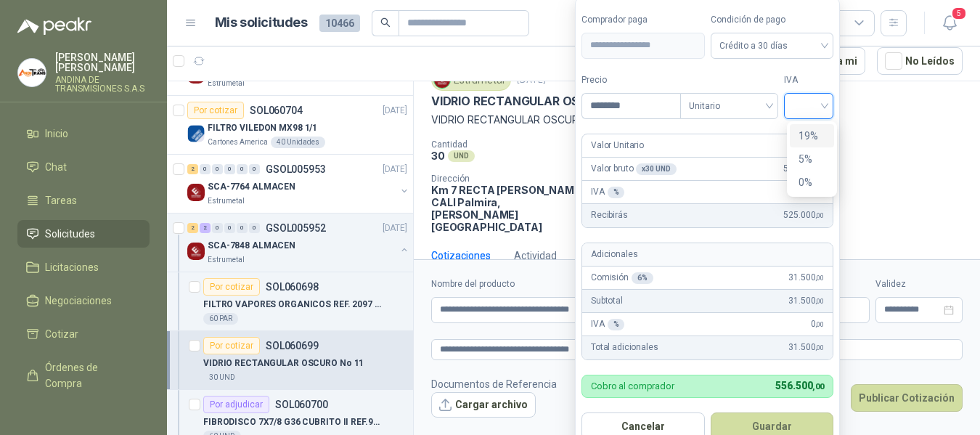
click at [815, 133] on div "19%" at bounding box center [811, 136] width 27 height 16
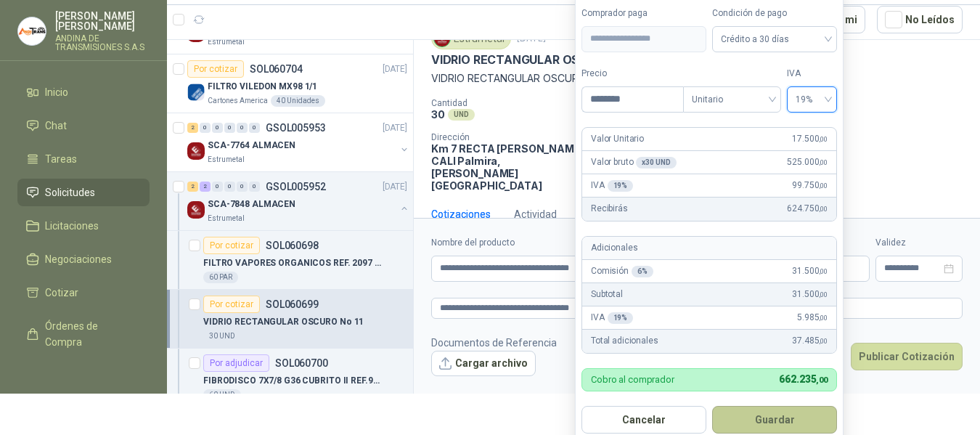
scroll to position [49, 0]
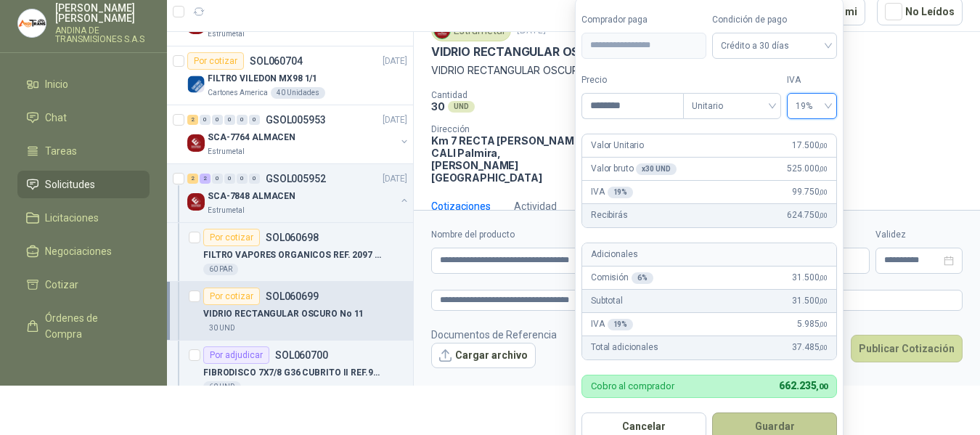
click at [798, 421] on button "Guardar" at bounding box center [774, 426] width 125 height 28
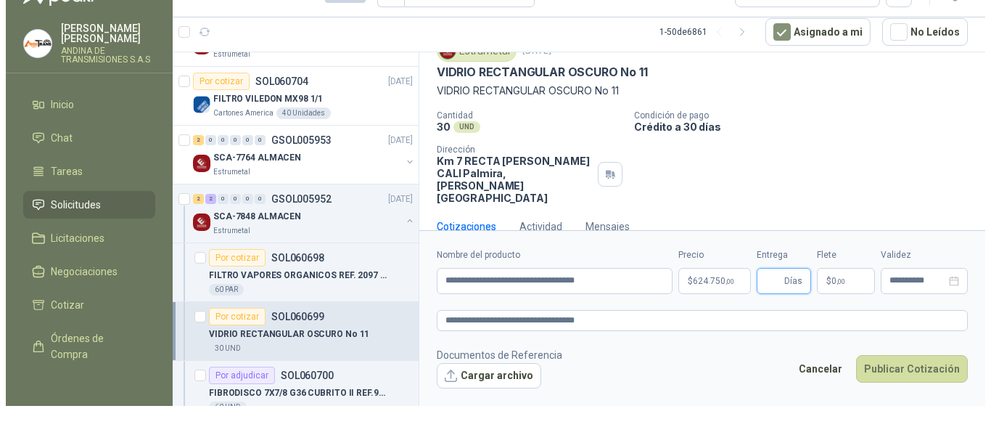
scroll to position [0, 0]
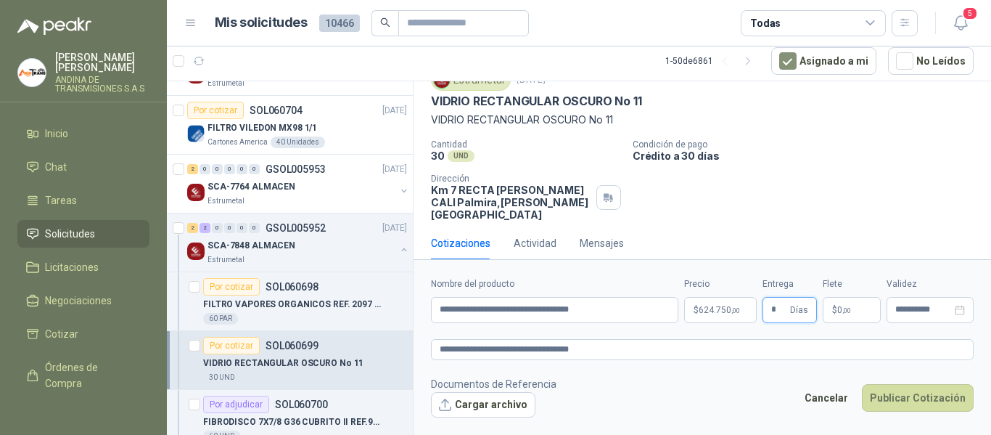
type input "*"
click at [843, 309] on span ",00" at bounding box center [847, 310] width 9 height 8
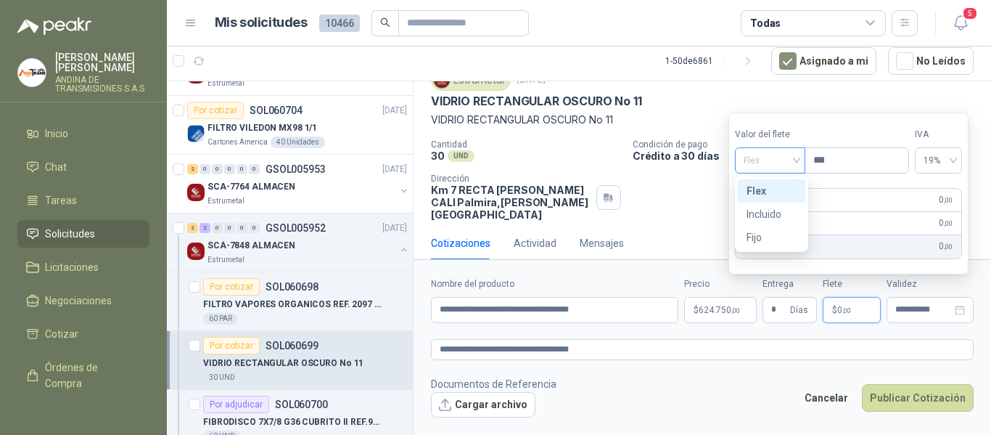
click at [787, 167] on span "Flex" at bounding box center [770, 161] width 53 height 22
click at [774, 211] on div "Incluido" at bounding box center [772, 214] width 50 height 16
click at [649, 183] on div "Cantidad 30 UND  Condición de pago Crédito a 30 días Dirección Km 7 RECTA [PER…" at bounding box center [702, 179] width 543 height 81
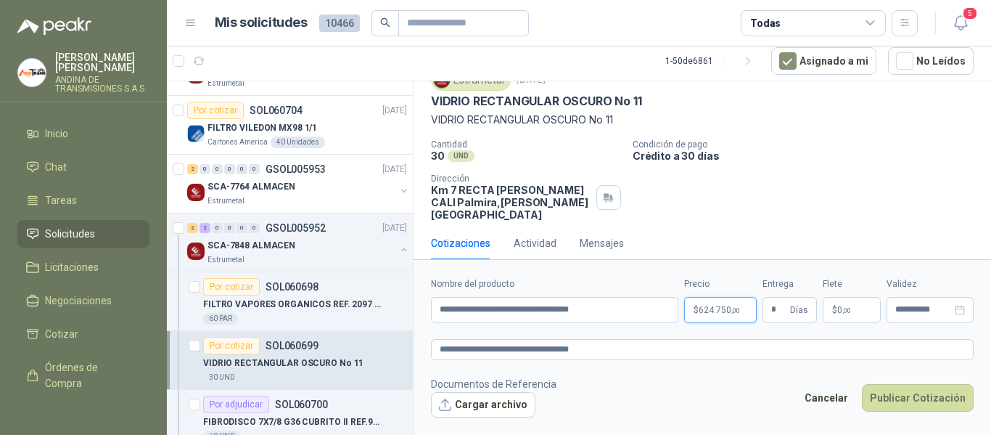
click at [735, 311] on body "[PERSON_NAME] ANDINA DE TRANSMISIONES S.A.S Inicio Chat Tareas Solicitudes Lici…" at bounding box center [495, 217] width 991 height 435
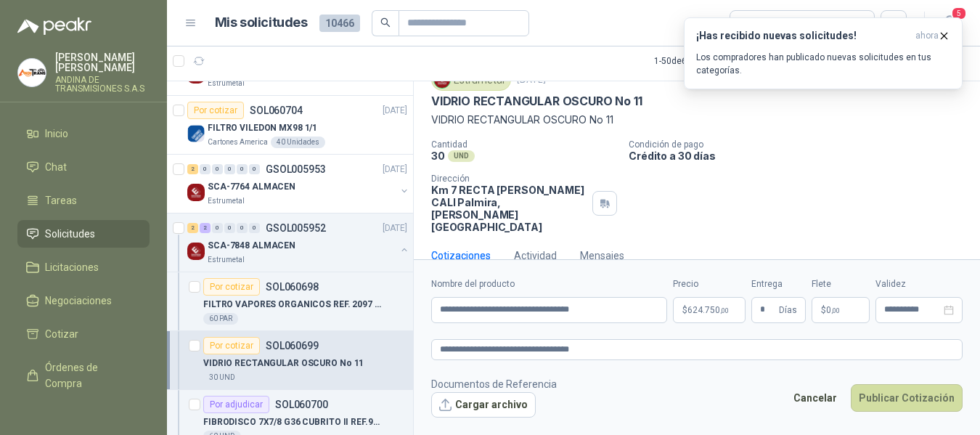
click at [885, 142] on p "Condición de pago" at bounding box center [801, 144] width 345 height 10
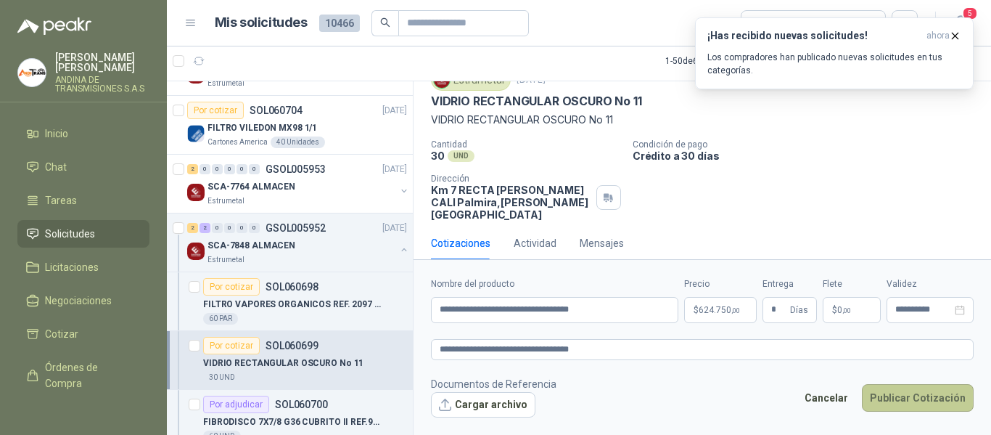
click at [912, 402] on button "Publicar Cotización" at bounding box center [918, 398] width 112 height 28
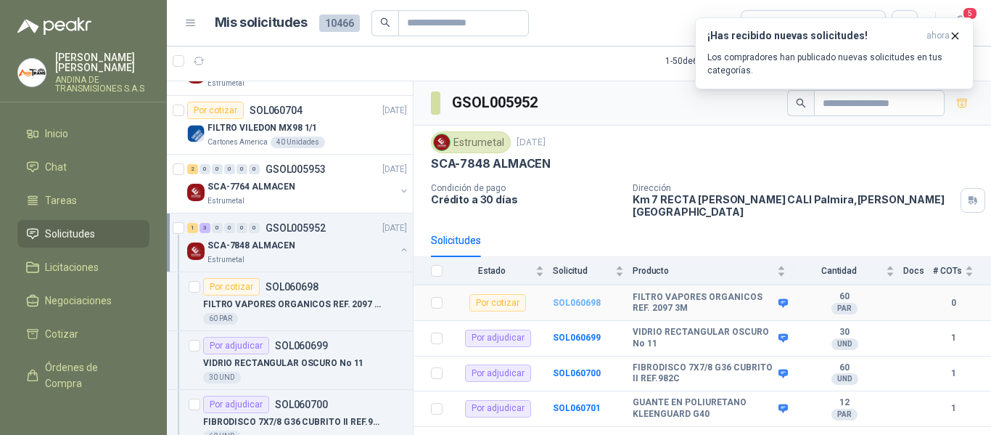
click at [568, 298] on b "SOL060698" at bounding box center [577, 303] width 48 height 10
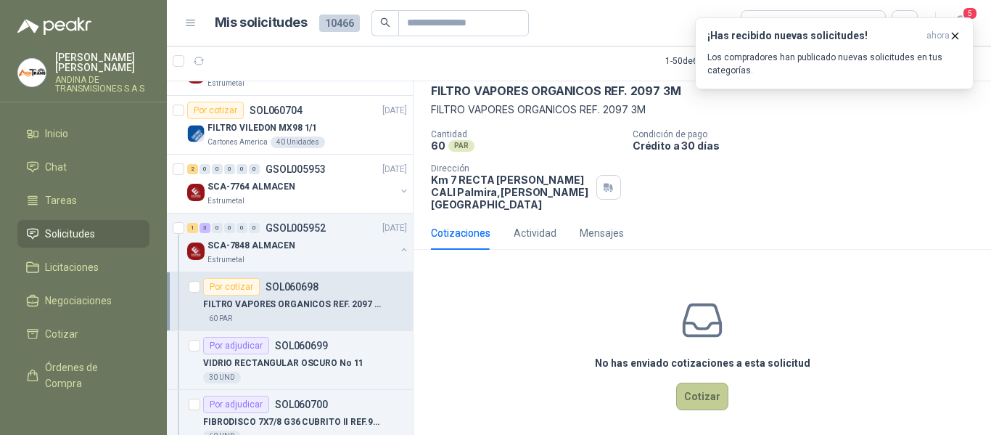
click at [712, 388] on button "Cotizar" at bounding box center [702, 396] width 52 height 28
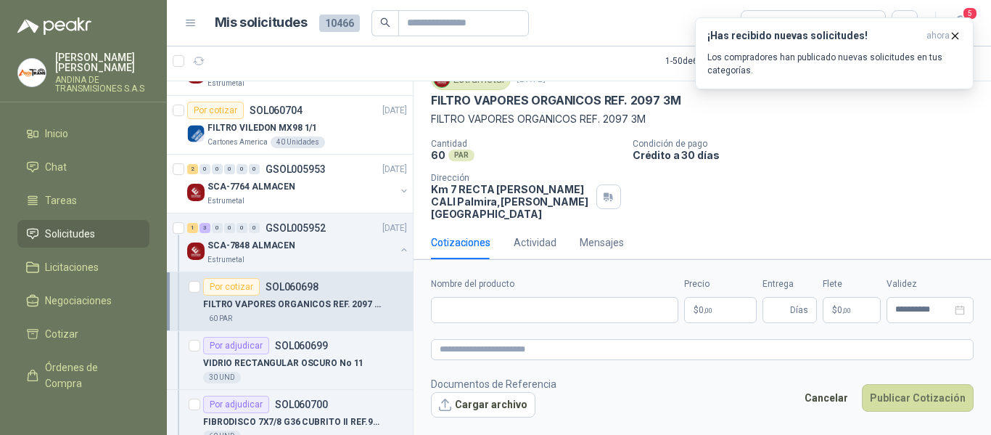
scroll to position [60, 0]
click at [720, 301] on body "[PERSON_NAME] ANDINA DE TRANSMISIONES S.A.S Inicio Chat Tareas Solicitudes Lici…" at bounding box center [495, 217] width 991 height 435
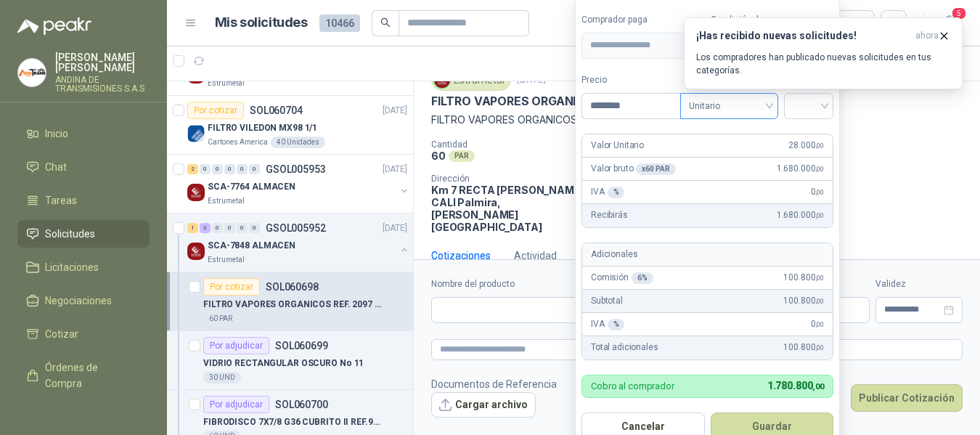
click at [725, 102] on span "Unitario" at bounding box center [729, 106] width 81 height 22
type input "********"
click at [801, 107] on input "search" at bounding box center [809, 105] width 32 height 22
click at [815, 137] on div "19%" at bounding box center [811, 136] width 27 height 16
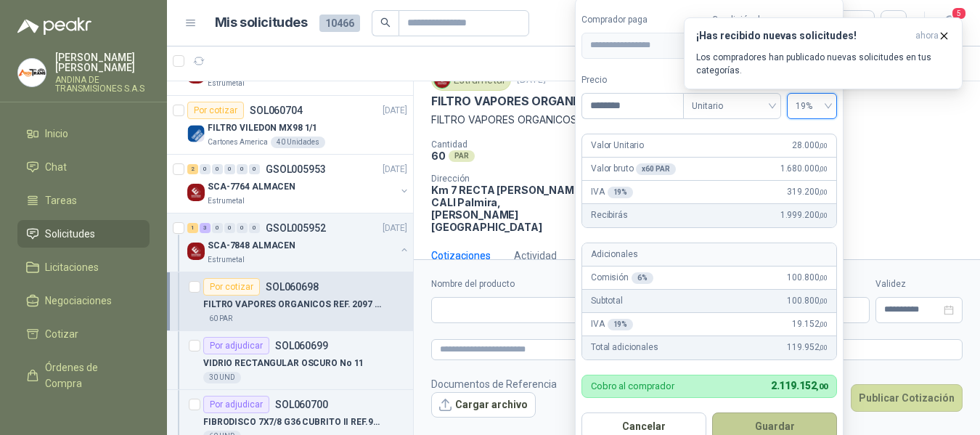
click at [778, 428] on button "Guardar" at bounding box center [774, 426] width 125 height 28
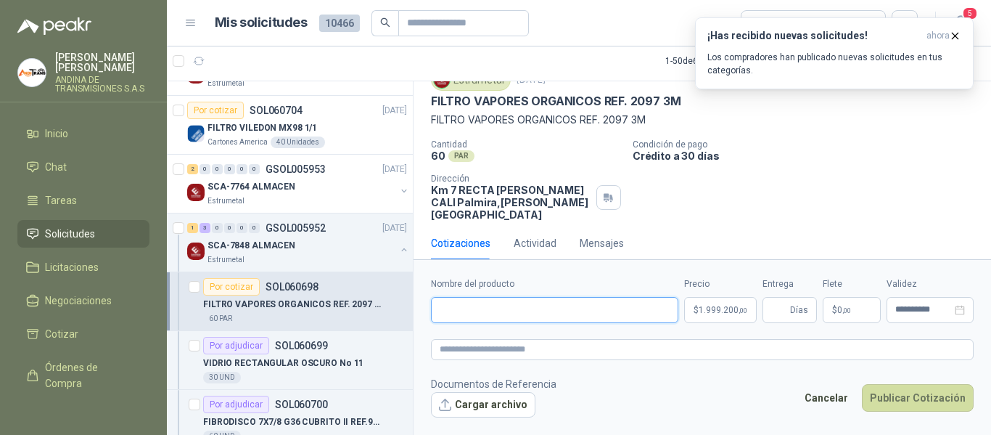
click at [501, 311] on input "Nombre del producto" at bounding box center [554, 310] width 247 height 26
click at [487, 101] on p "FILTRO VAPORES ORGANICOS REF. 2097 3M" at bounding box center [556, 101] width 250 height 15
click at [488, 101] on p "FILTRO VAPORES ORGANICOS REF. 2097 3M" at bounding box center [556, 101] width 250 height 15
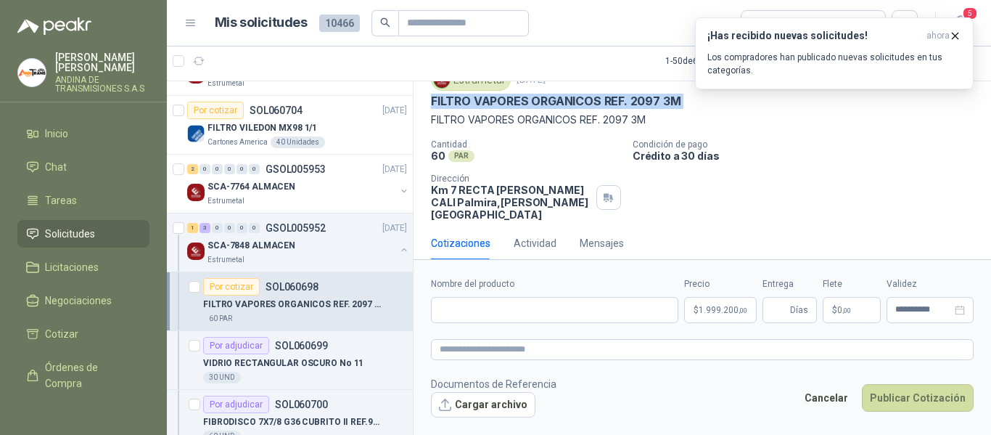
click at [488, 101] on p "FILTRO VAPORES ORGANICOS REF. 2097 3M" at bounding box center [556, 101] width 250 height 15
copy p "FILTRO VAPORES ORGANICOS REF. 2097 3M"
click at [528, 309] on input "Nombre del producto" at bounding box center [554, 310] width 247 height 26
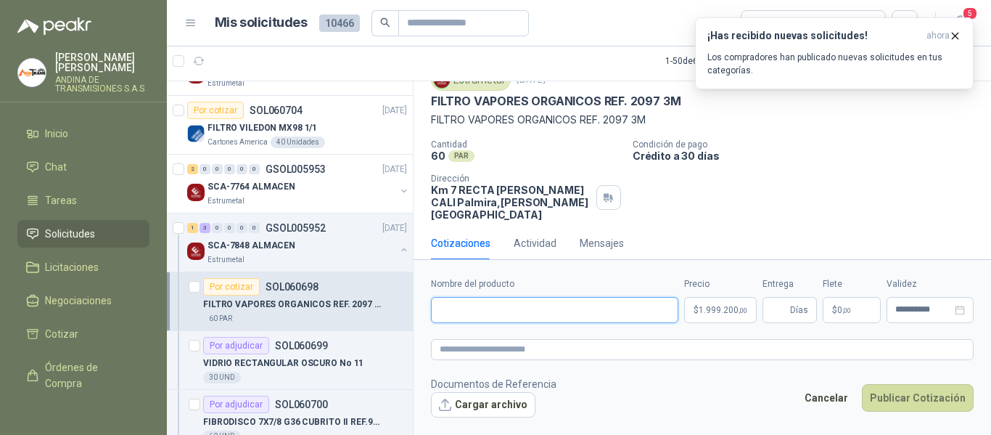
paste input "**********"
type input "**********"
click at [790, 309] on span "Días" at bounding box center [790, 310] width 54 height 26
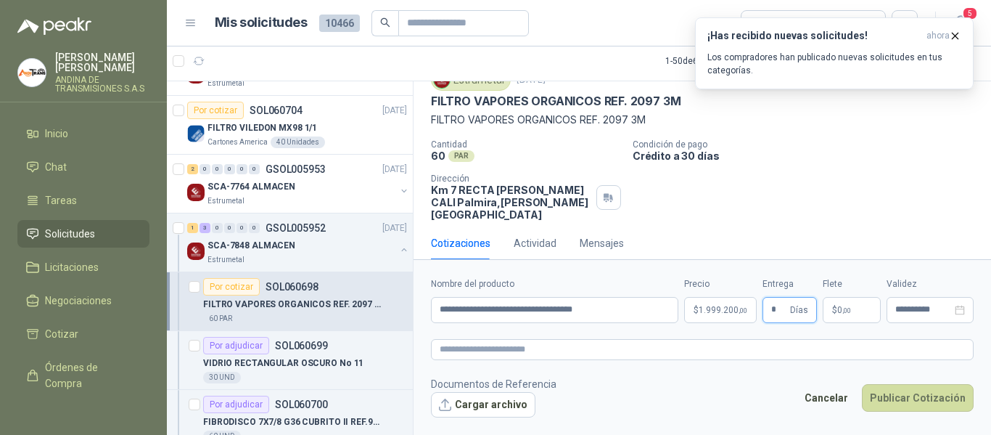
type input "*"
click at [848, 274] on form "**********" at bounding box center [703, 347] width 578 height 176
click at [849, 306] on span ",00" at bounding box center [847, 310] width 9 height 8
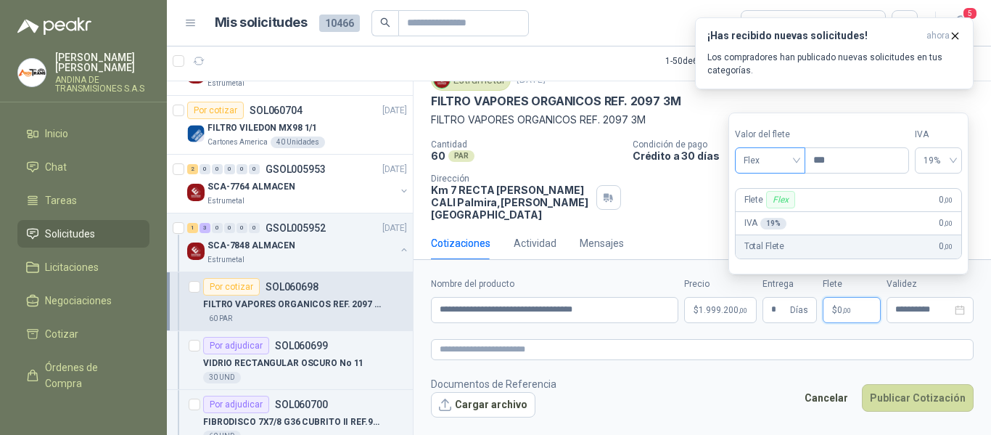
click at [758, 157] on span "Flex" at bounding box center [770, 161] width 53 height 22
click at [774, 208] on div "Incluido" at bounding box center [772, 214] width 50 height 16
click at [673, 255] on div "Cotizaciones Actividad Mensajes" at bounding box center [703, 248] width 578 height 45
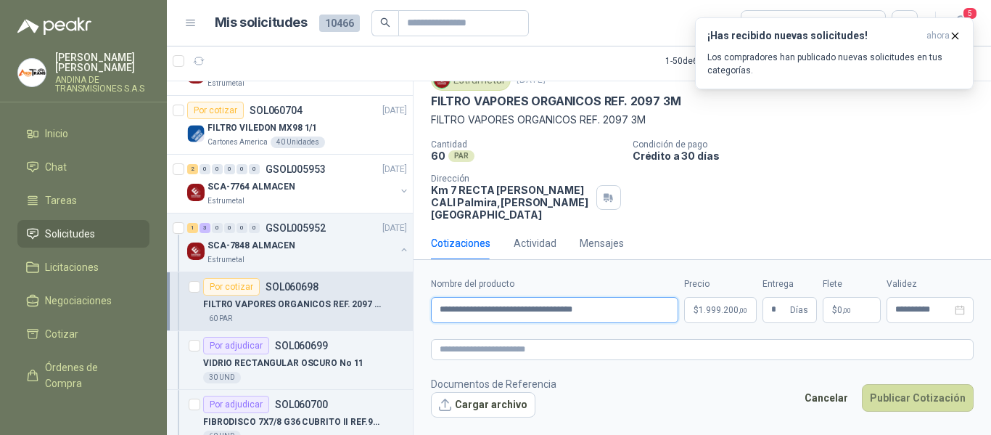
click at [531, 316] on input "**********" at bounding box center [554, 310] width 247 height 26
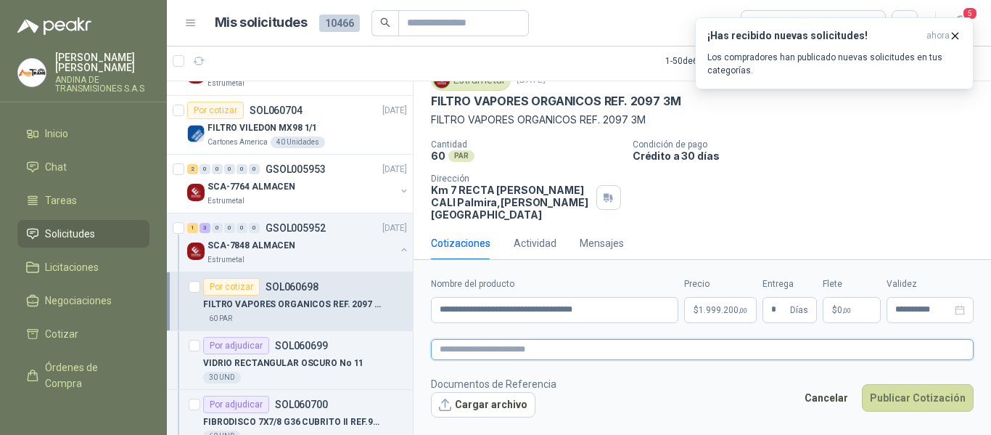
click at [513, 351] on textarea at bounding box center [702, 349] width 543 height 21
paste textarea "**********"
type textarea "**********"
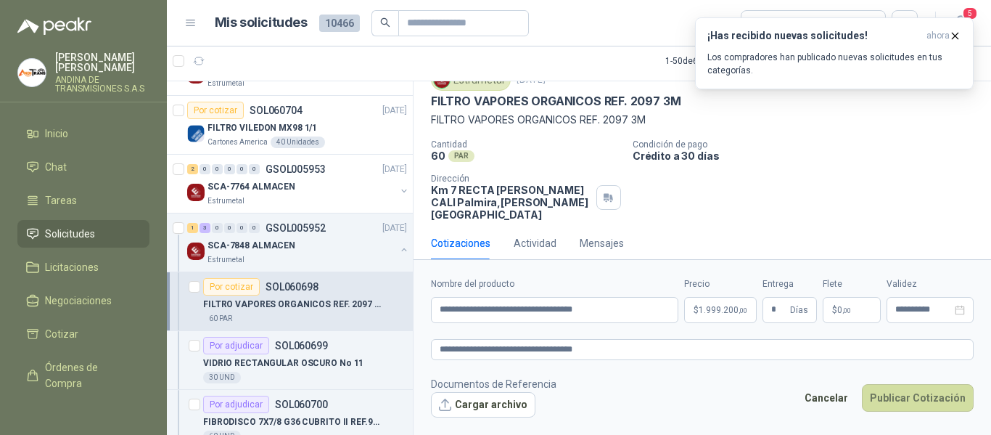
click at [652, 386] on footer "Documentos de Referencia Cargar archivo Cancelar Publicar Cotización" at bounding box center [702, 397] width 543 height 42
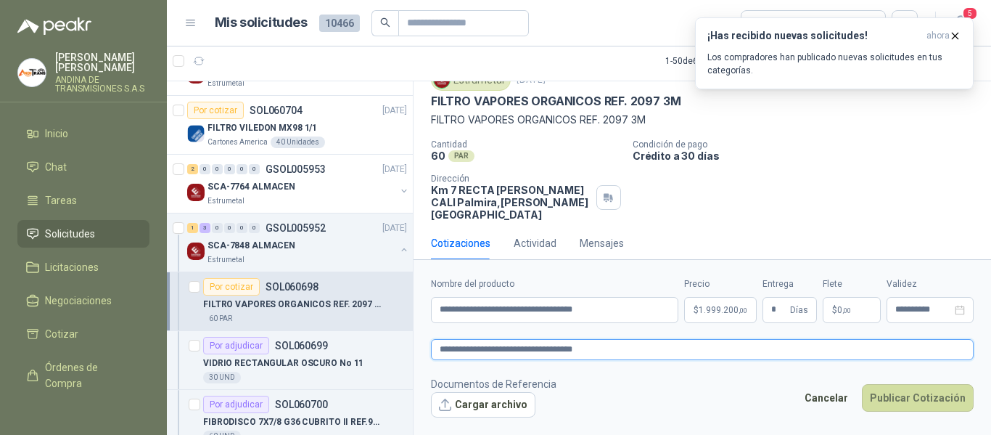
click at [651, 346] on textarea "**********" at bounding box center [702, 349] width 543 height 21
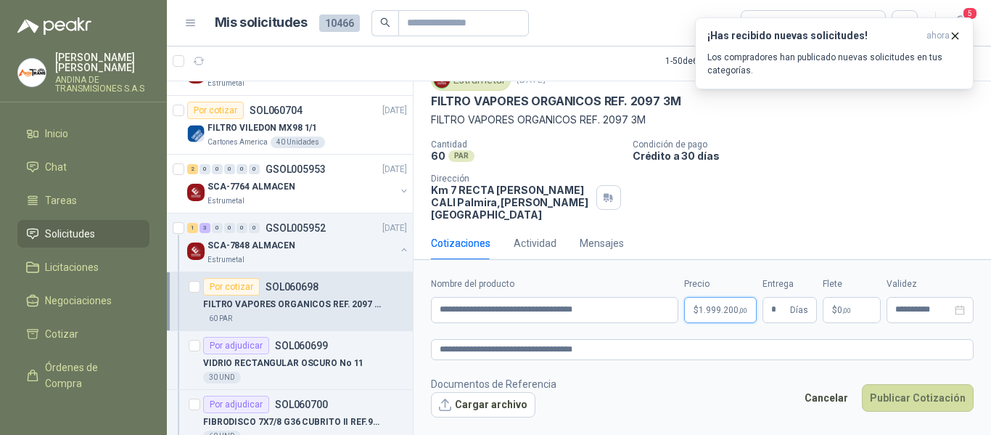
click at [729, 301] on body "[PERSON_NAME] ANDINA DE TRANSMISIONES S.A.S Inicio Chat Tareas Solicitudes Lici…" at bounding box center [495, 217] width 991 height 435
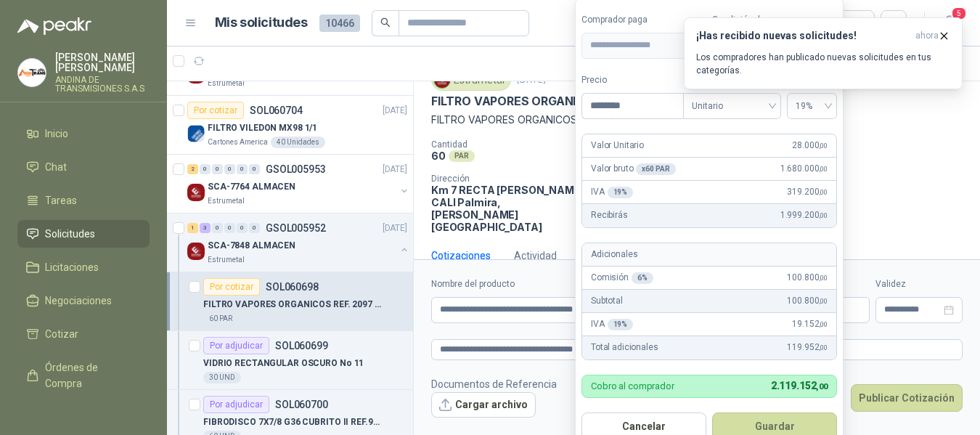
click at [927, 249] on div "Cotizaciones Actividad Mensajes" at bounding box center [697, 261] width 566 height 45
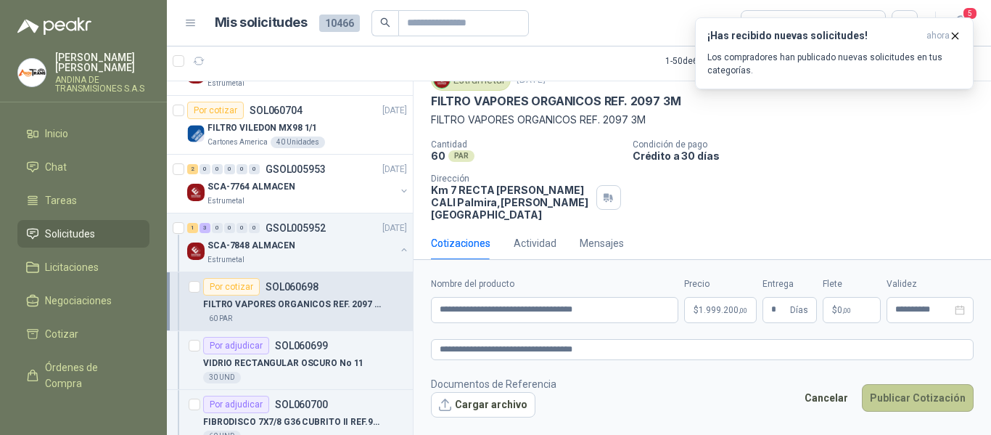
click at [911, 397] on button "Publicar Cotización" at bounding box center [918, 398] width 112 height 28
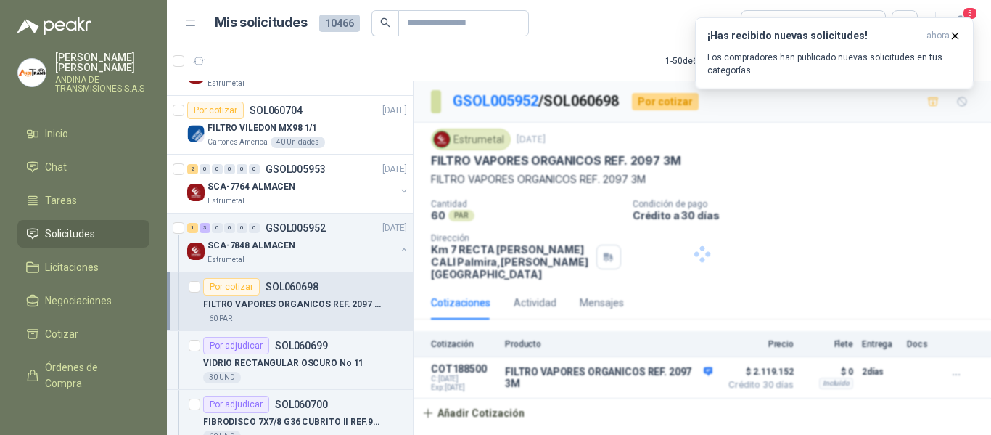
scroll to position [0, 0]
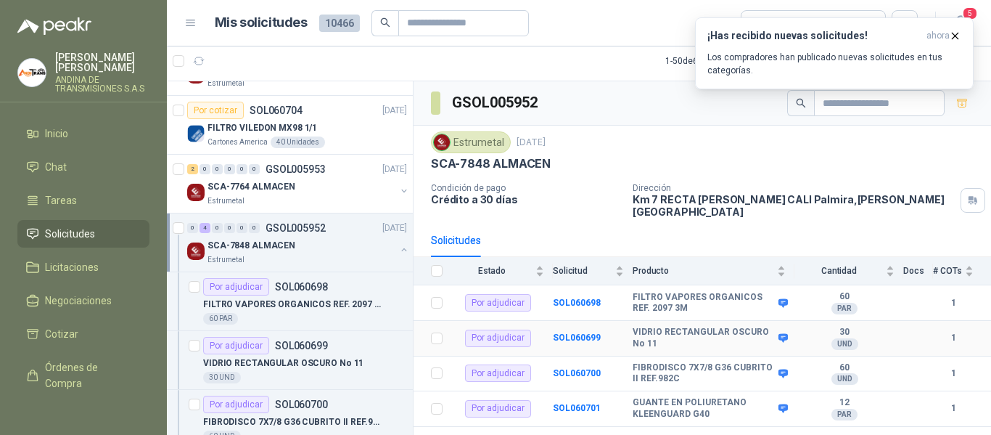
click at [675, 327] on b "VIDRIO RECTANGULAR OSCURO No 11" at bounding box center [704, 338] width 142 height 22
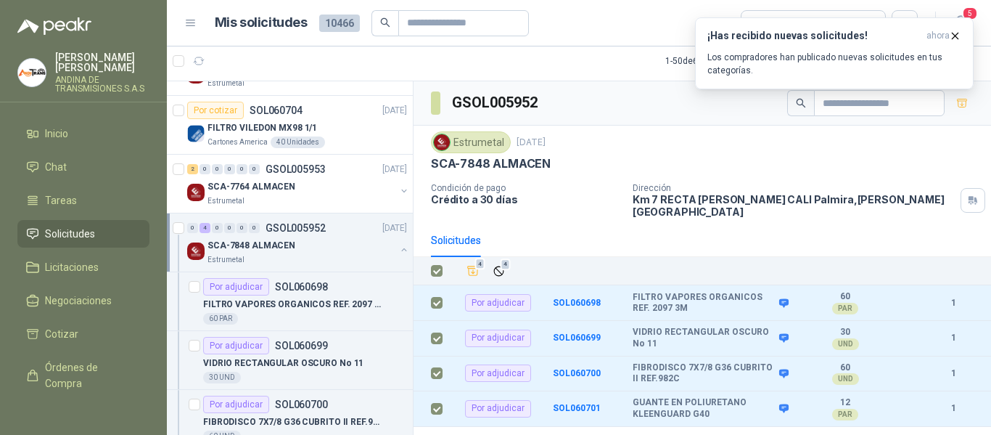
click at [570, 229] on div "Solicitudes" at bounding box center [702, 240] width 543 height 33
click at [95, 347] on link "Cotizar" at bounding box center [83, 334] width 132 height 28
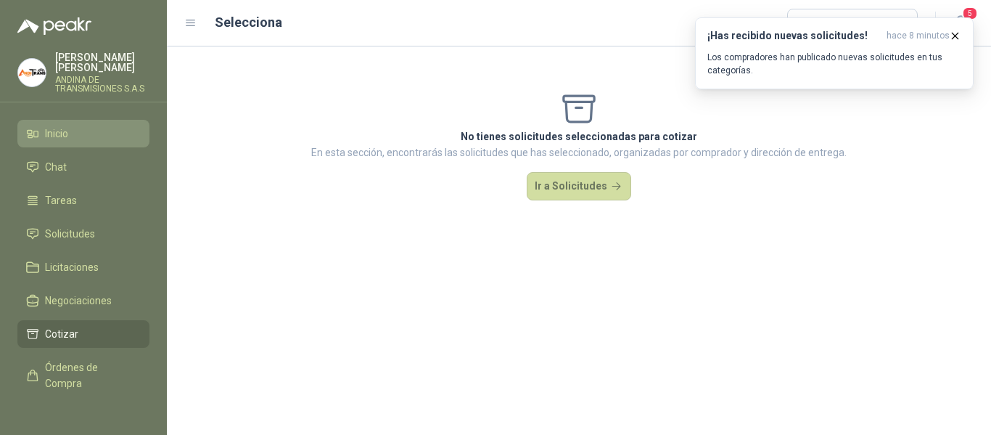
click at [68, 135] on span "Inicio" at bounding box center [56, 134] width 23 height 16
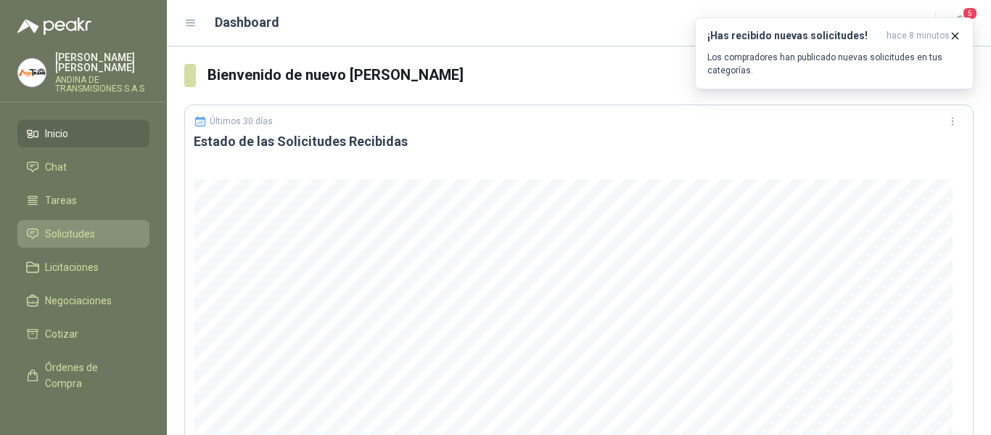
click at [81, 229] on span "Solicitudes" at bounding box center [70, 234] width 50 height 16
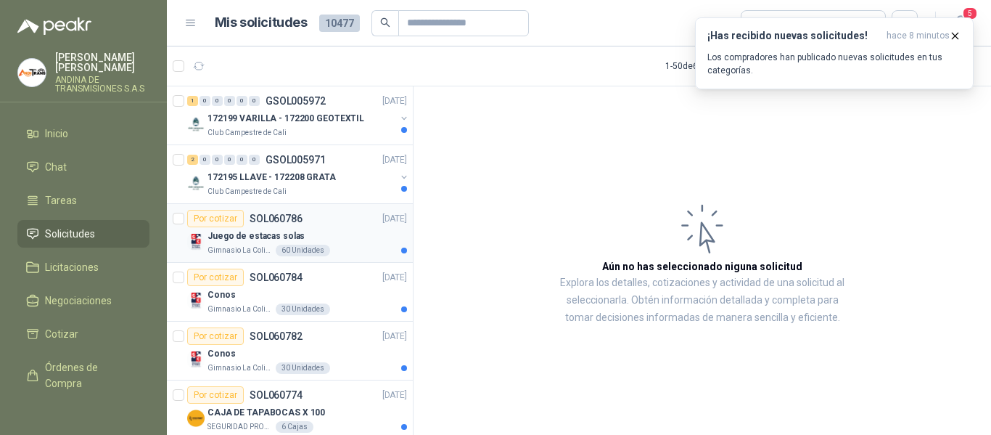
click at [337, 219] on div "Por cotizar SOL060786 [DATE]" at bounding box center [297, 218] width 220 height 17
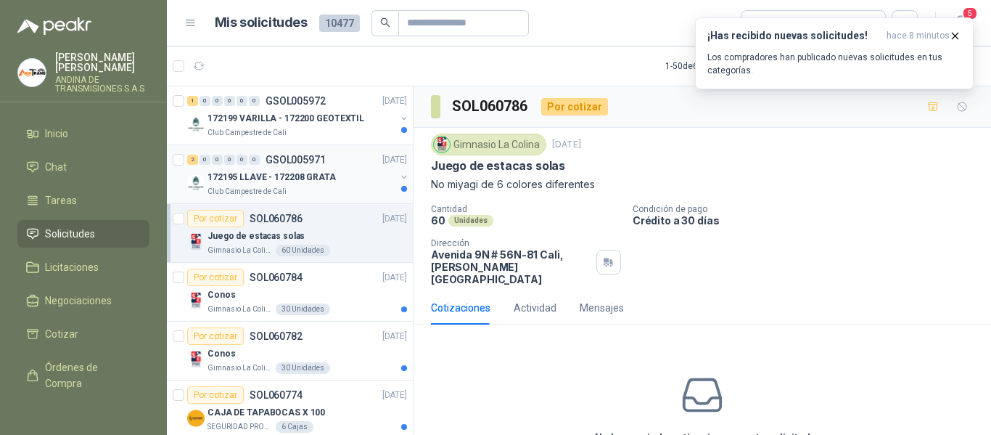
click at [347, 173] on div "172195 LLAVE - 172208 GRATA" at bounding box center [302, 176] width 188 height 17
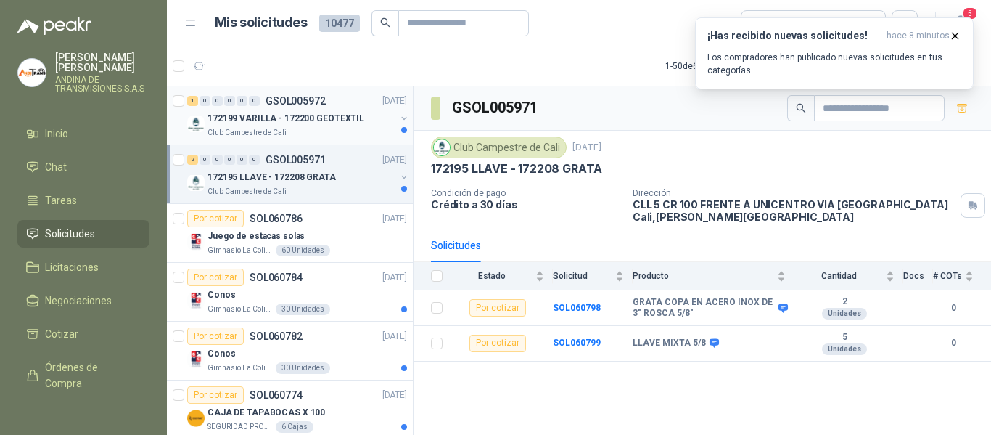
click at [343, 134] on div "Club Campestre de Cali" at bounding box center [302, 133] width 188 height 12
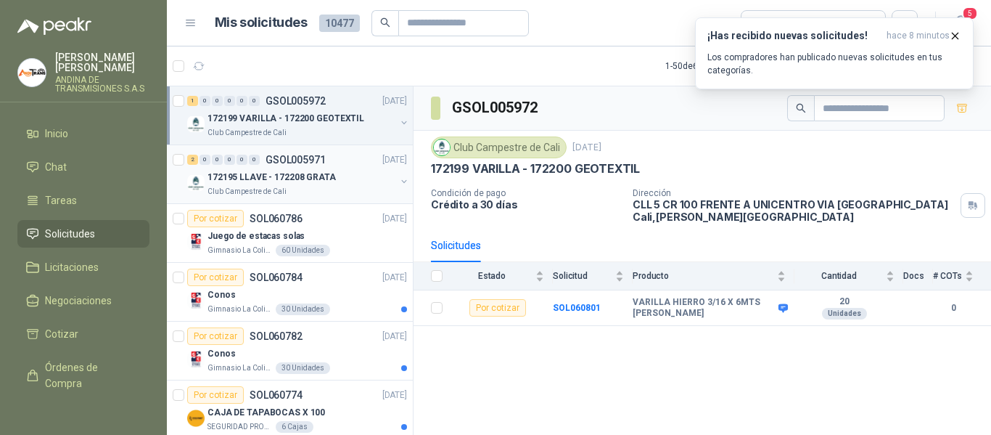
click at [342, 197] on div "Club Campestre de Cali" at bounding box center [302, 192] width 188 height 12
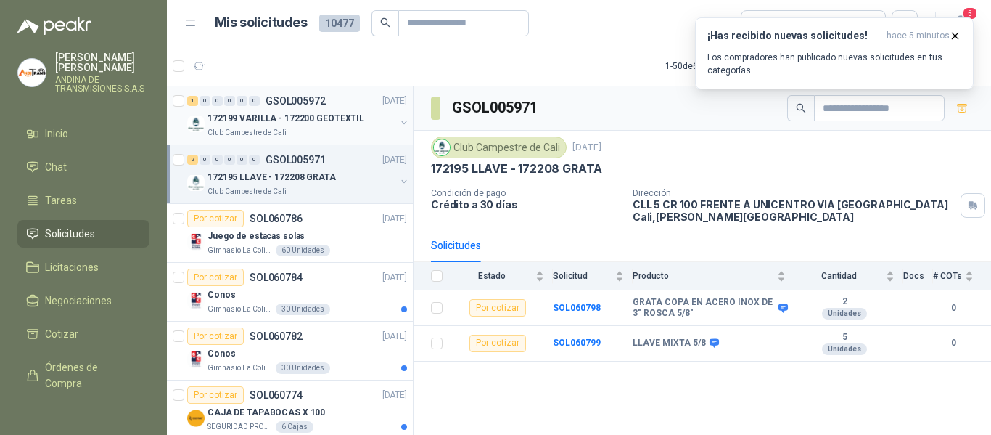
click at [324, 100] on p "GSOL005972" at bounding box center [296, 101] width 60 height 10
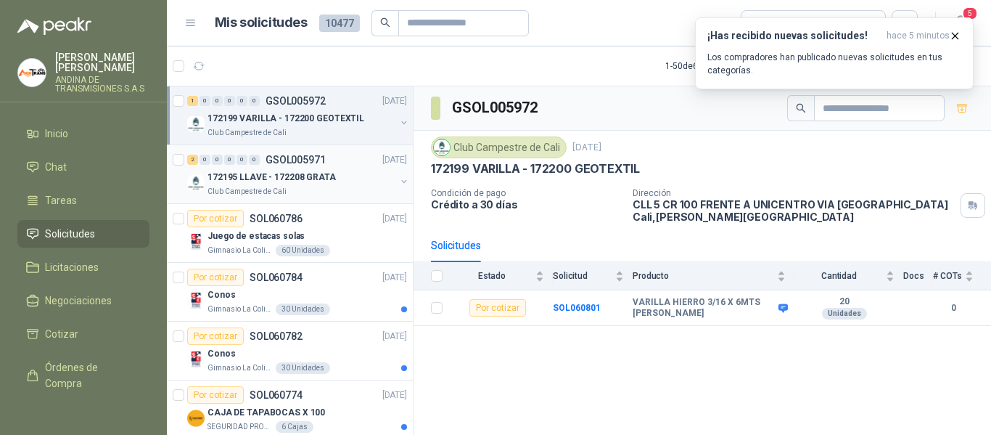
click at [308, 165] on p "GSOL005971" at bounding box center [296, 160] width 60 height 10
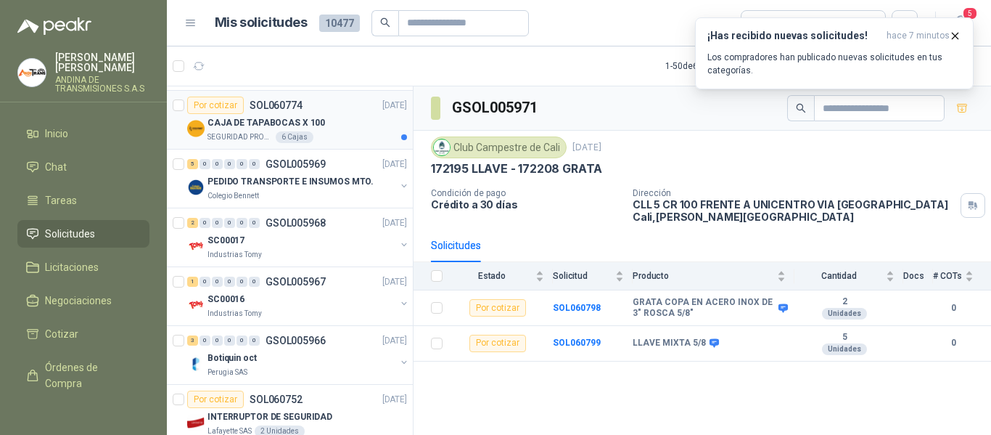
scroll to position [145, 0]
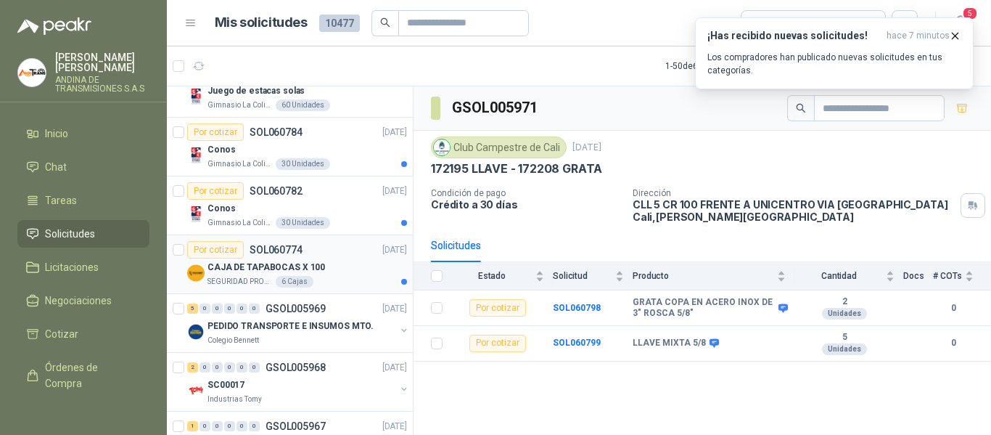
click at [302, 273] on p "CAJA DE TAPABOCAS X 100" at bounding box center [267, 268] width 118 height 14
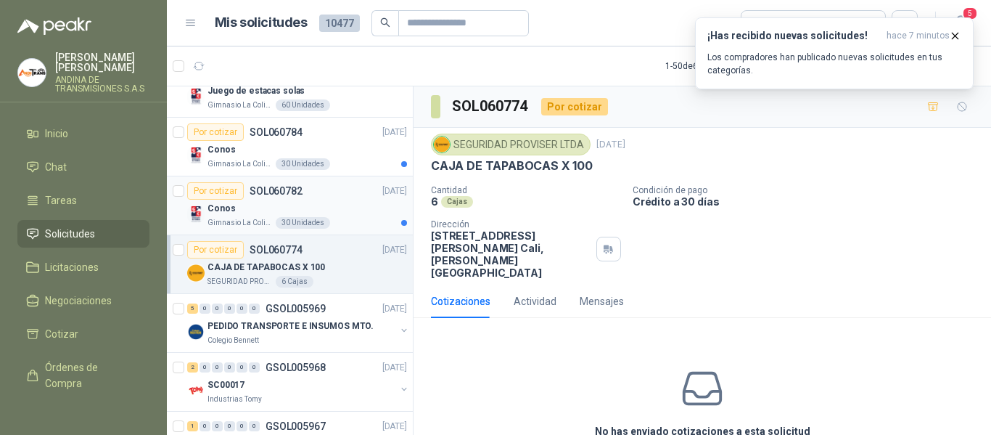
click at [342, 218] on div "Gimnasio La Colina 30 Unidades" at bounding box center [308, 223] width 200 height 12
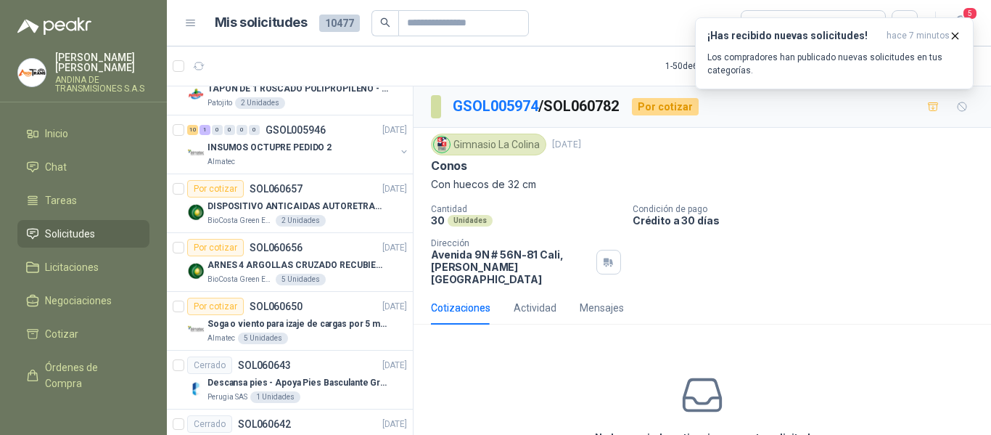
scroll to position [2618, 0]
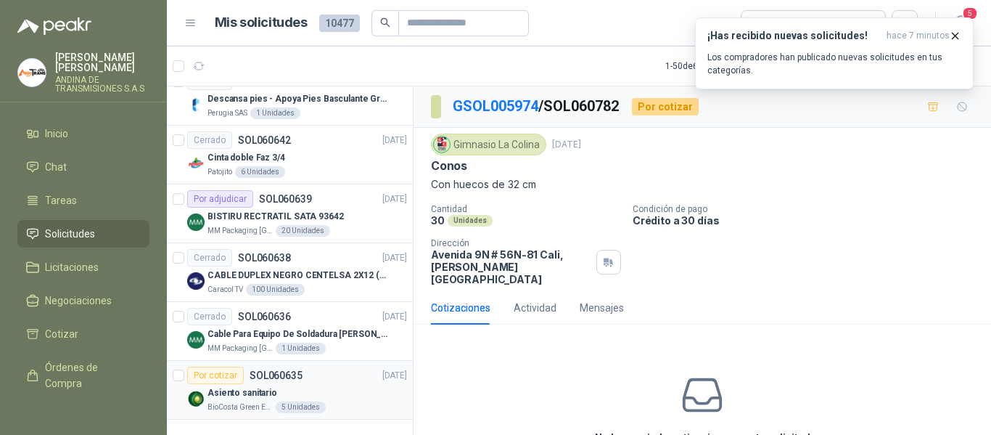
drag, startPoint x: 351, startPoint y: 371, endPoint x: 338, endPoint y: 372, distance: 12.4
click at [338, 384] on div "Asiento sanitario" at bounding box center [308, 392] width 200 height 17
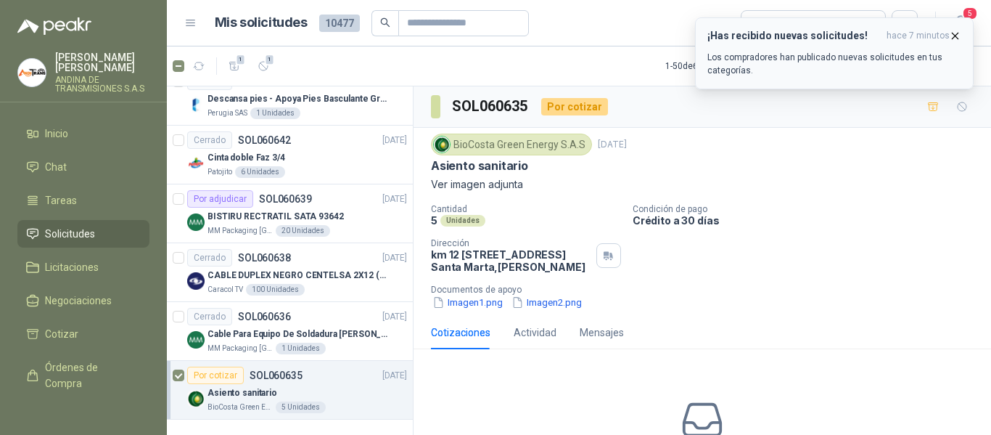
click at [957, 34] on icon "button" at bounding box center [955, 36] width 12 height 12
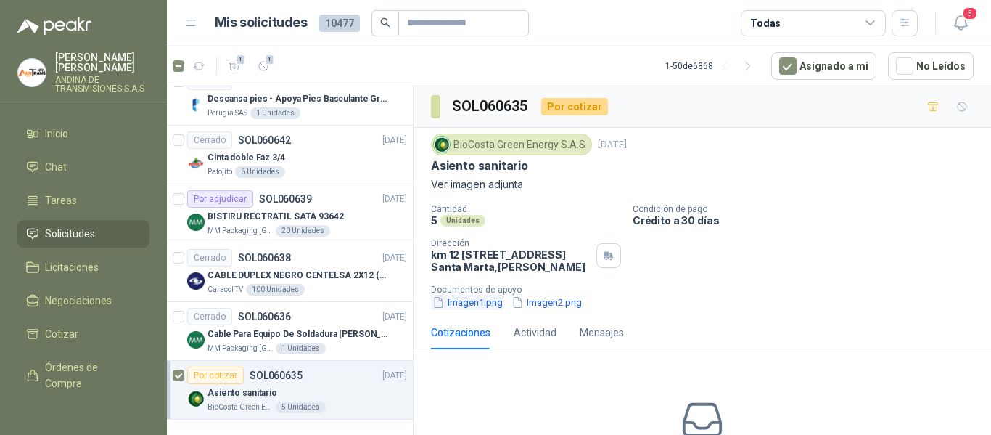
click at [462, 310] on button "Imagen1.png" at bounding box center [467, 302] width 73 height 15
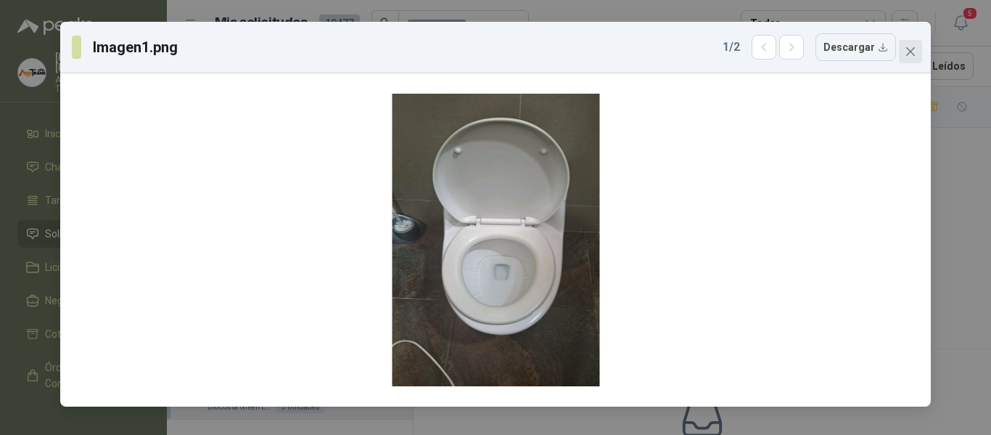
click at [922, 46] on span "Close" at bounding box center [910, 52] width 23 height 12
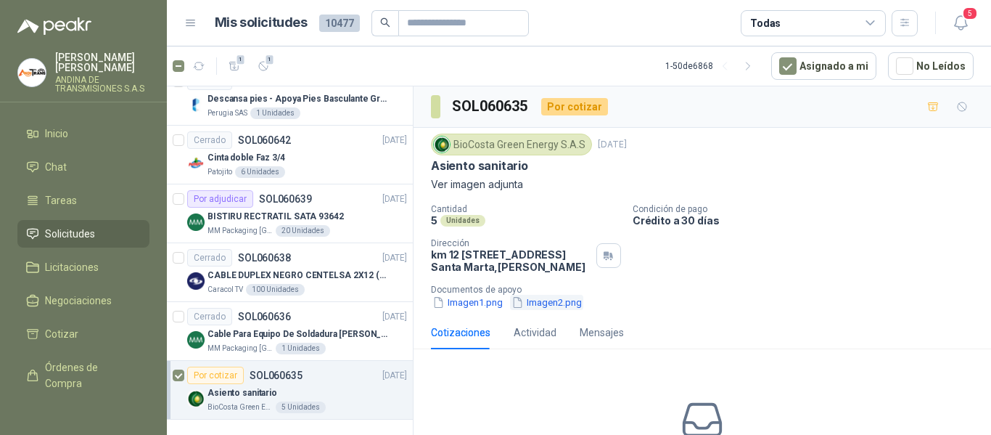
click at [554, 310] on button "Imagen2.png" at bounding box center [546, 302] width 73 height 15
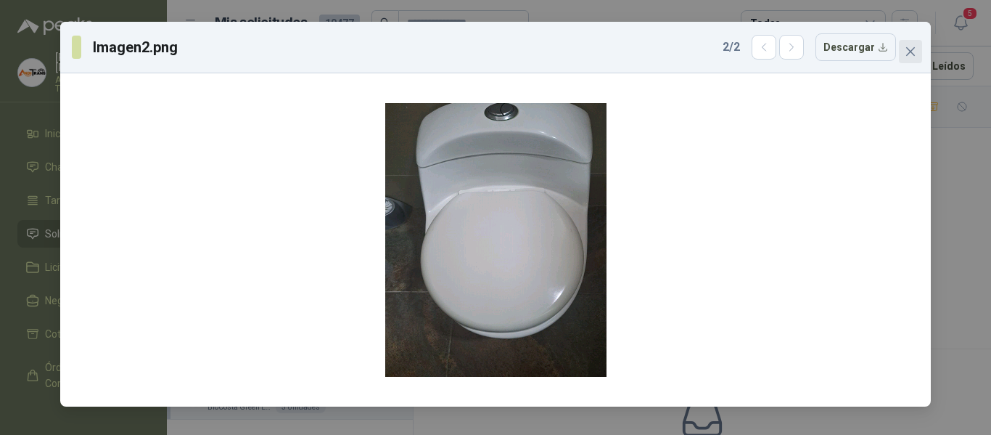
click at [905, 41] on button "Close" at bounding box center [910, 51] width 23 height 23
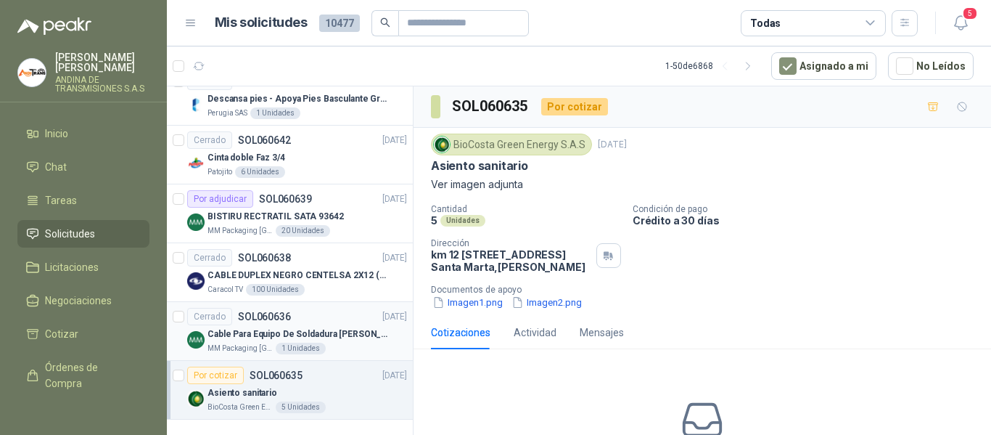
click at [287, 313] on div "Cerrado SOL060636 [DATE] Cable Para Equipo De Soldadura Borne [PERSON_NAME] MM …" at bounding box center [297, 331] width 220 height 46
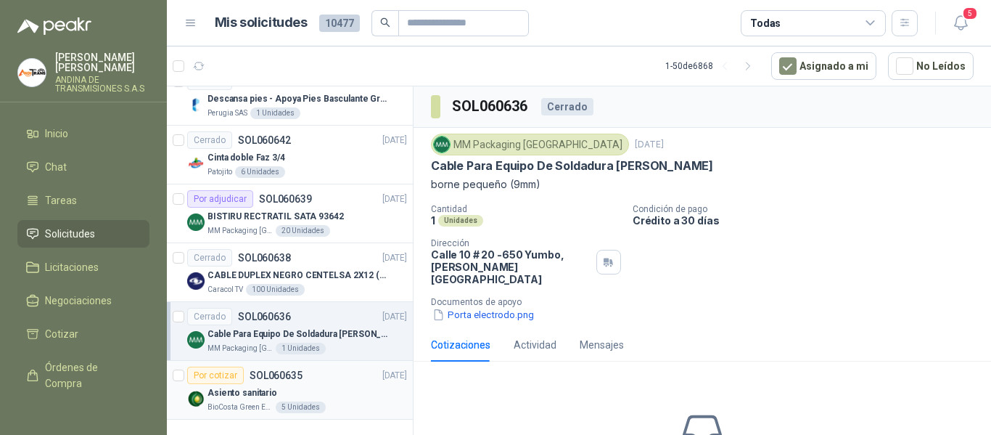
click at [345, 384] on div "Asiento sanitario" at bounding box center [308, 392] width 200 height 17
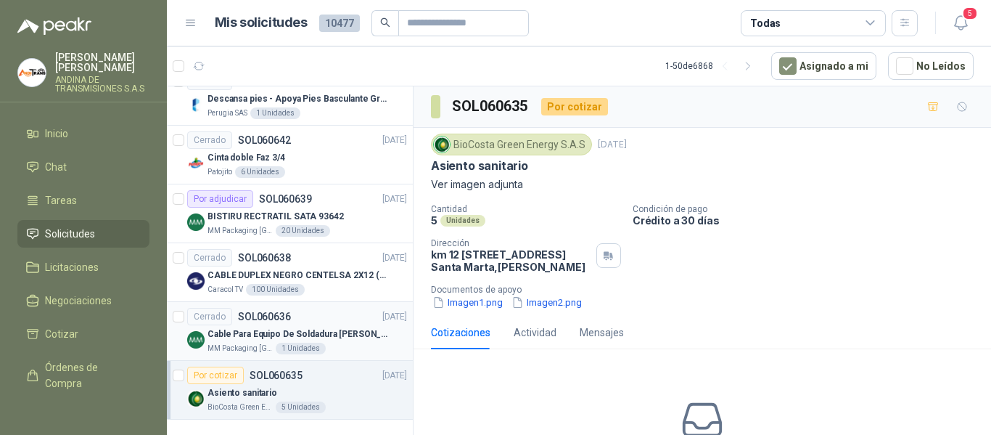
click at [358, 343] on div "MM Packaging [GEOGRAPHIC_DATA] 1 Unidades" at bounding box center [308, 349] width 200 height 12
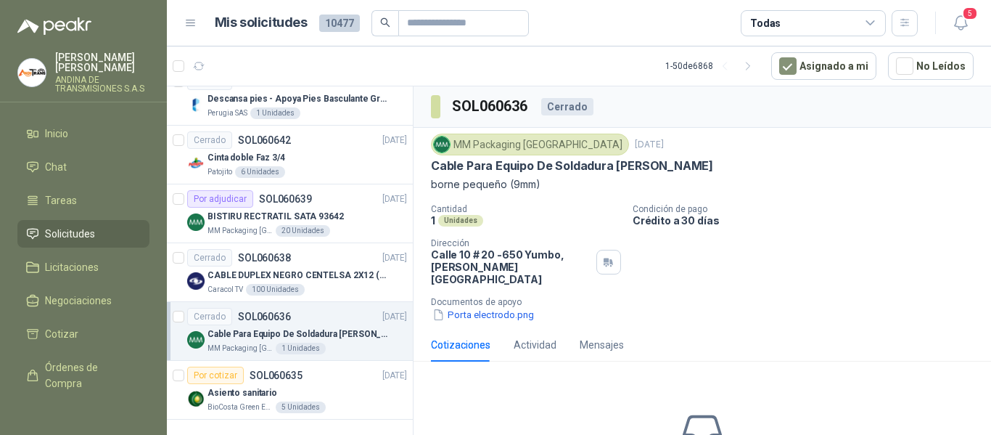
click at [185, 304] on article "Cerrado SOL060636 [DATE] Cable Para Equipo De Soldadura Borne [PERSON_NAME] MM …" at bounding box center [290, 331] width 246 height 59
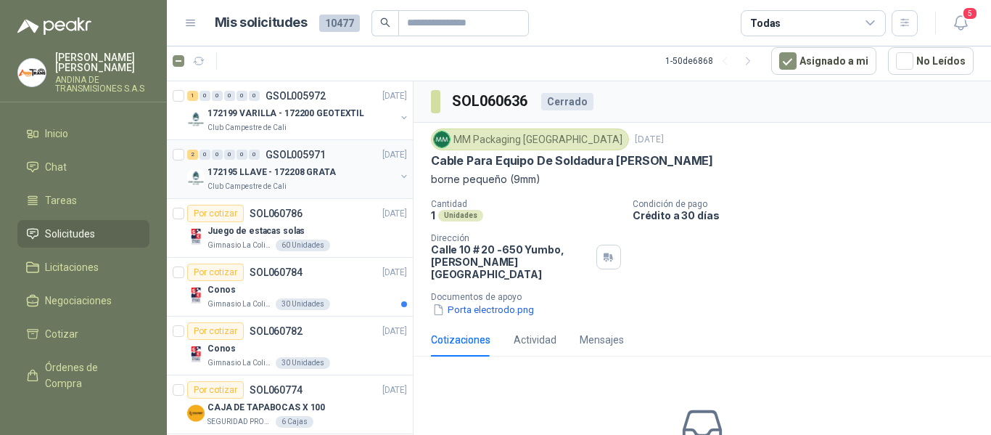
click at [302, 176] on p "172195 LLAVE - 172208 GRATA" at bounding box center [272, 172] width 128 height 14
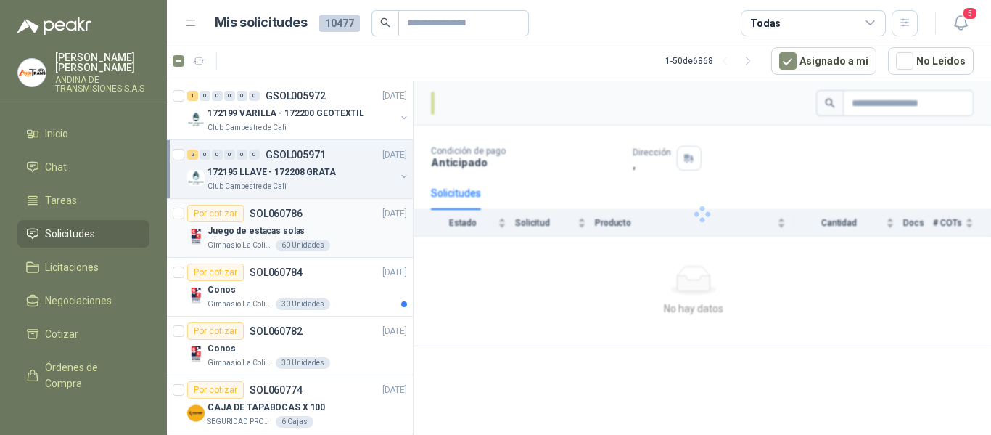
click at [316, 225] on div "Juego de estacas solas" at bounding box center [308, 230] width 200 height 17
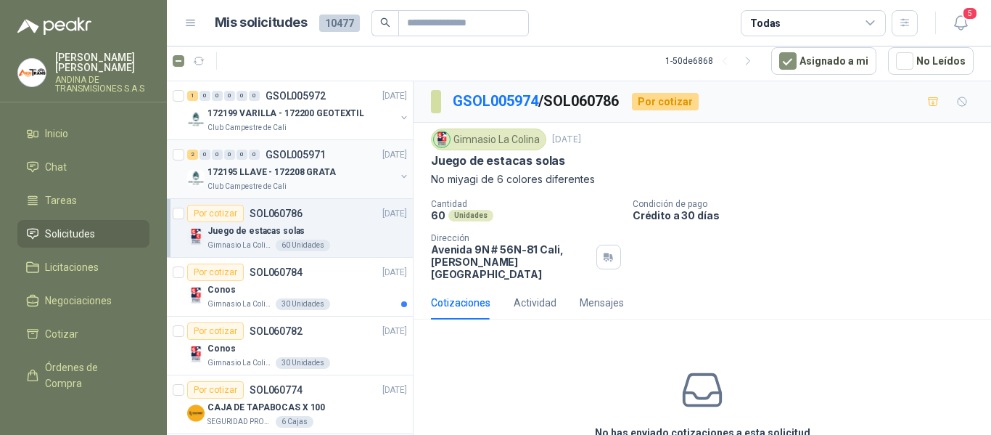
click at [324, 179] on div "172195 LLAVE - 172208 GRATA" at bounding box center [302, 171] width 188 height 17
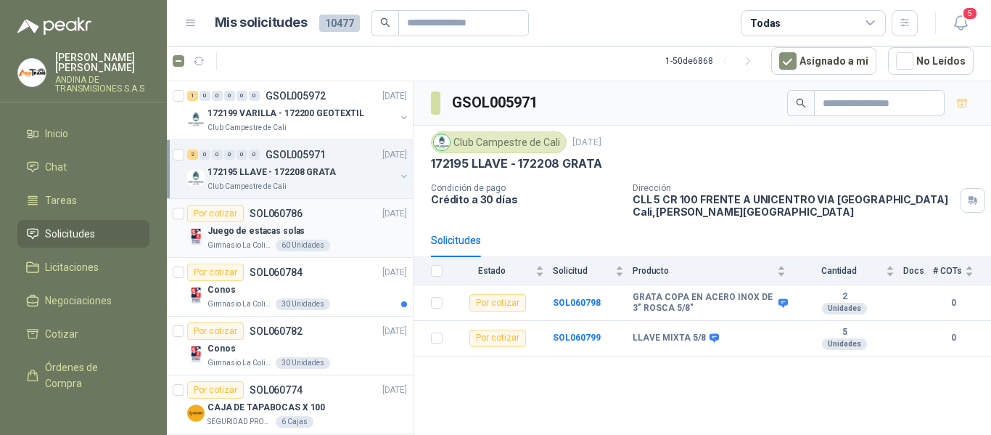
click at [310, 214] on div "Por cotizar SOL060786 [DATE]" at bounding box center [297, 213] width 220 height 17
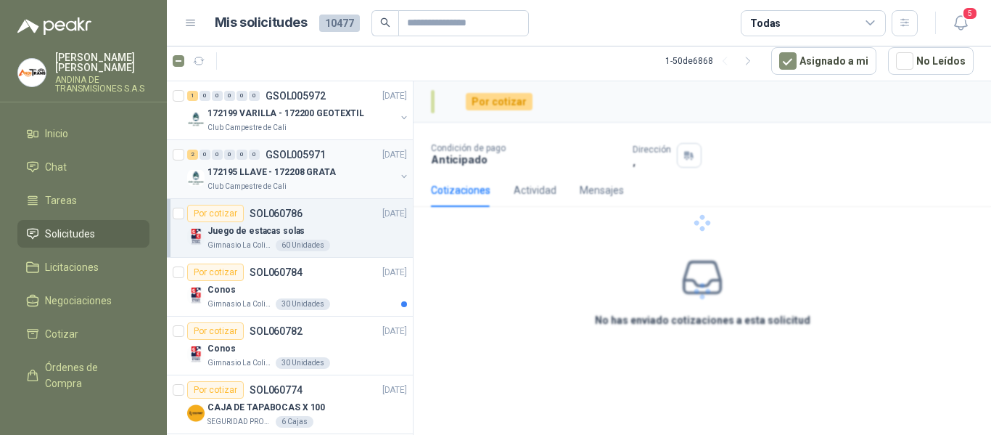
click at [330, 162] on div "2 0 0 0 0 0 GSOL005971 [DATE]" at bounding box center [298, 154] width 223 height 17
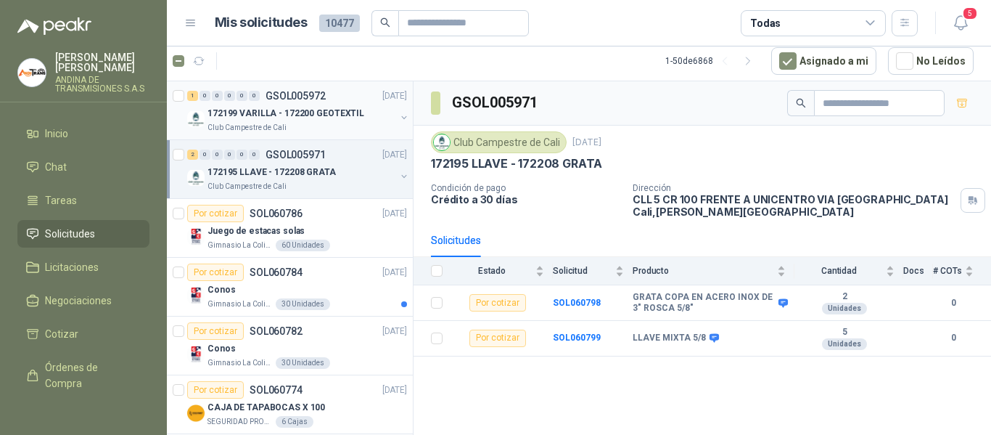
click at [322, 107] on p "172199 VARILLA - 172200 GEOTEXTIL" at bounding box center [286, 114] width 157 height 14
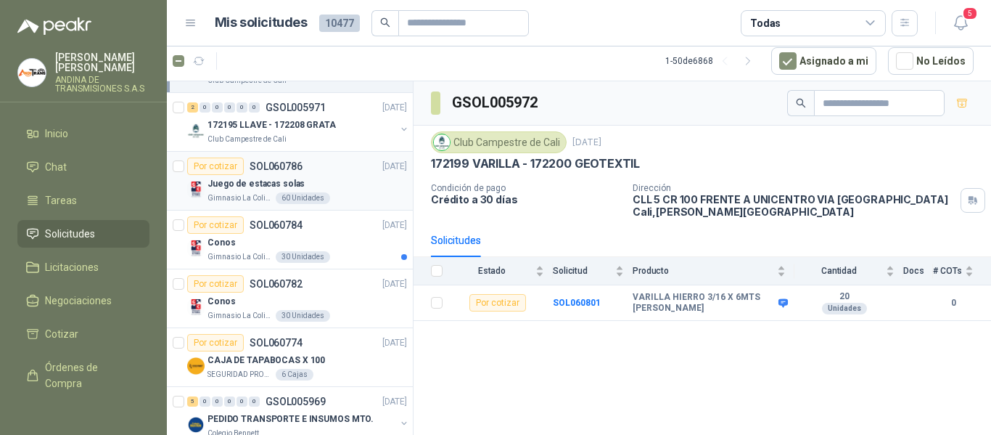
scroll to position [73, 0]
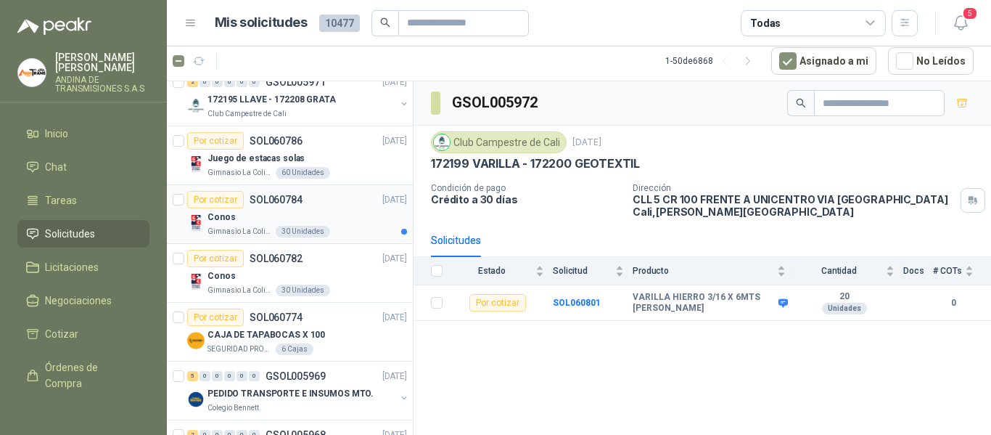
click at [324, 221] on div "Conos" at bounding box center [308, 216] width 200 height 17
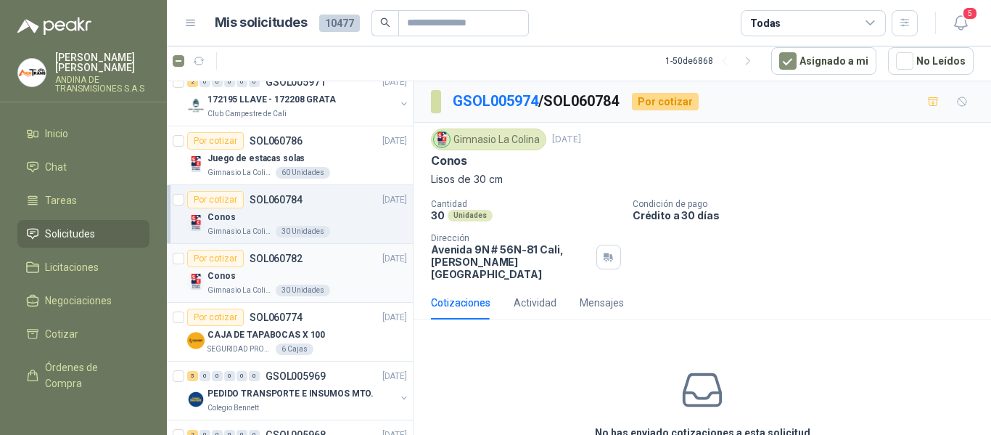
click at [334, 265] on div "Por cotizar SOL060782 [DATE]" at bounding box center [297, 258] width 220 height 17
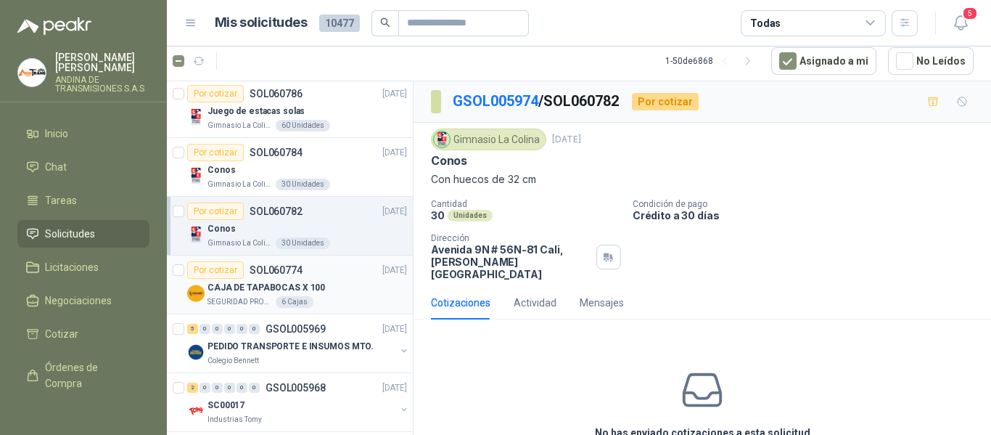
scroll to position [145, 0]
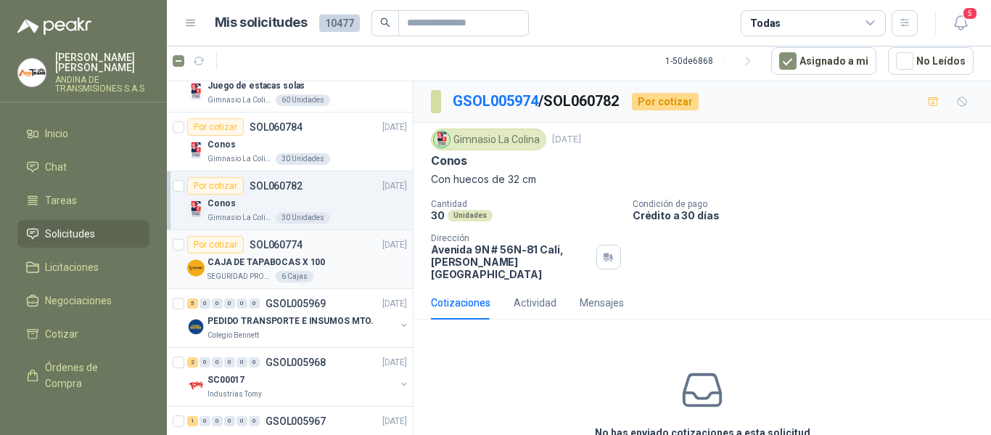
click at [333, 259] on div "CAJA DE TAPABOCAS X 100" at bounding box center [308, 261] width 200 height 17
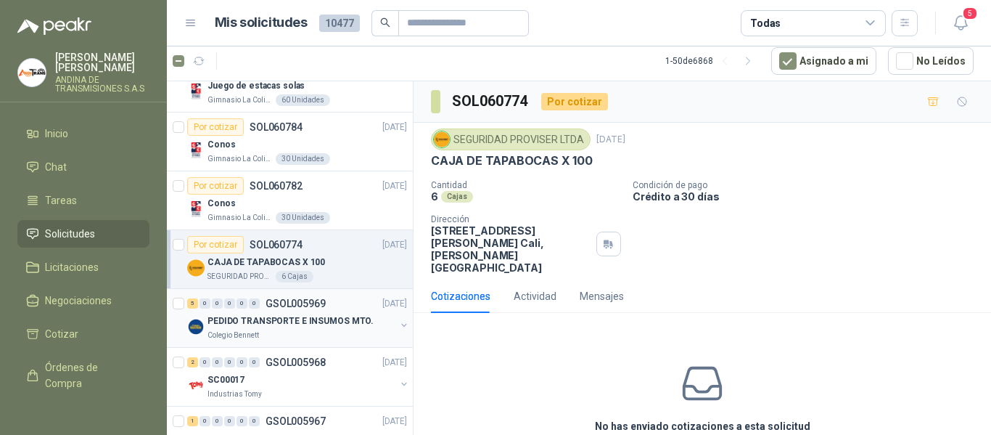
click at [337, 316] on p "PEDIDO TRANSPORTE E INSUMOS MTO." at bounding box center [291, 321] width 166 height 14
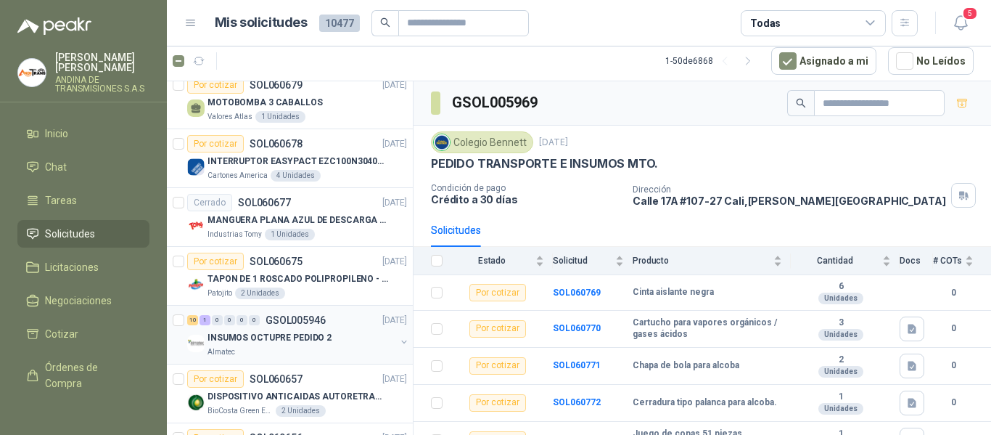
scroll to position [2105, 0]
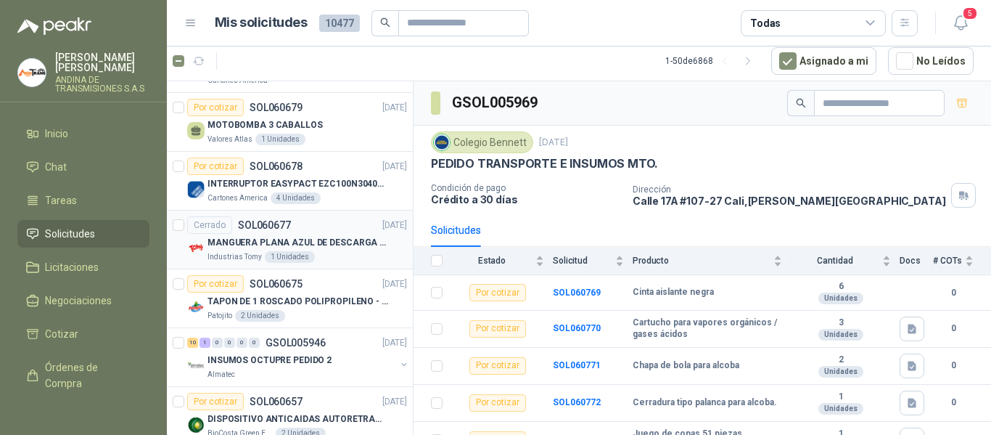
click at [292, 239] on p "MANGUERA PLANA AZUL DE DESCARGA 60 PSI X 20 METROS CON UNION DE 6” MAS ABRAZADE…" at bounding box center [298, 243] width 181 height 14
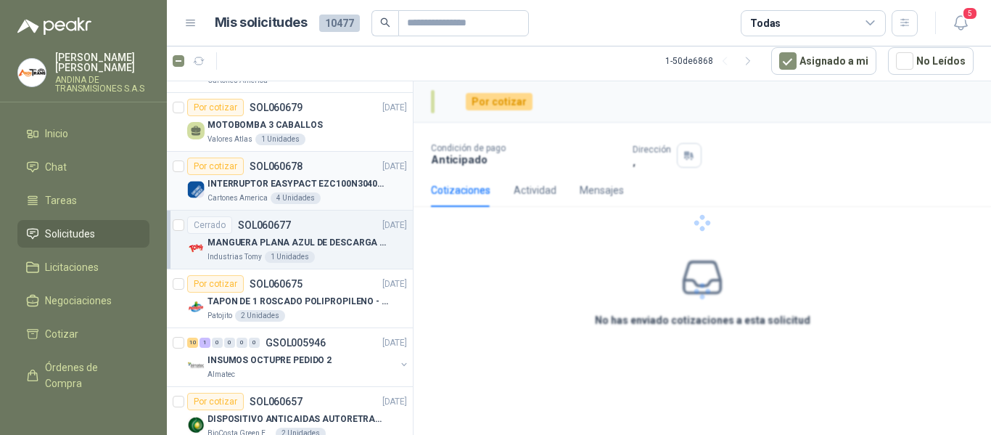
click at [303, 163] on div "Por cotizar SOL060678 [DATE]" at bounding box center [297, 165] width 220 height 17
click at [304, 126] on p "MOTOBOMBA 3 CABALLOS" at bounding box center [265, 125] width 115 height 14
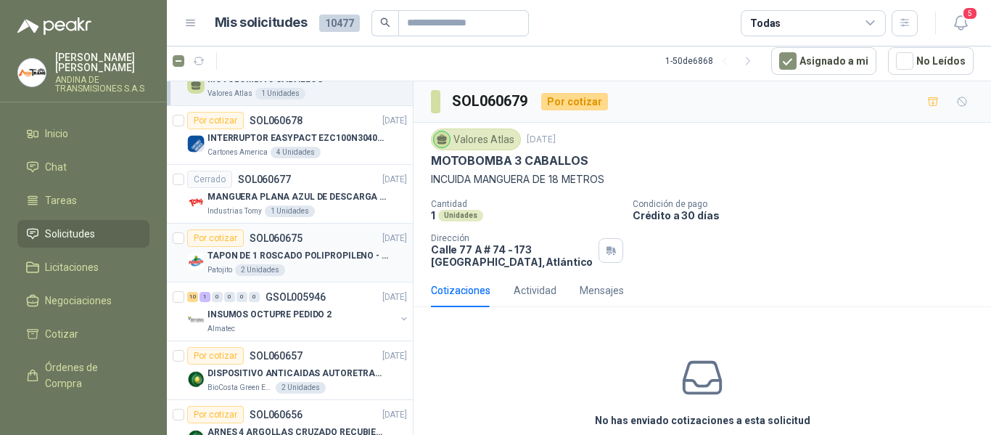
scroll to position [2177, 0]
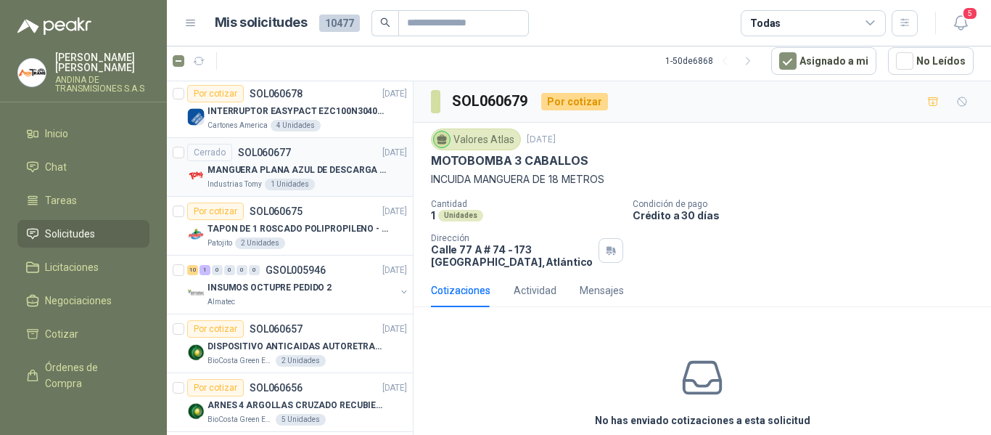
click at [327, 165] on p "MANGUERA PLANA AZUL DE DESCARGA 60 PSI X 20 METROS CON UNION DE 6” MAS ABRAZADE…" at bounding box center [298, 170] width 181 height 14
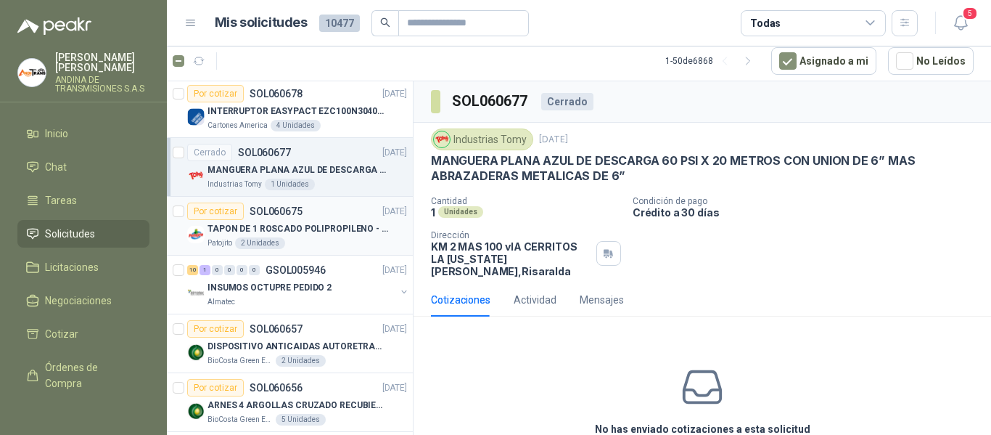
click at [318, 224] on p "TAPON DE 1 ROSCADO POLIPROPILENO - HEMBRA NPT" at bounding box center [298, 229] width 181 height 14
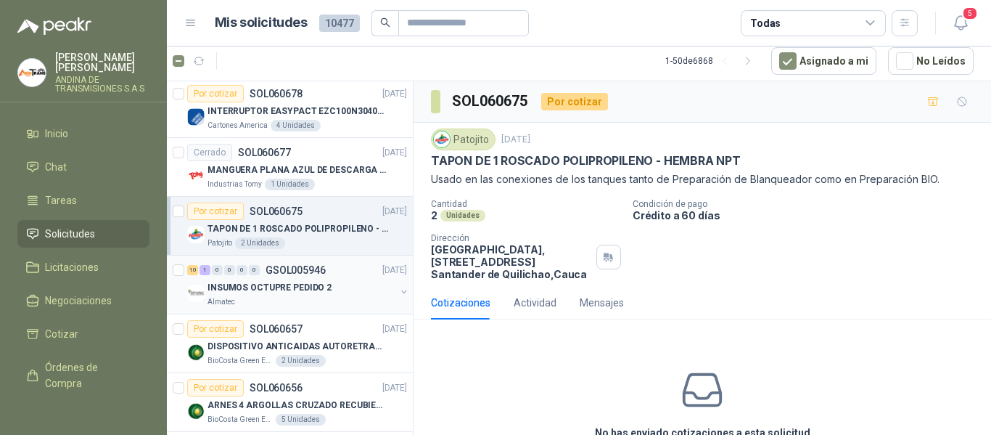
click at [320, 275] on p "GSOL005946" at bounding box center [296, 270] width 60 height 10
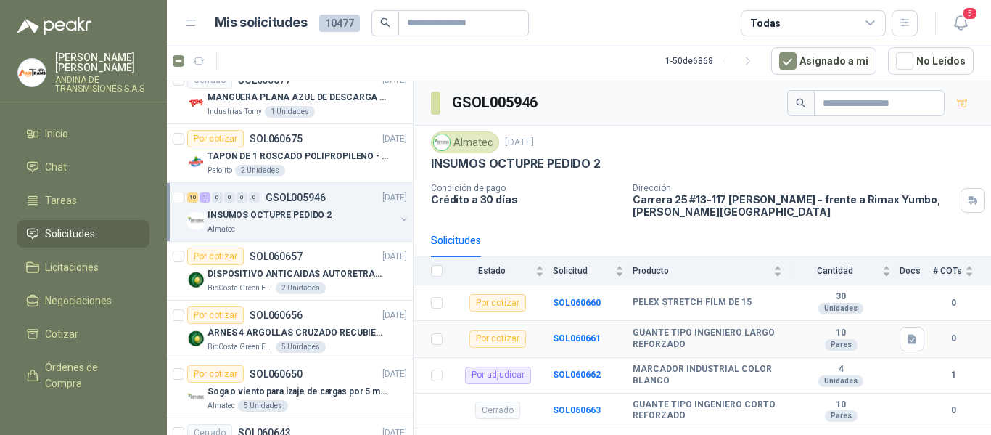
scroll to position [73, 0]
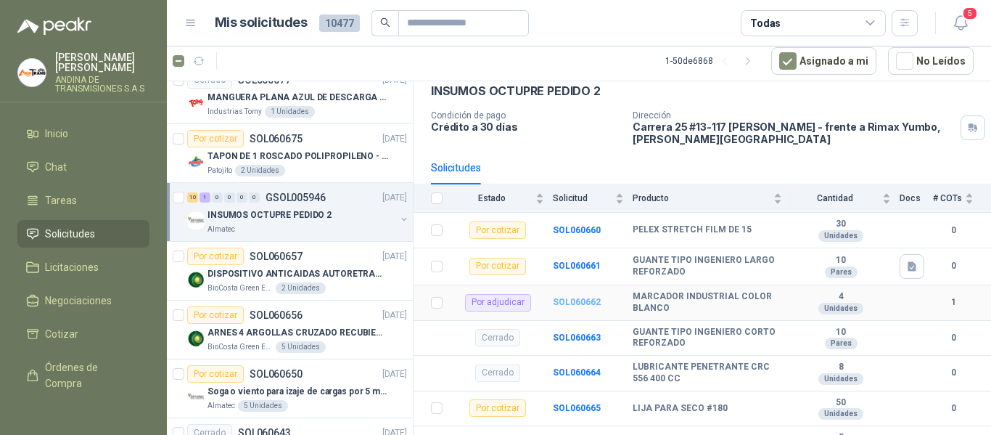
click at [592, 302] on b "SOL060662" at bounding box center [577, 302] width 48 height 10
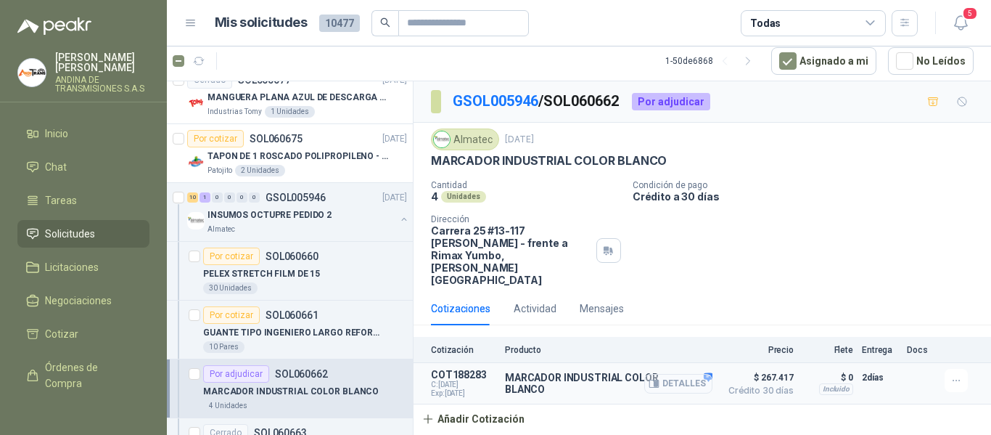
click at [681, 374] on button "Detalles" at bounding box center [678, 384] width 68 height 20
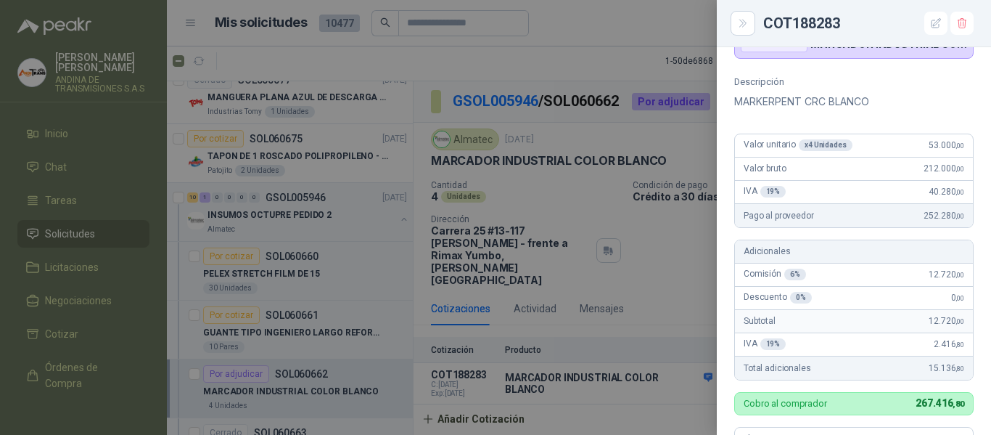
scroll to position [82, 0]
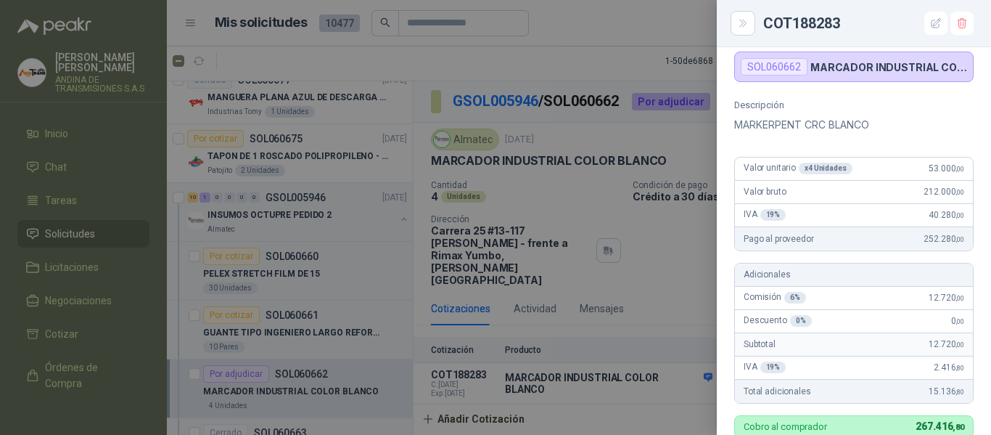
click at [692, 251] on div at bounding box center [495, 217] width 991 height 435
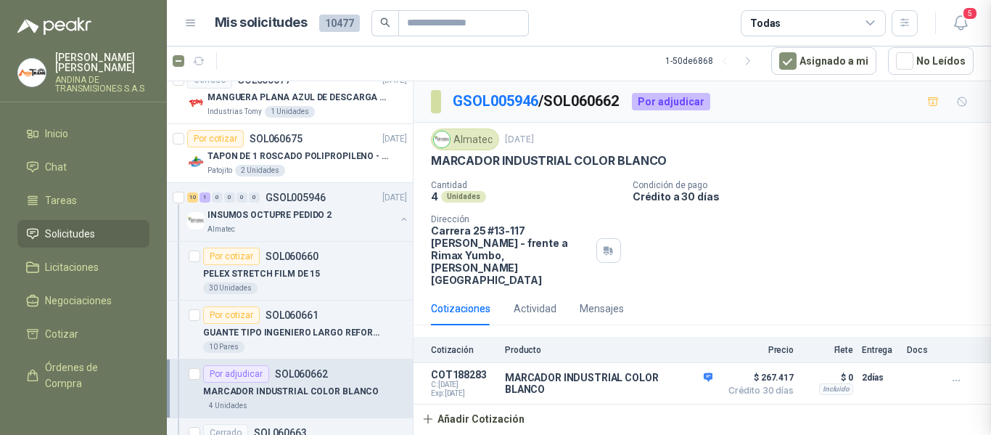
scroll to position [525, 0]
click at [467, 22] on input "text" at bounding box center [458, 23] width 102 height 25
click at [694, 374] on button "Detalles" at bounding box center [678, 384] width 68 height 20
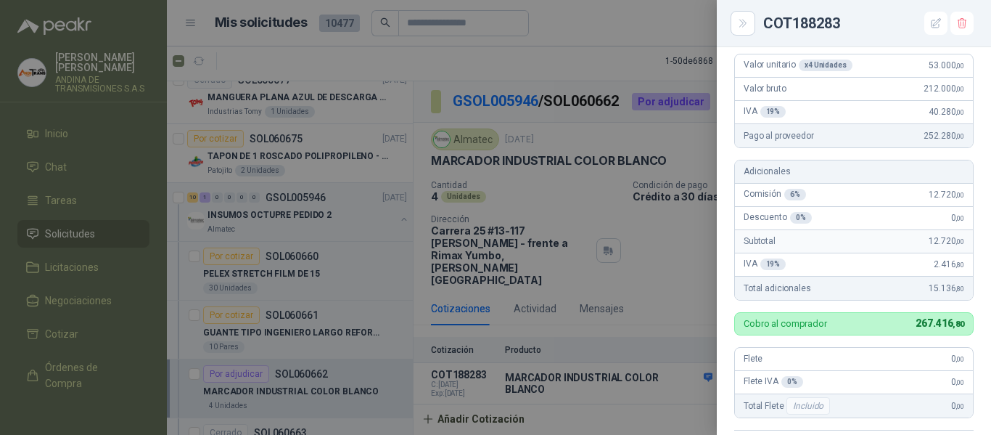
scroll to position [162, 0]
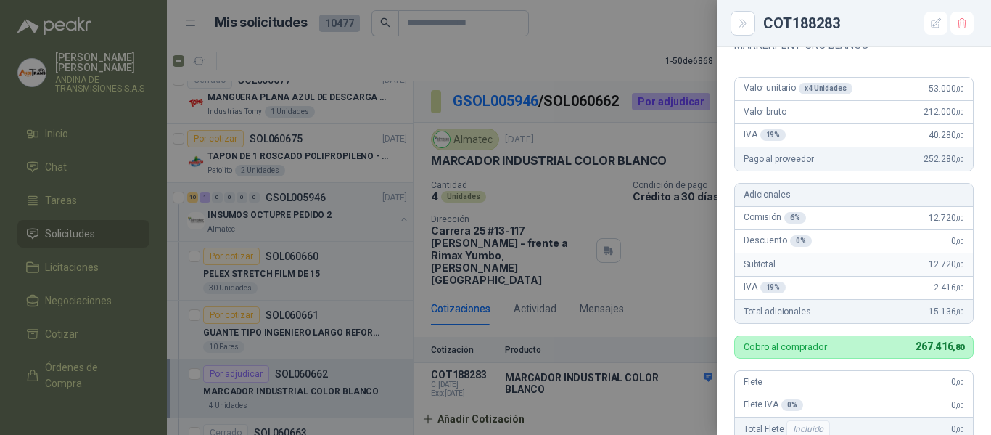
click at [473, 28] on div at bounding box center [495, 217] width 991 height 435
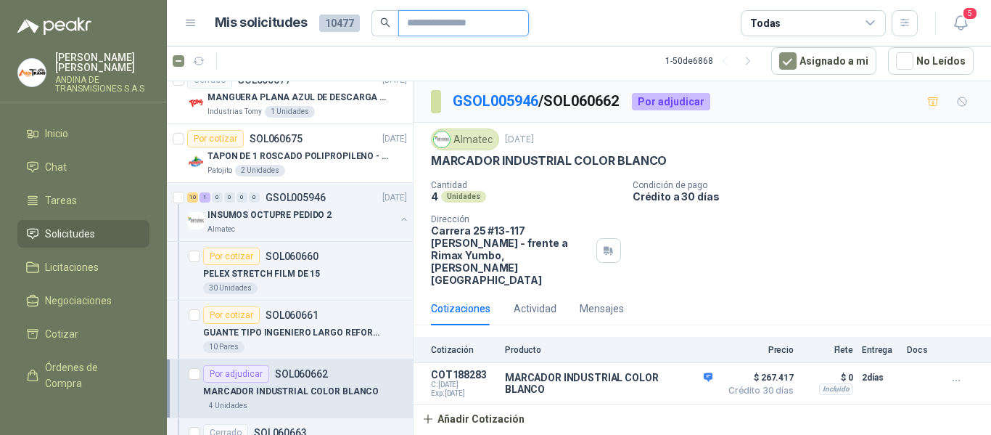
click at [469, 24] on input "text" at bounding box center [458, 23] width 102 height 25
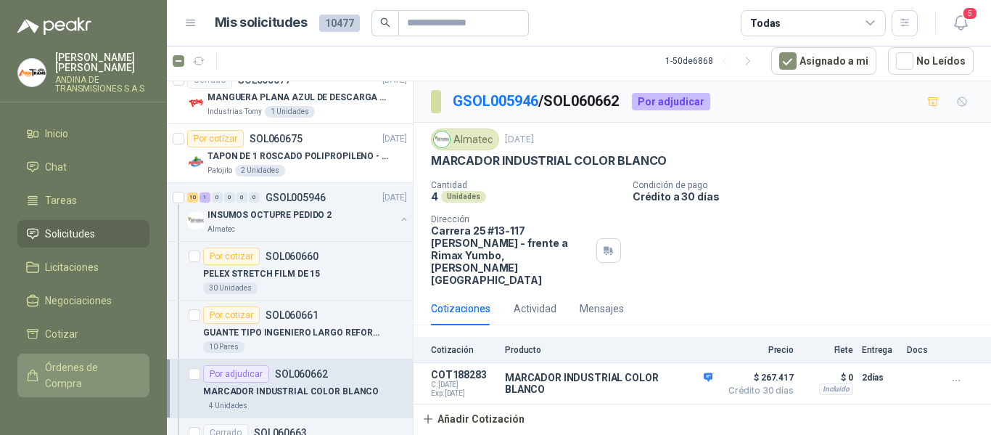
click at [83, 364] on span "Órdenes de Compra" at bounding box center [90, 375] width 91 height 32
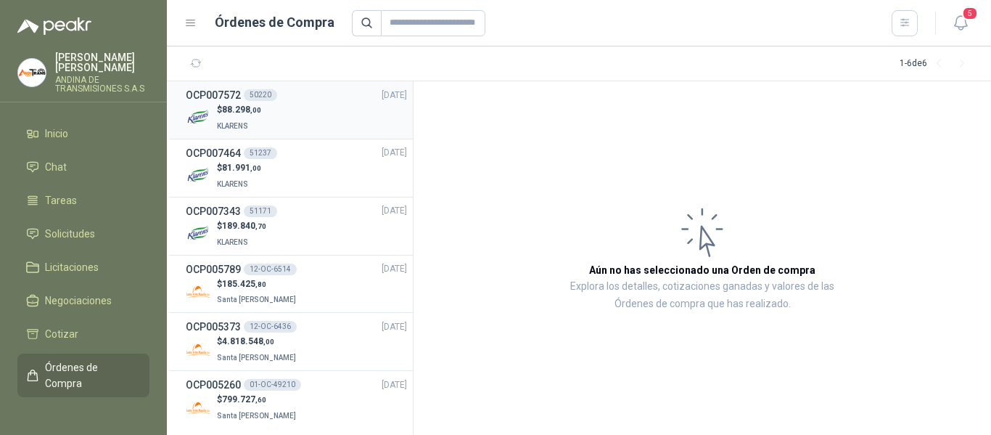
click at [293, 121] on div "$ 88.298 ,00 KLARENS" at bounding box center [296, 118] width 221 height 30
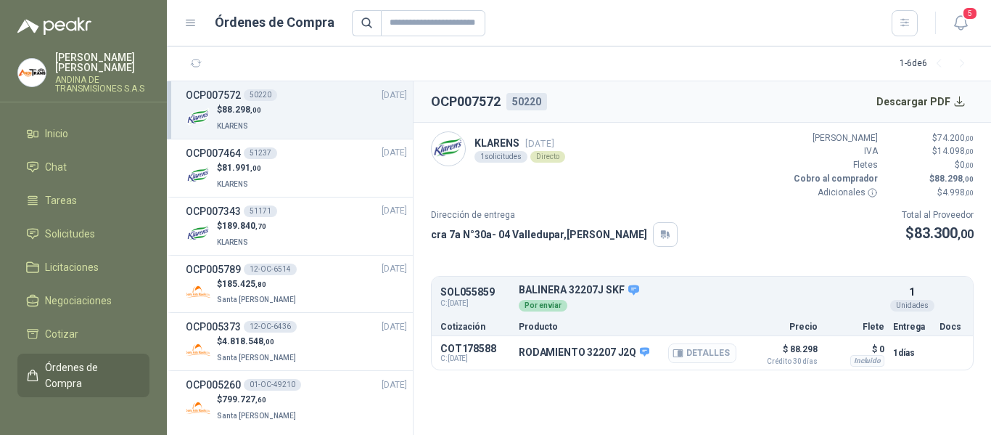
click at [700, 354] on button "Detalles" at bounding box center [702, 353] width 68 height 20
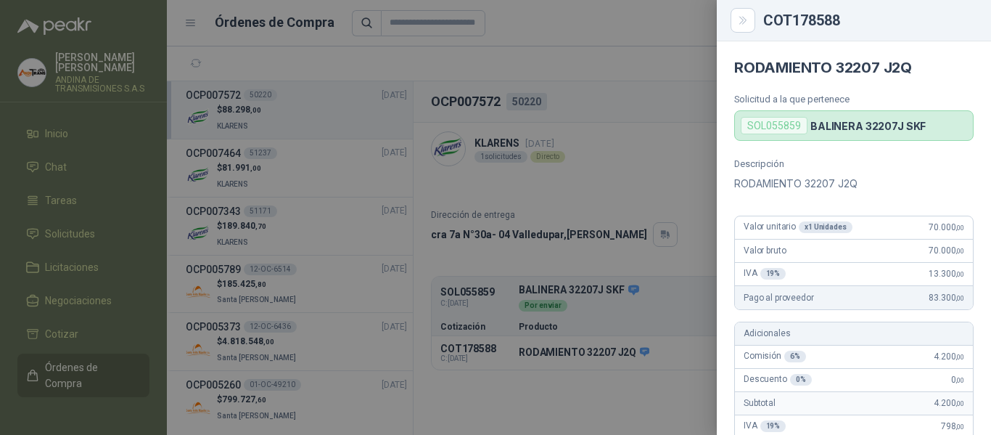
click at [929, 229] on span "70.000 ,00" at bounding box center [947, 227] width 36 height 10
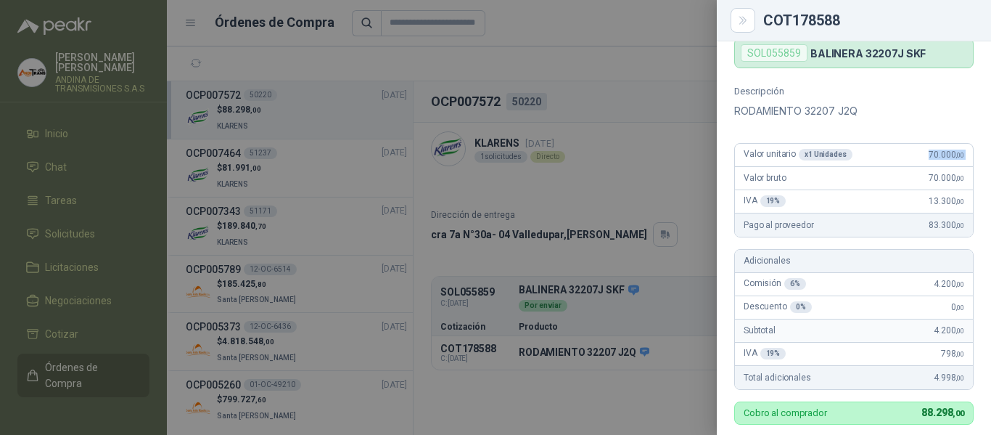
scroll to position [145, 0]
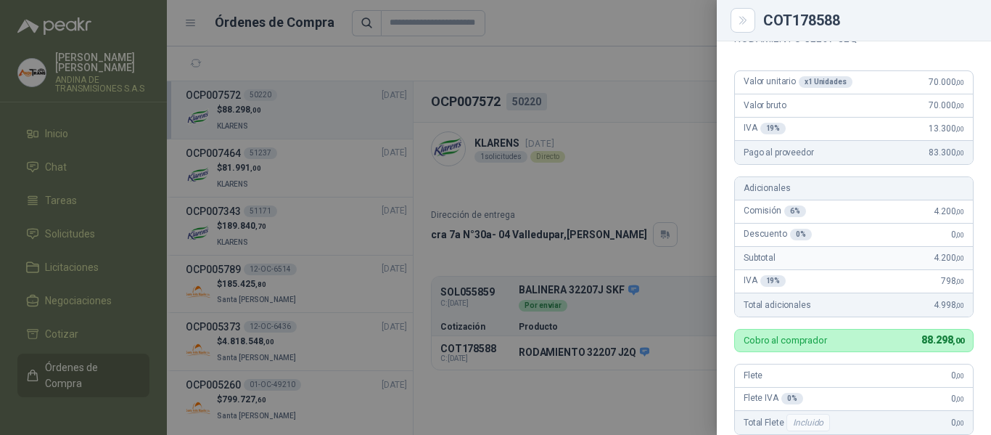
click at [785, 154] on span "Pago al proveedor" at bounding box center [779, 152] width 70 height 10
click at [930, 155] on span "83.300 ,00" at bounding box center [947, 152] width 36 height 10
drag, startPoint x: 930, startPoint y: 155, endPoint x: 936, endPoint y: 109, distance: 46.7
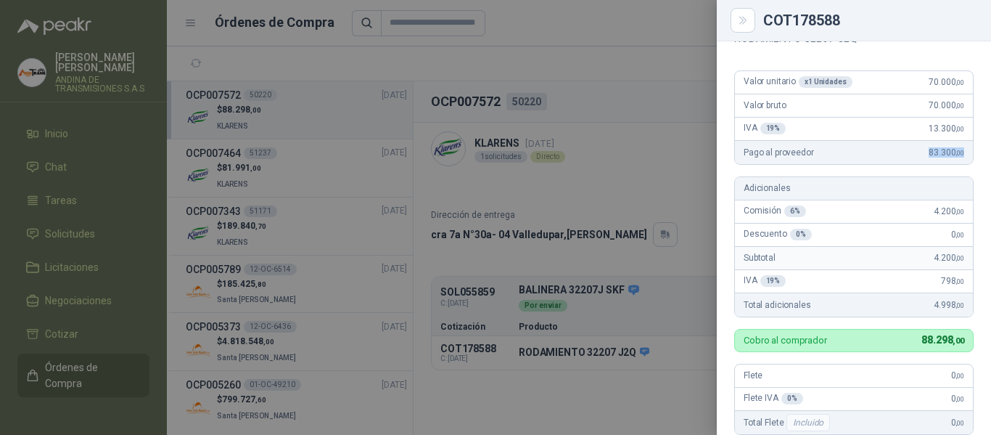
click at [930, 154] on span "83.300 ,00" at bounding box center [947, 152] width 36 height 10
click at [929, 82] on span "70.000 ,00" at bounding box center [947, 82] width 36 height 10
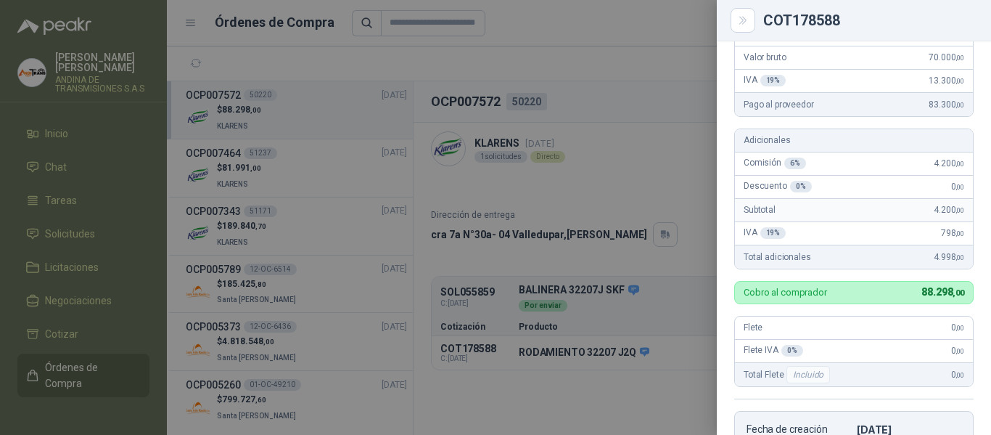
scroll to position [218, 0]
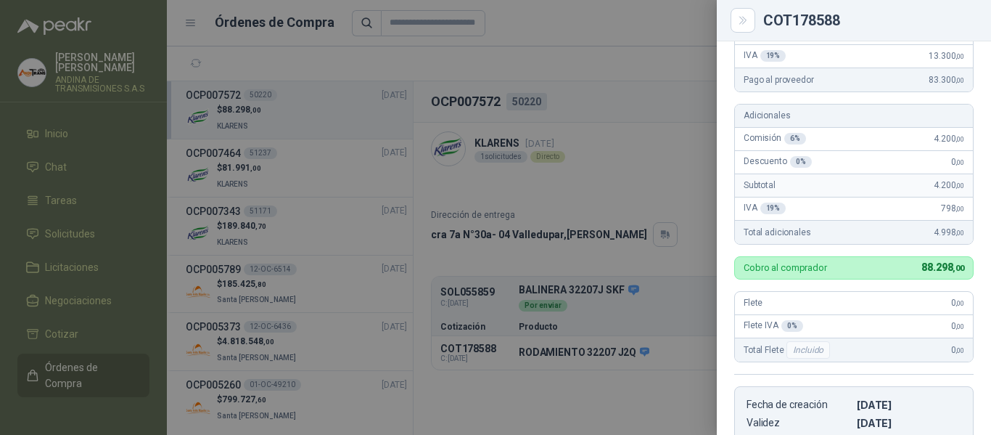
click at [922, 268] on span "88.298 ,00" at bounding box center [943, 267] width 43 height 12
click at [922, 267] on span "88.298 ,00" at bounding box center [943, 267] width 43 height 12
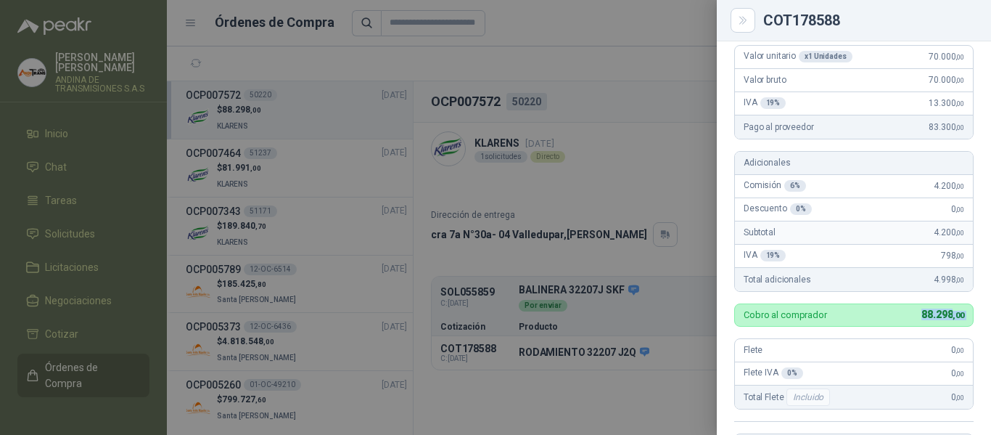
scroll to position [145, 0]
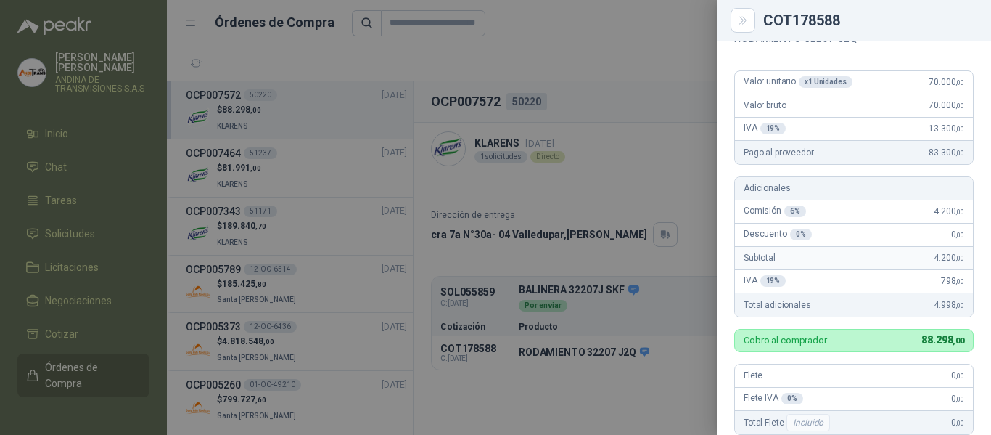
click at [756, 83] on span "Valor unitario x 1 Unidades" at bounding box center [798, 82] width 109 height 12
click at [781, 150] on span "Pago al proveedor" at bounding box center [779, 152] width 70 height 10
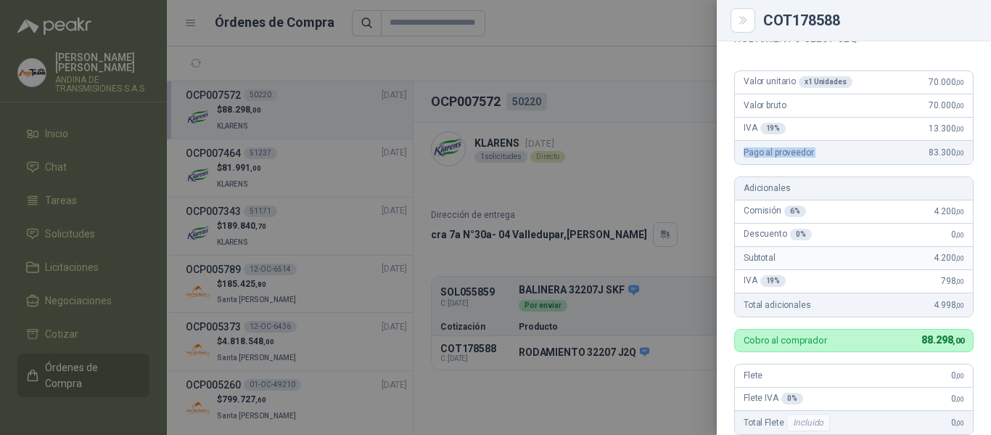
click at [781, 150] on span "Pago al proveedor" at bounding box center [779, 152] width 70 height 10
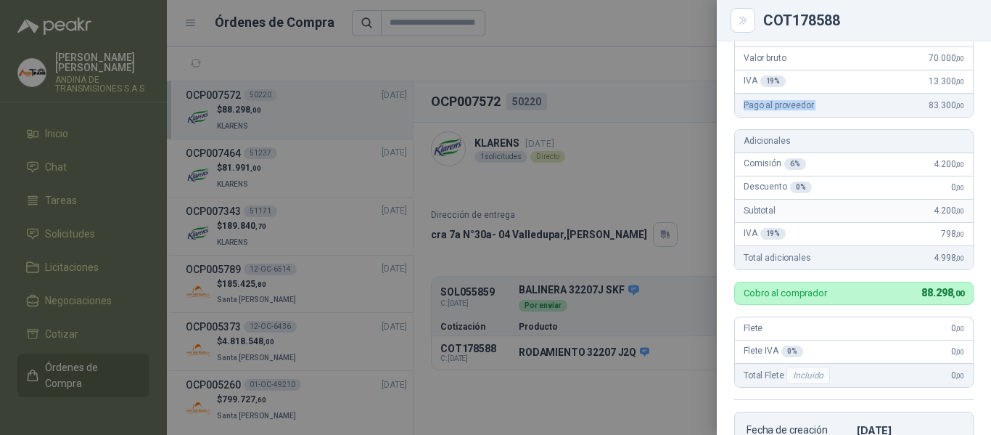
scroll to position [218, 0]
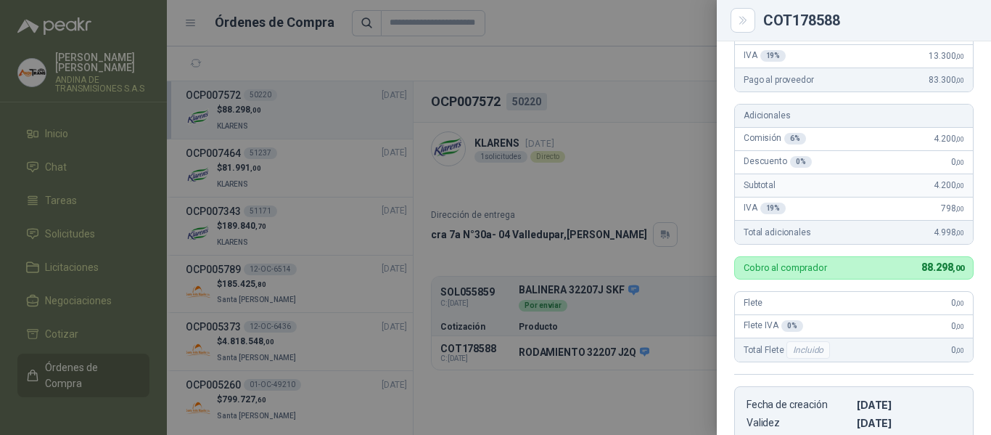
click at [785, 270] on p "Cobro al comprador" at bounding box center [785, 267] width 83 height 9
click at [922, 264] on span "88.298 ,00" at bounding box center [943, 267] width 43 height 12
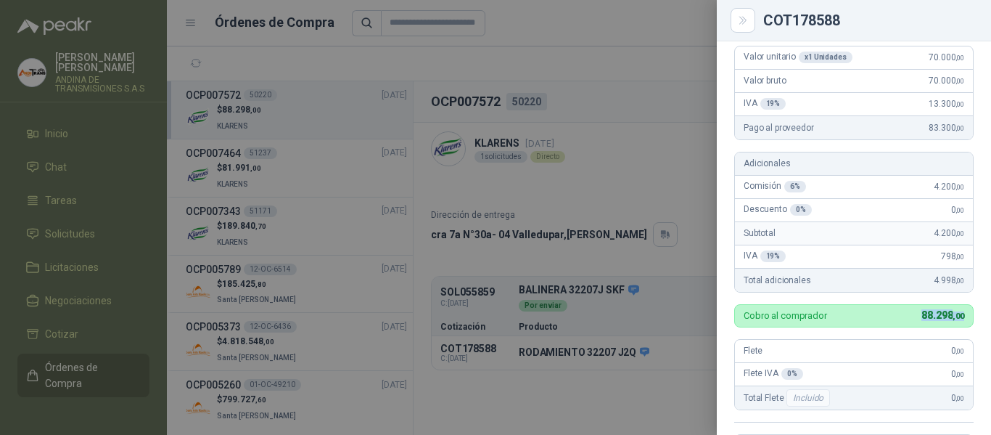
scroll to position [145, 0]
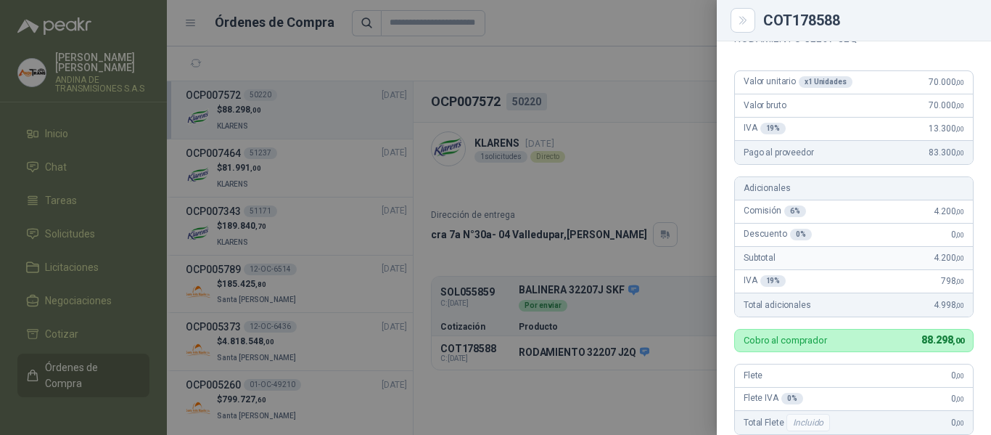
click at [929, 151] on span "83.300 ,00" at bounding box center [947, 152] width 36 height 10
click at [472, 200] on div at bounding box center [495, 217] width 991 height 435
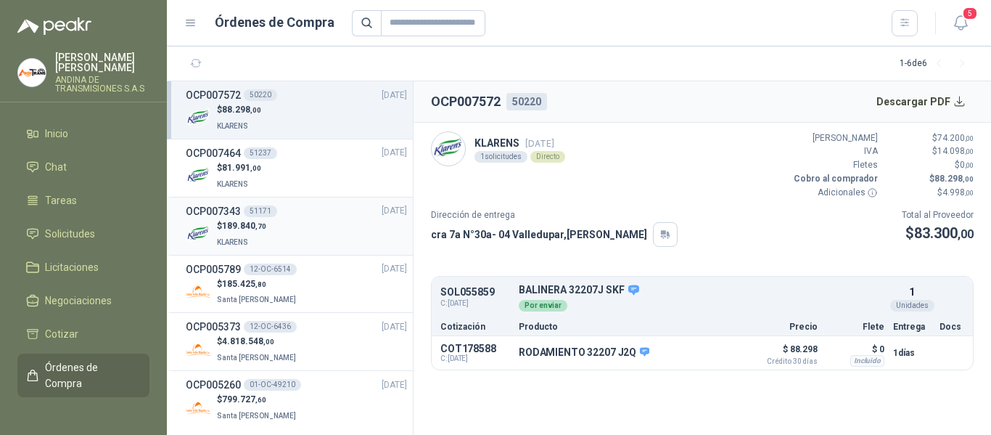
click at [253, 225] on span "189.840 ,70" at bounding box center [244, 226] width 44 height 10
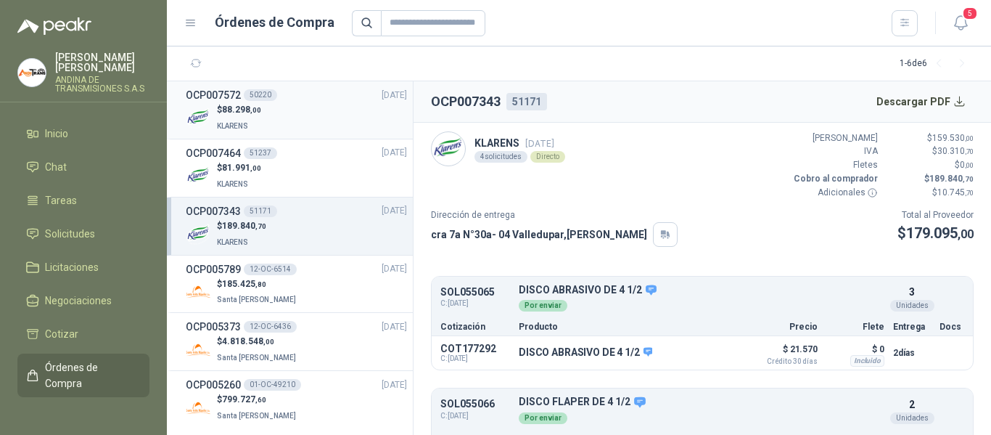
click at [249, 107] on span "88.298 ,00" at bounding box center [241, 110] width 39 height 10
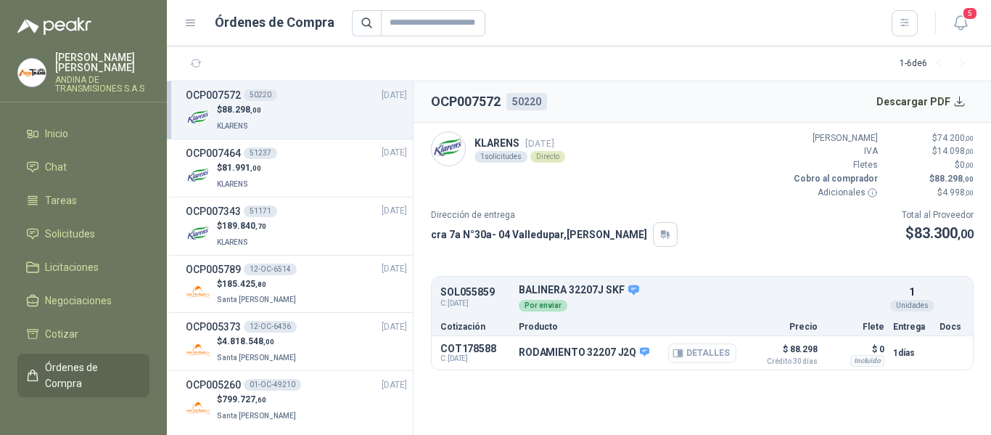
click at [708, 355] on button "Detalles" at bounding box center [702, 353] width 68 height 20
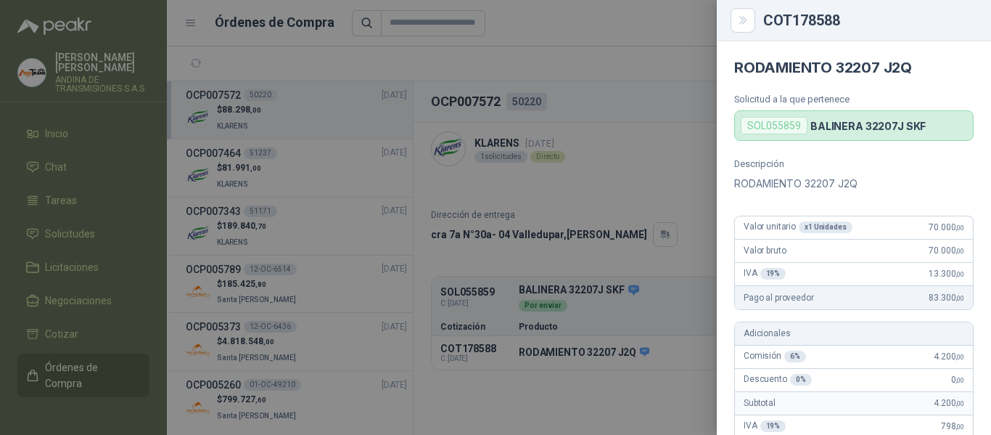
click at [933, 226] on span "70.000 ,00" at bounding box center [947, 227] width 36 height 10
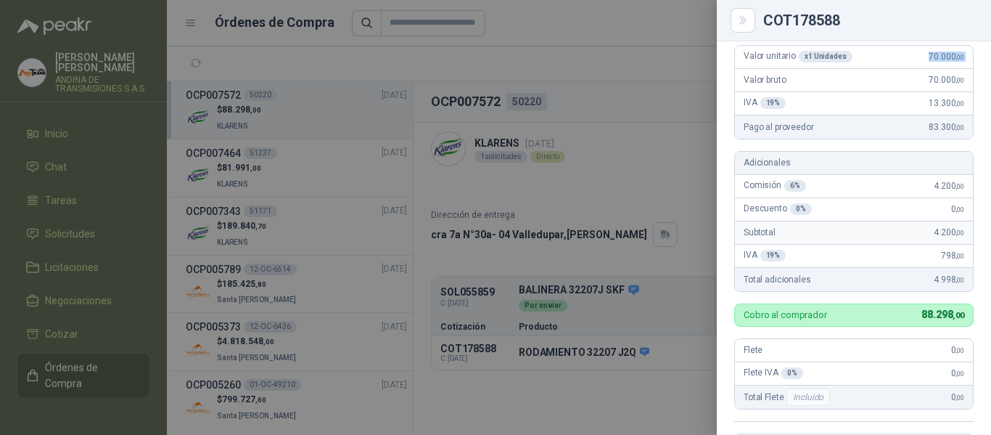
scroll to position [145, 0]
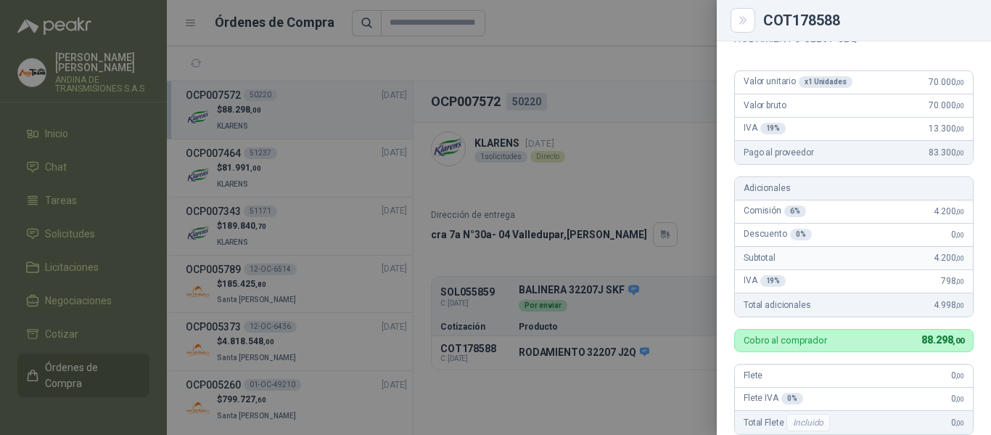
click at [931, 150] on span "83.300 ,00" at bounding box center [947, 152] width 36 height 10
click at [901, 157] on div "Pago al proveedor 83.300 ,00" at bounding box center [854, 152] width 238 height 23
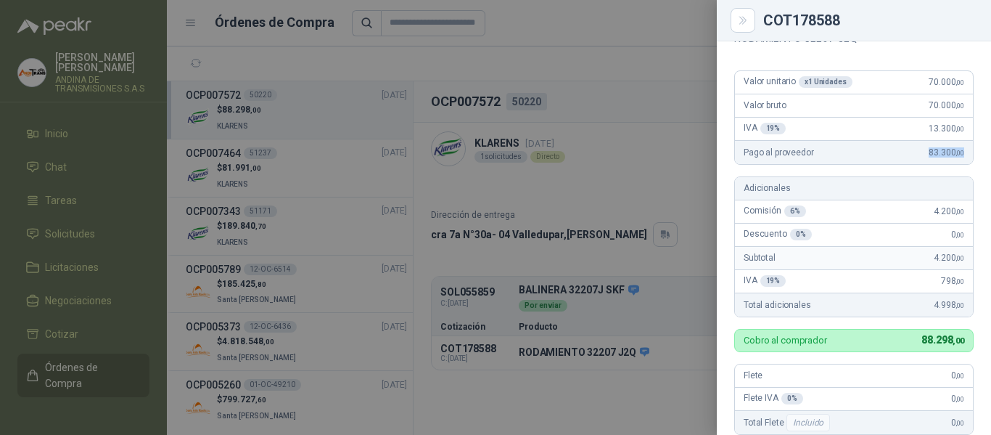
click at [929, 152] on span "83.300 ,00" at bounding box center [947, 152] width 36 height 10
click at [941, 213] on span "4.200 ,00" at bounding box center [949, 211] width 30 height 10
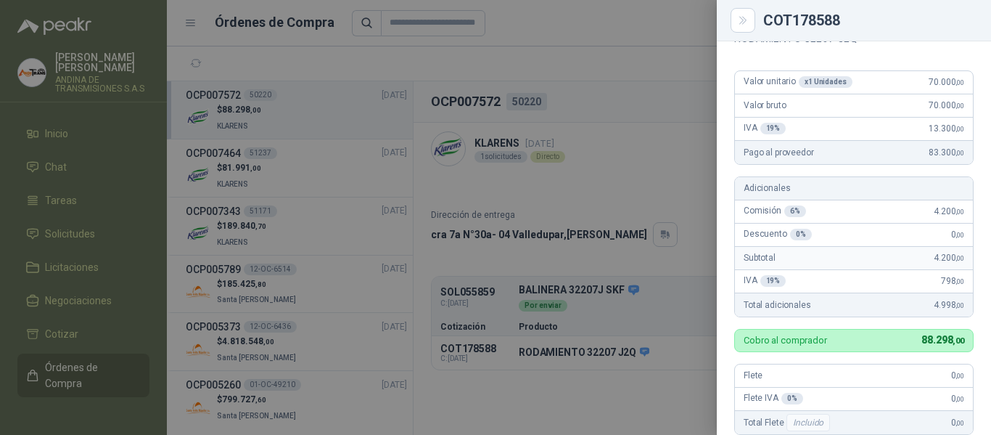
click at [938, 91] on div "Valor unitario x 1 Unidades 70.000 ,00" at bounding box center [854, 82] width 238 height 23
click at [938, 88] on div "Valor unitario x 1 Unidades 70.000 ,00" at bounding box center [854, 82] width 238 height 23
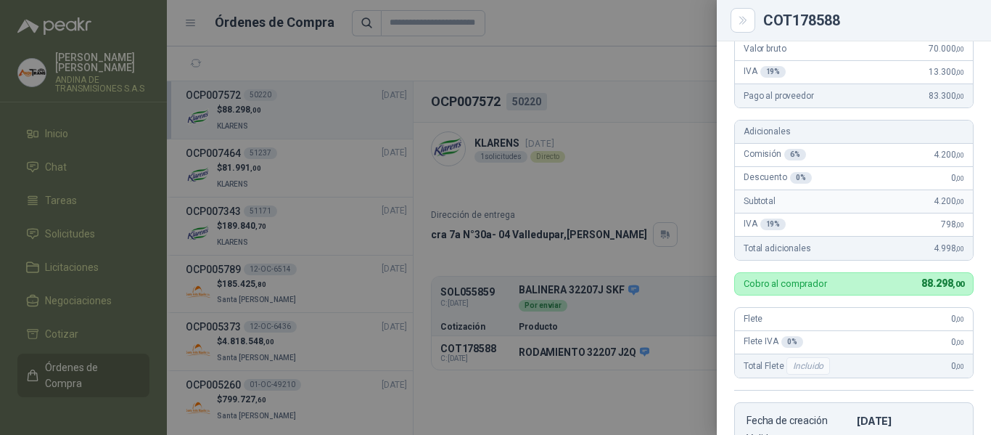
scroll to position [290, 0]
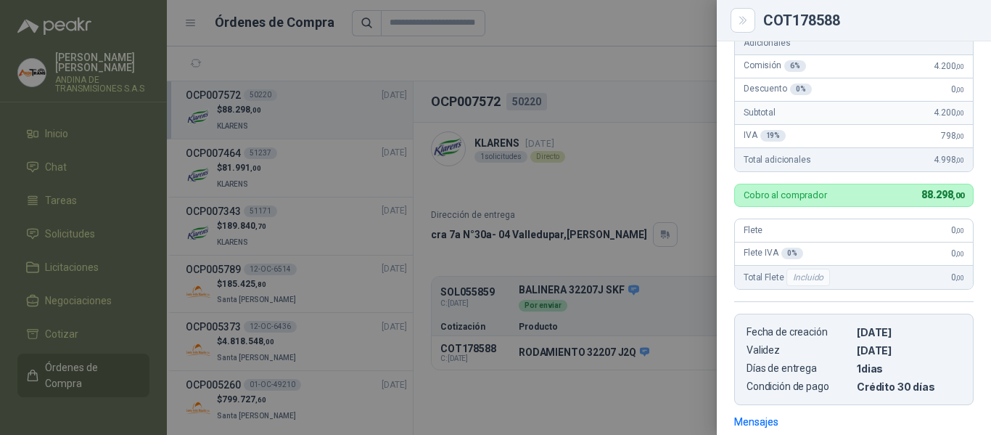
click at [648, 69] on div at bounding box center [495, 217] width 991 height 435
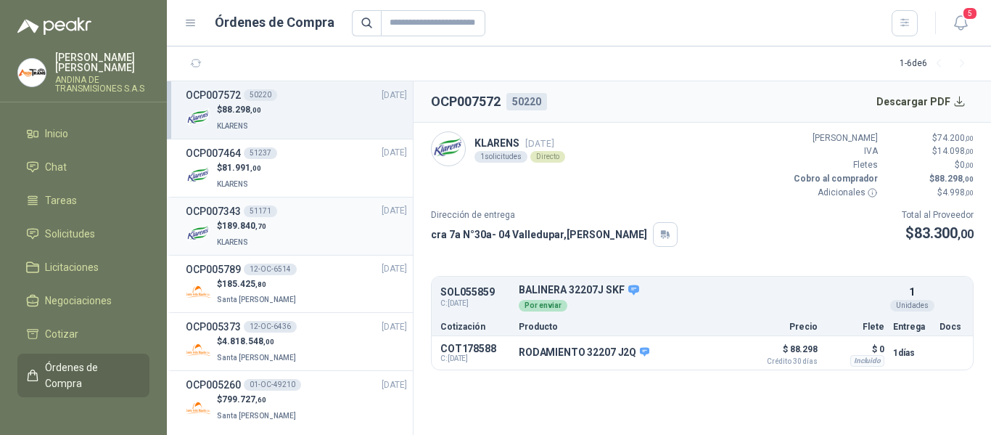
click at [210, 227] on img at bounding box center [198, 233] width 25 height 25
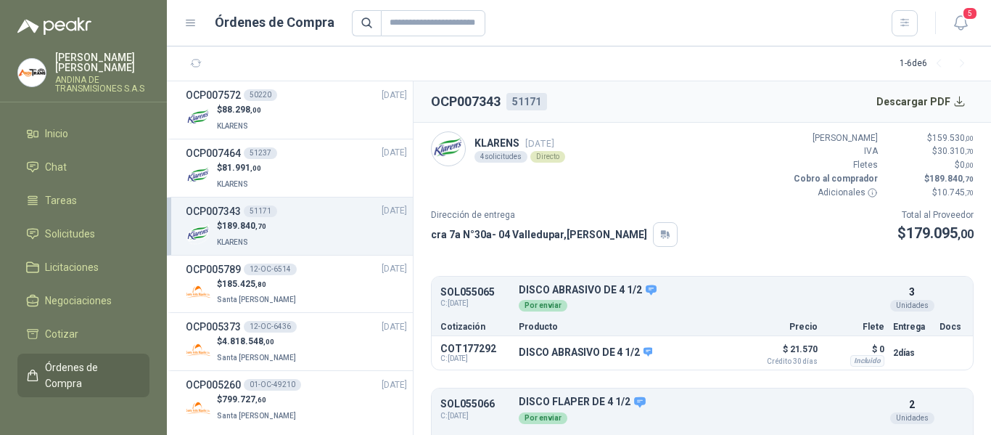
scroll to position [73, 0]
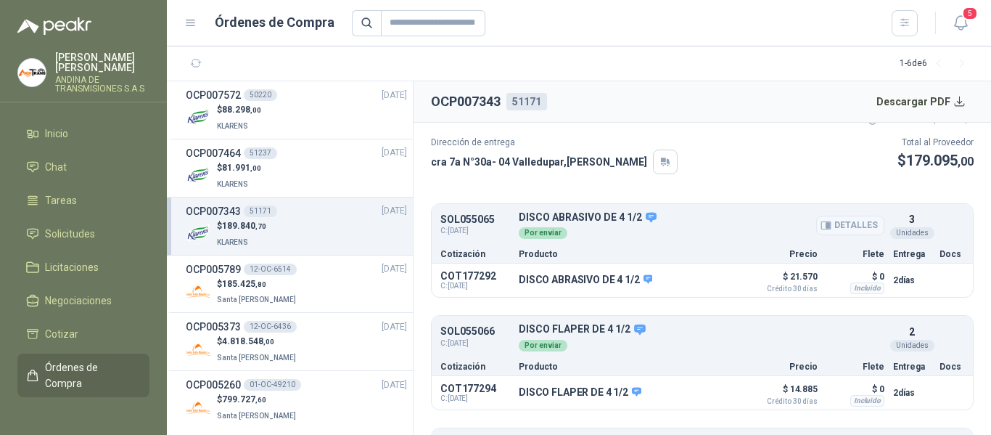
click at [823, 226] on button "Detalles" at bounding box center [850, 226] width 68 height 20
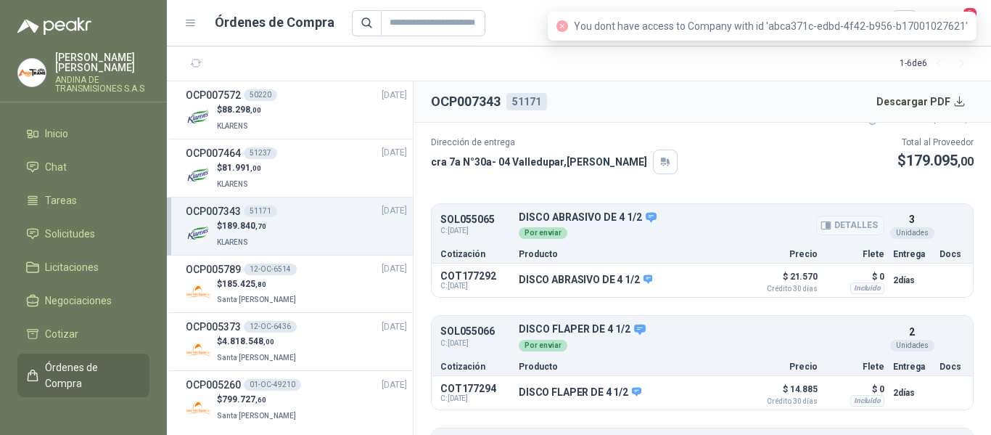
click at [843, 228] on button "Detalles" at bounding box center [850, 226] width 68 height 20
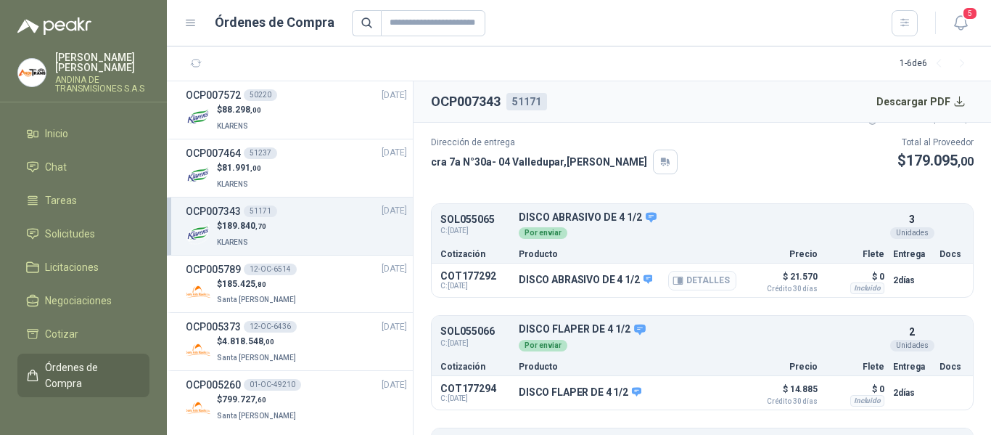
click at [689, 284] on button "Detalles" at bounding box center [702, 281] width 68 height 20
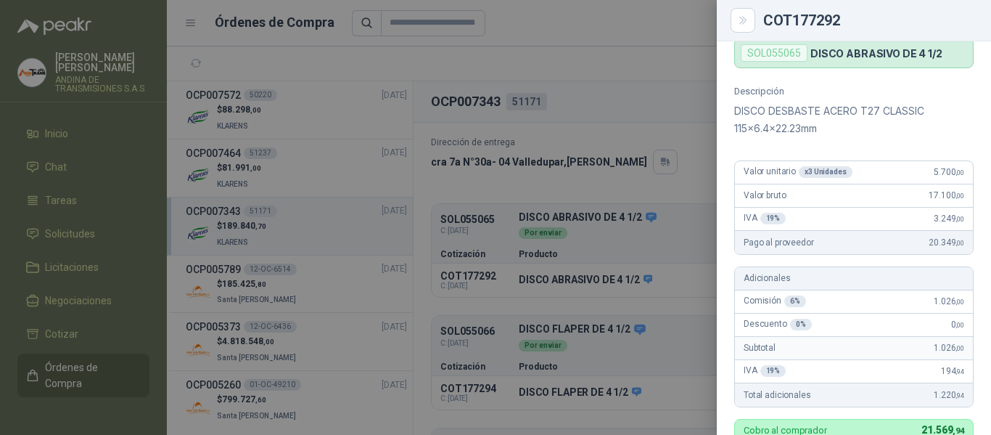
drag, startPoint x: 638, startPoint y: 91, endPoint x: 734, endPoint y: 225, distance: 164.3
click at [639, 91] on div at bounding box center [495, 217] width 991 height 435
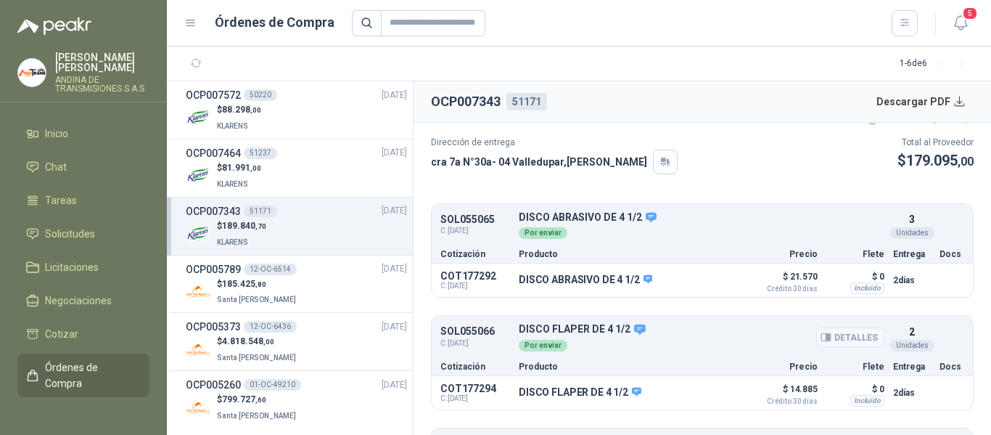
click at [837, 335] on button "Detalles" at bounding box center [850, 337] width 68 height 20
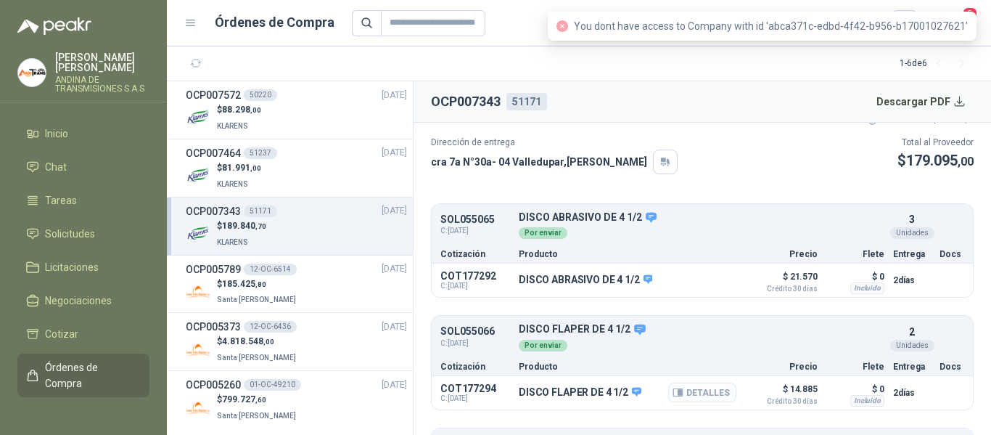
click at [711, 396] on button "Detalles" at bounding box center [702, 392] width 68 height 20
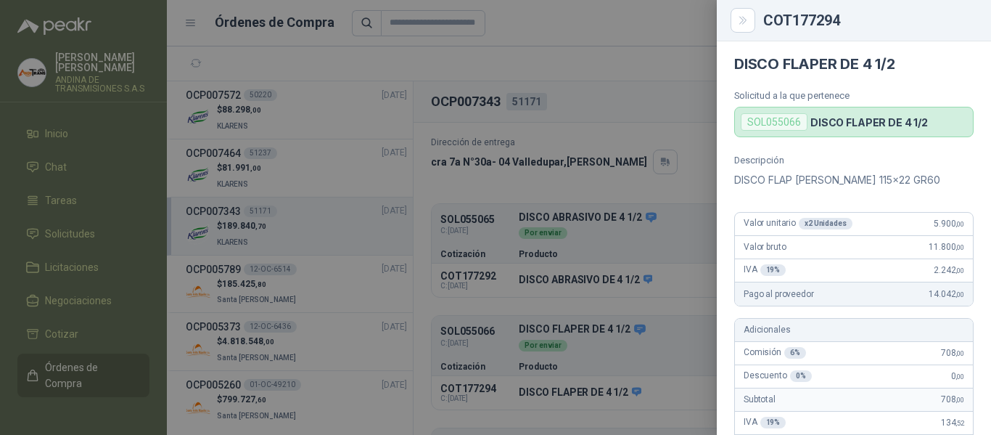
scroll to position [0, 0]
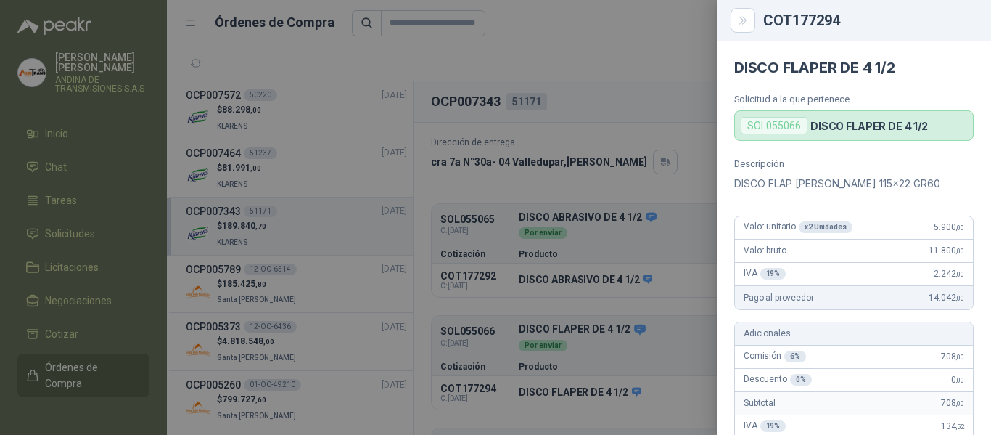
click at [697, 47] on div at bounding box center [495, 217] width 991 height 435
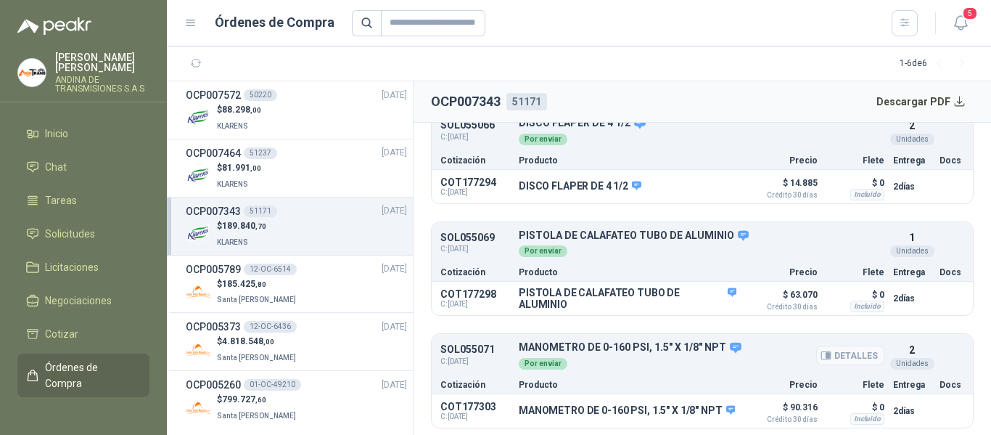
scroll to position [280, 0]
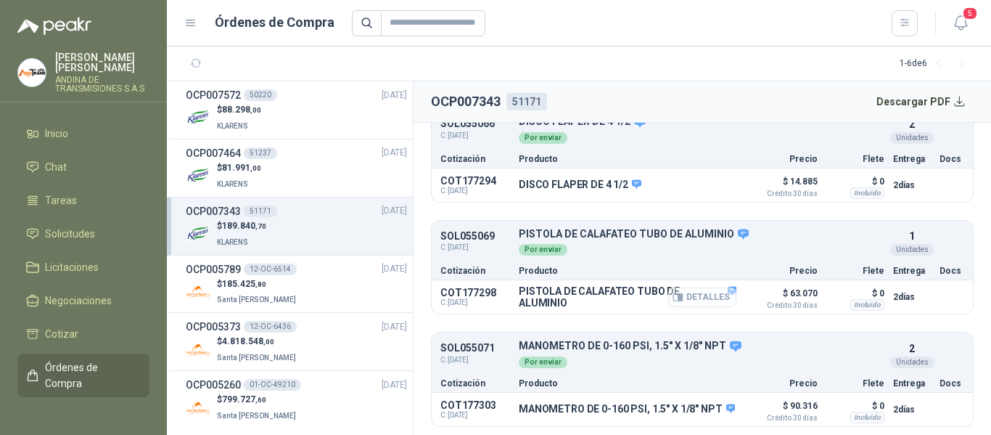
click at [695, 294] on button "Detalles" at bounding box center [702, 297] width 68 height 20
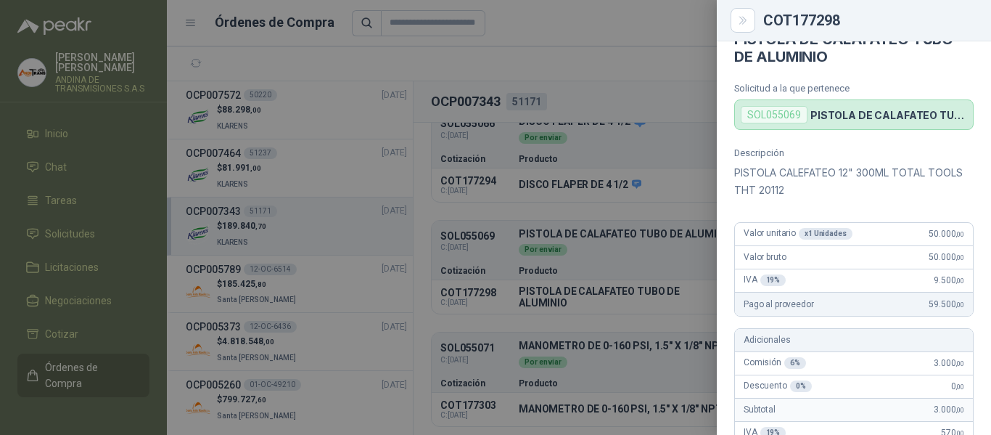
scroll to position [0, 0]
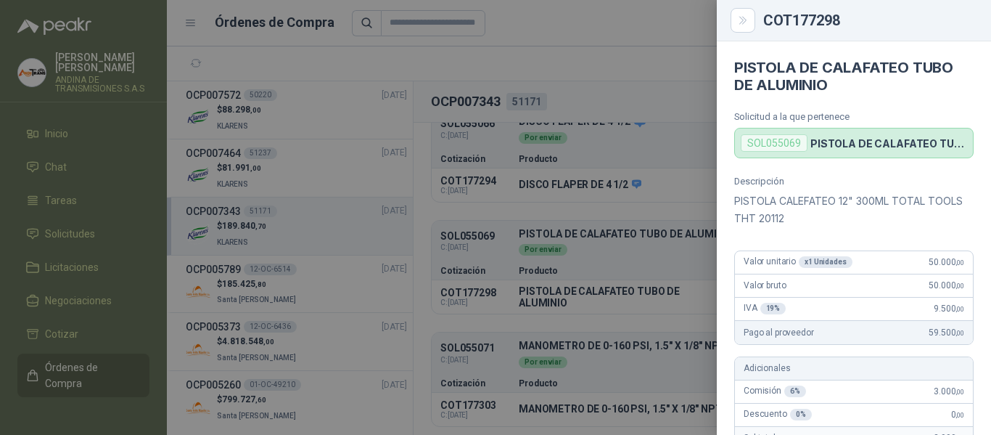
click at [692, 59] on div at bounding box center [495, 217] width 991 height 435
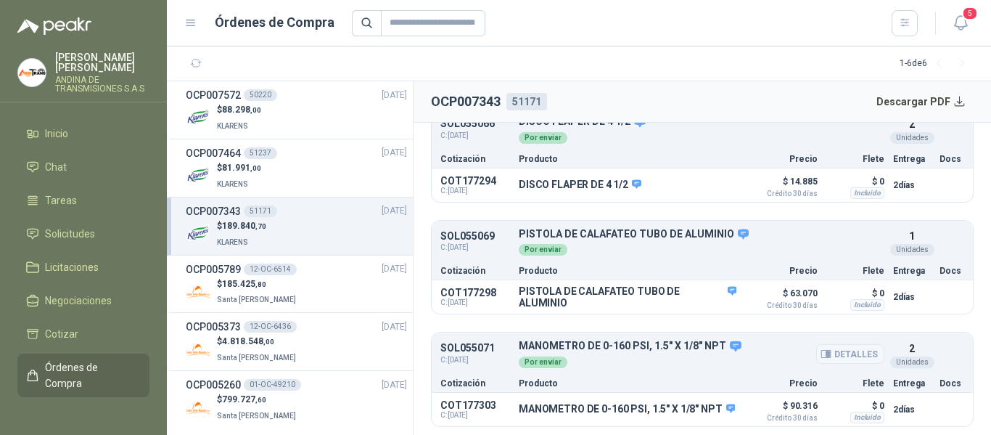
click at [831, 361] on button "Detalles" at bounding box center [850, 354] width 68 height 20
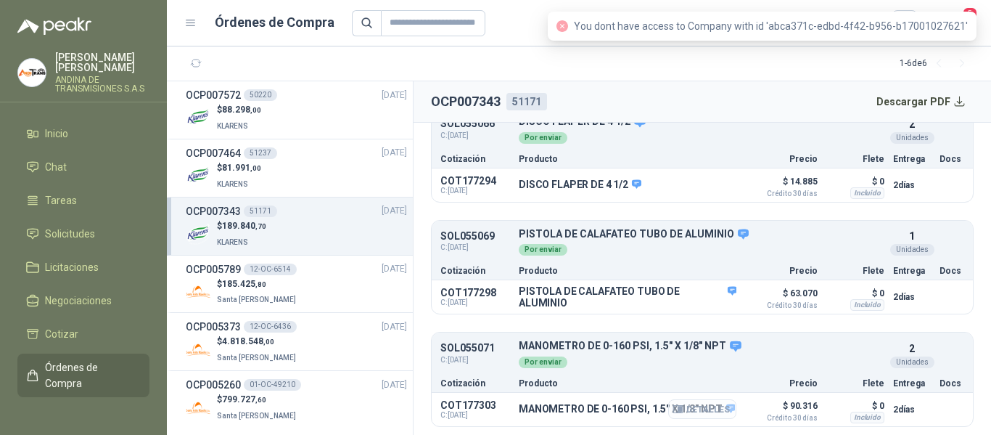
click at [693, 414] on button "Detalles" at bounding box center [702, 409] width 68 height 20
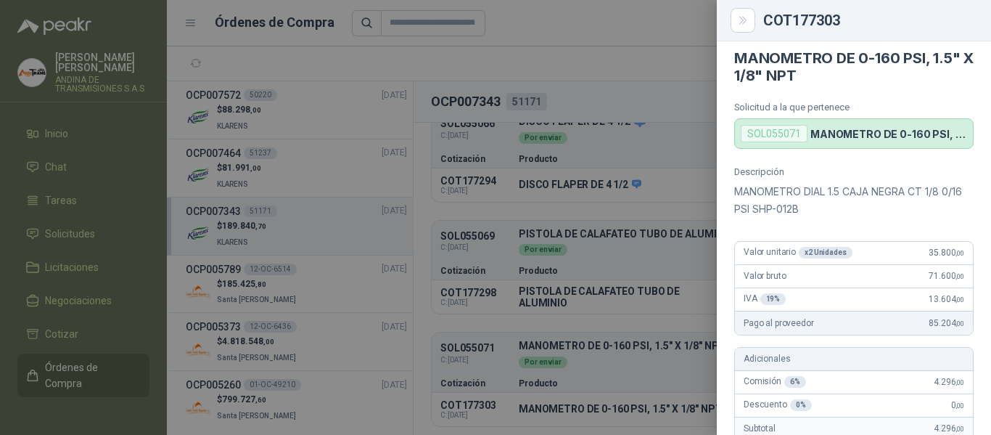
scroll to position [0, 0]
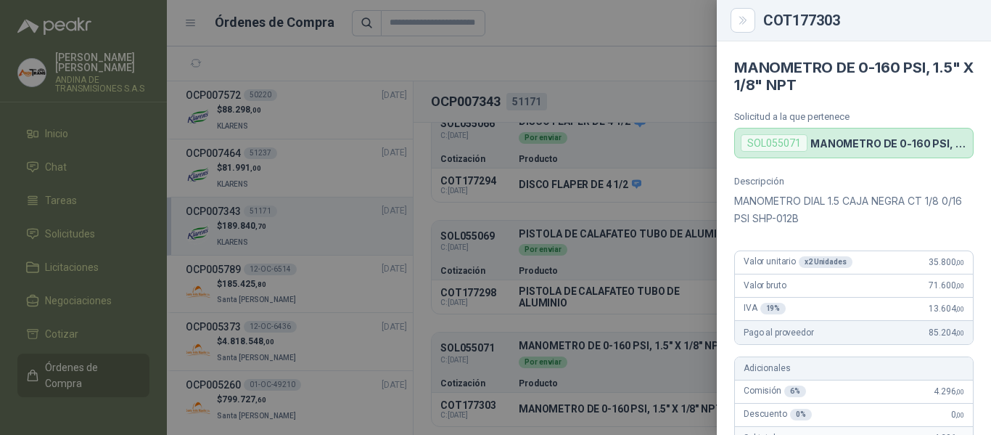
click at [942, 261] on span "35.800 ,00" at bounding box center [947, 262] width 36 height 10
click at [624, 83] on div at bounding box center [495, 217] width 991 height 435
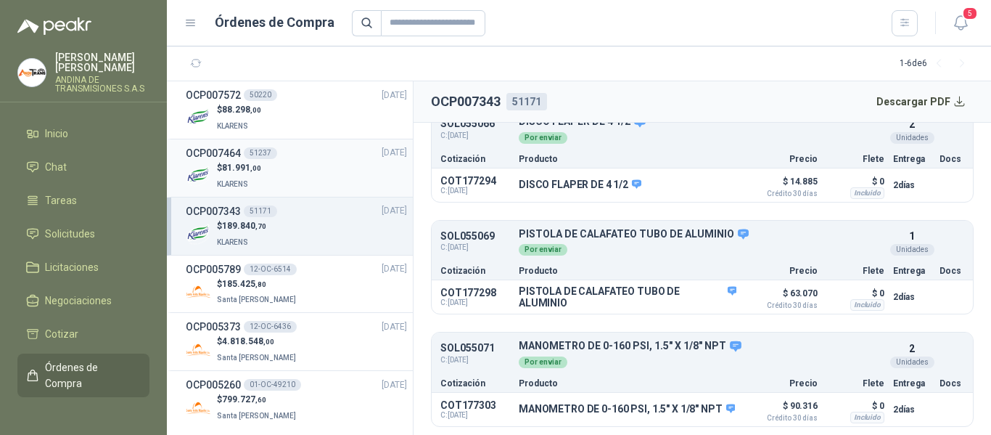
click at [210, 159] on h3 "OCP007464" at bounding box center [213, 153] width 55 height 16
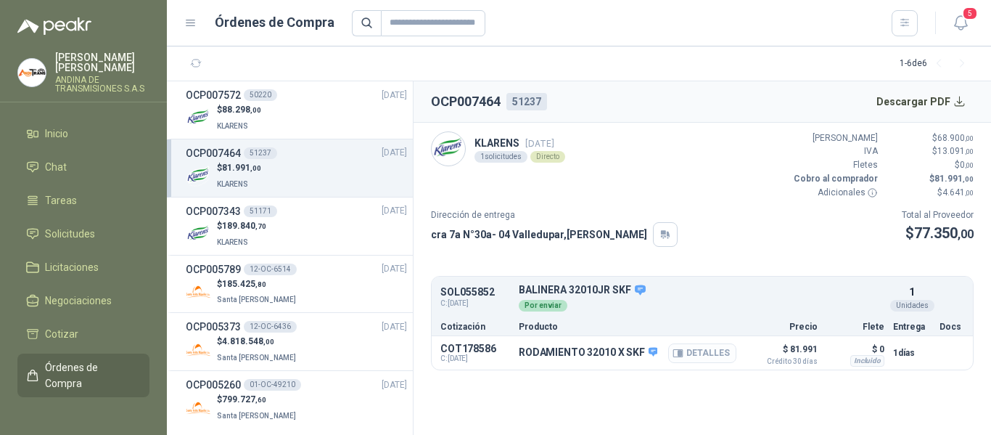
click at [697, 351] on button "Detalles" at bounding box center [702, 353] width 68 height 20
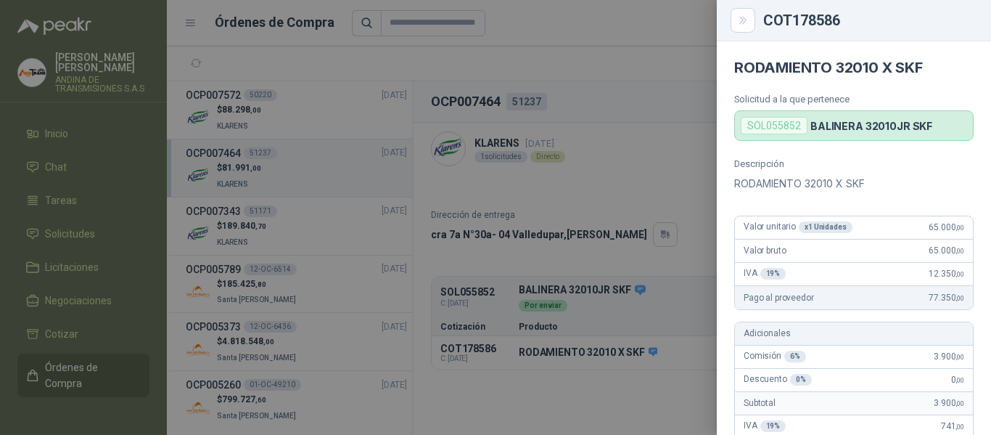
click at [642, 71] on div at bounding box center [495, 217] width 991 height 435
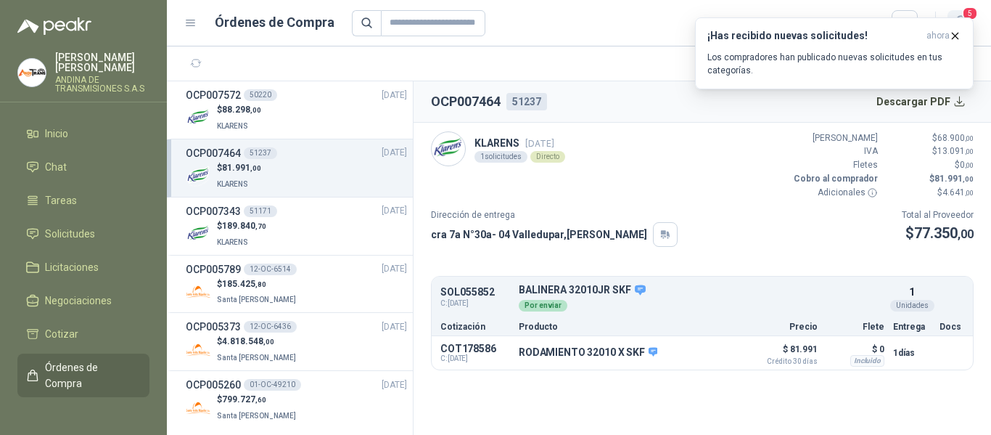
click at [966, 15] on span "5" at bounding box center [970, 14] width 16 height 14
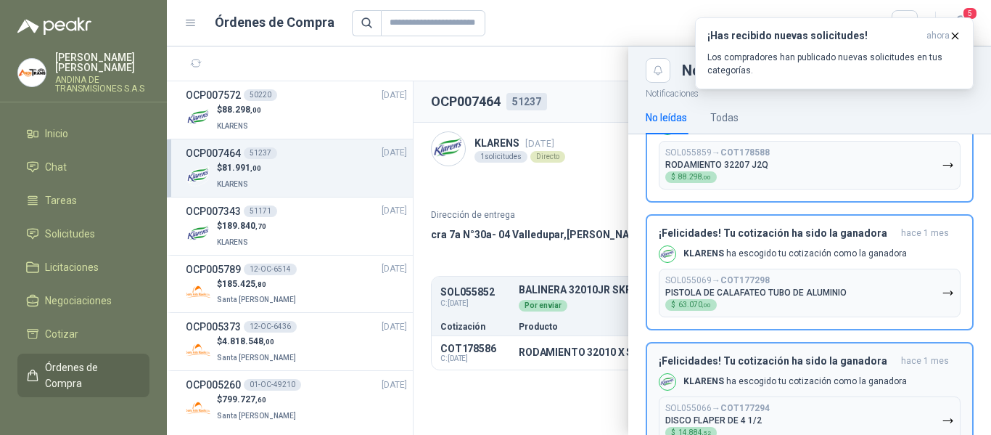
scroll to position [0, 0]
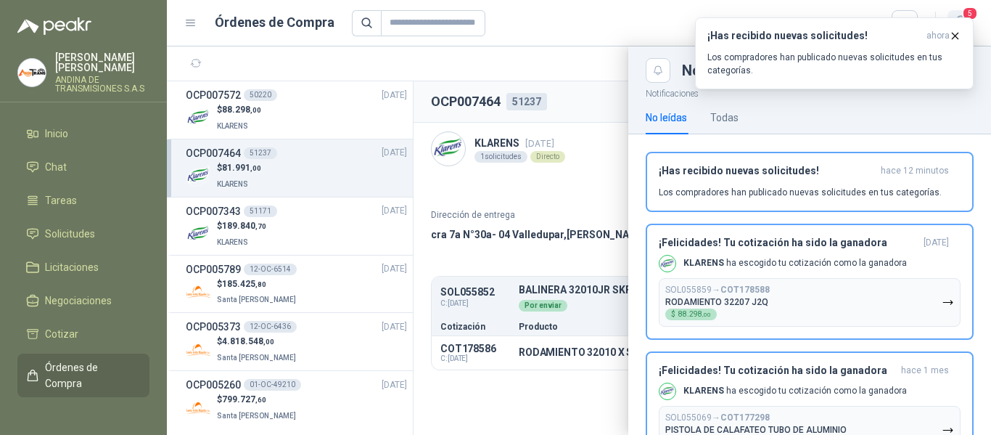
click at [970, 8] on span "5" at bounding box center [970, 14] width 16 height 14
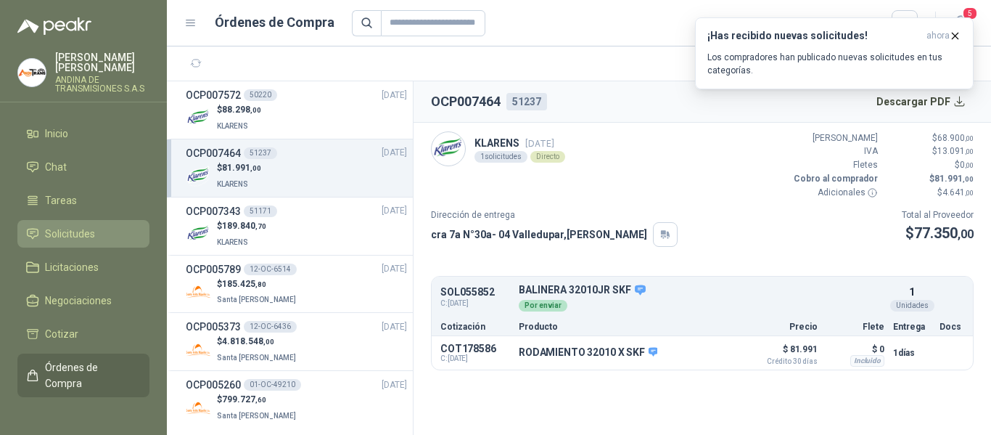
click at [81, 234] on span "Solicitudes" at bounding box center [70, 234] width 50 height 16
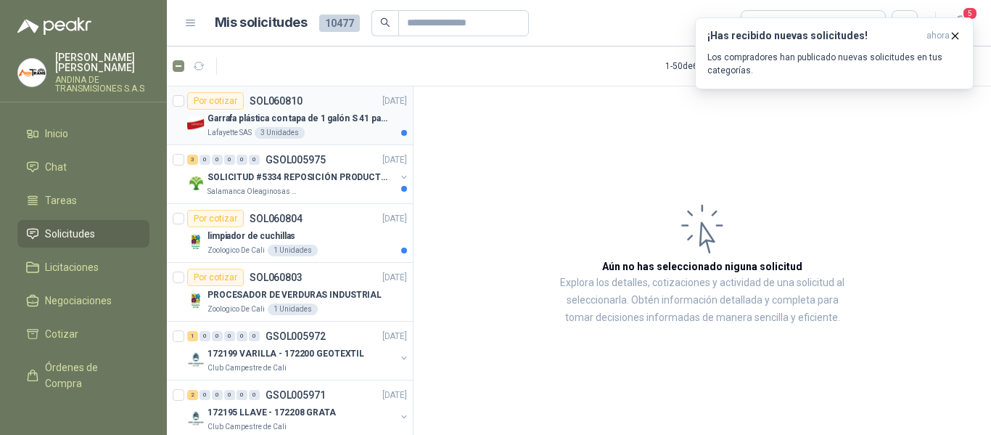
click at [322, 112] on p "Garrafa plástica con tapa de 1 galón S 41 para almacenar varsol, thiner y alcoh…" at bounding box center [298, 119] width 181 height 14
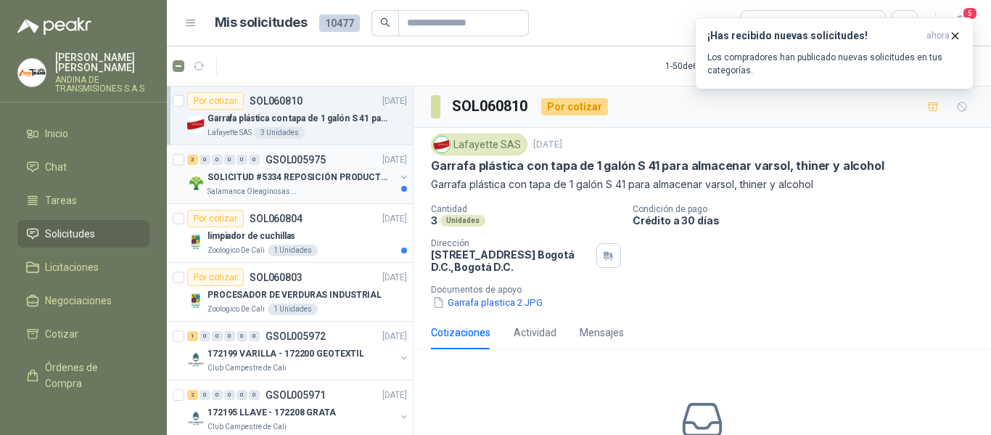
click at [339, 175] on p "SOLICITUD #5334 REPOSICIÓN PRODUCTOS" at bounding box center [298, 178] width 181 height 14
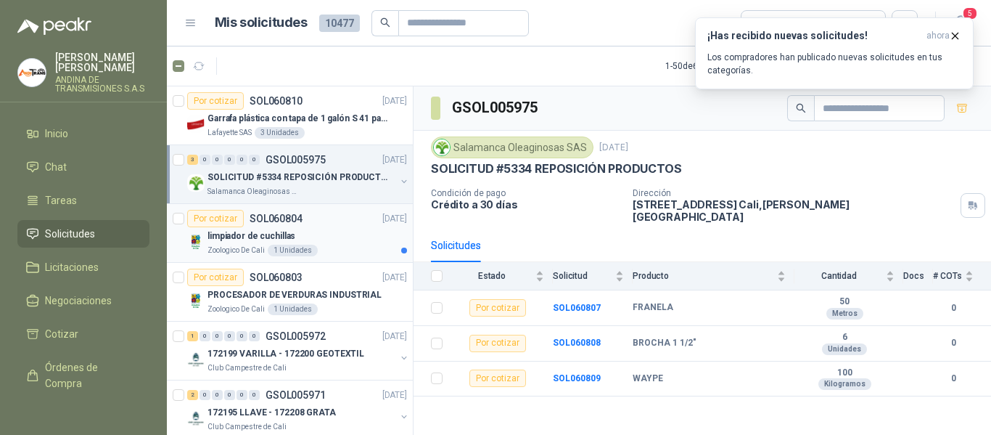
click at [337, 229] on div "limpiador de cuchillas" at bounding box center [308, 235] width 200 height 17
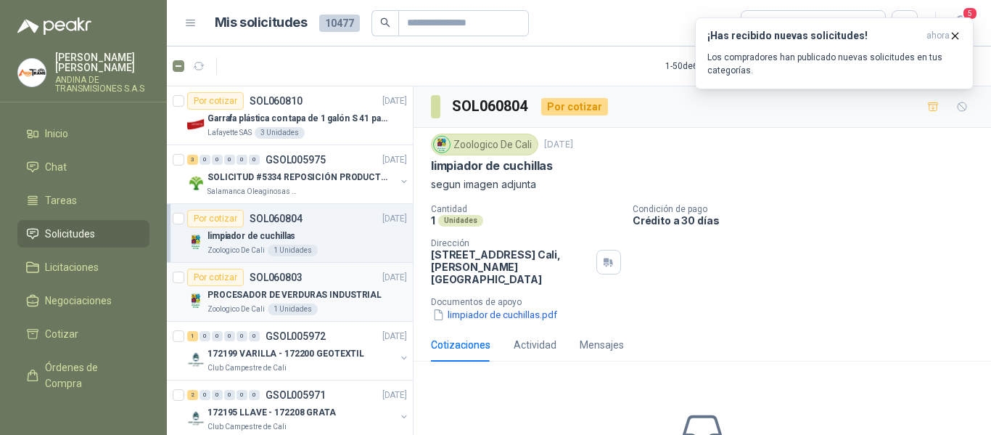
scroll to position [73, 0]
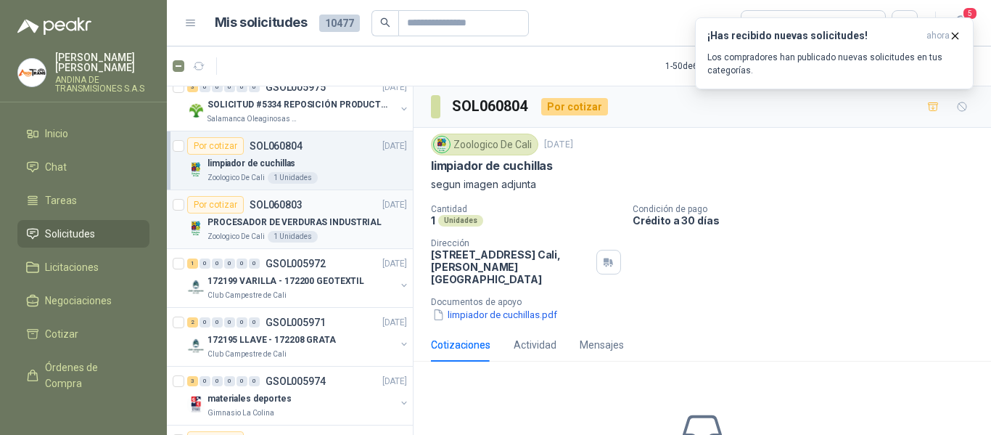
click at [327, 212] on div "Por cotizar SOL060803 [DATE]" at bounding box center [297, 204] width 220 height 17
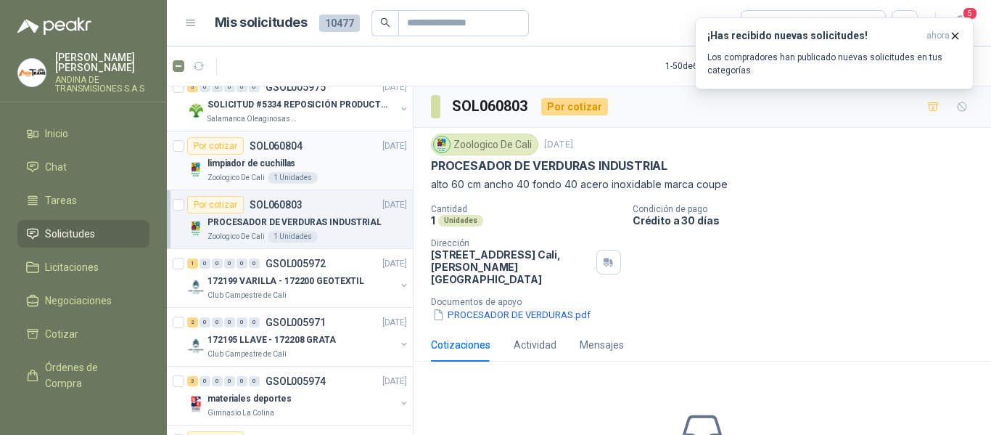
click at [335, 153] on div "Por cotizar SOL060804 [DATE]" at bounding box center [297, 145] width 220 height 17
